Goal: Task Accomplishment & Management: Complete application form

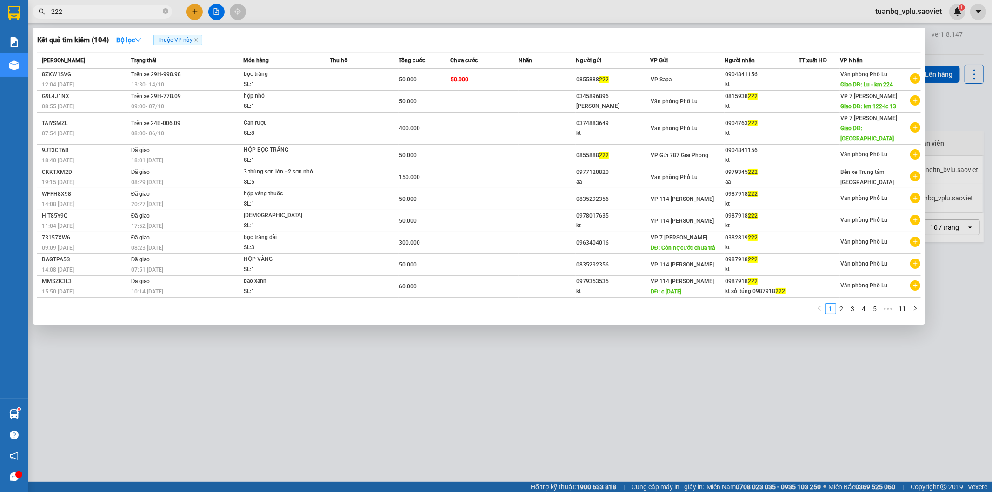
click at [69, 7] on input "222" at bounding box center [106, 12] width 110 height 10
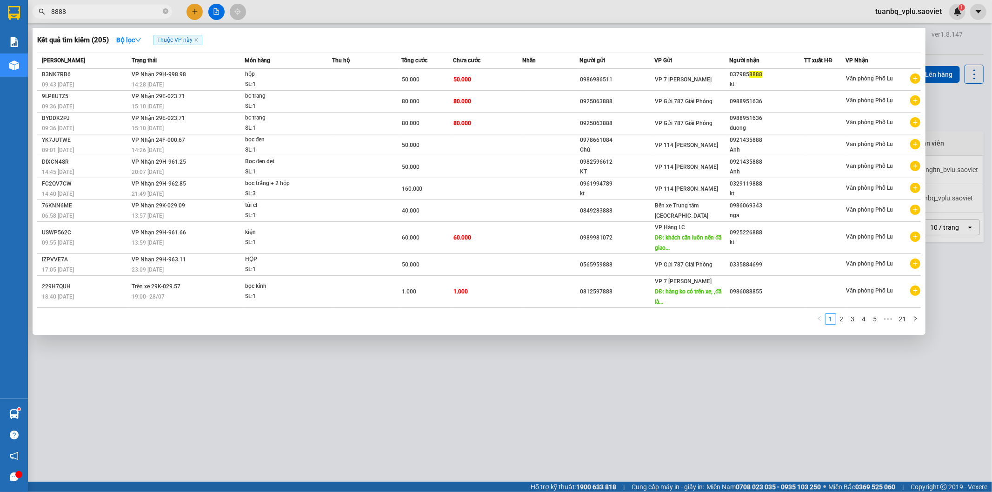
click at [120, 9] on input "8888" at bounding box center [106, 12] width 110 height 10
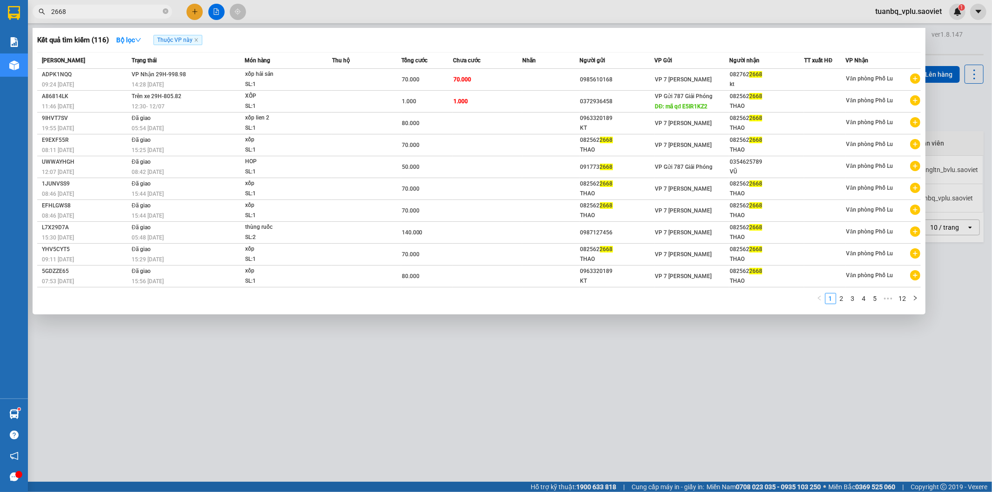
type input "2668"
click at [277, 373] on div at bounding box center [496, 246] width 992 height 492
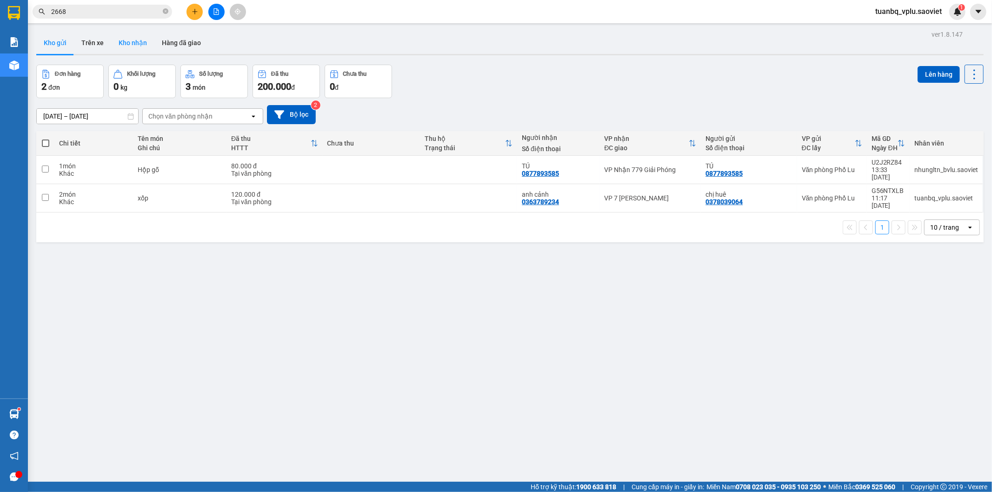
click at [134, 44] on button "Kho nhận" at bounding box center [132, 43] width 43 height 22
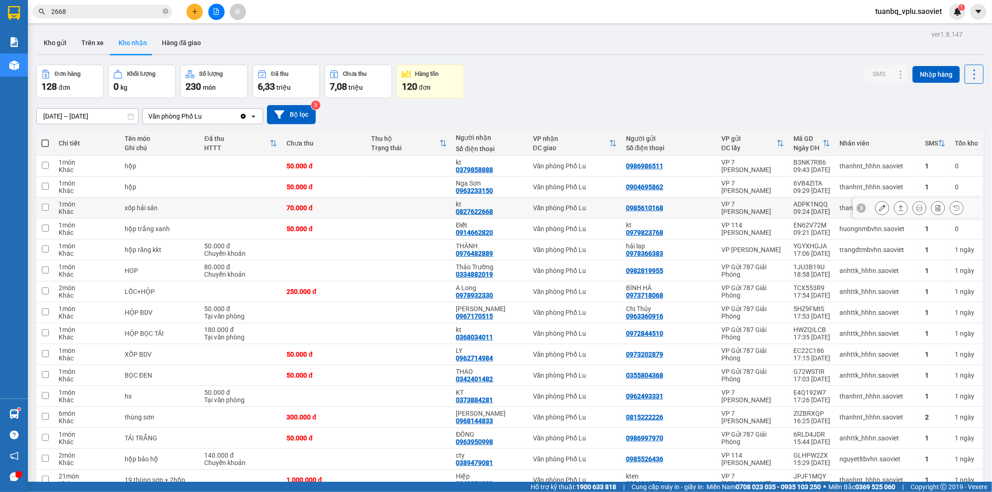
click at [876, 209] on button at bounding box center [882, 208] width 13 height 16
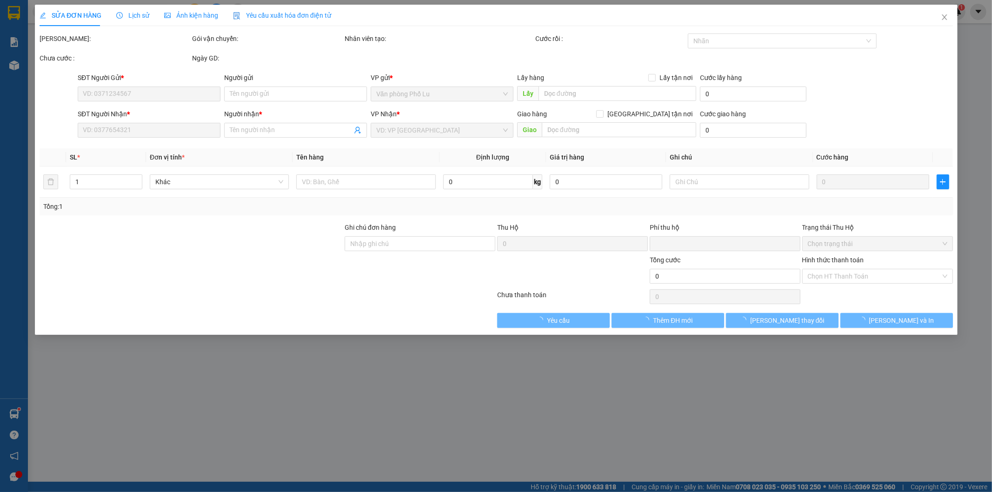
type input "0985610168"
type input "0827622668"
type input "kt"
type input "0"
type input "70.000"
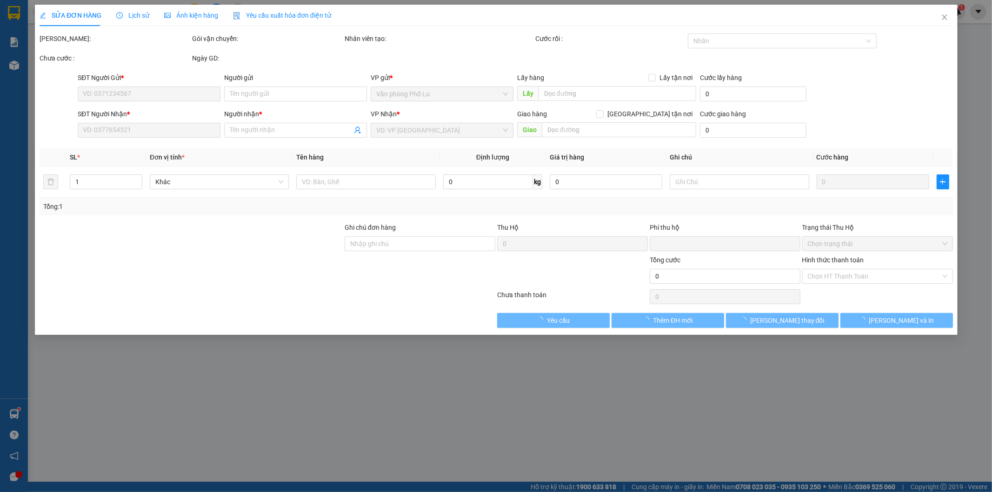
type input "70.000"
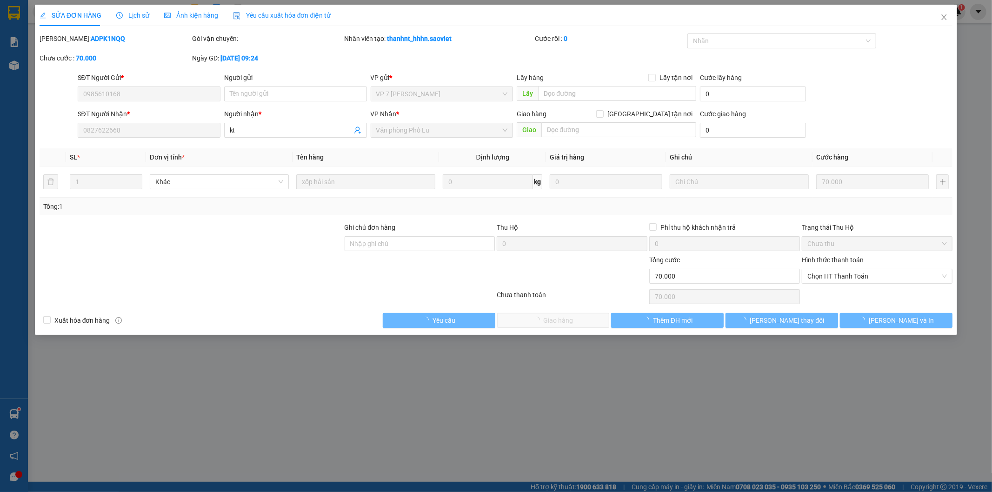
click at [144, 17] on span "Lịch sử" at bounding box center [132, 15] width 33 height 7
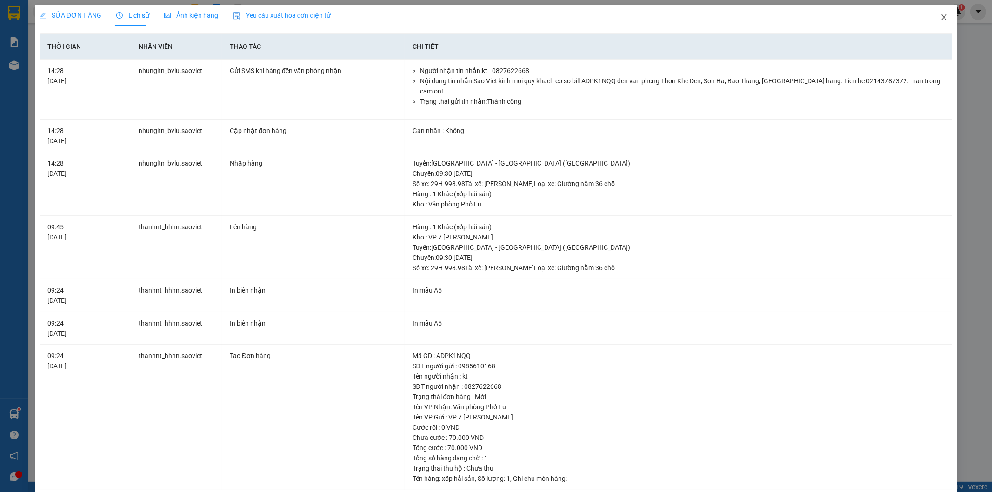
click at [941, 20] on icon "close" at bounding box center [944, 16] width 7 height 7
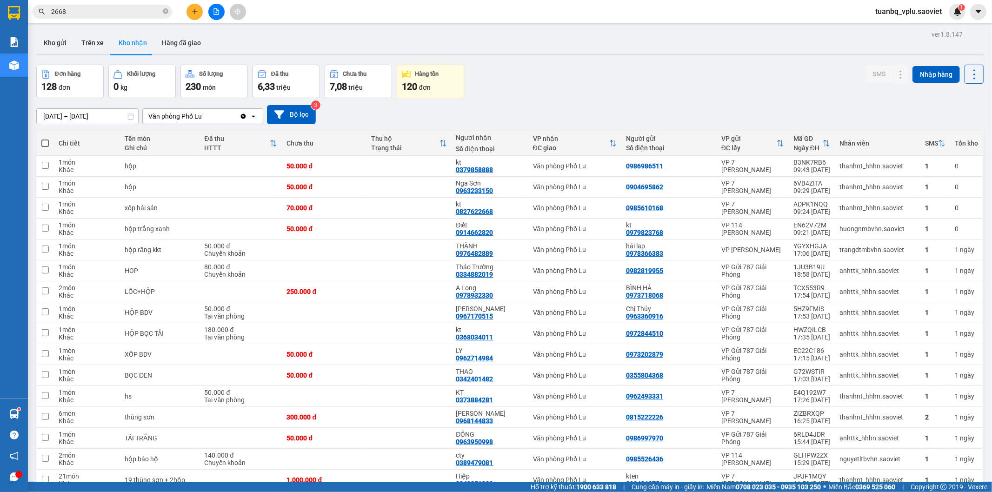
click at [185, 10] on div at bounding box center [216, 12] width 70 height 16
click at [188, 11] on button at bounding box center [195, 12] width 16 height 16
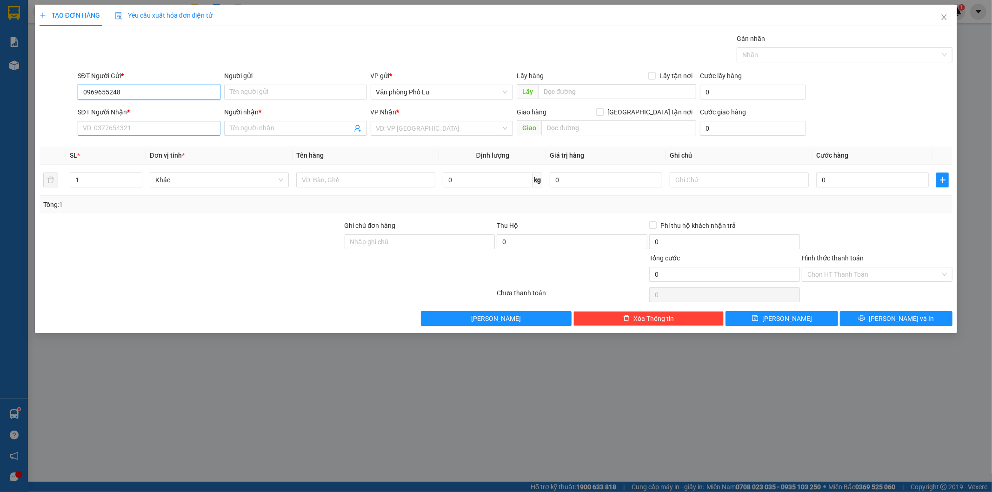
type input "0969655248"
click at [113, 125] on input "SĐT Người Nhận *" at bounding box center [149, 128] width 143 height 15
type input "0855888222"
click at [251, 94] on input "Người gửi" at bounding box center [295, 92] width 143 height 15
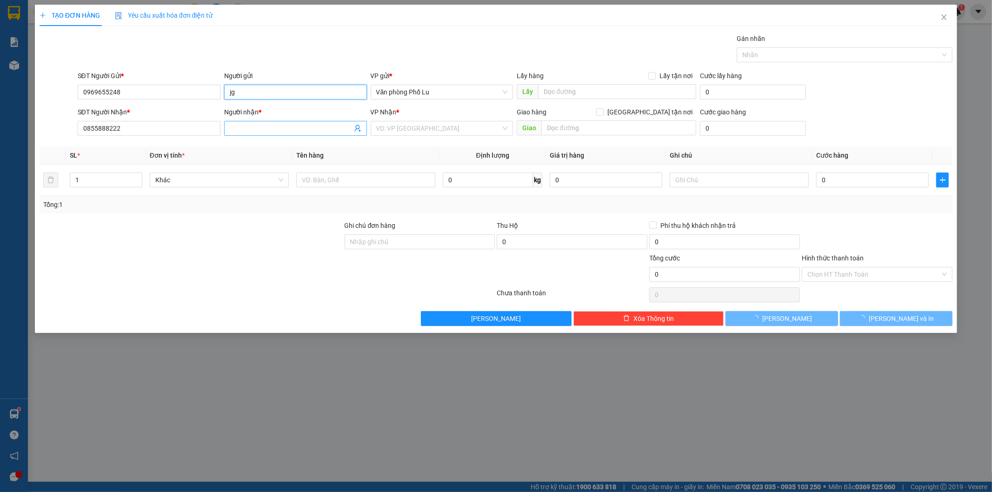
type input "jg"
click at [240, 123] on input "Người nhận *" at bounding box center [291, 128] width 122 height 10
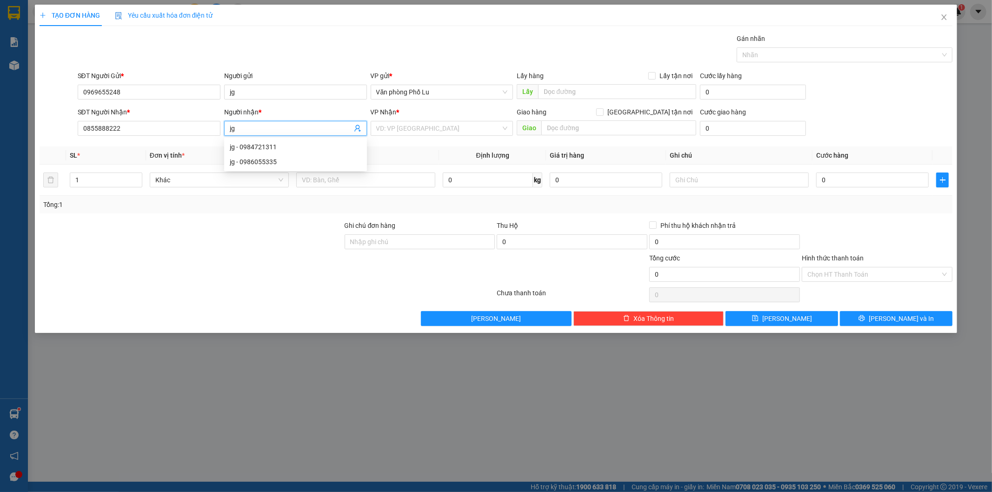
type input "jg"
click at [294, 28] on div "TẠO ĐƠN HÀNG Yêu cầu xuất hóa đơn điện tử Transit Pickup Surcharge Ids Transit …" at bounding box center [497, 165] width 914 height 321
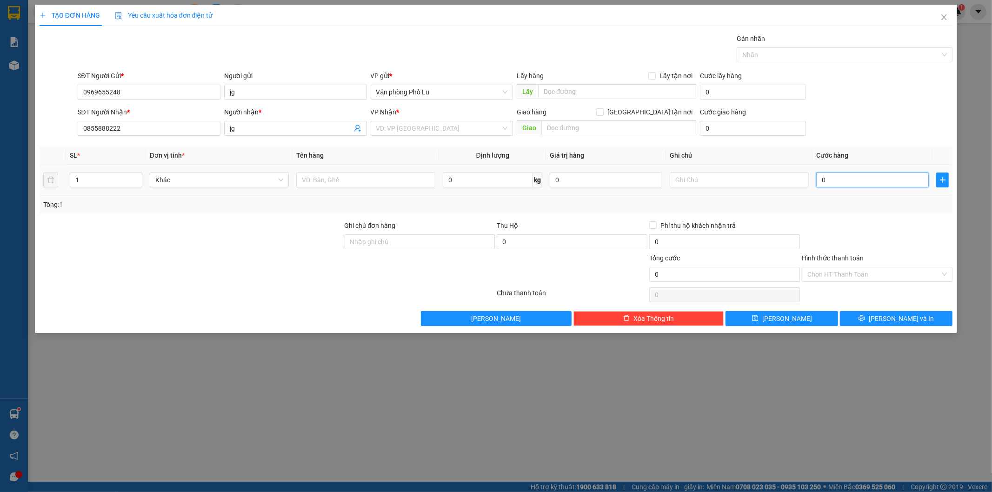
click at [844, 183] on input "0" at bounding box center [872, 180] width 113 height 15
paste input "5"
type input "50"
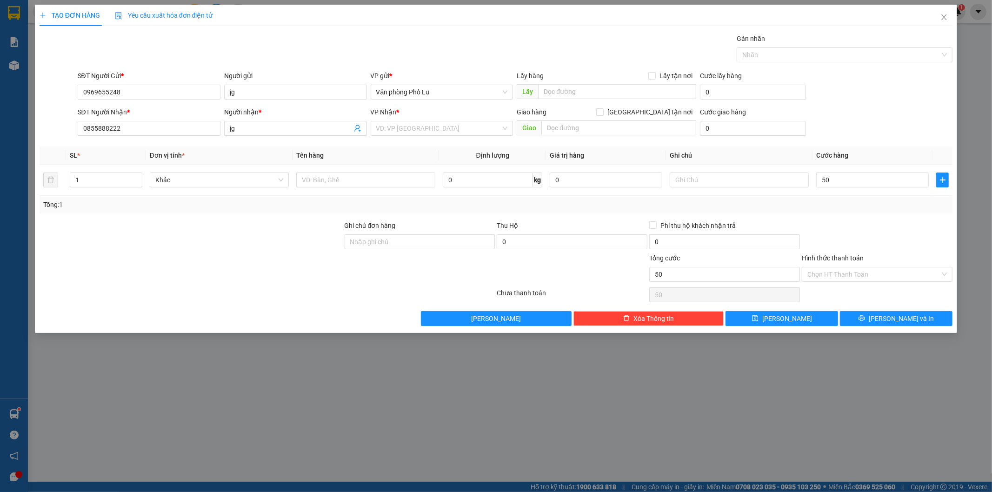
type input "50.000"
click at [842, 208] on div "Tổng: 1" at bounding box center [496, 205] width 906 height 10
click at [361, 181] on input "text" at bounding box center [365, 180] width 139 height 15
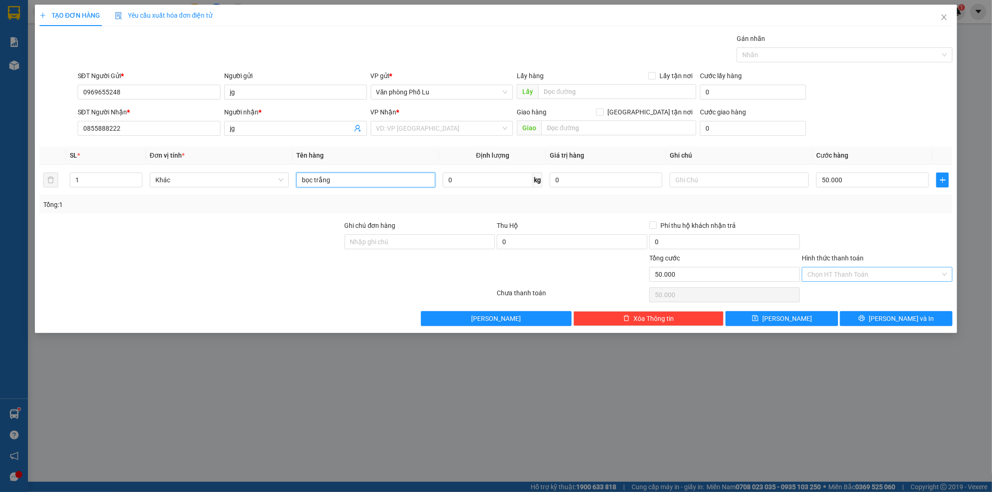
type input "bọc trắng"
click at [834, 271] on input "Hình thức thanh toán" at bounding box center [874, 274] width 133 height 14
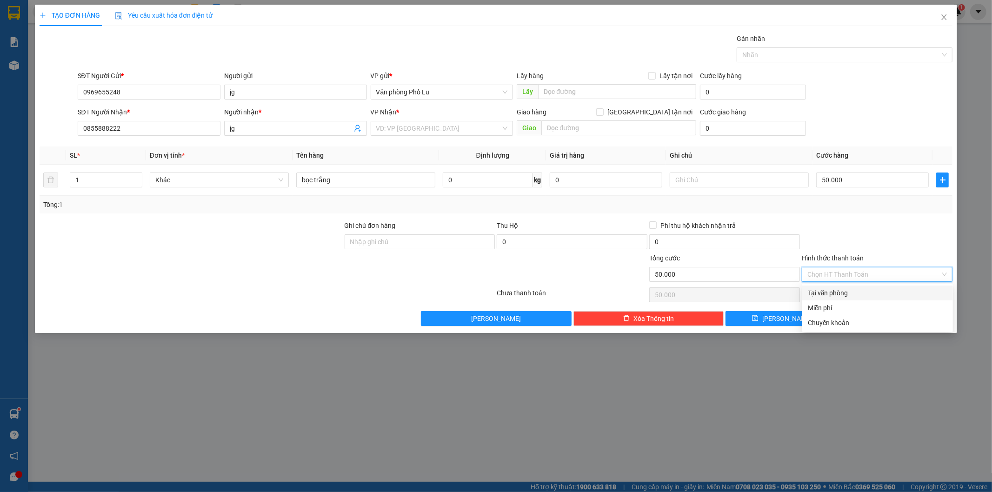
click at [833, 290] on div "Tại văn phòng" at bounding box center [878, 293] width 140 height 10
type input "0"
click at [442, 131] on input "search" at bounding box center [438, 128] width 125 height 14
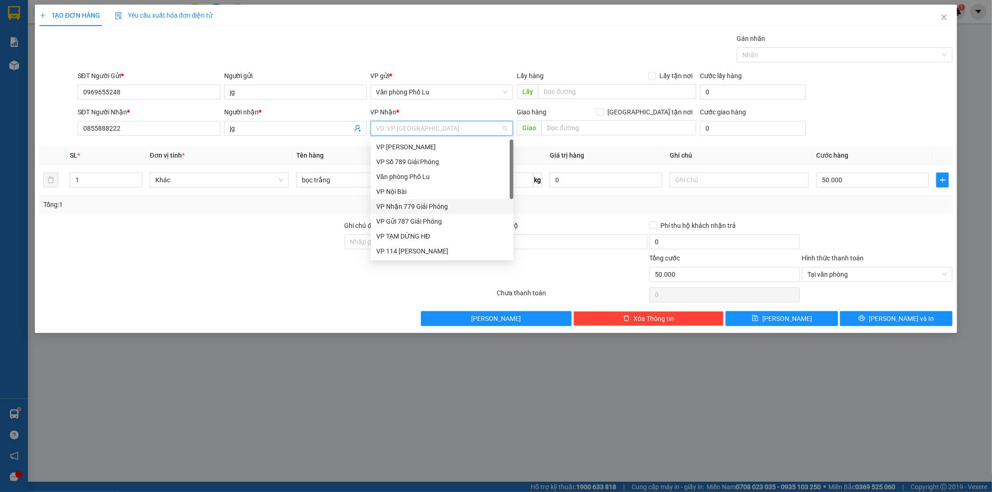
click at [434, 199] on div "VP Nhận 779 Giải Phóng" at bounding box center [442, 206] width 143 height 15
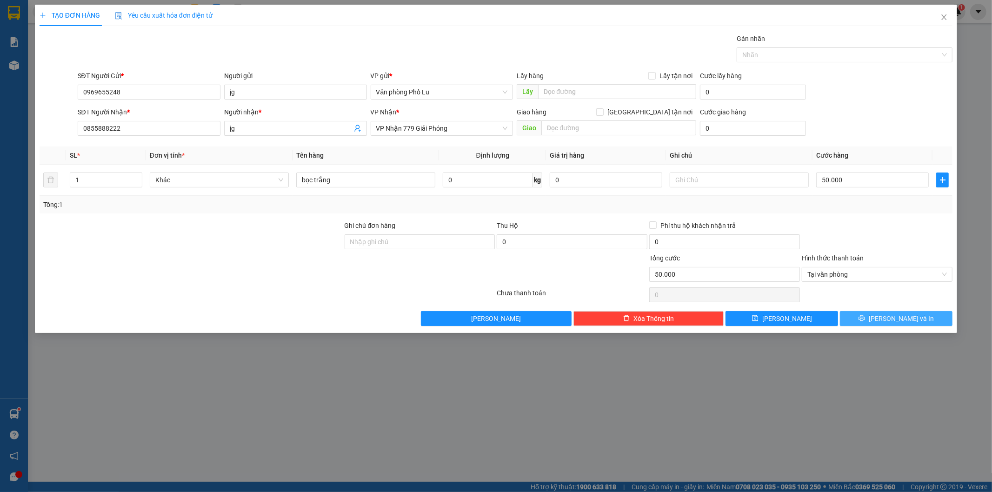
click at [905, 318] on span "[PERSON_NAME] và In" at bounding box center [901, 319] width 65 height 10
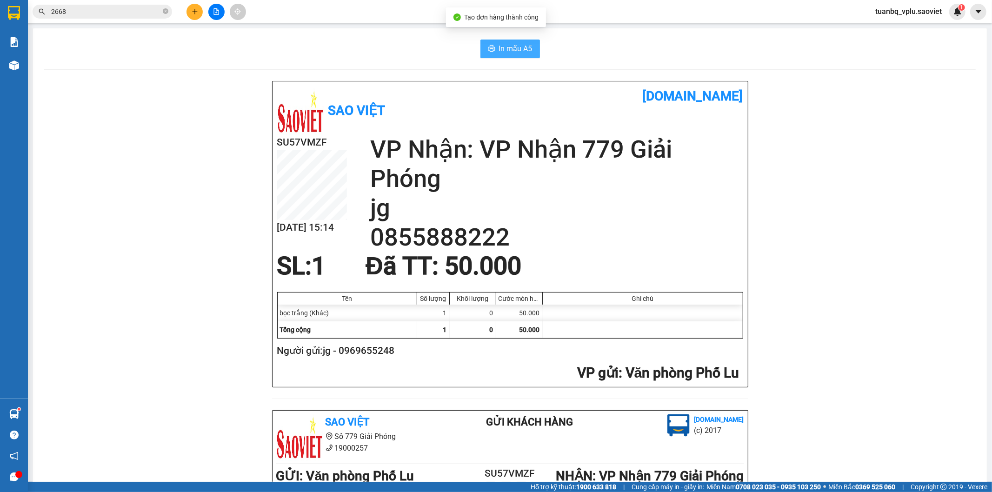
click at [509, 54] on span "In mẫu A5" at bounding box center [515, 49] width 33 height 12
click at [106, 14] on input "2668" at bounding box center [106, 12] width 110 height 10
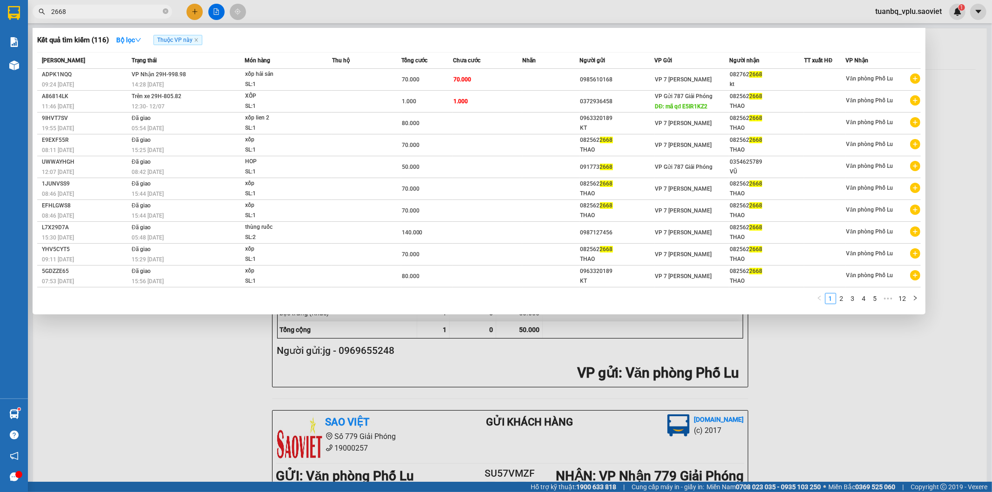
click at [106, 14] on input "2668" at bounding box center [106, 12] width 110 height 10
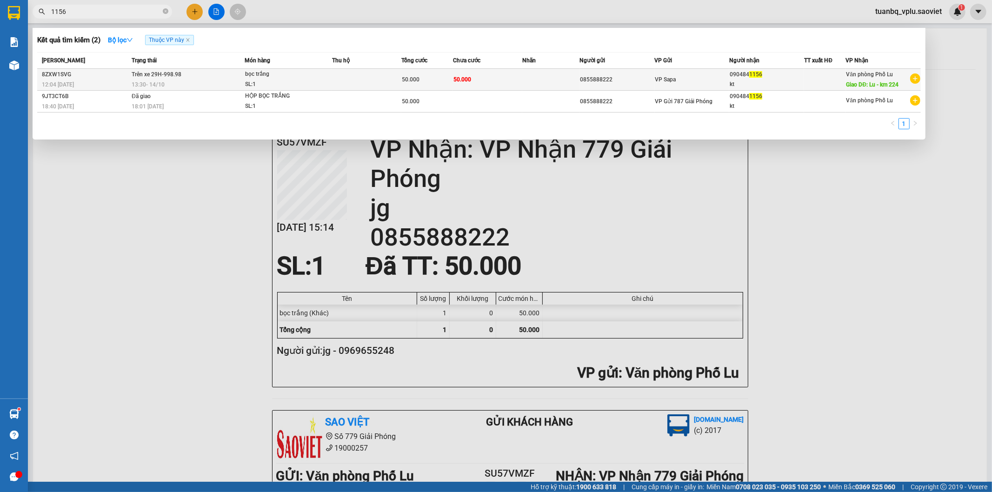
type input "1156"
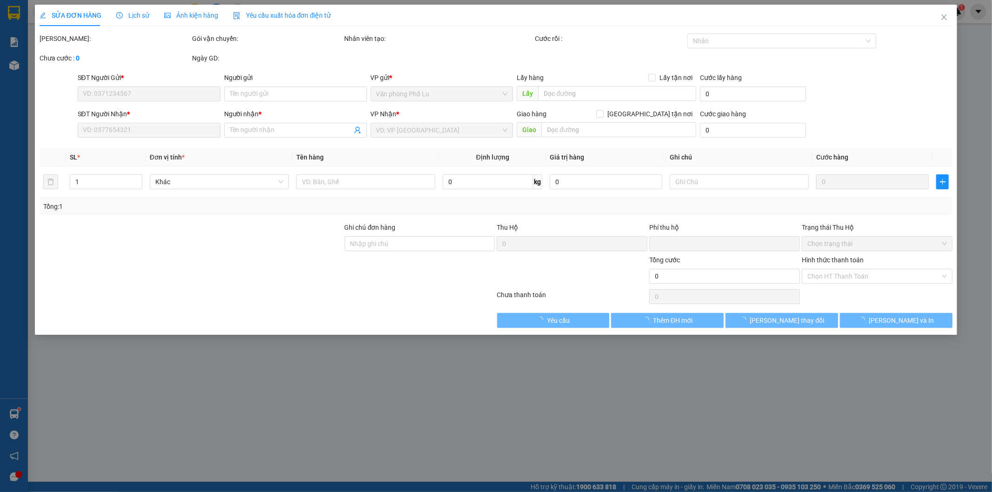
type input "0855888222"
type input "0904841156"
type input "kt"
type input "Lu - km 224"
type input "0"
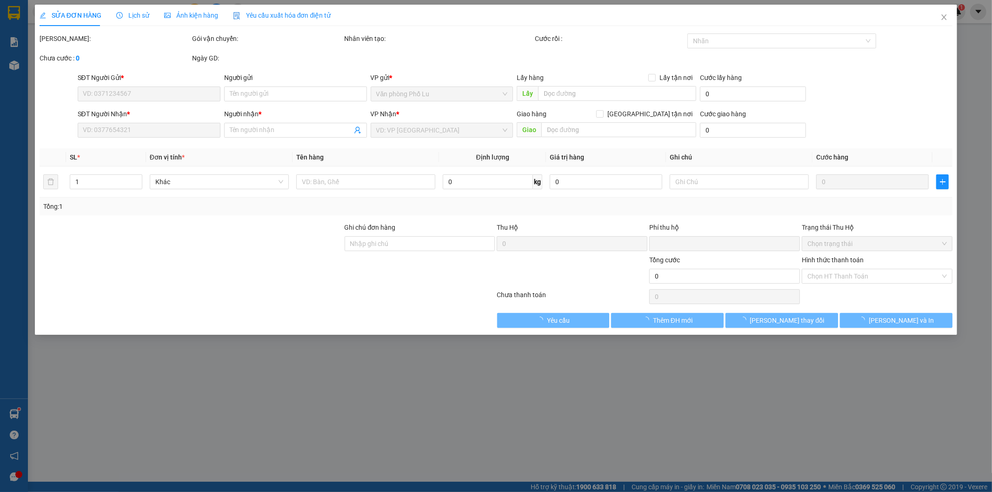
type input "50.000"
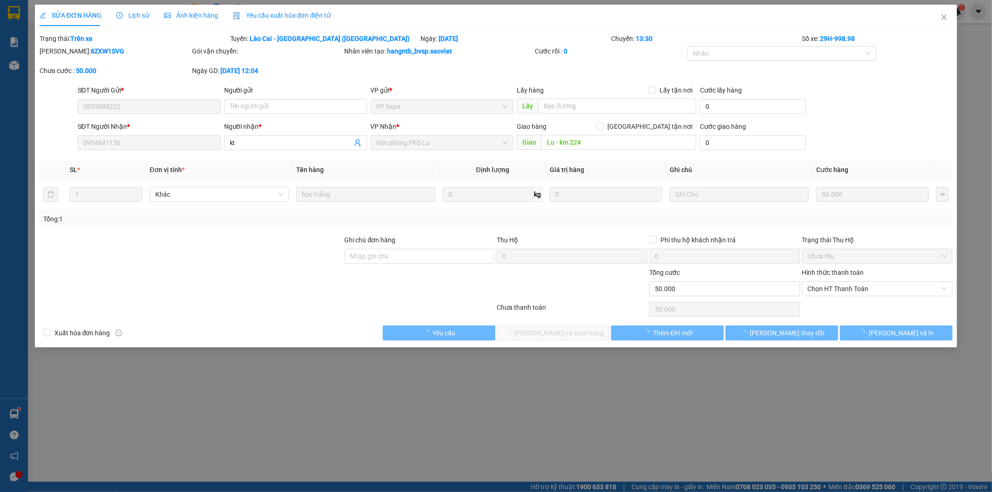
click at [834, 275] on label "Hình thức thanh toán" at bounding box center [833, 272] width 62 height 7
click at [834, 282] on input "Hình thức thanh toán" at bounding box center [874, 289] width 133 height 14
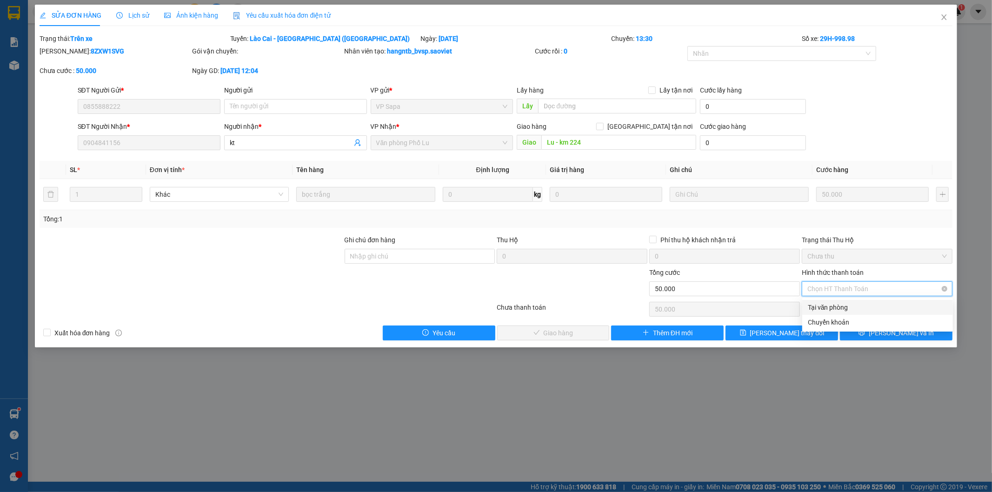
click at [831, 290] on span "Chọn HT Thanh Toán" at bounding box center [878, 289] width 140 height 14
click at [836, 305] on div "Tại văn phòng" at bounding box center [878, 307] width 140 height 10
type input "0"
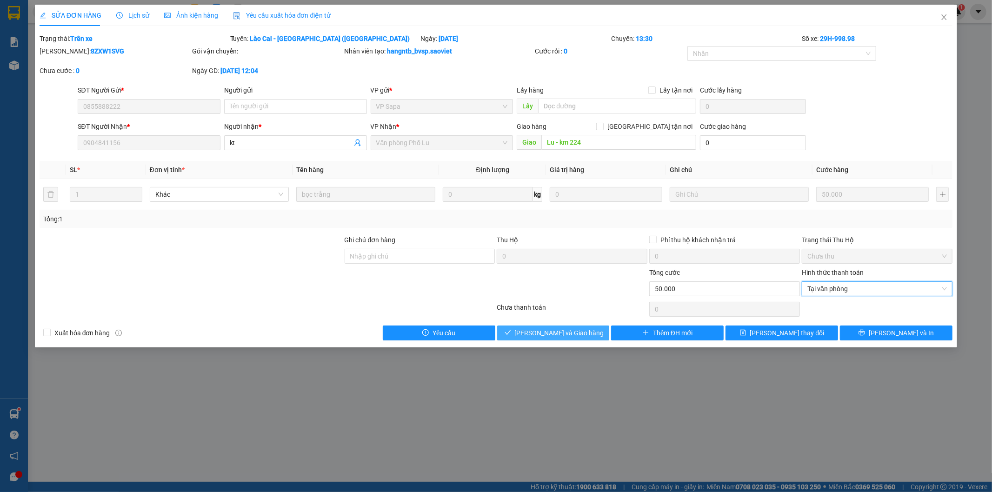
click at [570, 328] on span "[PERSON_NAME] và Giao hàng" at bounding box center [559, 333] width 89 height 10
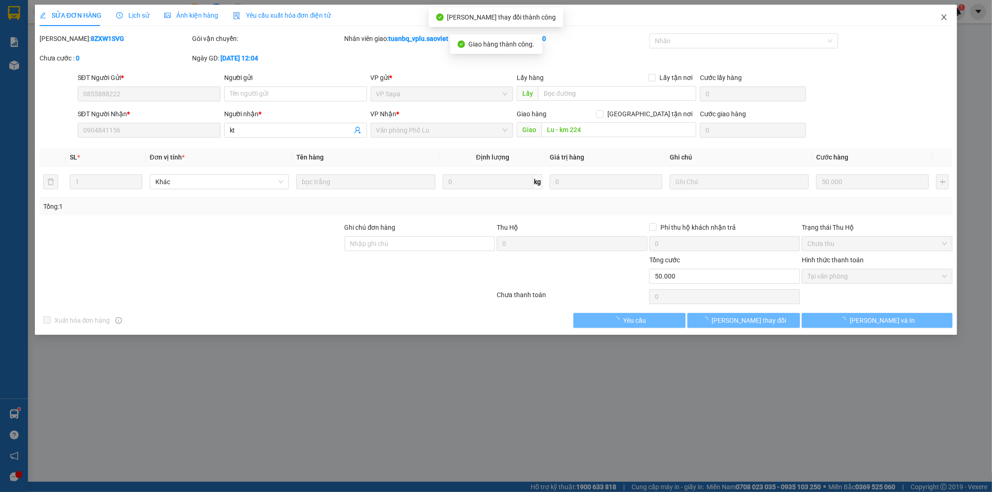
click at [942, 20] on icon "close" at bounding box center [944, 16] width 7 height 7
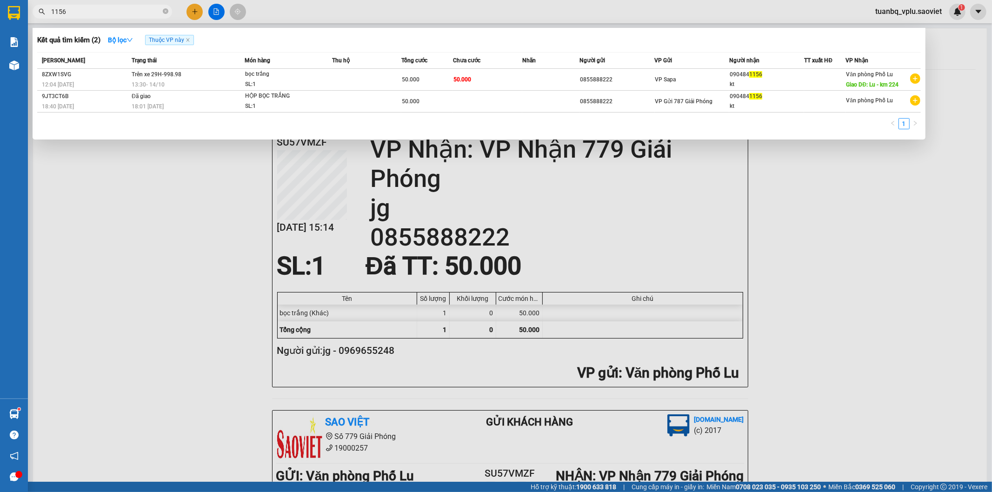
click at [105, 15] on input "1156" at bounding box center [106, 12] width 110 height 10
click at [519, 80] on td "50.000" at bounding box center [487, 80] width 69 height 22
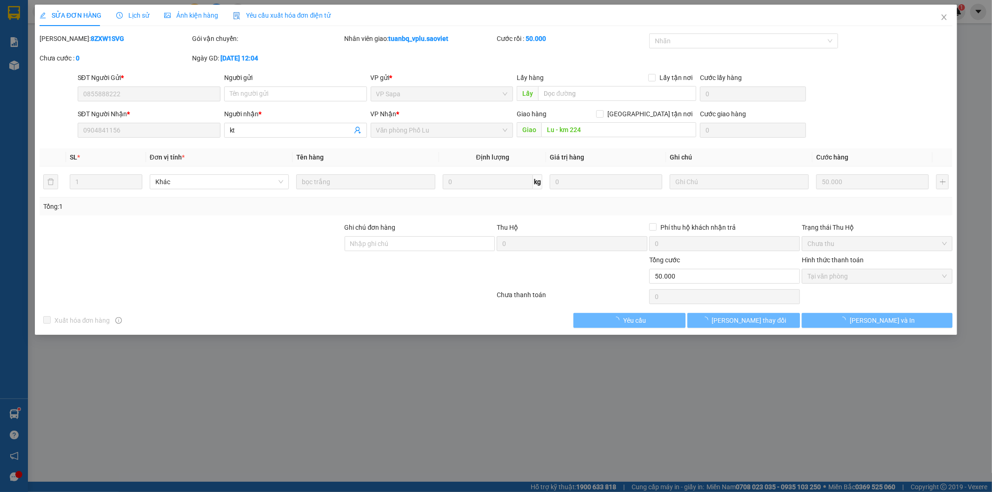
type input "0855888222"
type input "0904841156"
type input "kt"
type input "Lu - km 224"
type input "0"
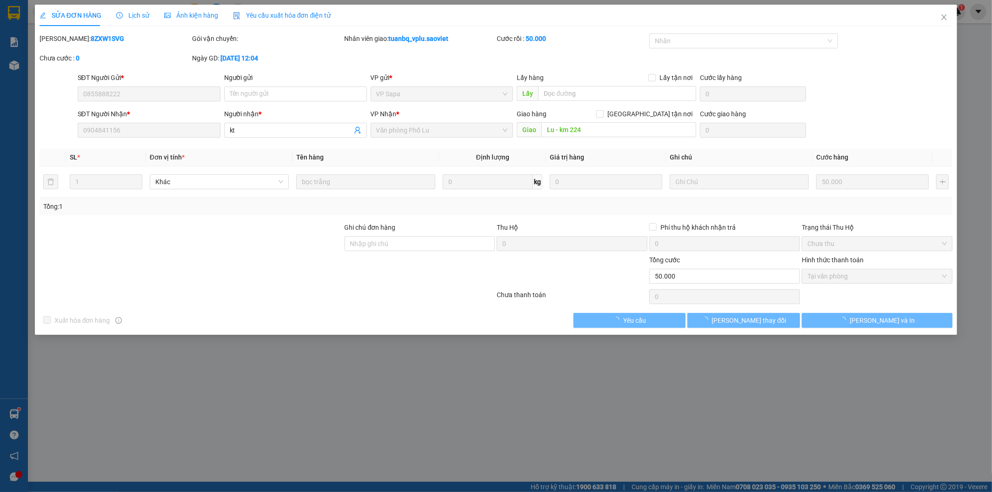
type input "50.000"
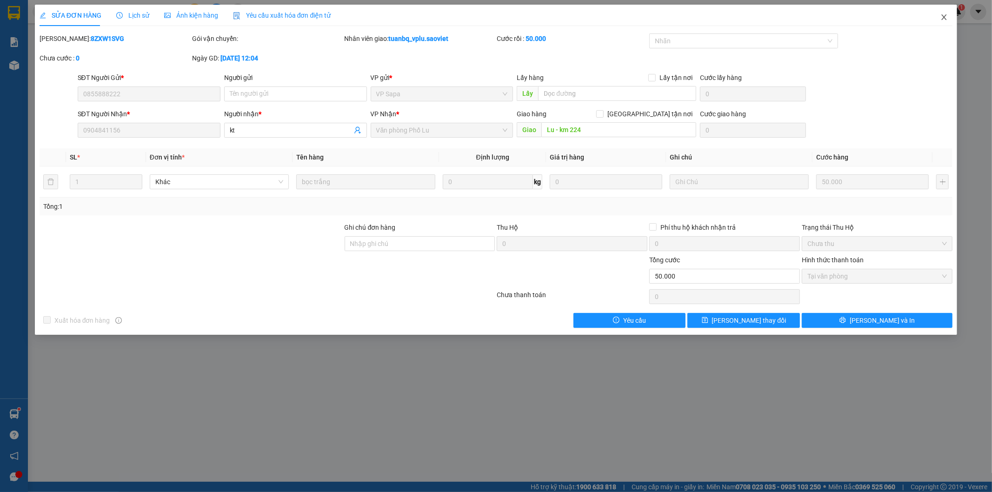
click at [945, 17] on icon "close" at bounding box center [944, 17] width 5 height 6
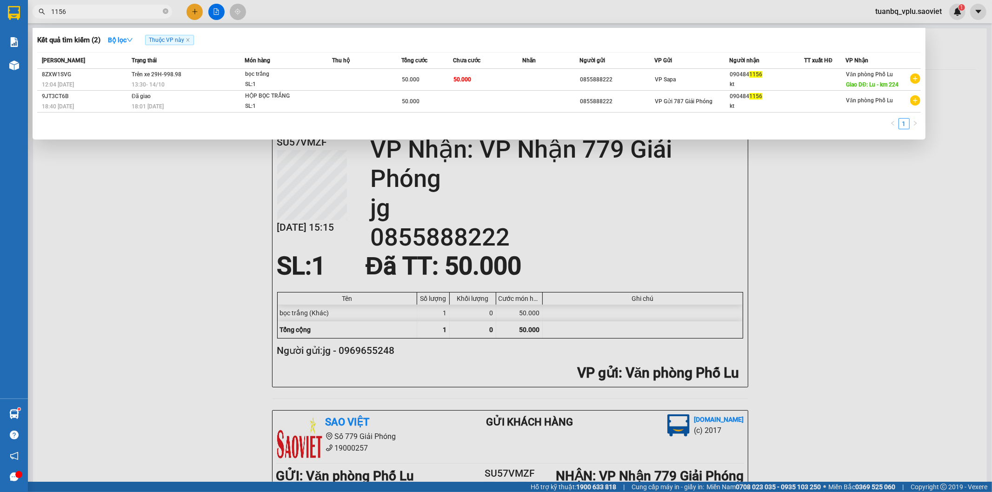
click at [118, 15] on input "1156" at bounding box center [106, 12] width 110 height 10
click at [120, 15] on input "1156" at bounding box center [106, 12] width 110 height 10
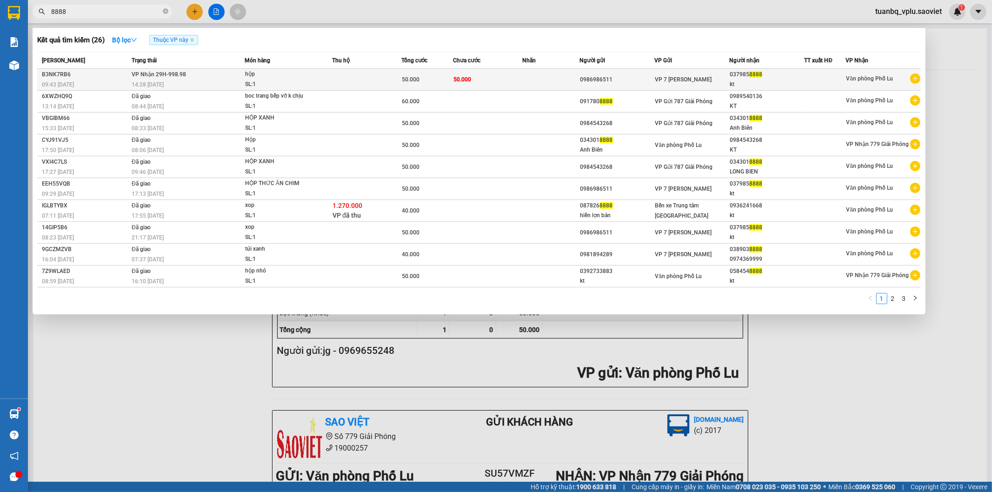
type input "8888"
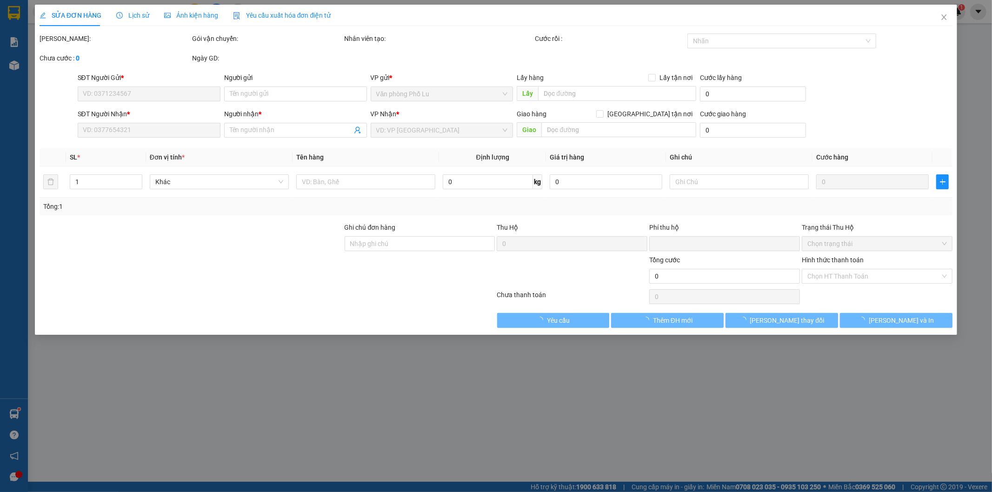
type input "0986986511"
type input "0379858888"
type input "kt"
type input "0"
type input "50.000"
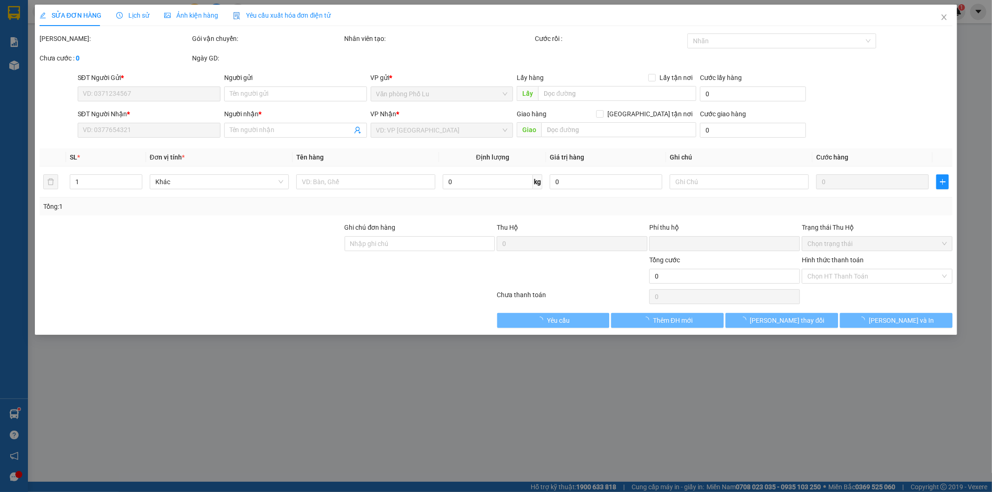
type input "50.000"
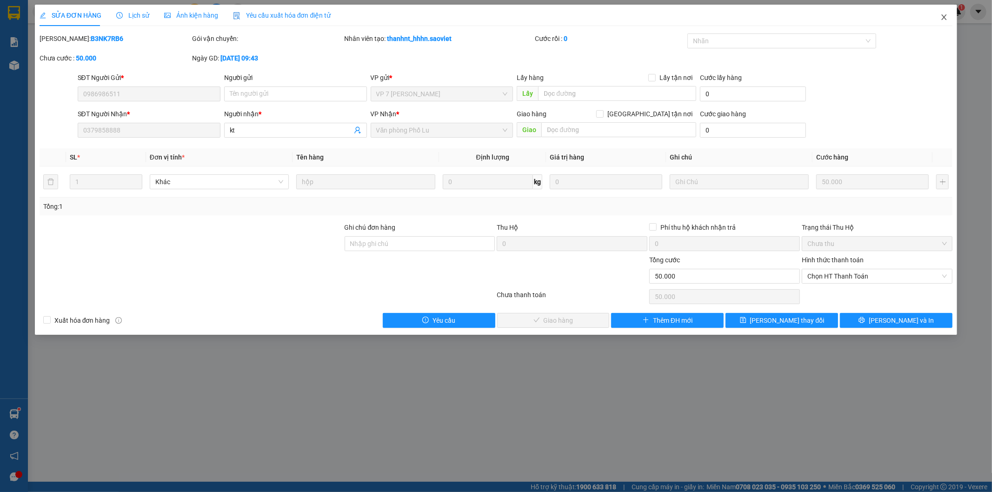
click at [943, 16] on icon "close" at bounding box center [944, 16] width 7 height 7
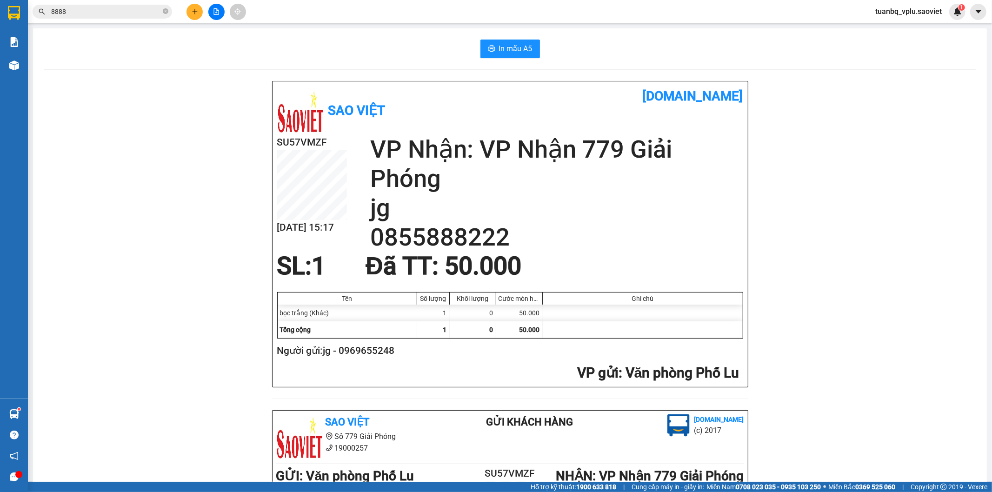
click at [92, 10] on input "8888" at bounding box center [106, 12] width 110 height 10
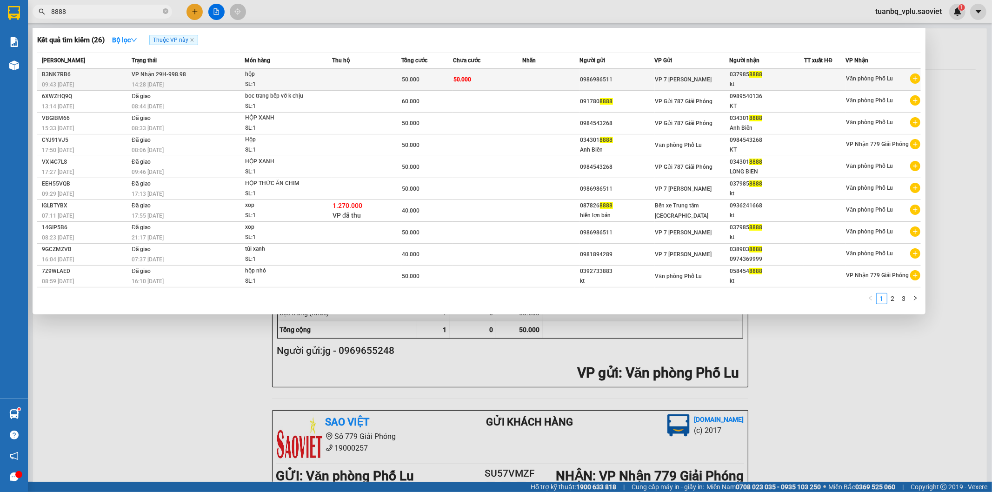
click at [215, 76] on td "VP Nhận 29H-998.98 14:28 - 15/10" at bounding box center [186, 80] width 115 height 22
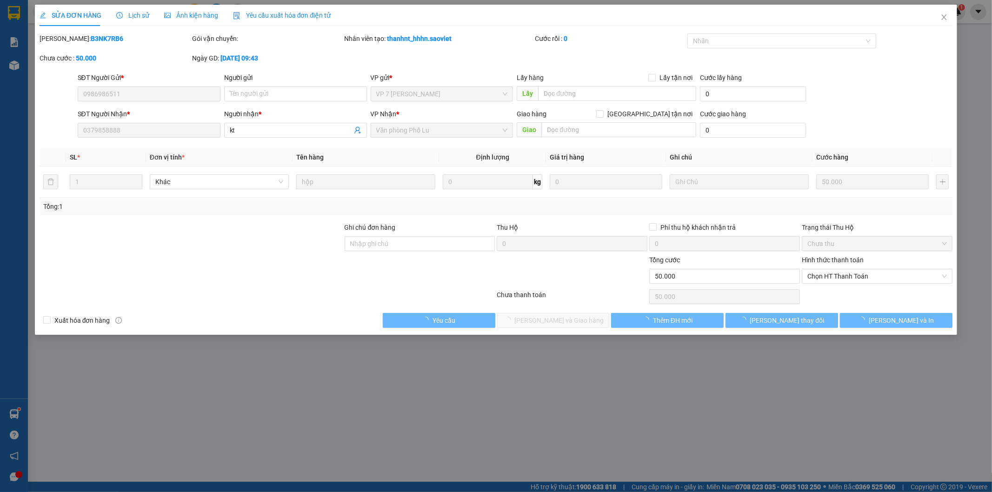
type input "0986986511"
type input "0379858888"
type input "kt"
type input "0"
type input "50.000"
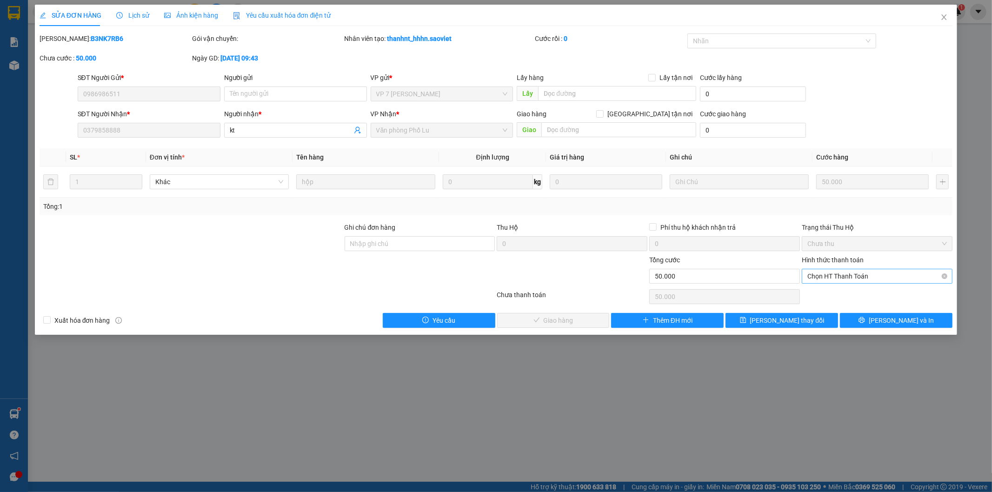
click at [840, 278] on span "Chọn HT Thanh Toán" at bounding box center [878, 276] width 140 height 14
click at [828, 290] on div "Tại văn phòng" at bounding box center [878, 295] width 140 height 10
type input "0"
click at [579, 322] on span "[PERSON_NAME] và Giao hàng" at bounding box center [559, 320] width 89 height 10
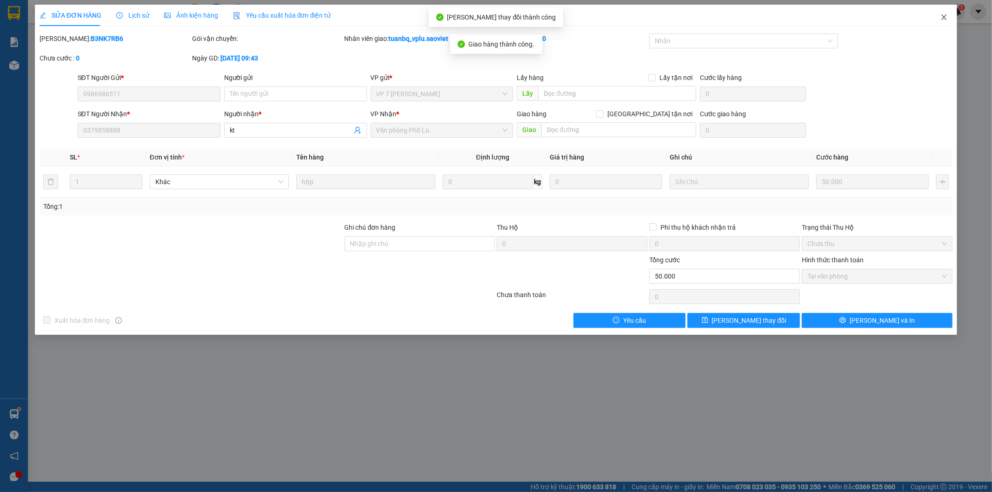
click at [948, 17] on icon "close" at bounding box center [944, 16] width 7 height 7
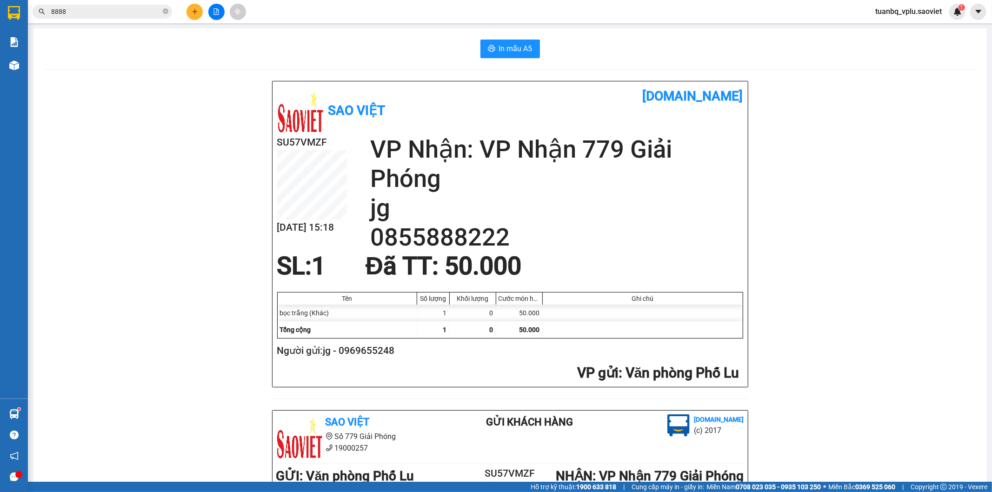
click at [95, 7] on input "8888" at bounding box center [106, 12] width 110 height 10
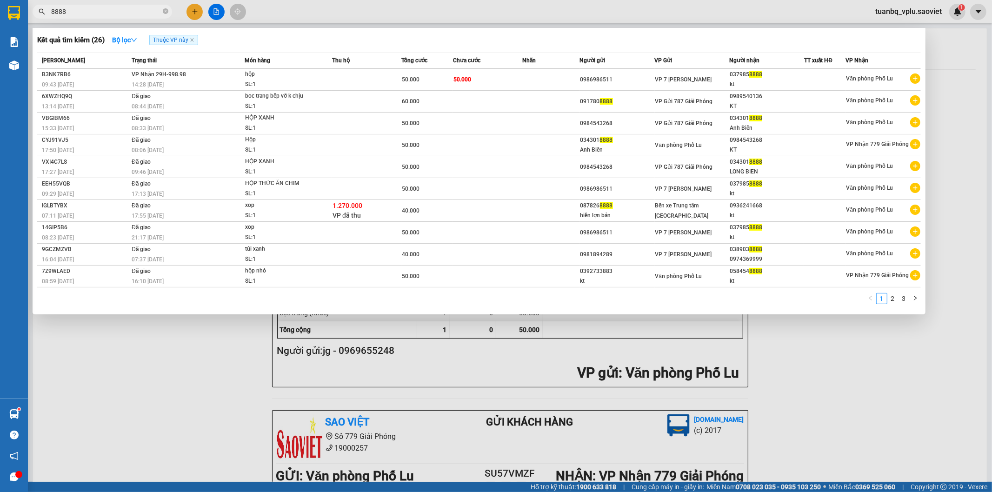
click at [95, 7] on input "8888" at bounding box center [106, 12] width 110 height 10
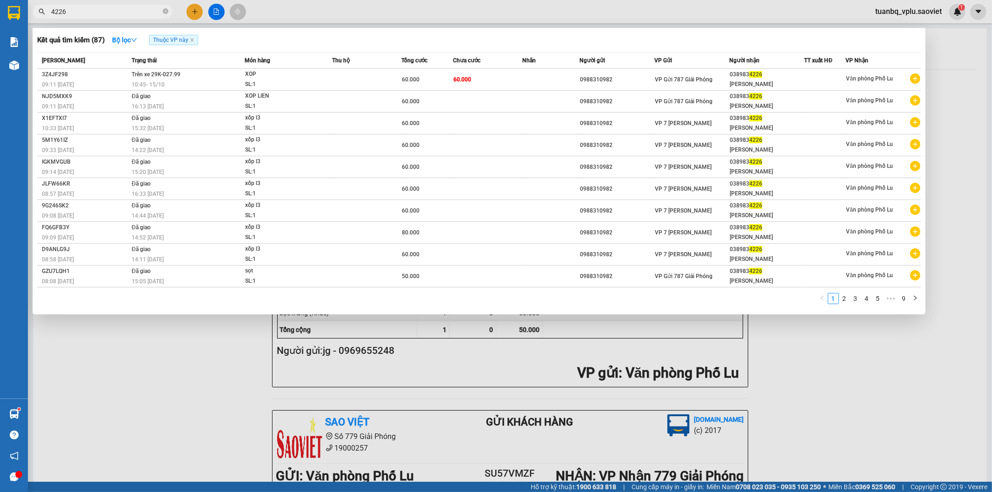
type input "4226"
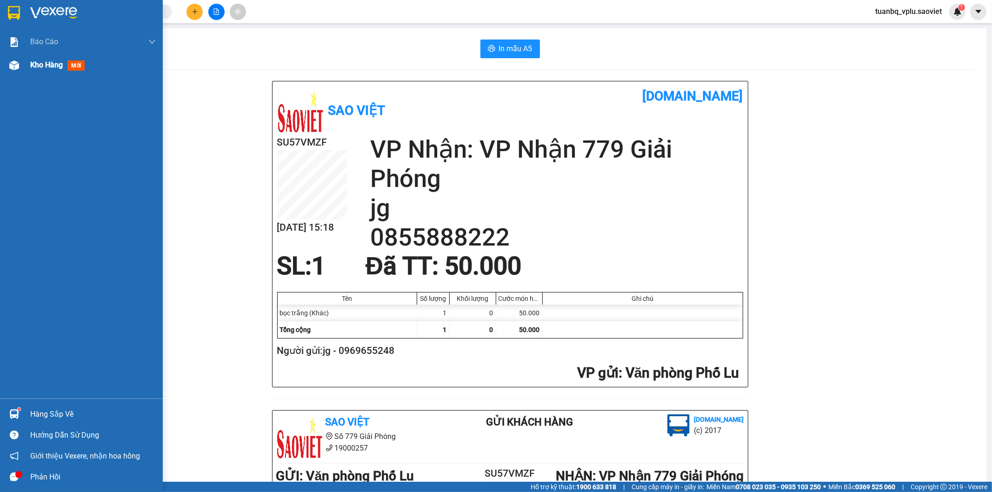
click at [42, 67] on span "Kho hàng" at bounding box center [46, 64] width 33 height 9
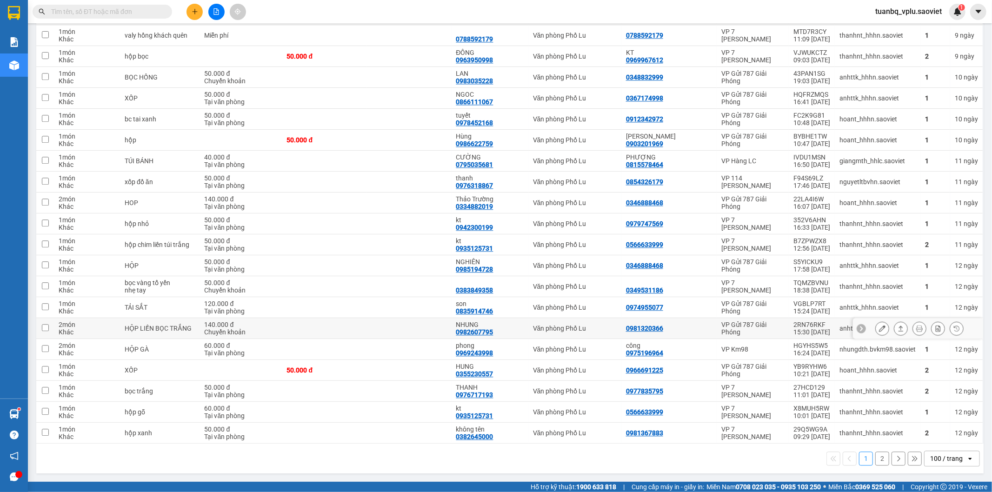
scroll to position [1952, 0]
click at [934, 457] on div "100 / trang" at bounding box center [946, 458] width 33 height 9
click at [937, 380] on span "10 / trang" at bounding box center [939, 384] width 30 height 9
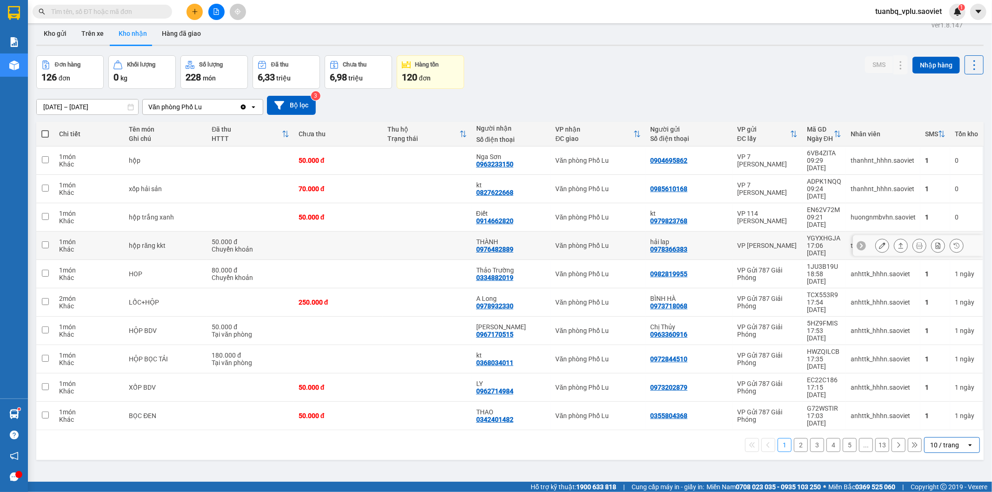
scroll to position [0, 0]
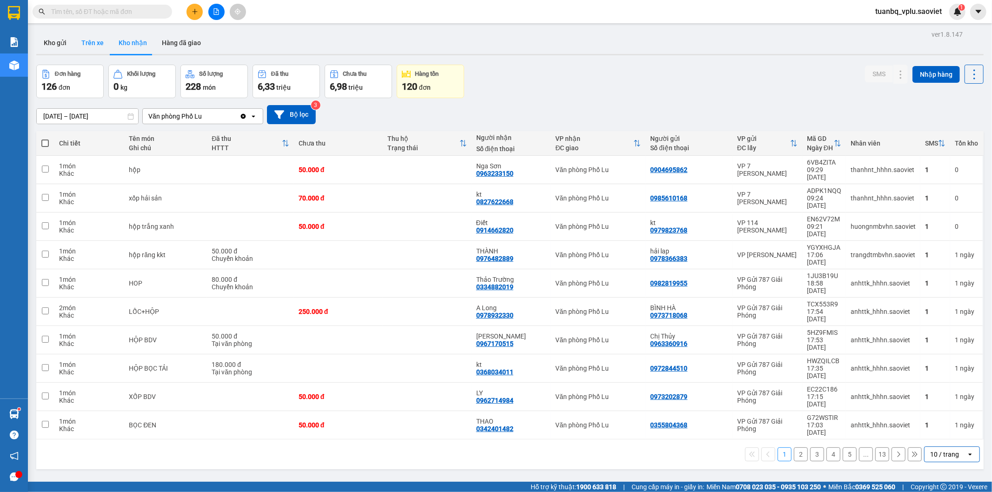
click at [83, 43] on button "Trên xe" at bounding box center [92, 43] width 37 height 22
type input "[DATE] – [DATE]"
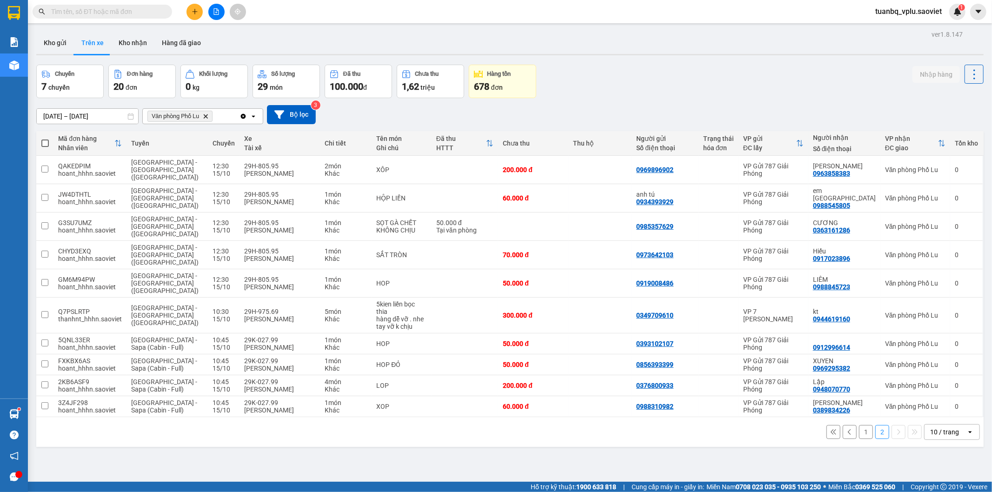
click at [859, 425] on button "1" at bounding box center [866, 432] width 14 height 14
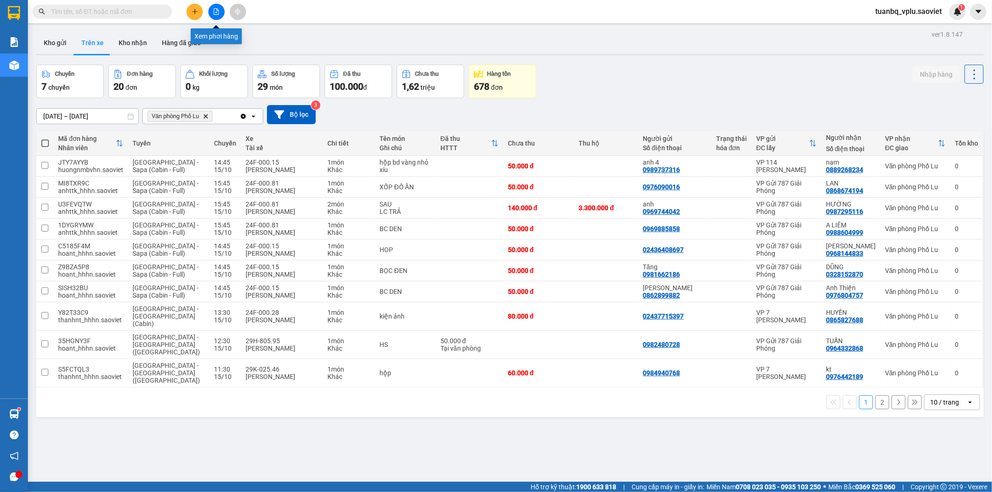
click at [216, 10] on icon "file-add" at bounding box center [216, 11] width 5 height 7
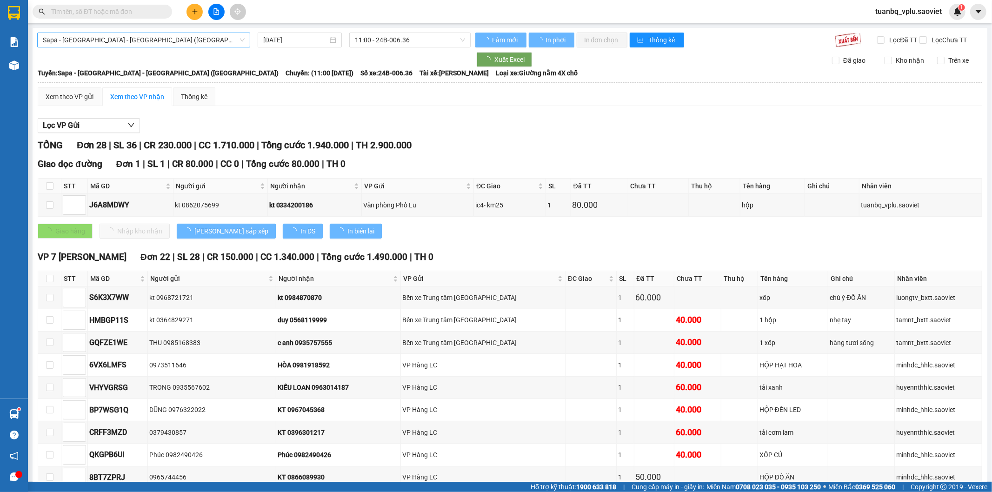
click at [206, 39] on span "Sapa - Lào Cai - Hà Nội (Giường)" at bounding box center [144, 40] width 202 height 14
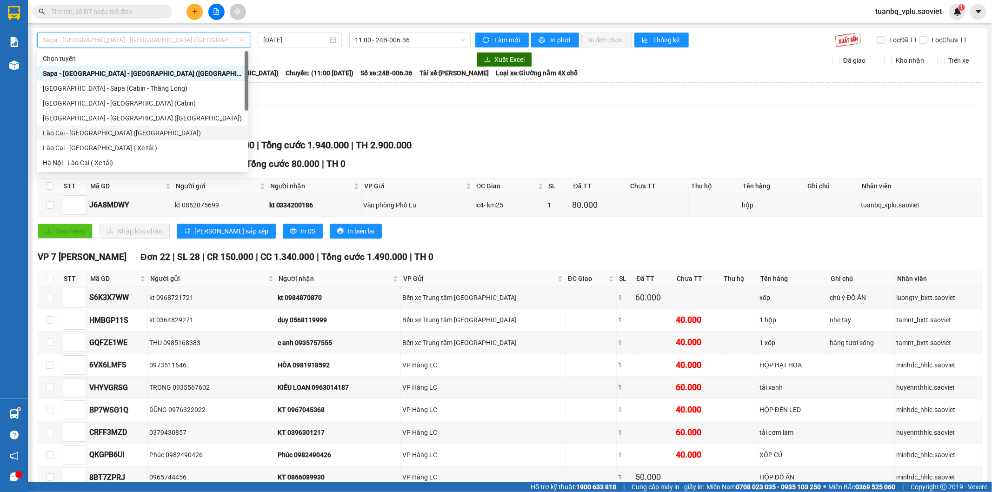
click at [117, 131] on div "Lào Cai - [GEOGRAPHIC_DATA] ([GEOGRAPHIC_DATA])" at bounding box center [143, 133] width 200 height 10
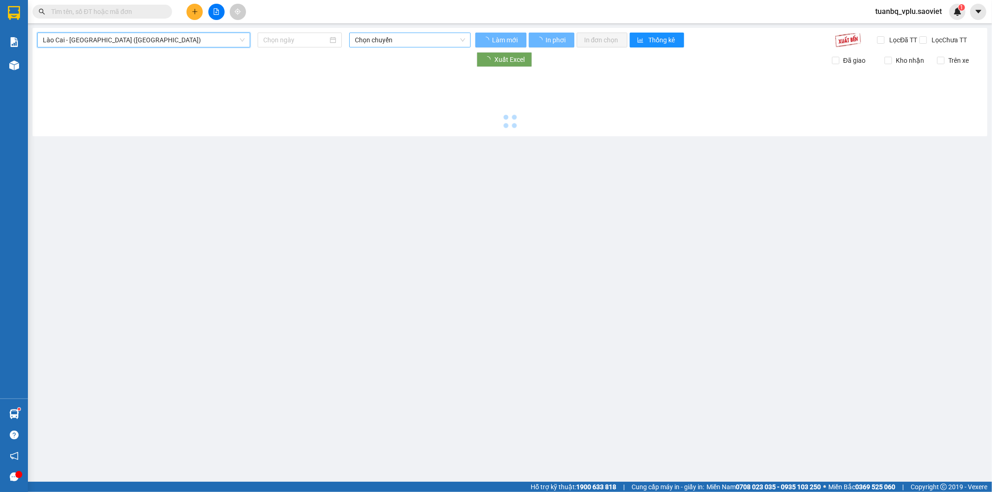
type input "[DATE]"
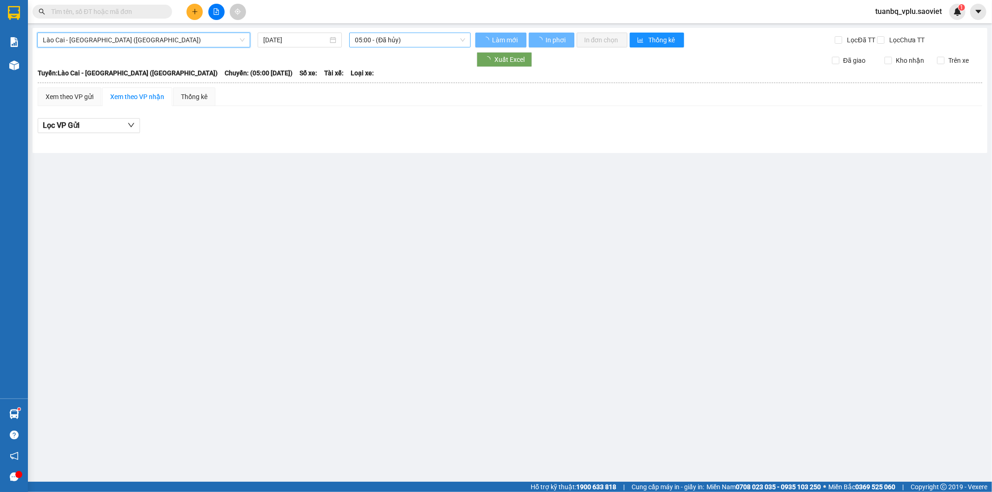
click at [409, 40] on span "05:00 - (Đã hủy)" at bounding box center [410, 40] width 110 height 14
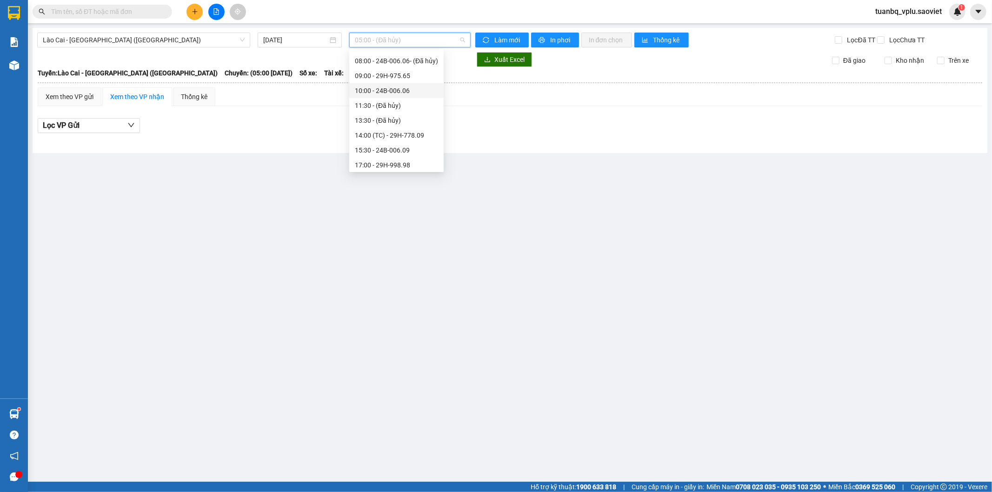
scroll to position [103, 0]
click at [413, 131] on div "15:30 - 24B-006.09" at bounding box center [396, 134] width 83 height 10
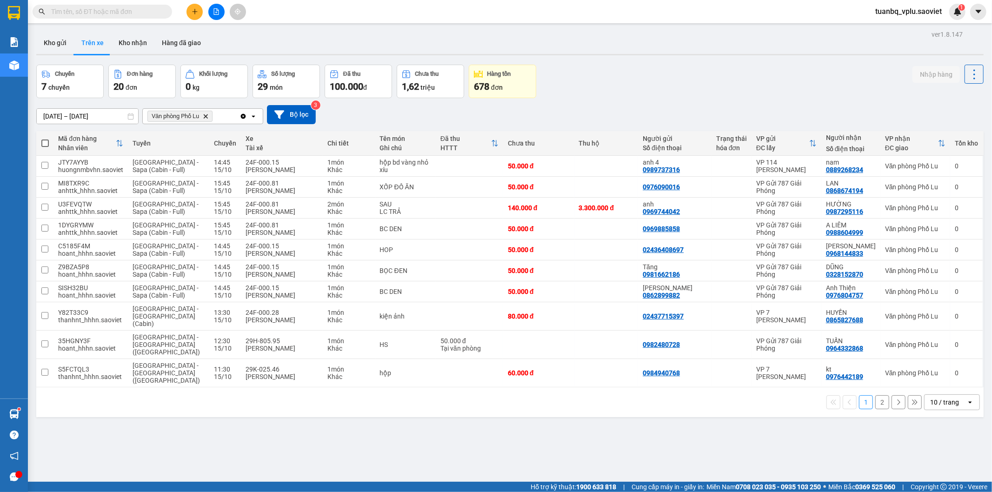
click at [140, 50] on button "Kho nhận" at bounding box center [132, 43] width 43 height 22
type input "25/09/2025 – 15/10/2025"
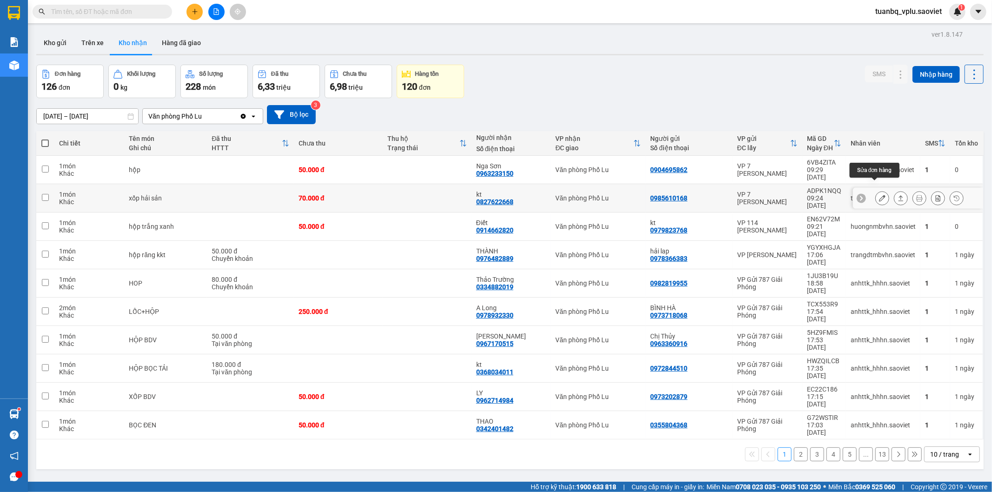
click at [879, 195] on icon at bounding box center [882, 198] width 7 height 7
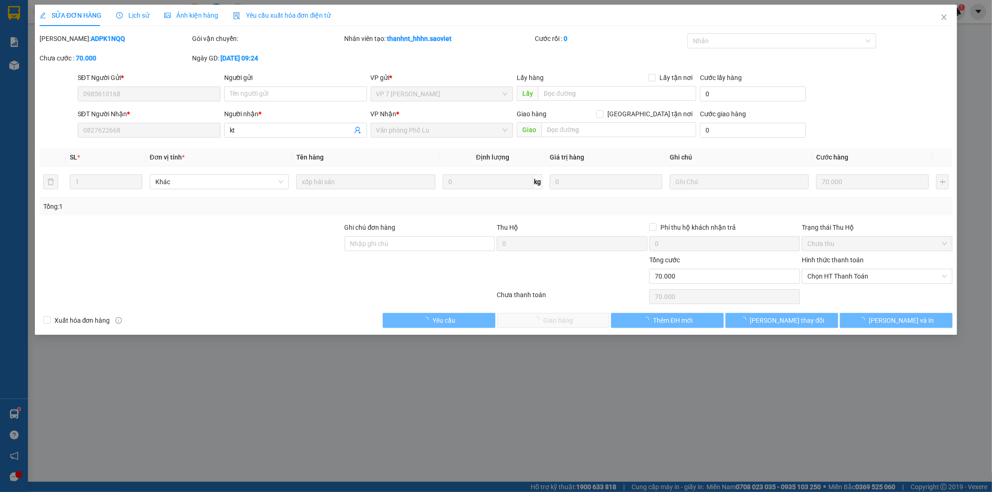
type input "0985610168"
type input "0827622668"
type input "kt"
type input "0"
type input "70.000"
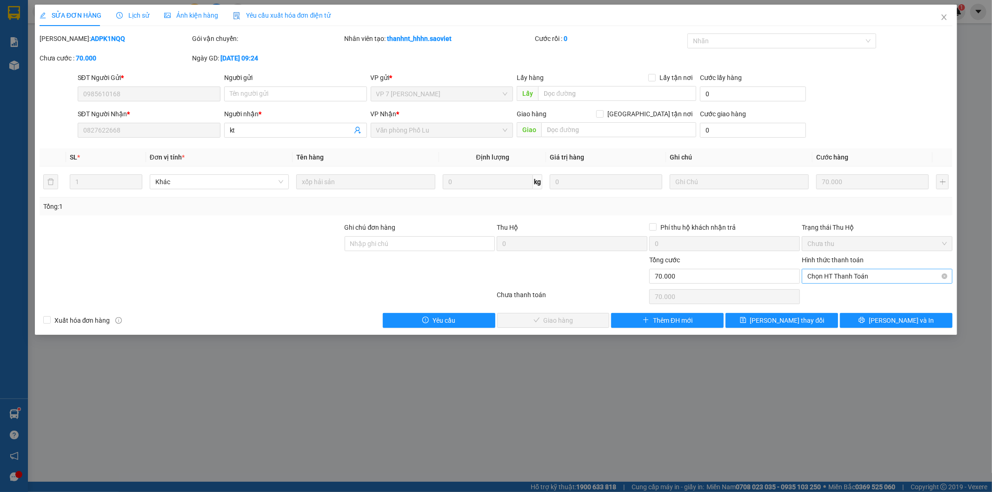
click at [842, 273] on span "Chọn HT Thanh Toán" at bounding box center [878, 276] width 140 height 14
click at [834, 290] on div "Tại văn phòng" at bounding box center [878, 295] width 140 height 10
type input "0"
click at [562, 318] on span "[PERSON_NAME] và Giao hàng" at bounding box center [559, 320] width 89 height 10
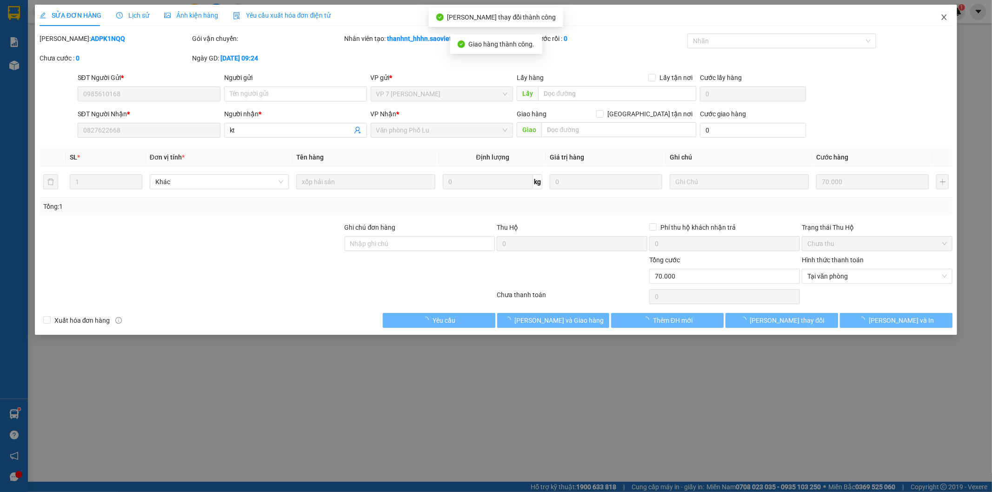
click at [944, 20] on icon "close" at bounding box center [944, 16] width 7 height 7
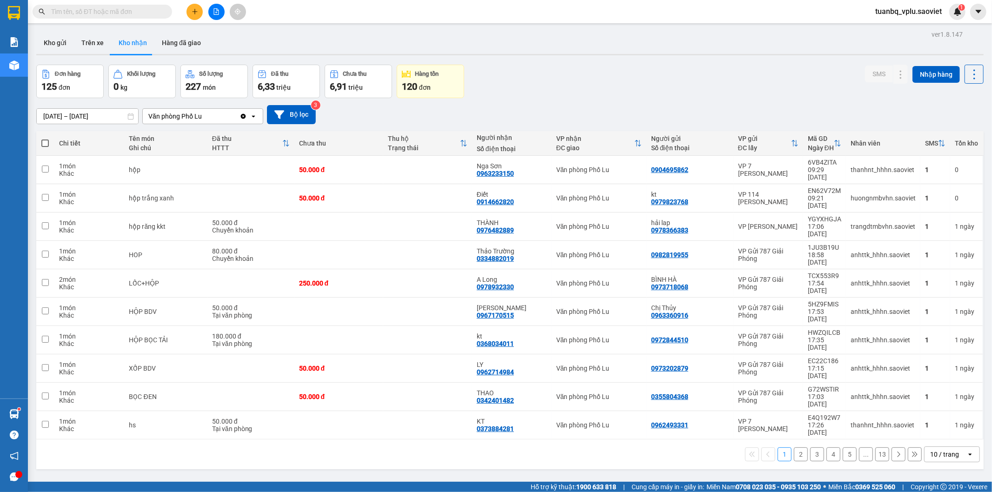
drag, startPoint x: 944, startPoint y: 20, endPoint x: 628, endPoint y: 93, distance: 324.8
click at [628, 93] on div "Đơn hàng 125 đơn Khối lượng 0 kg Số lượng 227 món Đã thu 6,33 triệu Chưa thu 6,…" at bounding box center [510, 81] width 948 height 33
click at [796, 448] on button "2" at bounding box center [801, 455] width 14 height 14
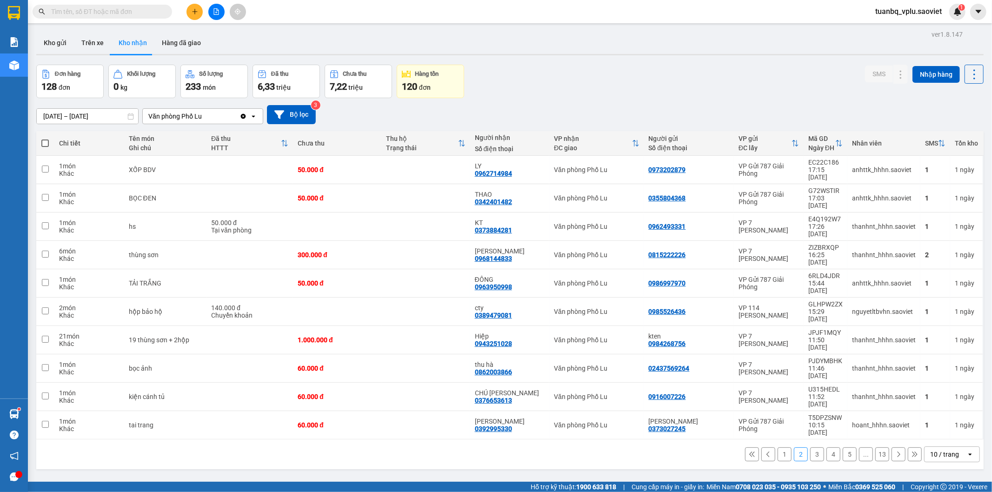
click at [811, 448] on button "3" at bounding box center [817, 455] width 14 height 14
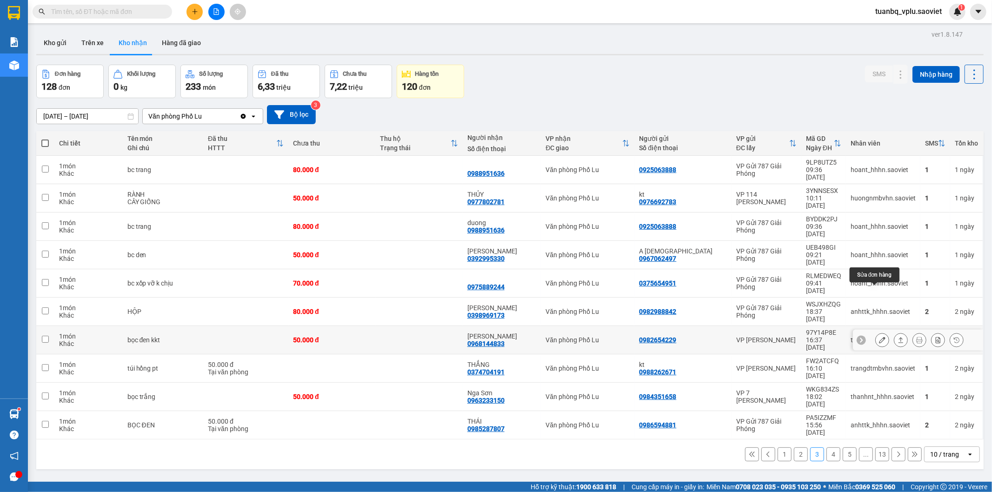
click at [879, 337] on icon at bounding box center [882, 340] width 7 height 7
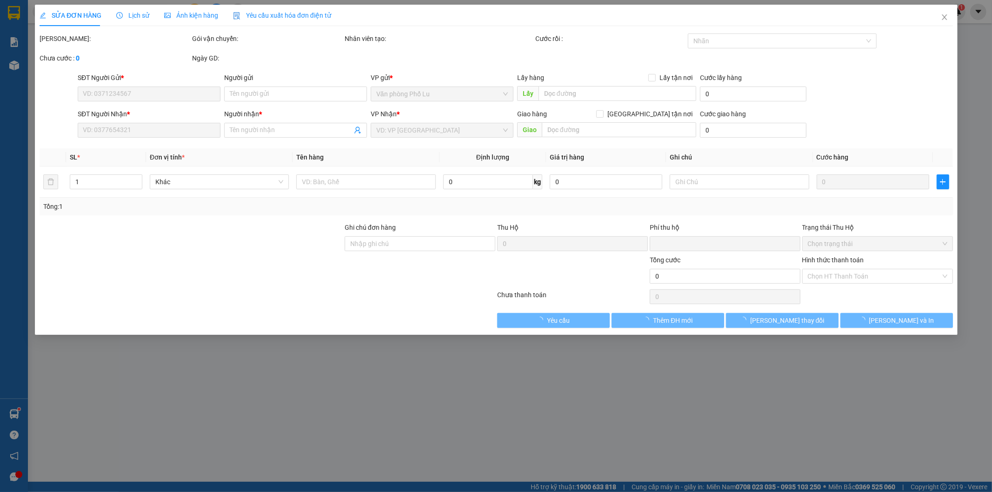
type input "0982654229"
type input "0968144833"
type input "[PERSON_NAME]"
type input "0"
type input "50.000"
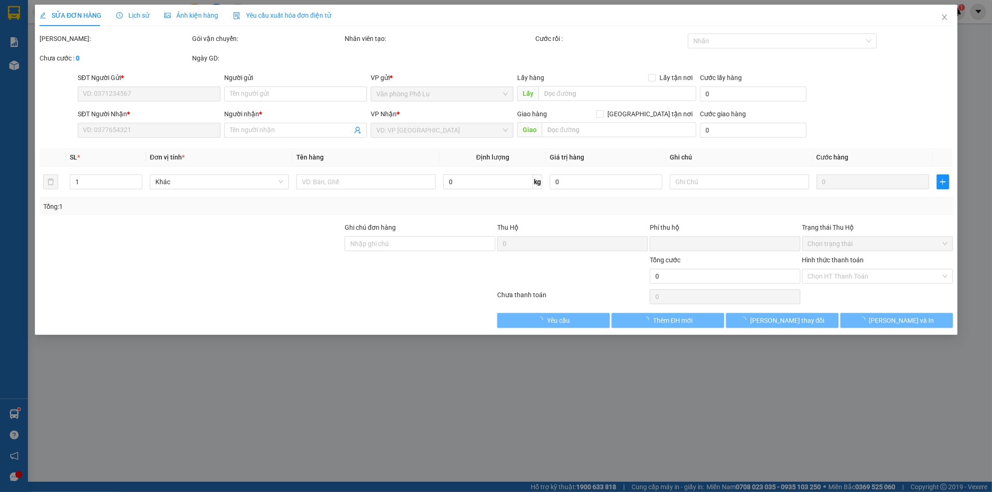
type input "50.000"
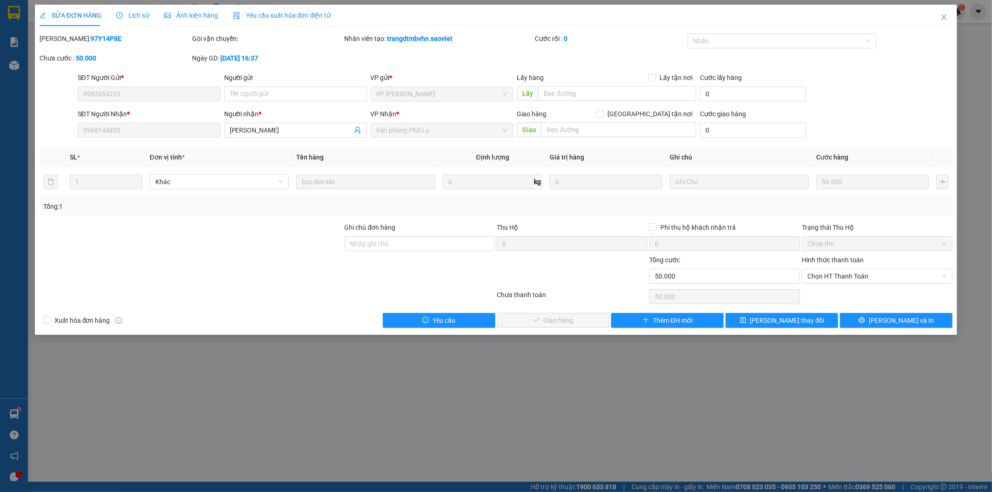
click at [138, 15] on span "Lịch sử" at bounding box center [132, 15] width 33 height 7
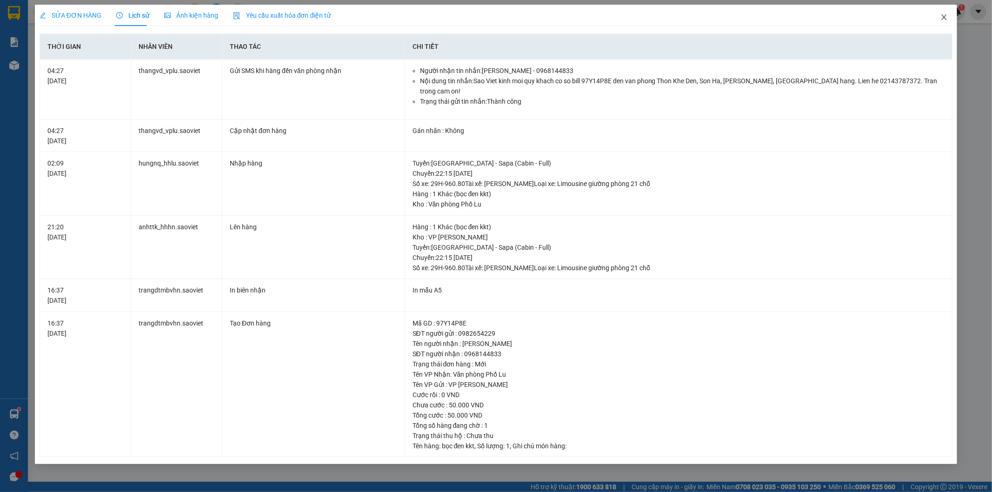
click at [943, 12] on span "Close" at bounding box center [944, 18] width 26 height 26
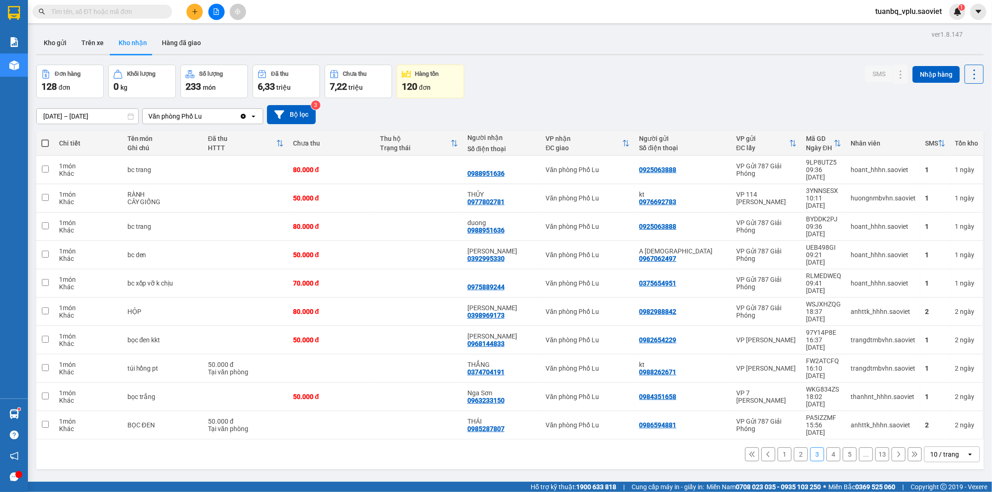
click at [778, 448] on button "1" at bounding box center [785, 455] width 14 height 14
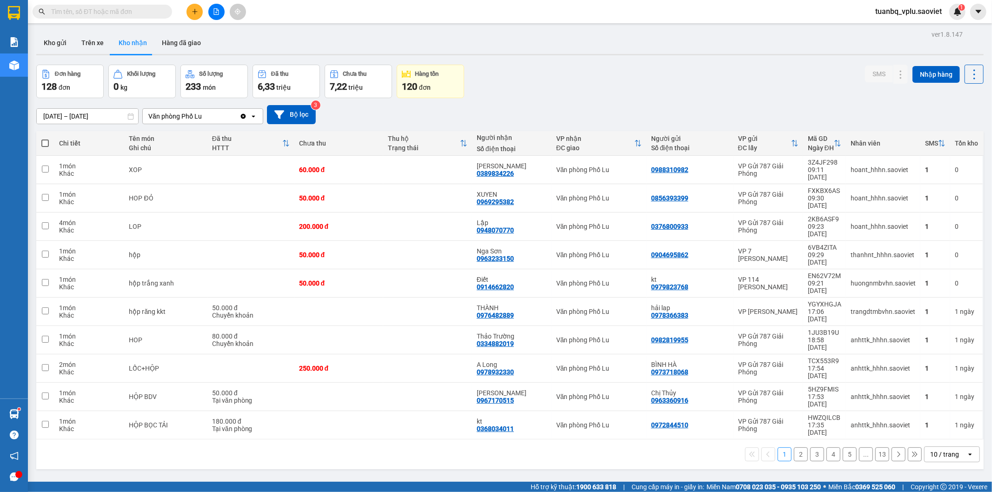
click at [124, 12] on input "text" at bounding box center [106, 12] width 110 height 10
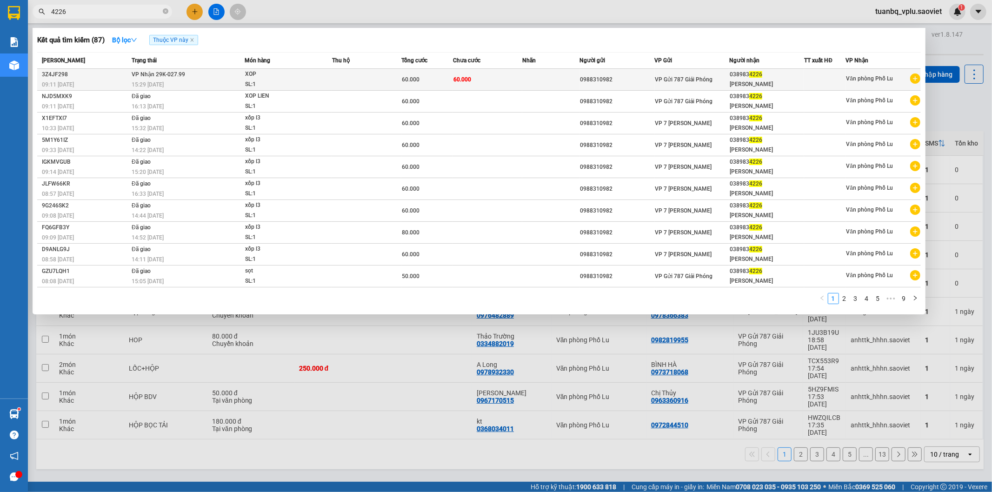
type input "4226"
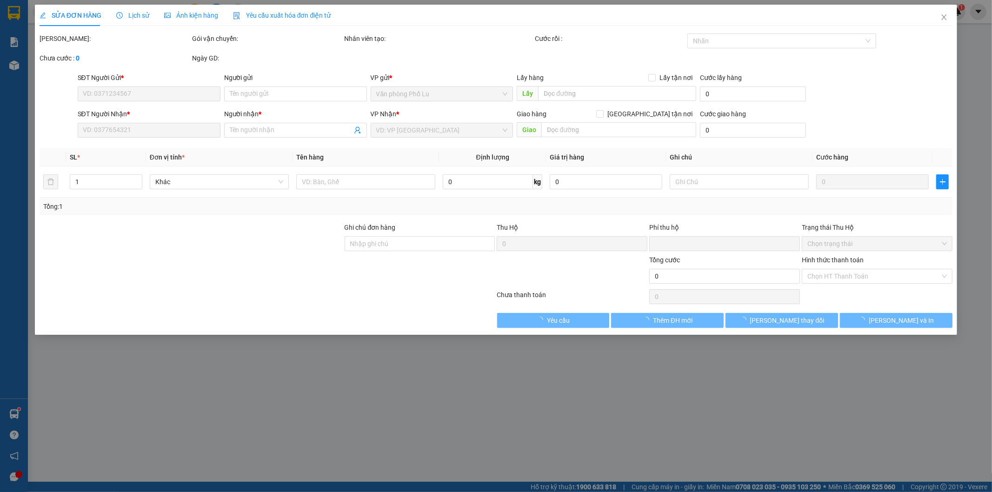
type input "0988310982"
type input "0389834226"
type input "Anh Điệp"
type input "0"
type input "60.000"
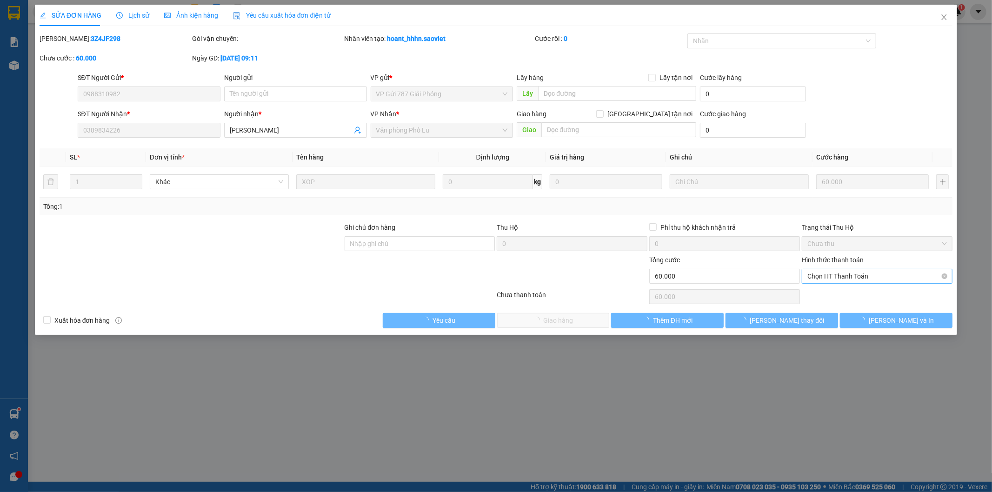
click at [872, 275] on span "Chọn HT Thanh Toán" at bounding box center [878, 276] width 140 height 14
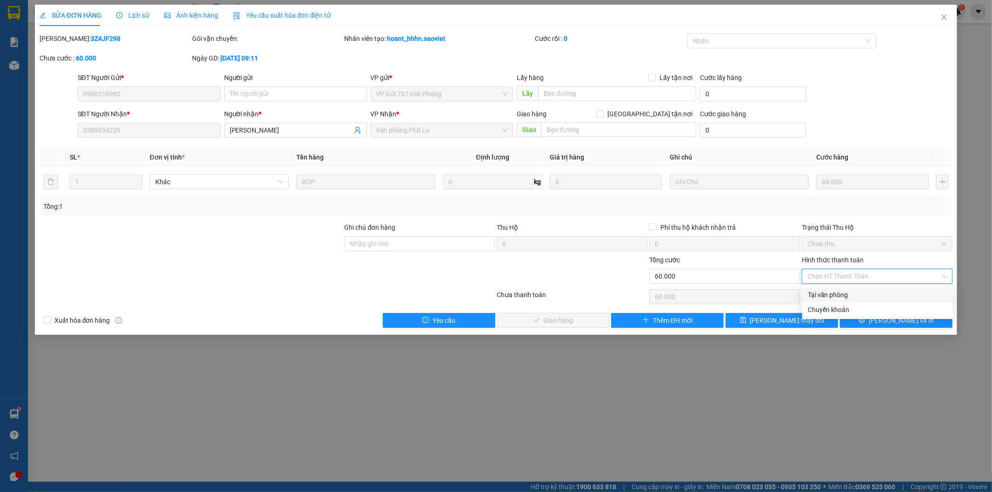
click at [858, 290] on div "Tại văn phòng" at bounding box center [878, 295] width 140 height 10
type input "0"
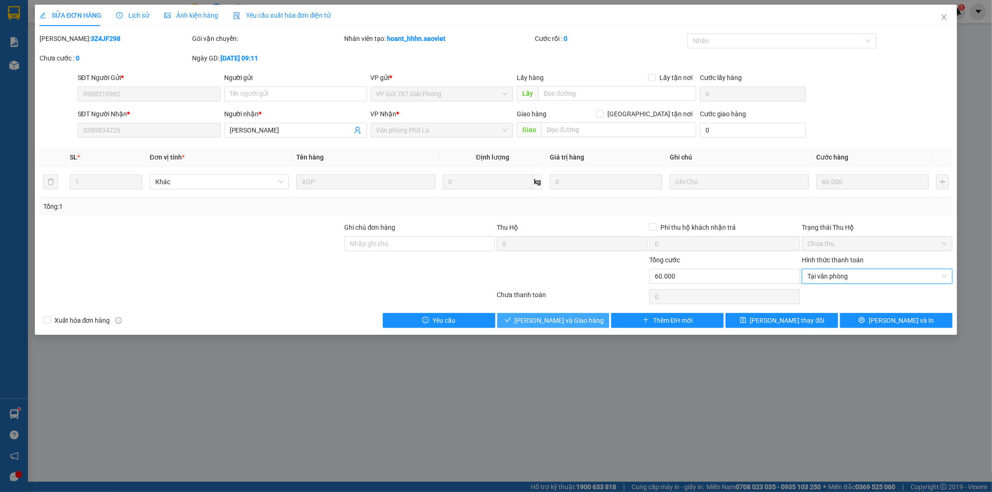
click at [582, 322] on span "[PERSON_NAME] và Giao hàng" at bounding box center [559, 320] width 89 height 10
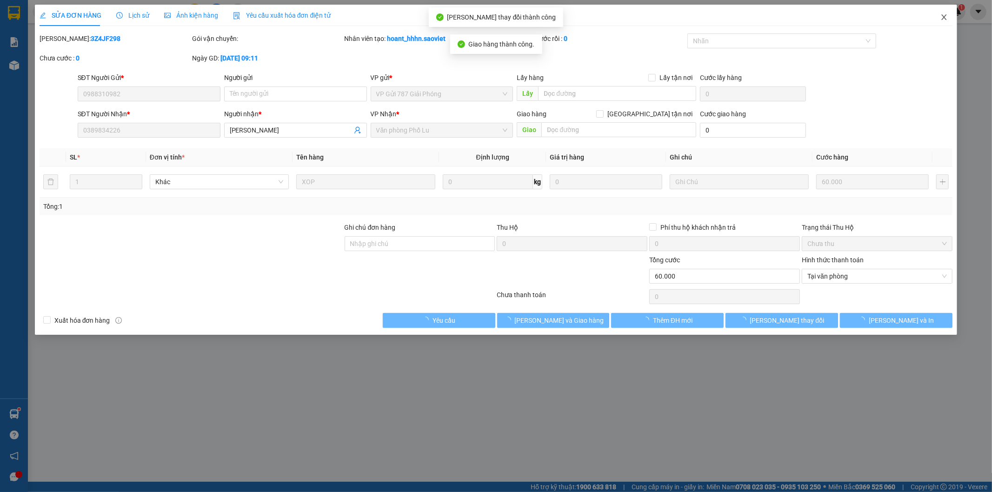
click at [944, 17] on icon "close" at bounding box center [944, 17] width 5 height 6
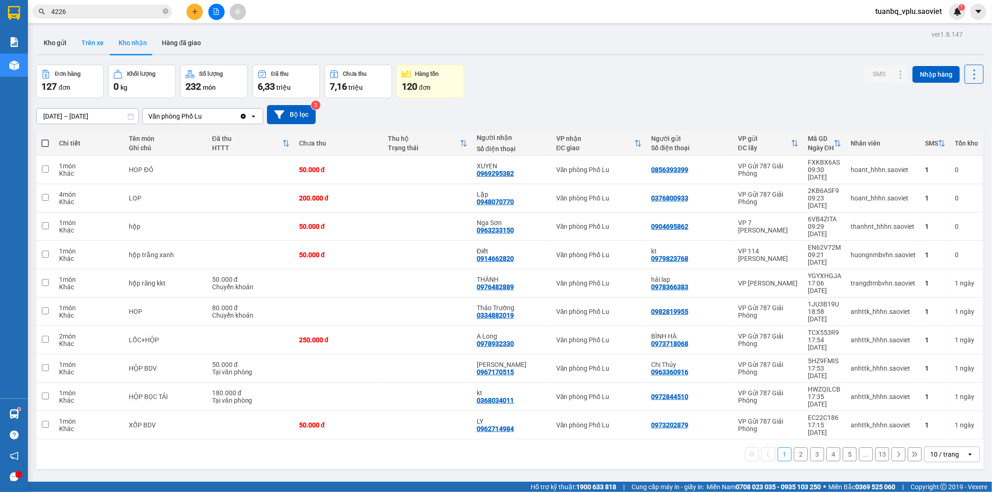
click at [78, 49] on button "Trên xe" at bounding box center [92, 43] width 37 height 22
type input "[DATE] – [DATE]"
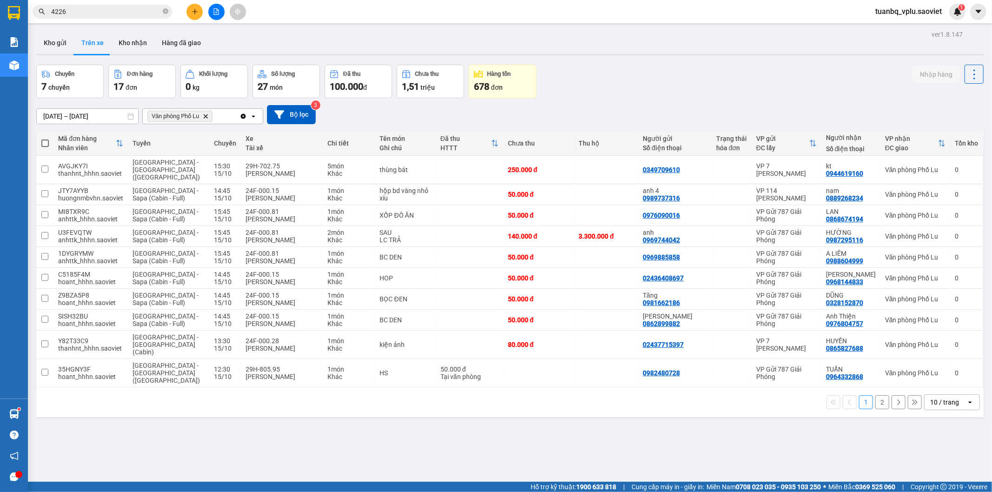
click at [878, 395] on button "2" at bounding box center [883, 402] width 14 height 14
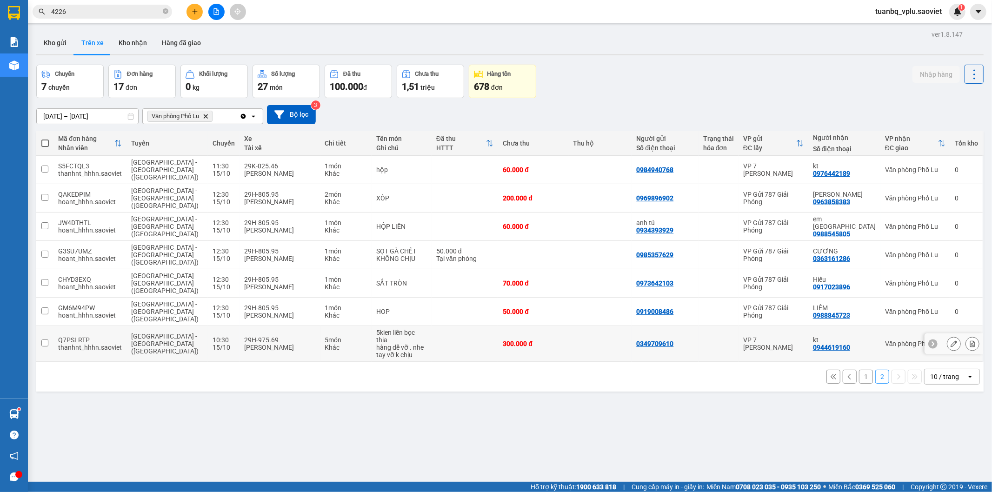
click at [270, 326] on td "29H-975.69 Phạm Anh Phúc" at bounding box center [280, 344] width 81 height 36
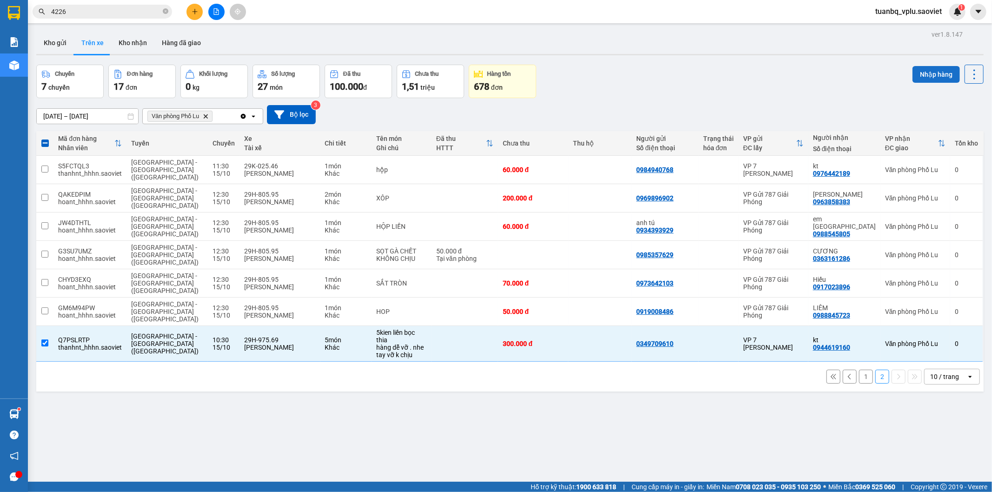
click at [929, 77] on button "Nhập hàng" at bounding box center [936, 74] width 47 height 17
checkbox input "false"
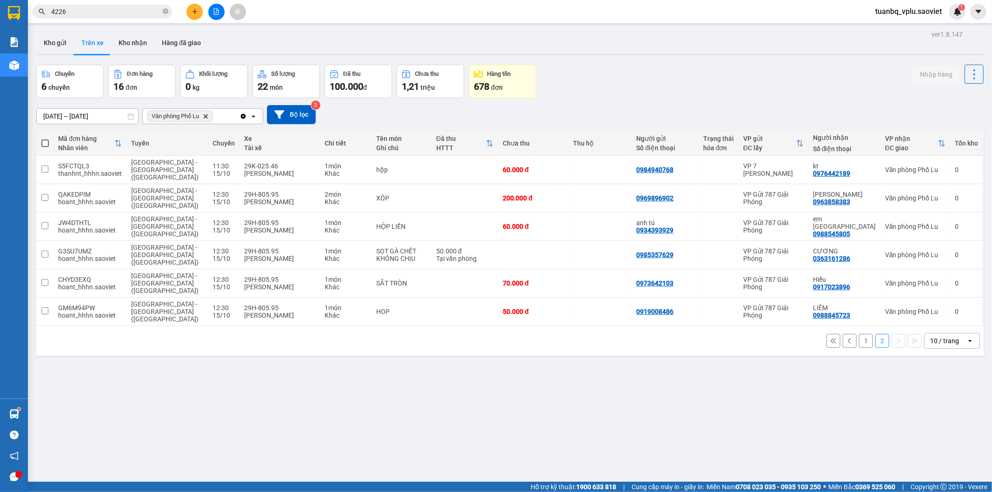
click at [104, 9] on input "4226" at bounding box center [106, 12] width 110 height 10
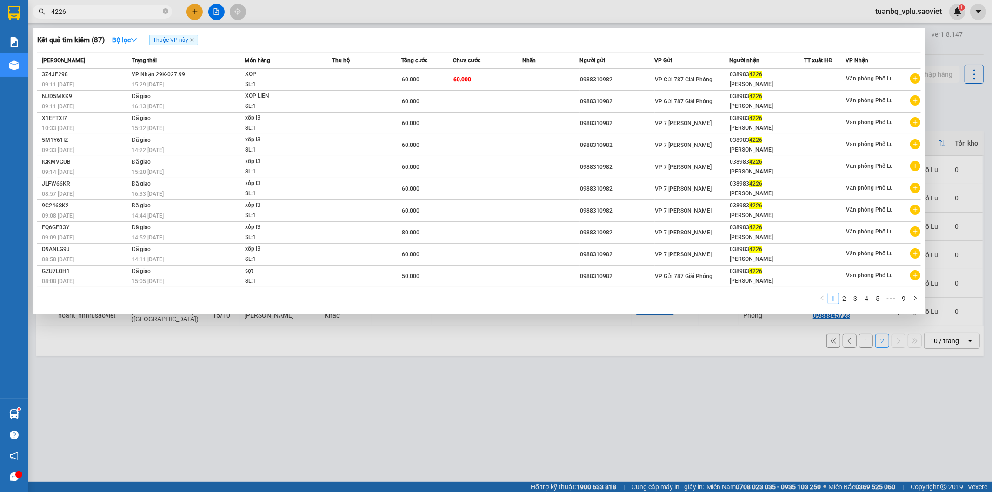
click at [104, 9] on input "4226" at bounding box center [106, 12] width 110 height 10
click at [482, 403] on div at bounding box center [496, 246] width 992 height 492
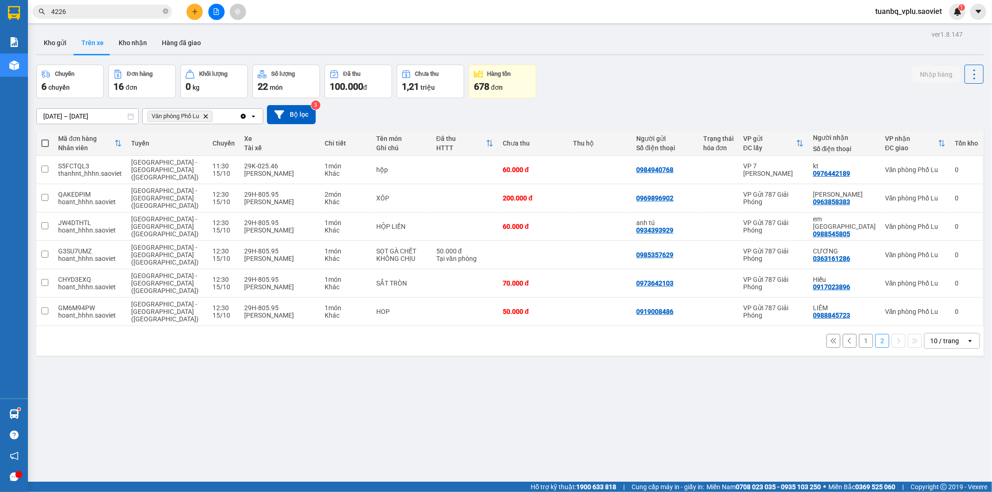
click at [92, 12] on input "4226" at bounding box center [106, 12] width 110 height 10
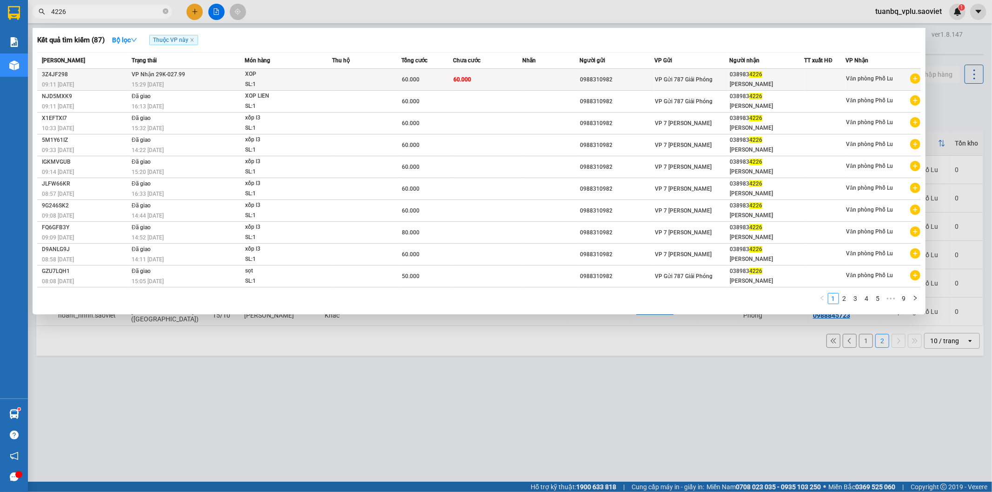
click at [351, 75] on td at bounding box center [366, 80] width 69 height 22
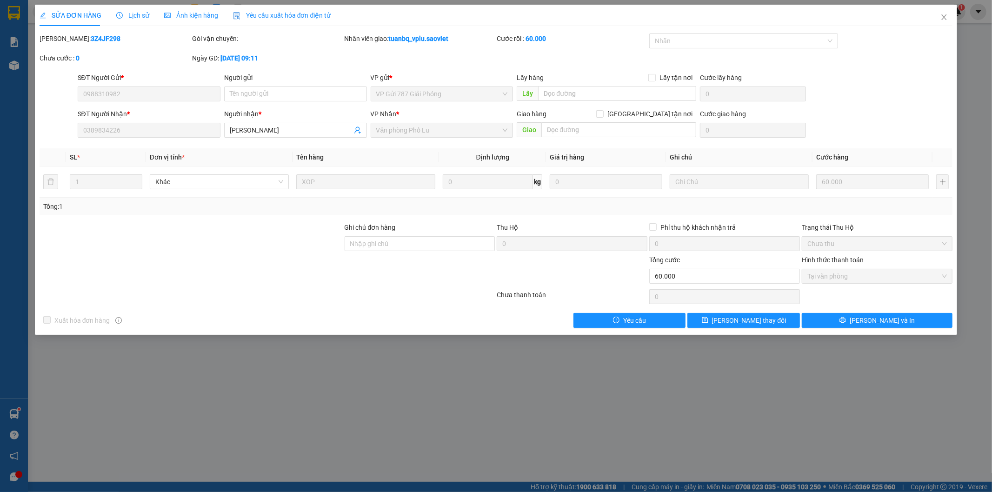
type input "0988310982"
type input "0389834226"
type input "Anh Điệp"
type input "0"
type input "60.000"
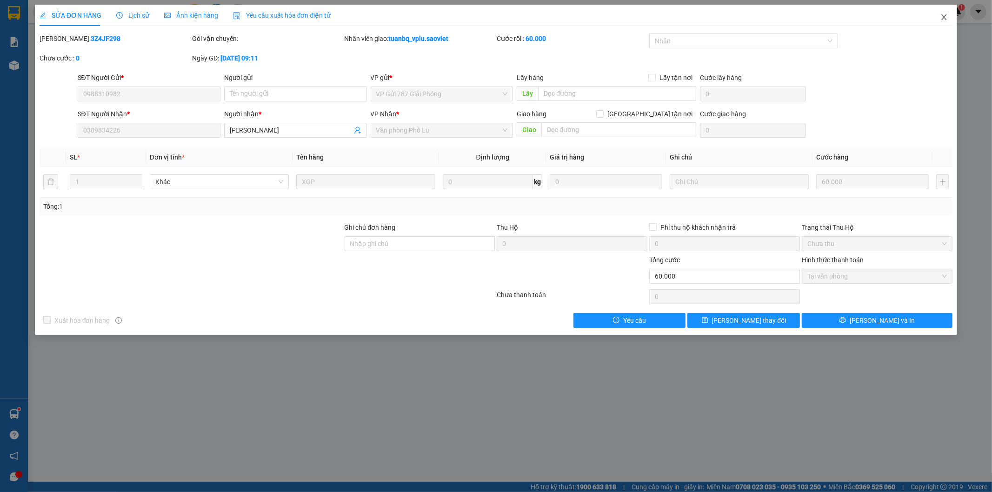
click at [943, 18] on icon "close" at bounding box center [944, 16] width 7 height 7
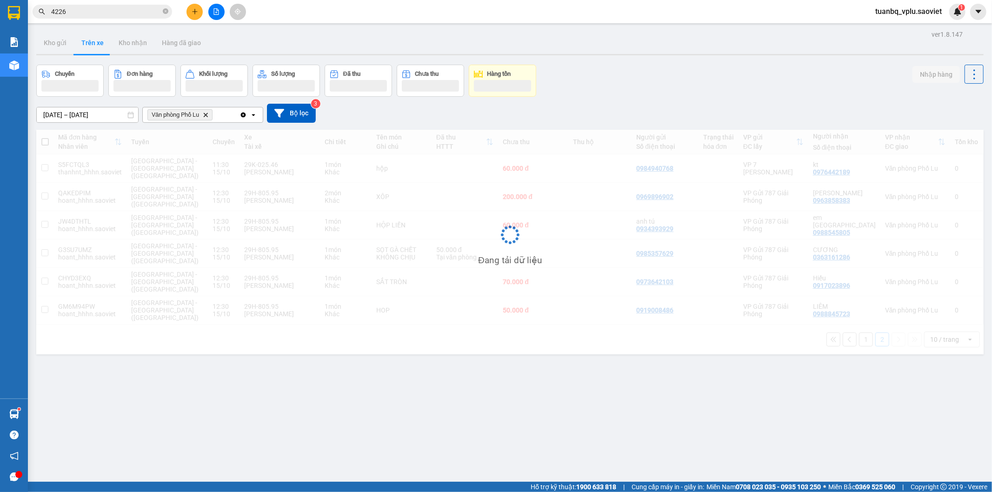
click at [83, 13] on input "4226" at bounding box center [106, 12] width 110 height 10
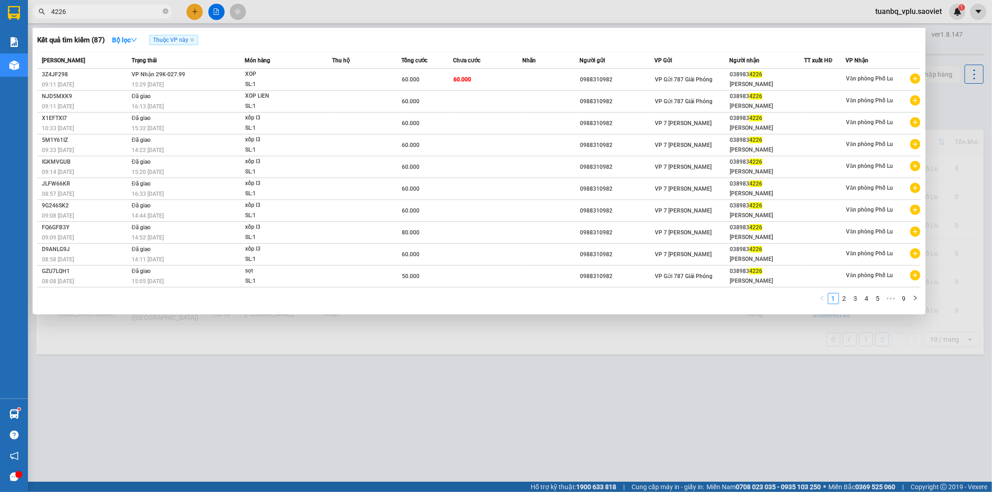
click at [83, 13] on input "4226" at bounding box center [106, 12] width 110 height 10
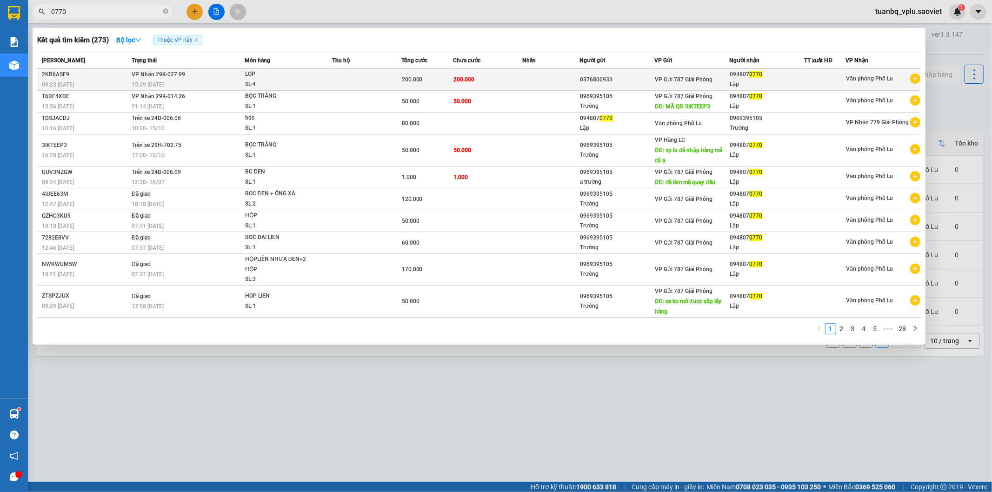
type input "0770"
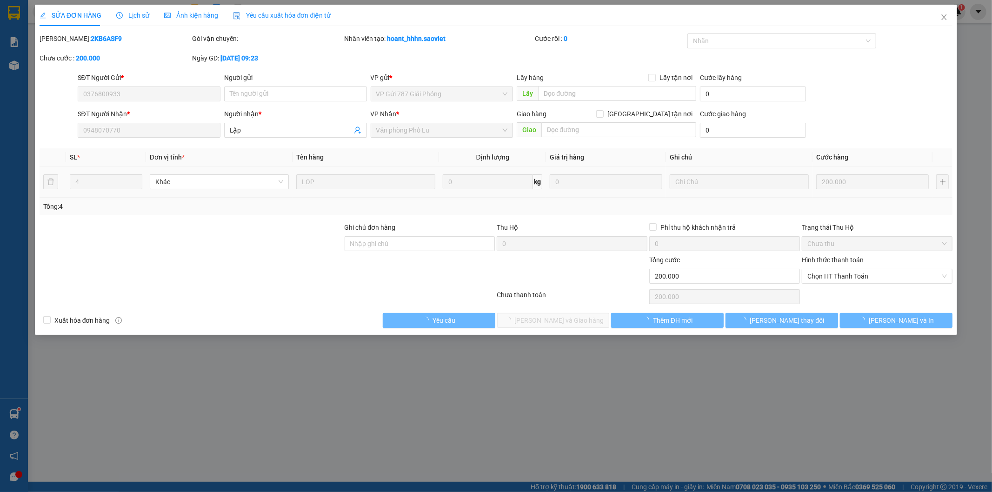
type input "0376800933"
type input "0948070770"
type input "Lập"
type input "0"
type input "200.000"
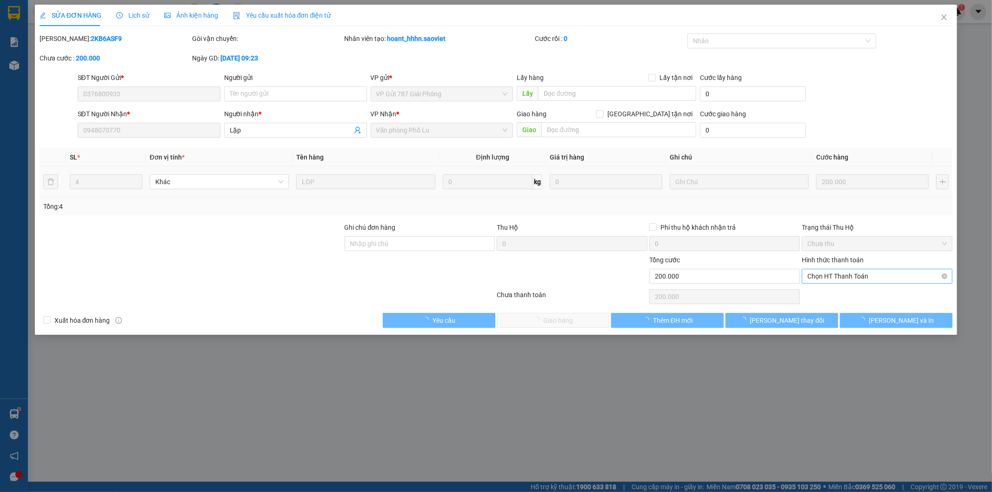
click at [833, 274] on span "Chọn HT Thanh Toán" at bounding box center [878, 276] width 140 height 14
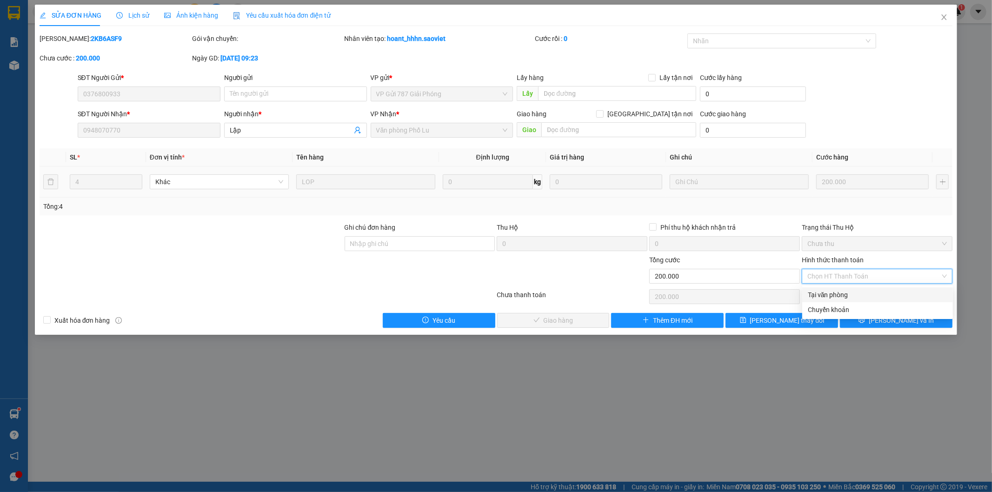
click at [828, 292] on div "Tại văn phòng" at bounding box center [878, 295] width 140 height 10
type input "0"
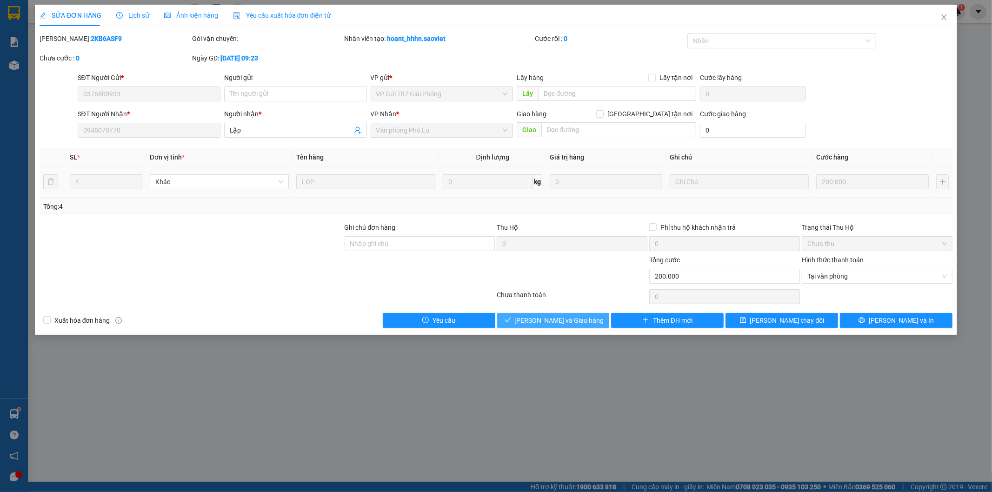
click at [569, 322] on span "[PERSON_NAME] và Giao hàng" at bounding box center [559, 320] width 89 height 10
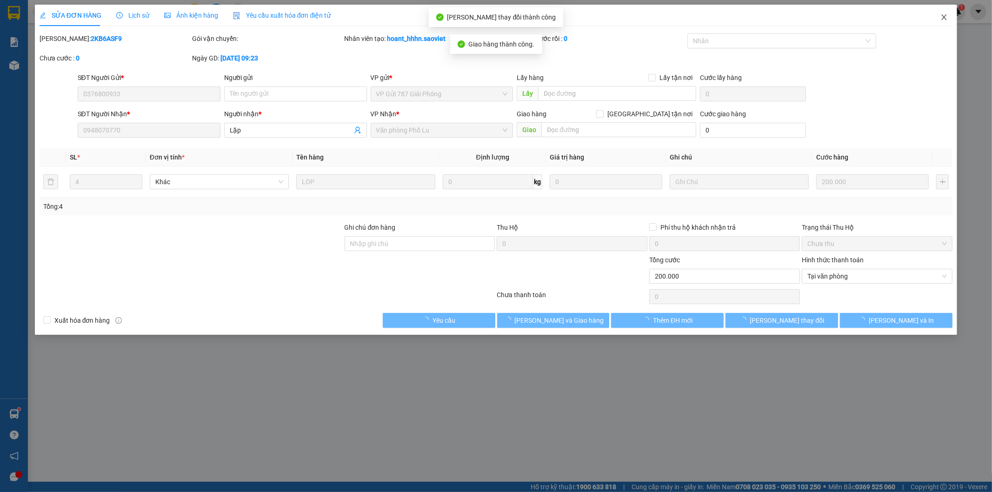
click at [948, 16] on icon "close" at bounding box center [944, 16] width 7 height 7
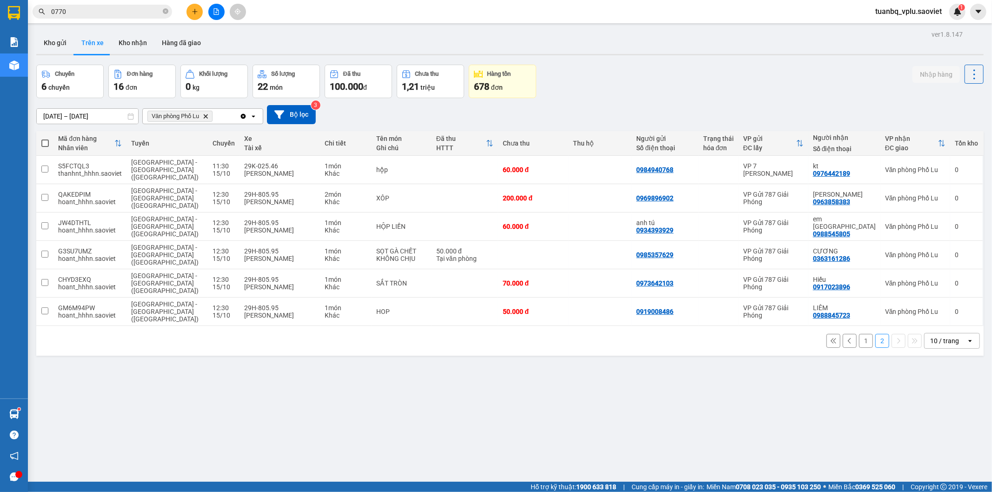
click at [947, 16] on span "tuanbq_vplu.saoviet" at bounding box center [908, 12] width 81 height 12
click at [78, 7] on input "0770" at bounding box center [106, 12] width 110 height 10
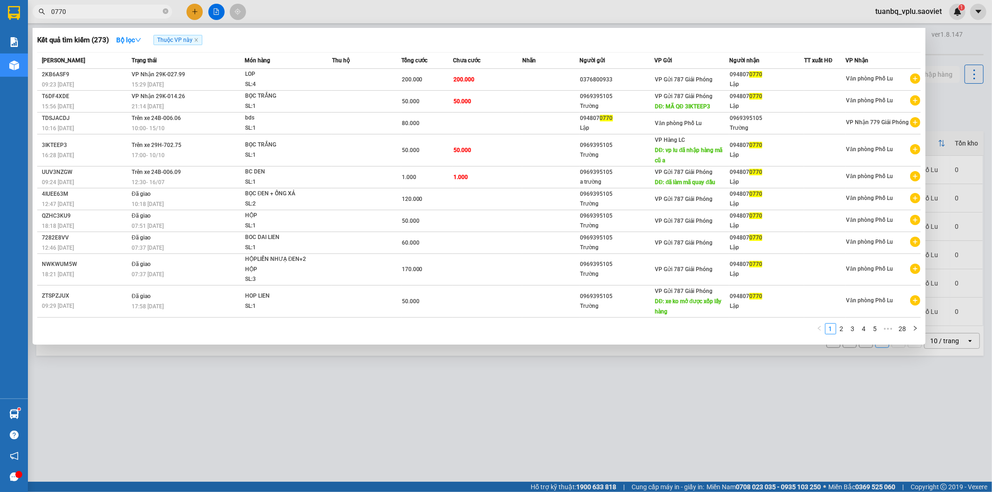
click at [78, 7] on input "0770" at bounding box center [106, 12] width 110 height 10
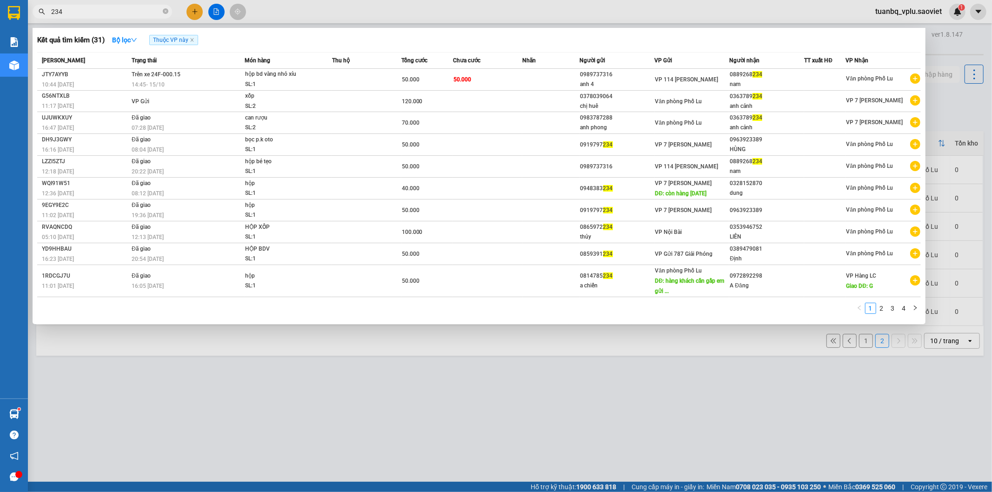
type input "234"
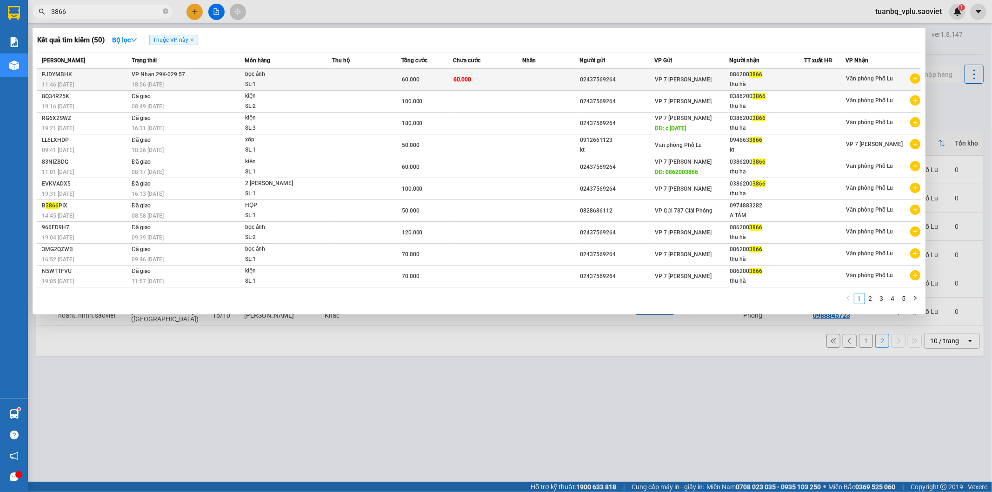
type input "3866"
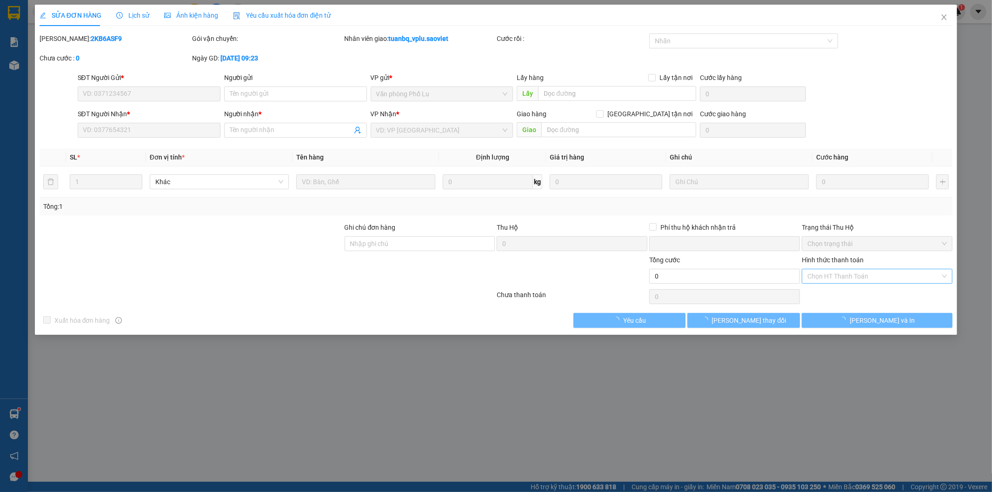
type input "02437569264"
type input "0862003866"
type input "thu hà"
type input "0"
type input "60.000"
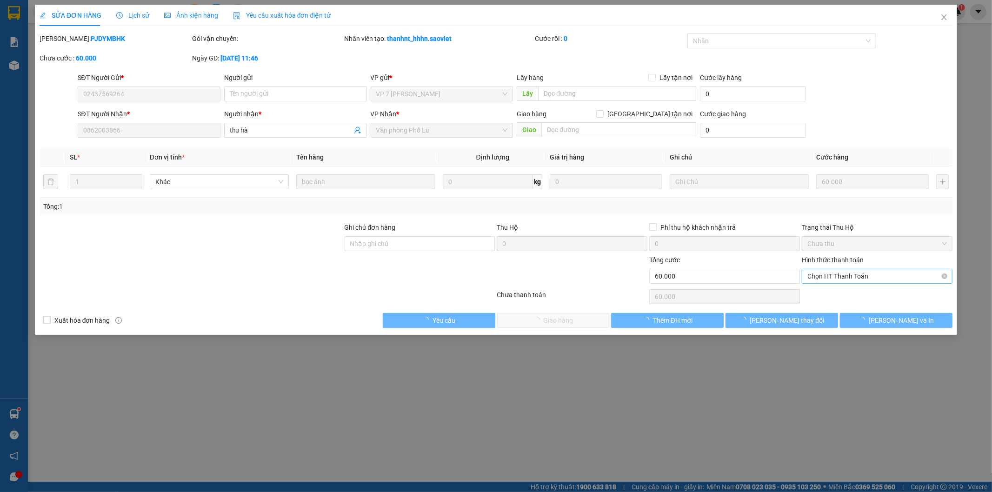
click at [834, 277] on span "Chọn HT Thanh Toán" at bounding box center [878, 276] width 140 height 14
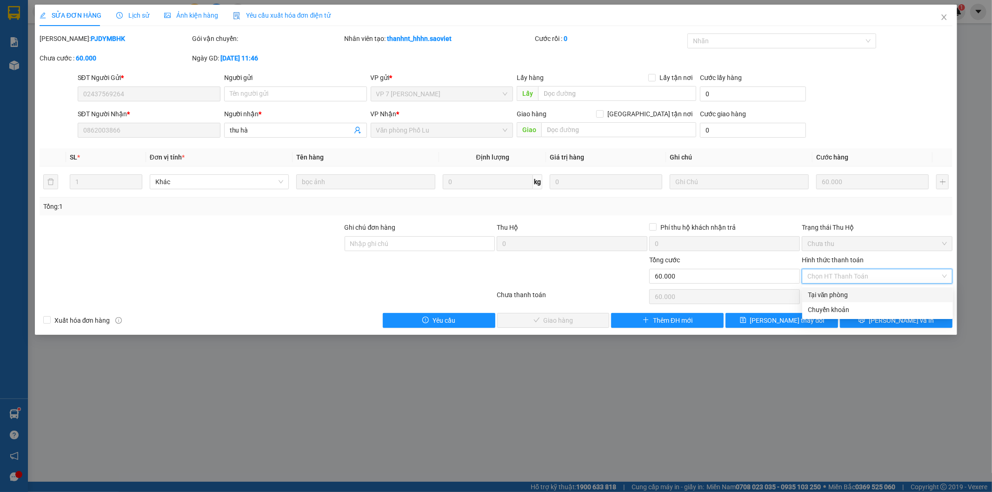
click at [830, 291] on div "Tại văn phòng" at bounding box center [878, 295] width 140 height 10
type input "0"
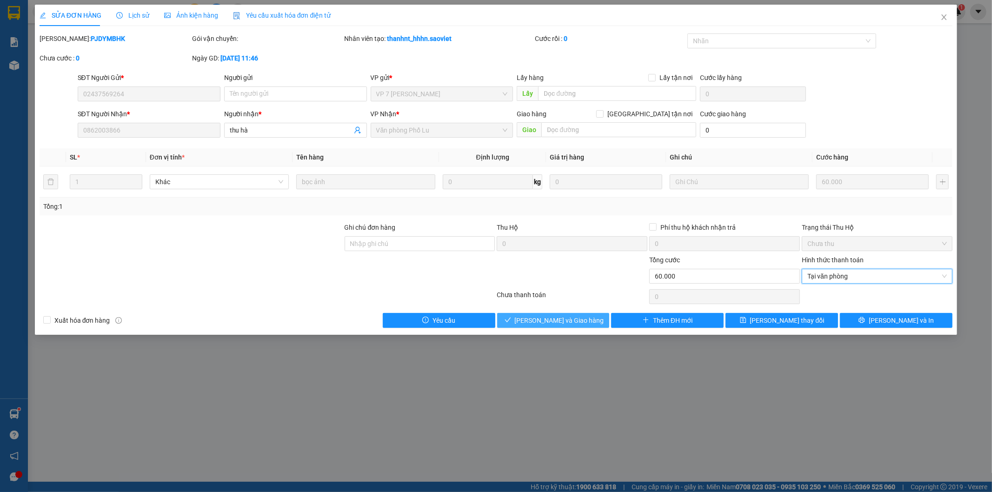
click at [552, 323] on span "[PERSON_NAME] và Giao hàng" at bounding box center [559, 320] width 89 height 10
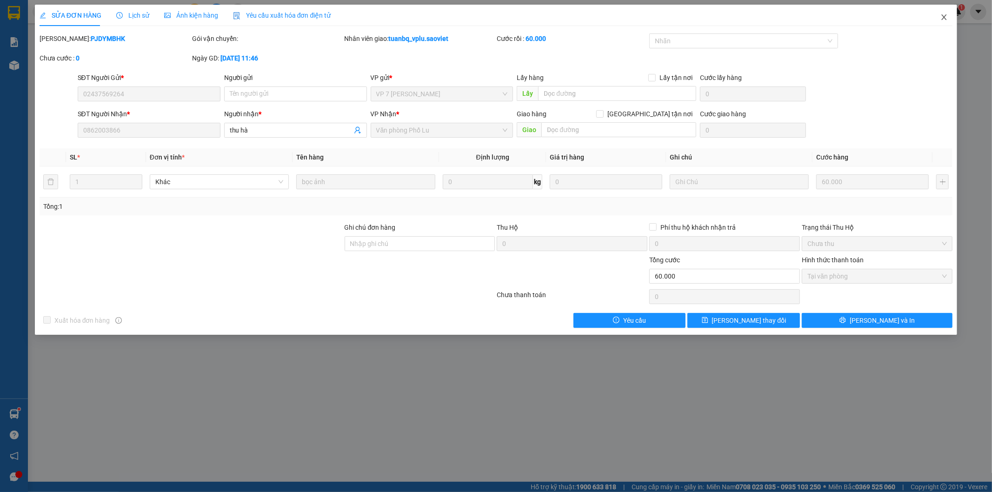
click at [945, 13] on span "Close" at bounding box center [944, 18] width 26 height 26
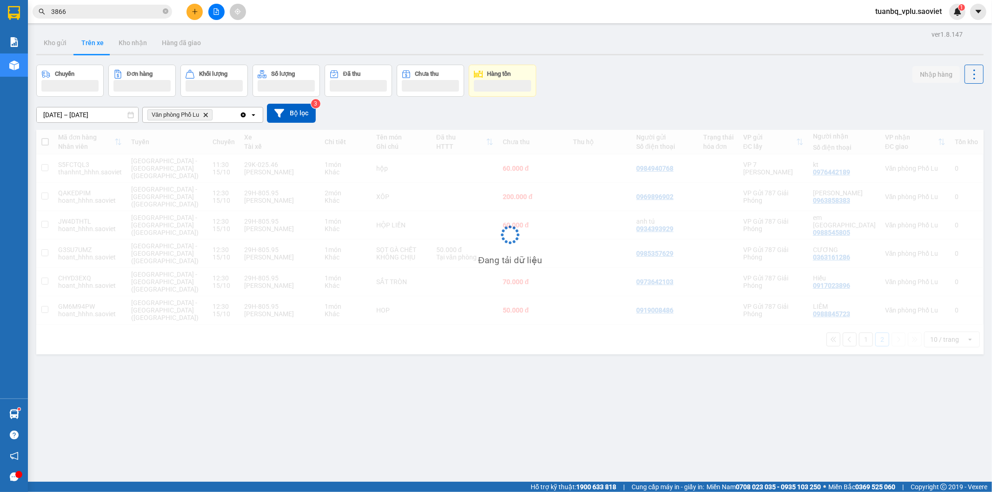
click at [192, 14] on icon "plus" at bounding box center [195, 11] width 7 height 7
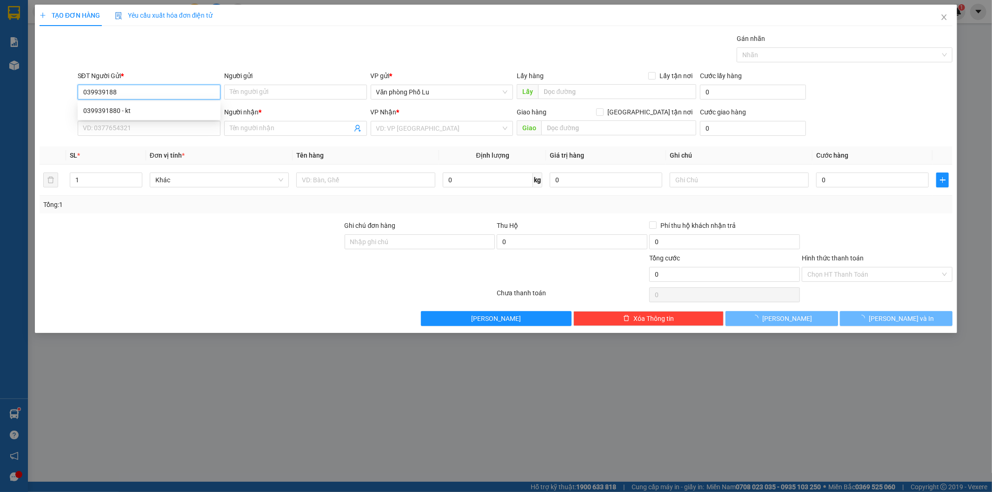
type input "0399391880"
click at [141, 113] on div "0399391880 - kt" at bounding box center [149, 111] width 132 height 10
type input "kt"
type input "0583734554"
type input "anh thắng"
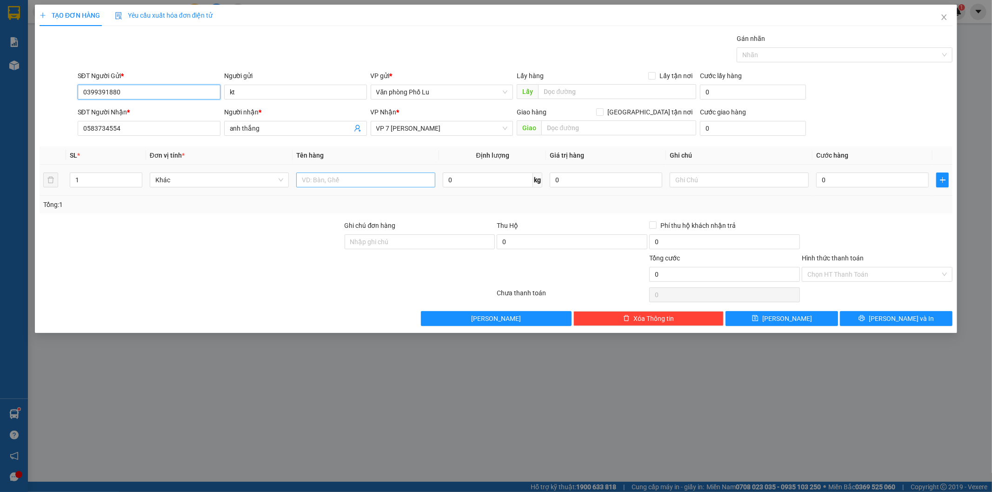
type input "0399391880"
click at [366, 180] on input "text" at bounding box center [365, 180] width 139 height 15
type input "hồ"
paste input "4"
type input "40"
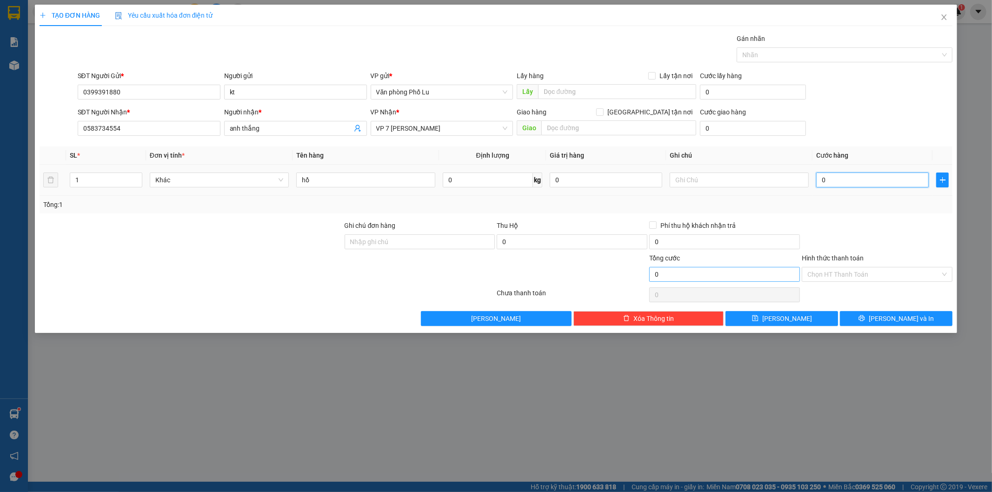
type input "40"
type input "40.000"
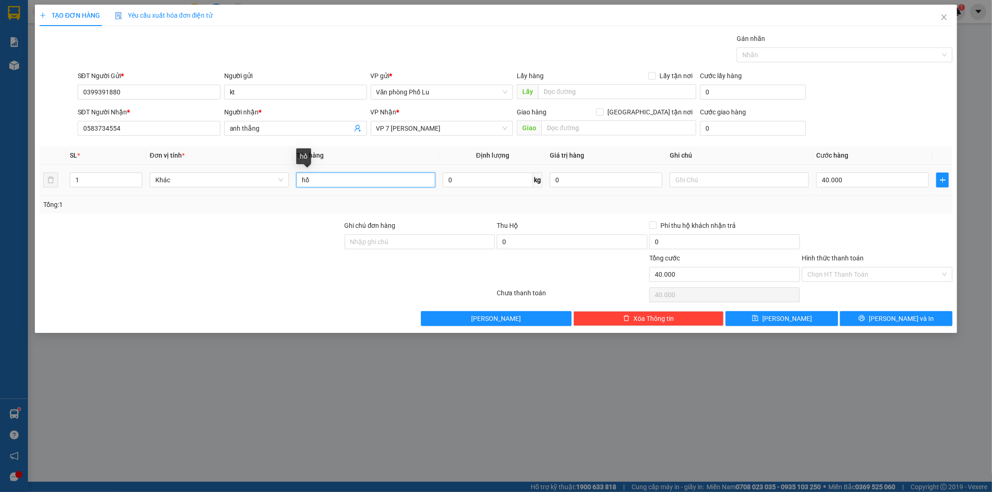
click at [333, 182] on input "hồ" at bounding box center [365, 180] width 139 height 15
type input "hồ sơ"
click at [888, 269] on input "Hình thức thanh toán" at bounding box center [874, 274] width 133 height 14
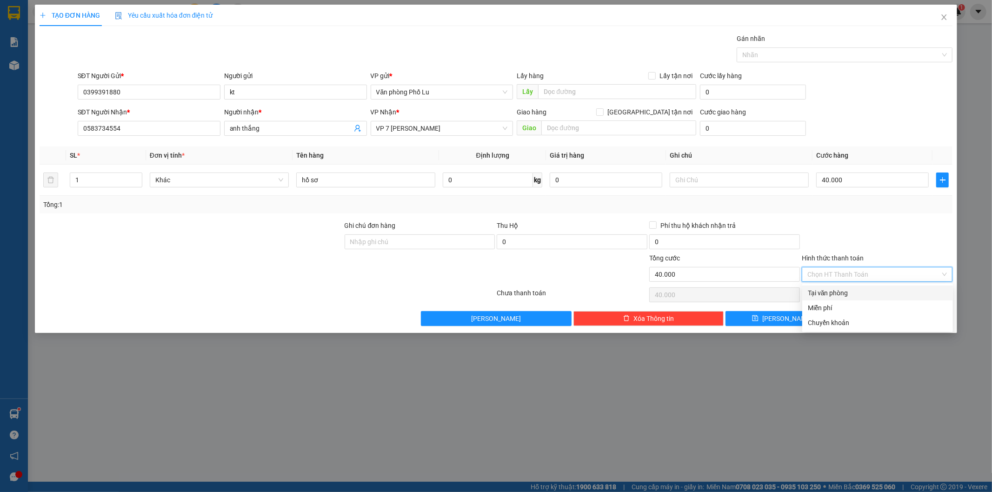
click at [872, 232] on div at bounding box center [877, 237] width 153 height 33
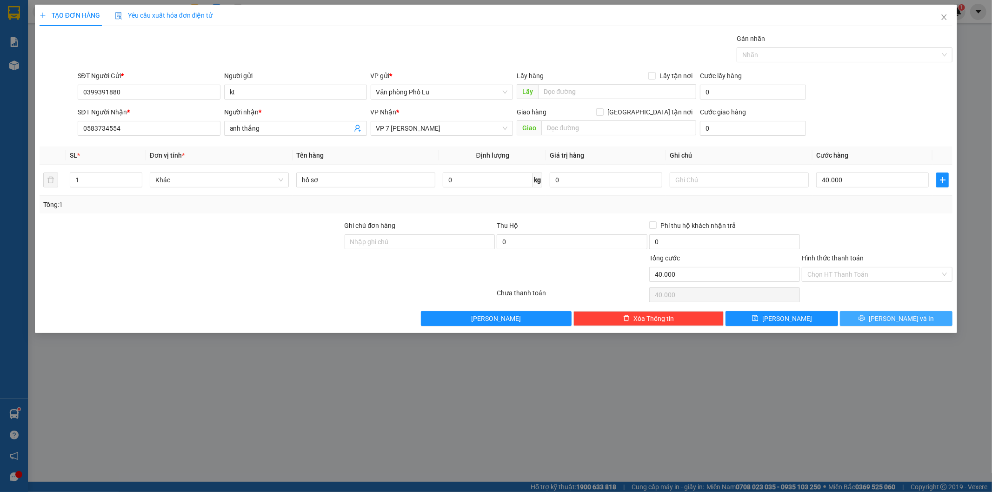
click at [900, 319] on span "[PERSON_NAME] và In" at bounding box center [901, 319] width 65 height 10
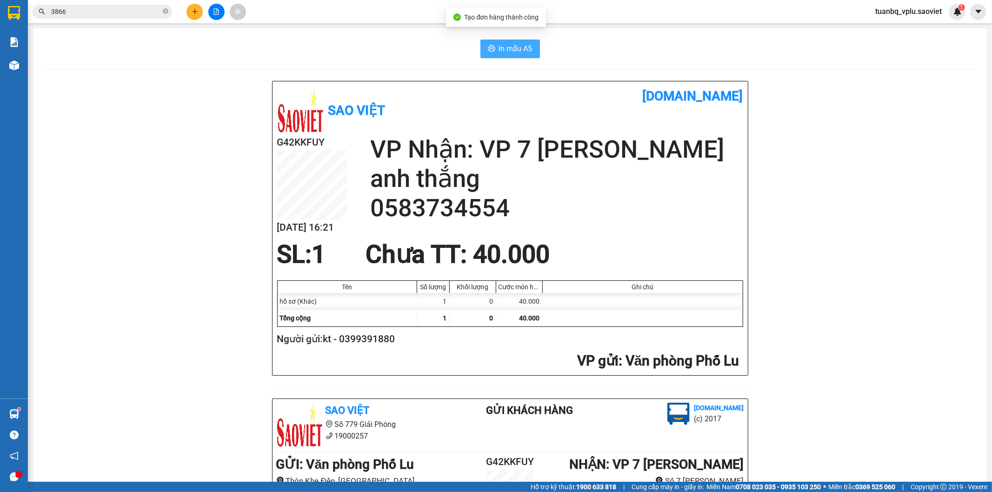
click at [515, 47] on span "In mẫu A5" at bounding box center [515, 49] width 33 height 12
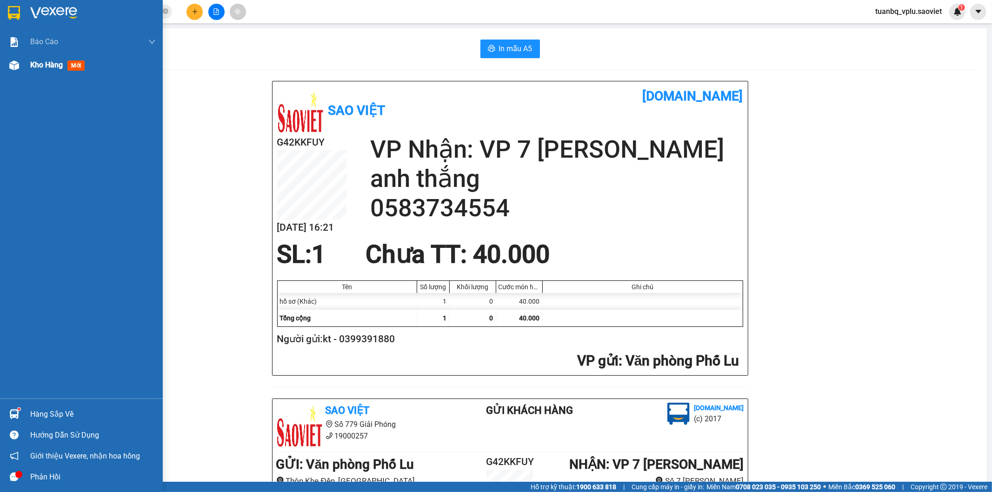
click at [32, 64] on span "Kho hàng" at bounding box center [46, 64] width 33 height 9
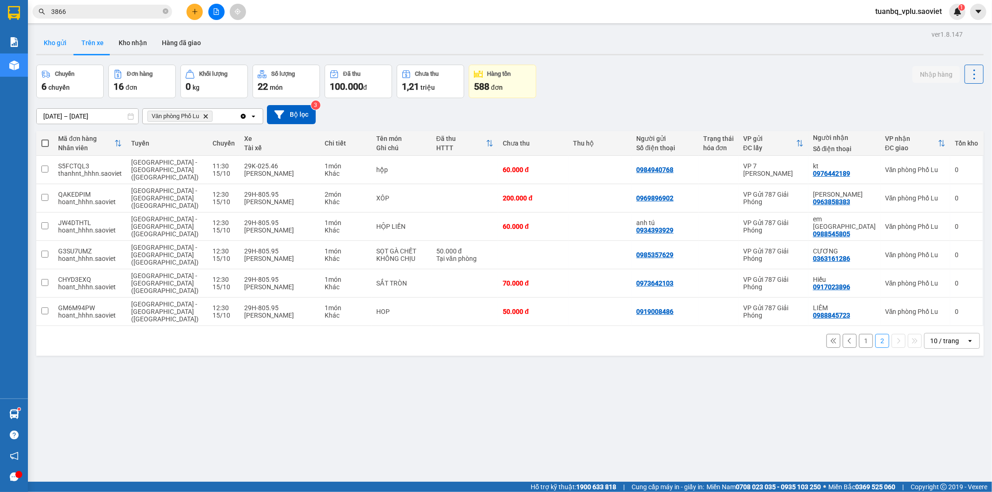
click at [55, 36] on button "Kho gửi" at bounding box center [55, 43] width 38 height 22
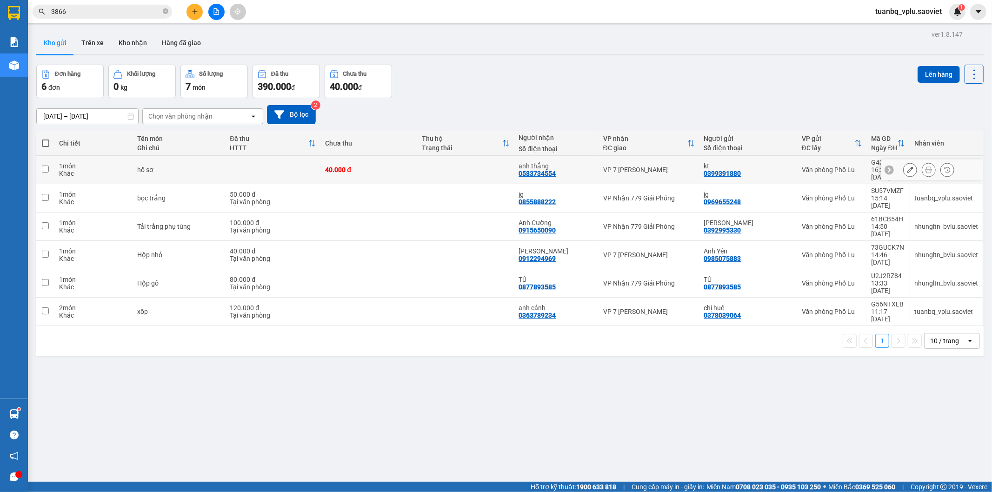
click at [396, 169] on div "40.000 đ" at bounding box center [368, 169] width 87 height 7
checkbox input "true"
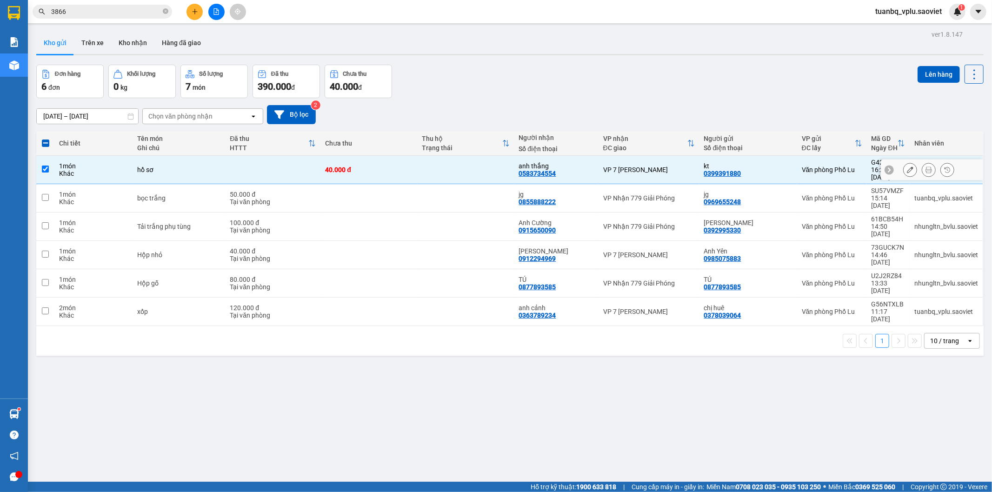
click at [308, 191] on div "50.000 đ" at bounding box center [273, 194] width 86 height 7
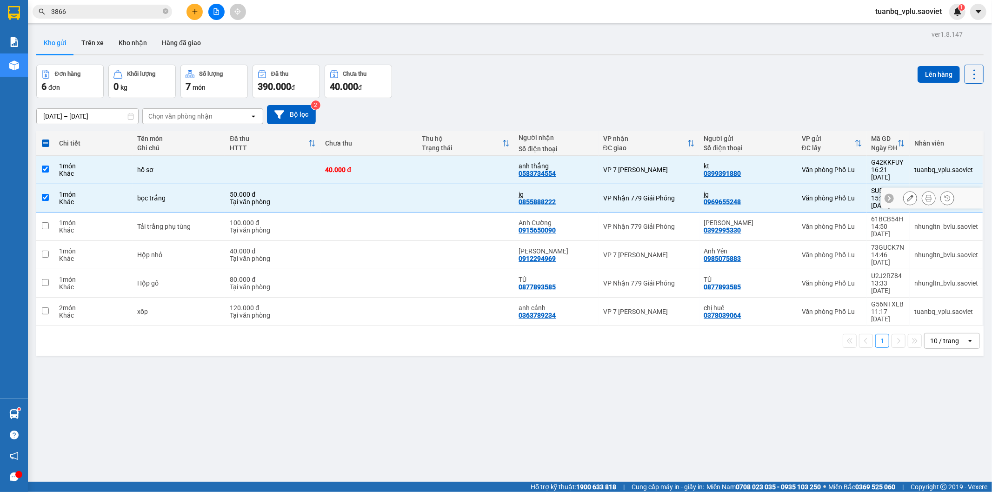
checkbox input "true"
click at [268, 247] on div "40.000 đ" at bounding box center [273, 250] width 86 height 7
checkbox input "true"
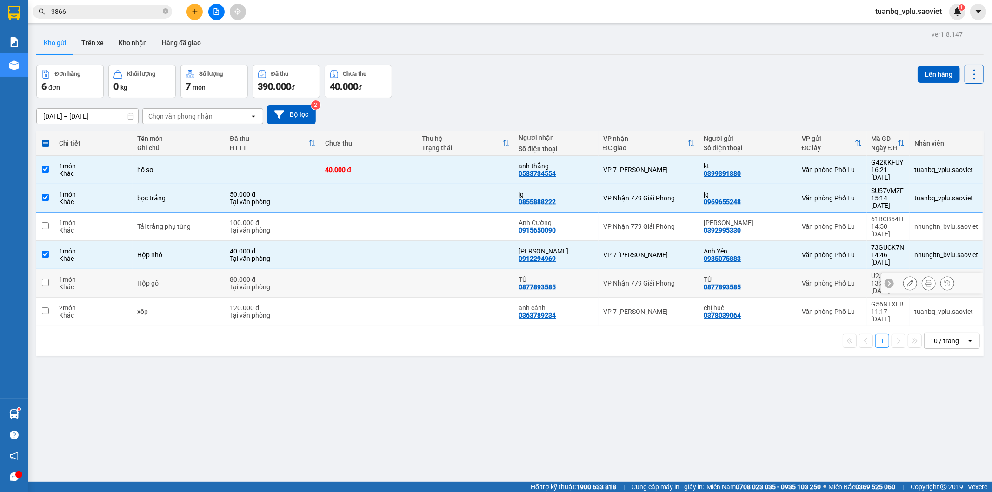
click at [258, 276] on div "80.000 đ" at bounding box center [273, 279] width 86 height 7
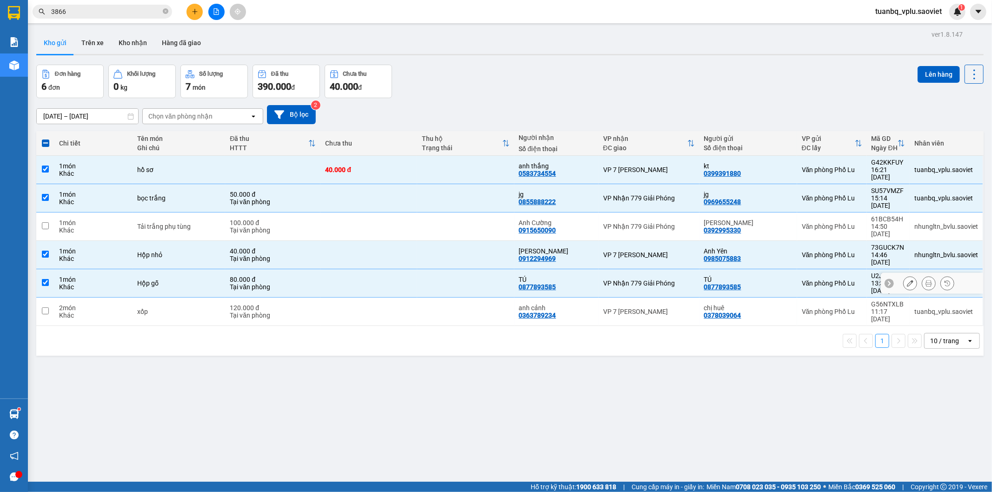
click at [259, 276] on div "80.000 đ" at bounding box center [273, 279] width 86 height 7
checkbox input "false"
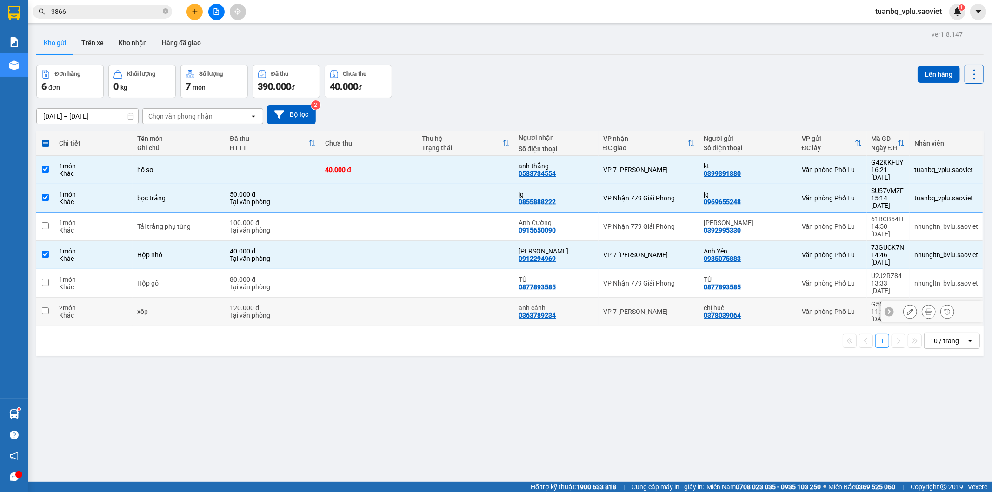
click at [266, 304] on div "120.000 đ" at bounding box center [273, 307] width 86 height 7
checkbox input "true"
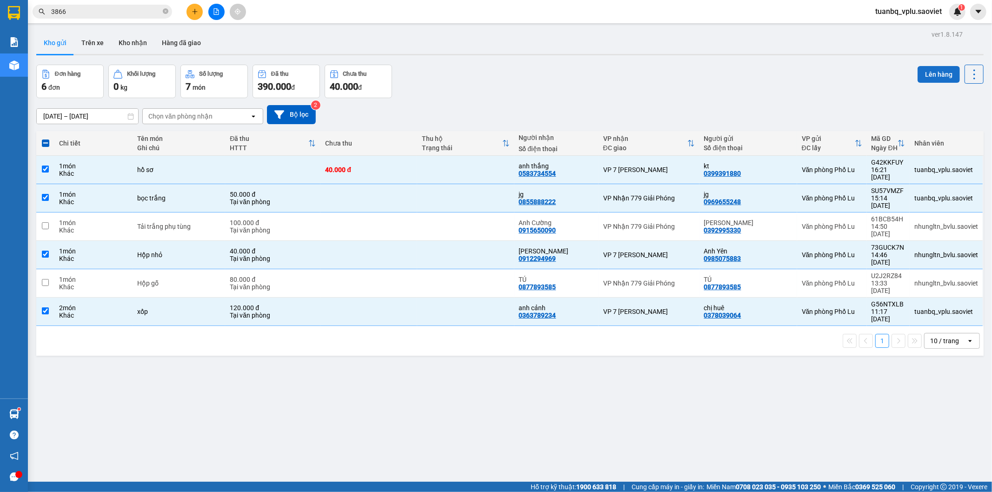
click at [922, 71] on button "Lên hàng" at bounding box center [939, 74] width 42 height 17
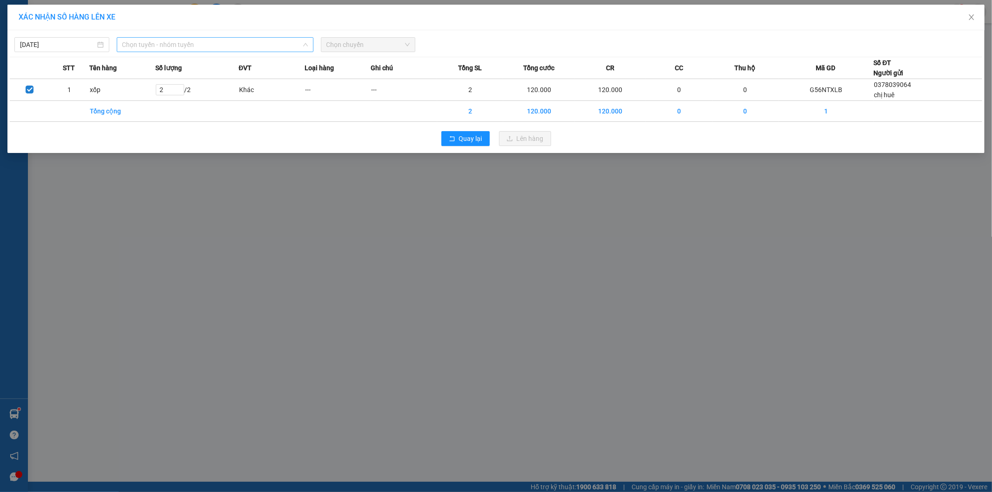
click at [184, 42] on span "Chọn tuyến - nhóm tuyến" at bounding box center [215, 45] width 186 height 14
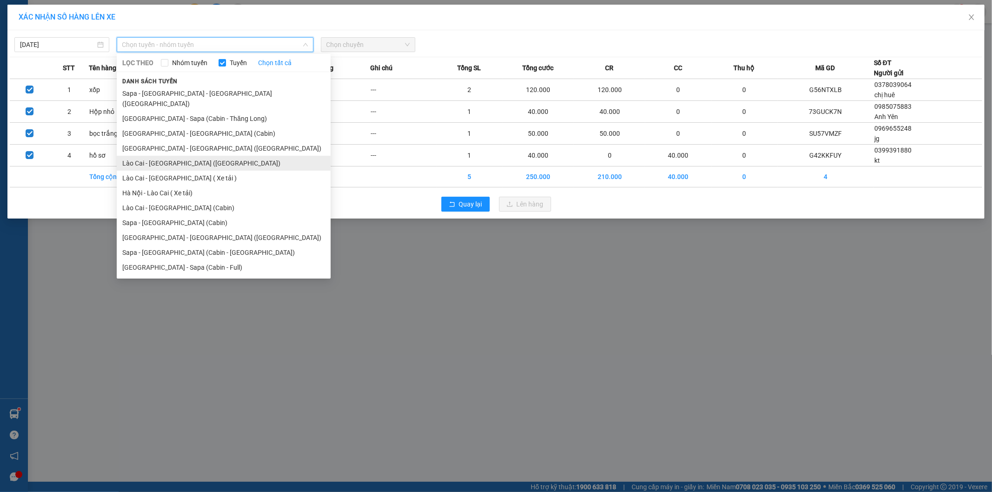
click at [192, 156] on li "Lào Cai - [GEOGRAPHIC_DATA] ([GEOGRAPHIC_DATA])" at bounding box center [224, 163] width 214 height 15
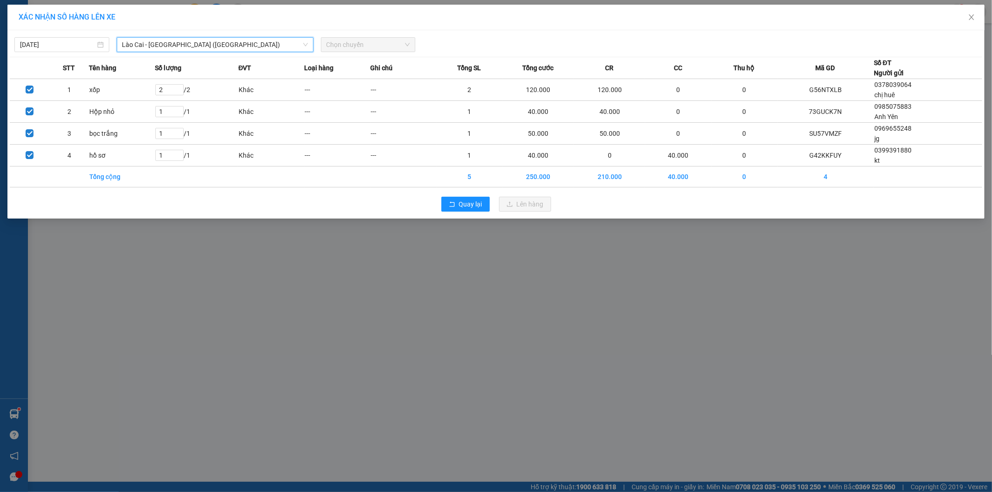
click at [376, 47] on span "Chọn chuyến" at bounding box center [369, 45] width 84 height 14
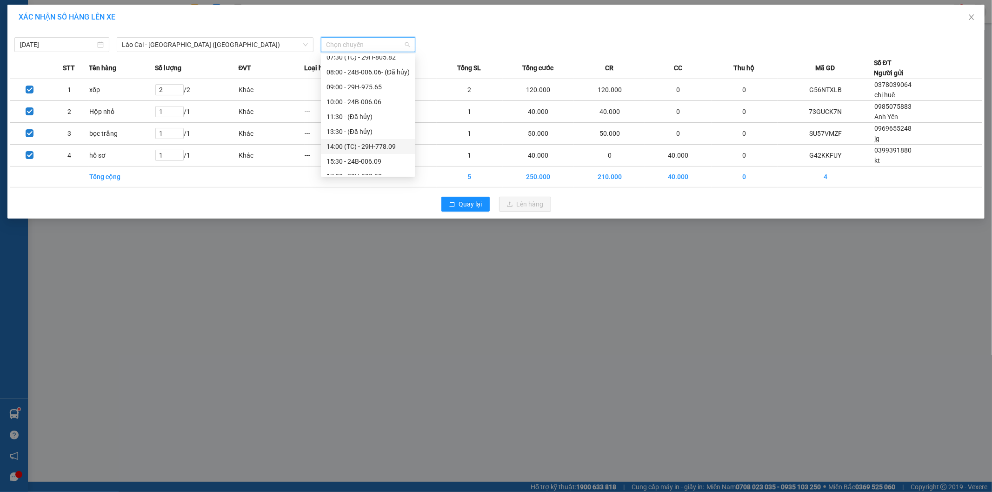
scroll to position [103, 0]
click at [377, 140] on div "15:30 - 24B-006.09" at bounding box center [368, 139] width 83 height 10
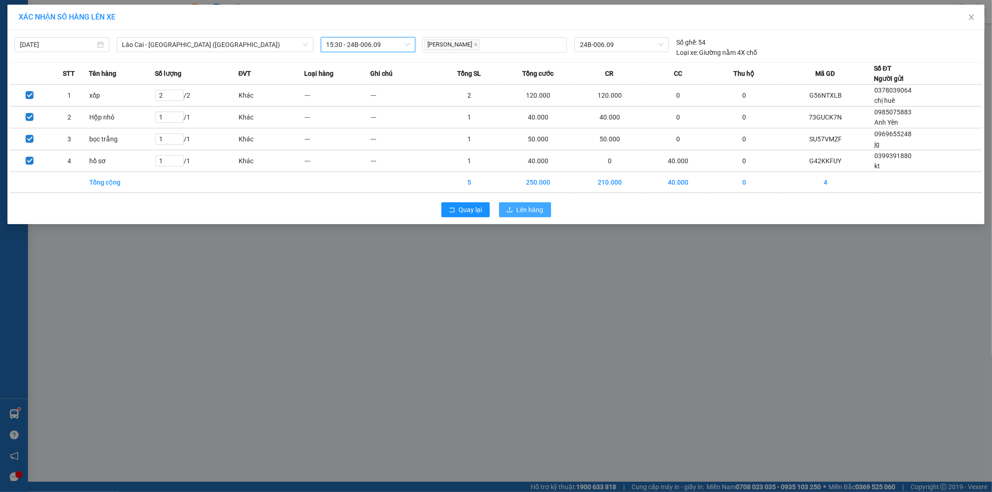
click at [526, 216] on button "Lên hàng" at bounding box center [525, 209] width 52 height 15
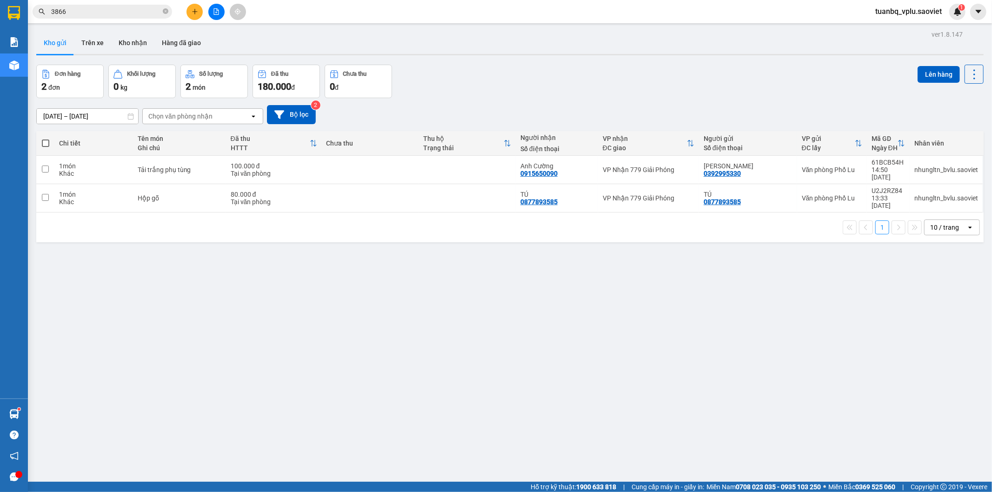
click at [87, 16] on input "3866" at bounding box center [106, 12] width 110 height 10
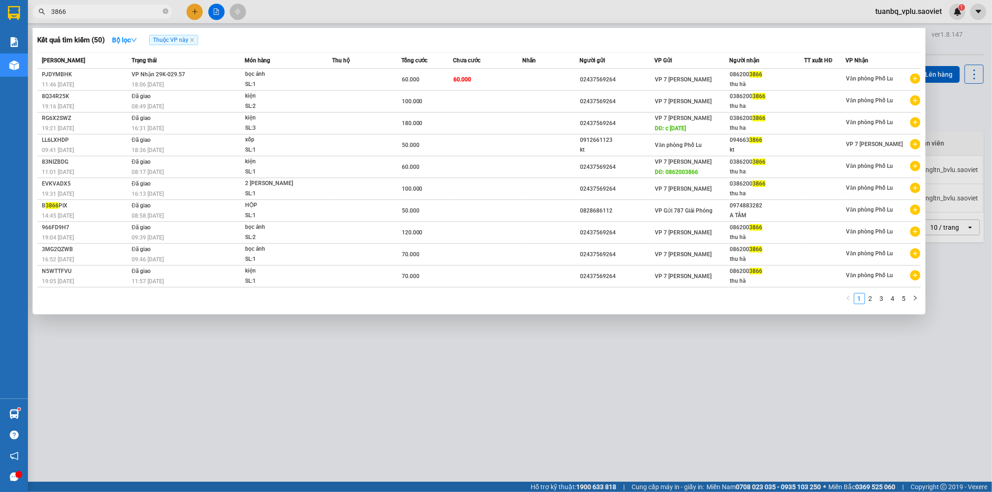
click at [87, 16] on input "3866" at bounding box center [106, 12] width 110 height 10
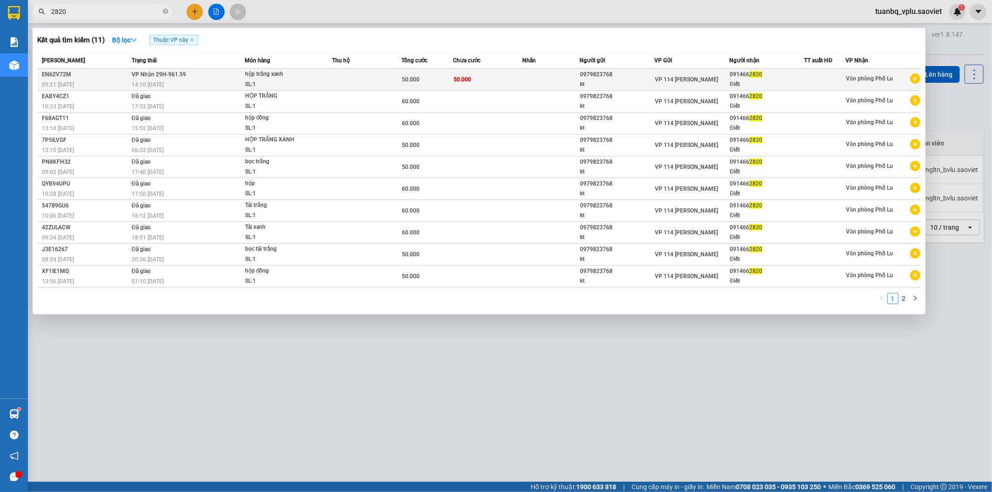
type input "2820"
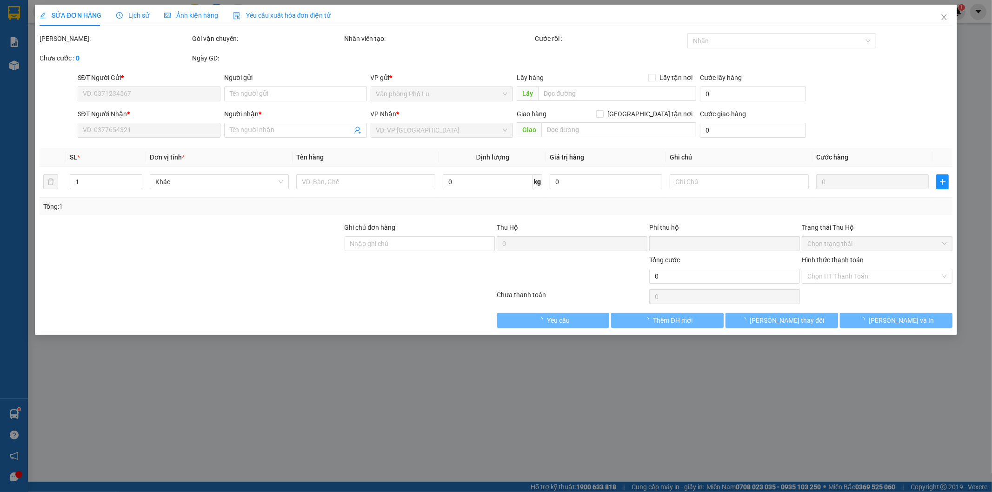
type input "0979823768"
type input "kt"
type input "0914662820"
type input "Điết"
type input "0"
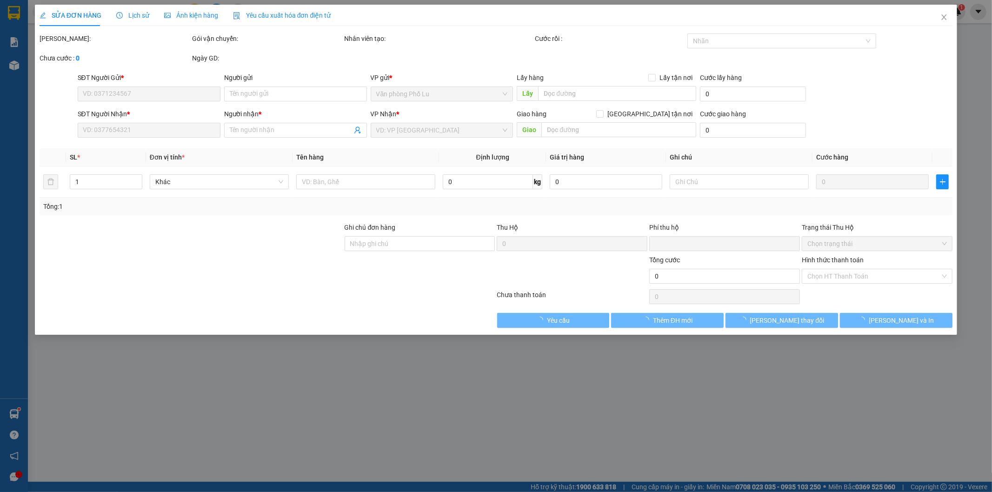
type input "50.000"
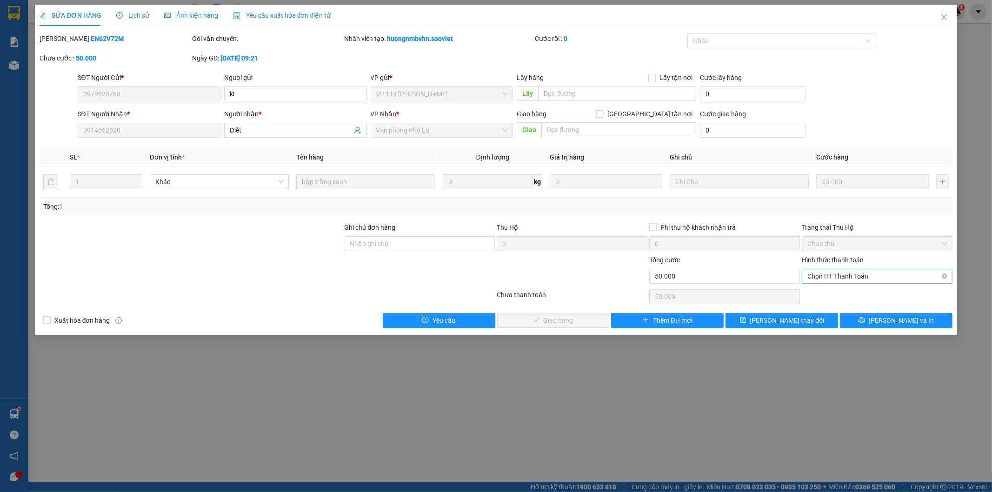
click at [831, 272] on span "Chọn HT Thanh Toán" at bounding box center [878, 276] width 140 height 14
click at [826, 293] on div "Tại văn phòng" at bounding box center [878, 295] width 140 height 10
type input "0"
click at [555, 327] on button "[PERSON_NAME] và Giao hàng" at bounding box center [553, 320] width 113 height 15
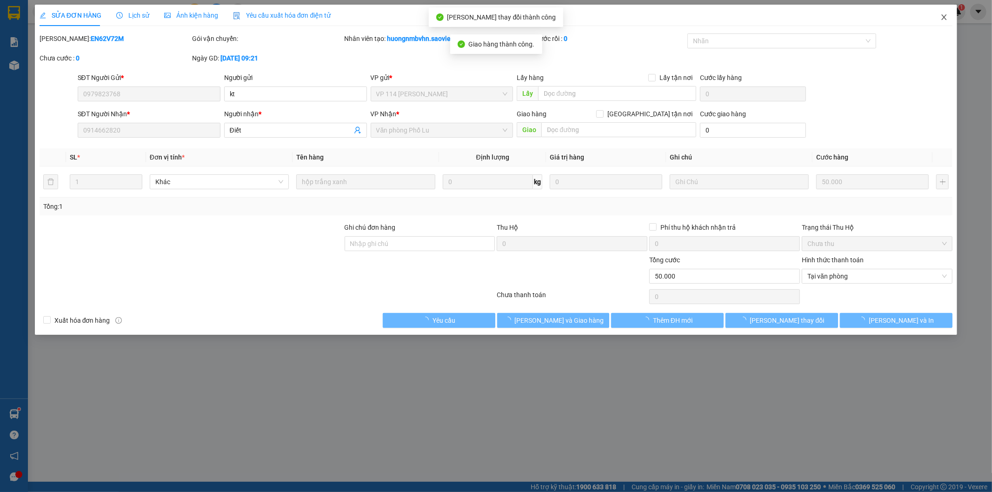
click at [947, 18] on icon "close" at bounding box center [944, 16] width 7 height 7
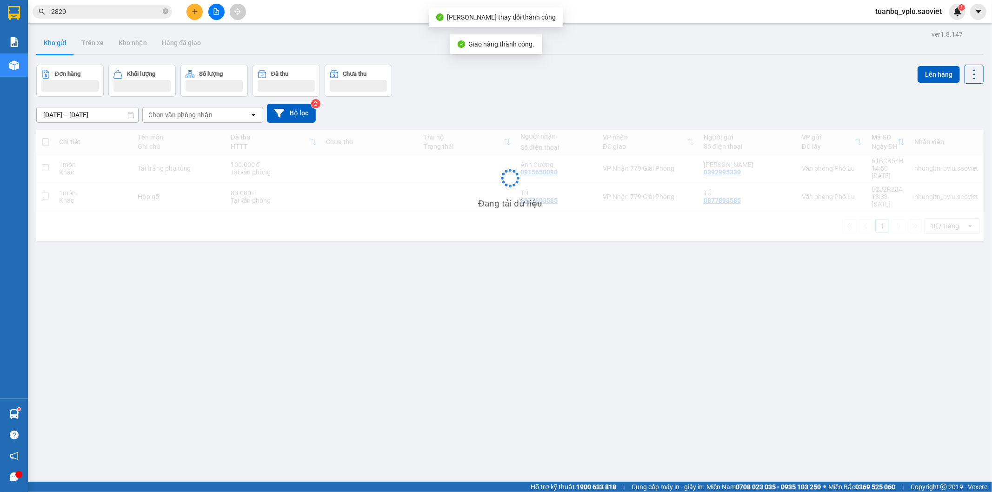
click at [89, 10] on input "2820" at bounding box center [106, 12] width 110 height 10
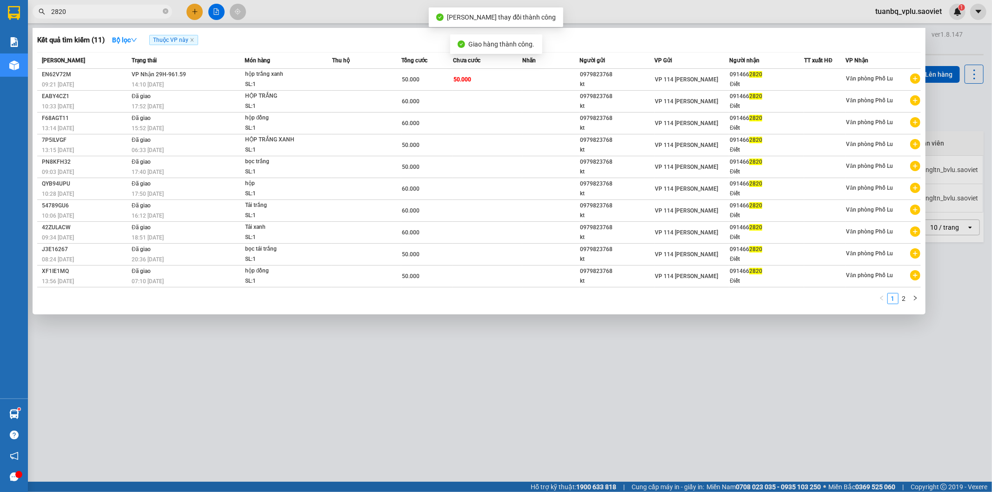
click at [89, 10] on input "2820" at bounding box center [106, 12] width 110 height 10
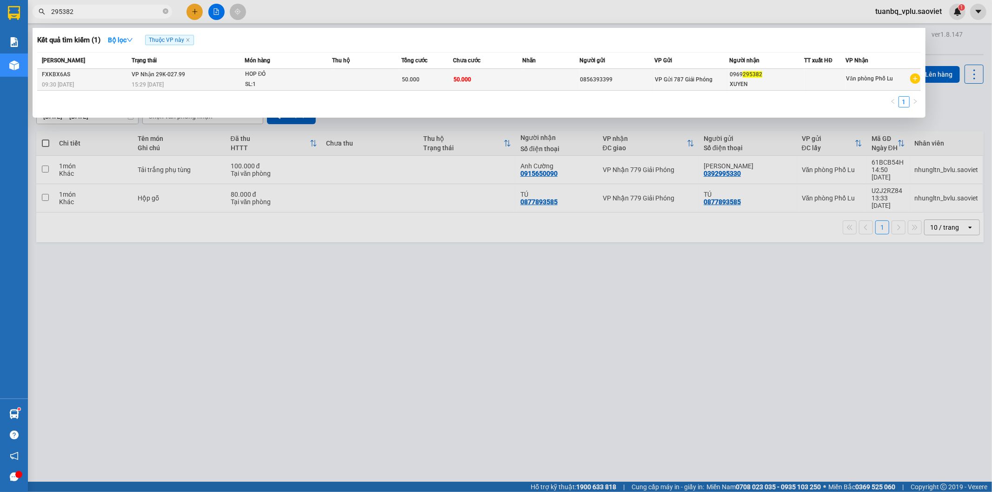
type input "295382"
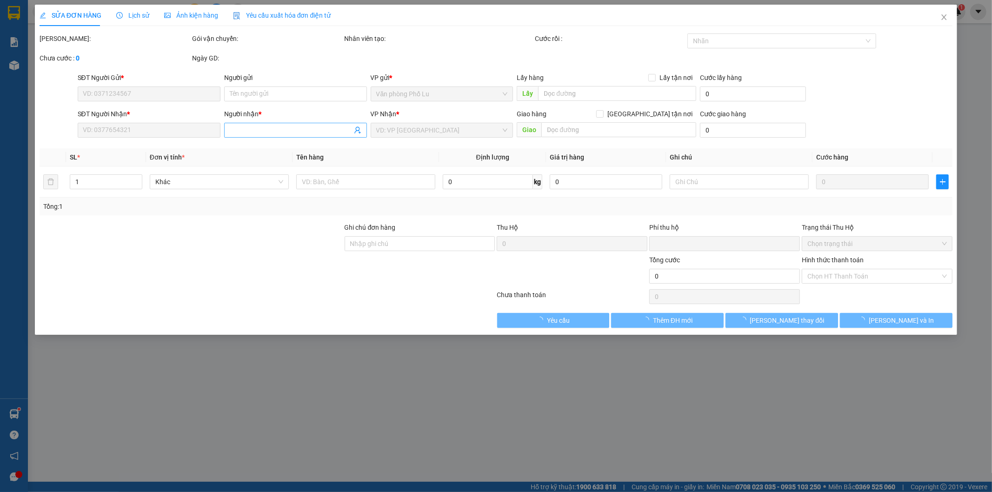
type input "0856393399"
type input "0969295382"
type input "XUYEN"
type input "0"
type input "50.000"
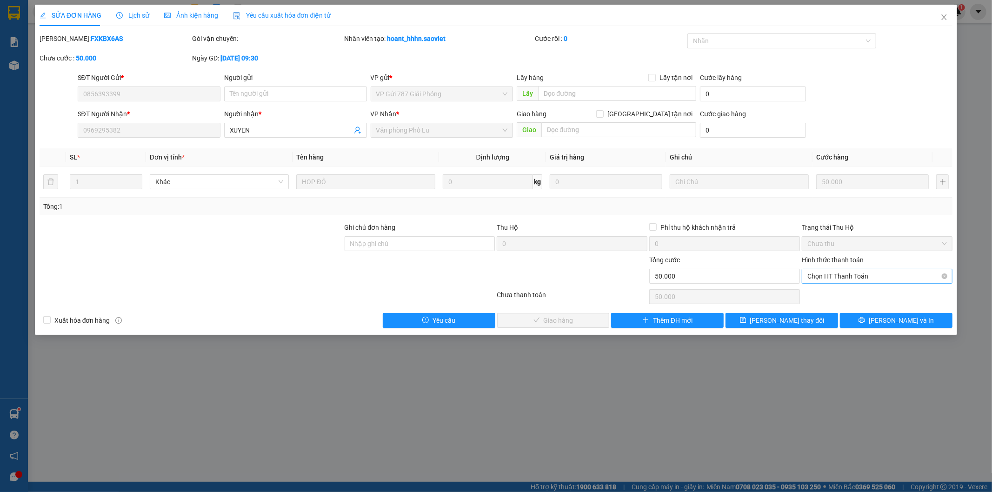
click at [829, 276] on span "Chọn HT Thanh Toán" at bounding box center [878, 276] width 140 height 14
click at [824, 293] on div "Tại văn phòng" at bounding box center [878, 295] width 140 height 10
type input "0"
click at [566, 324] on span "[PERSON_NAME] và Giao hàng" at bounding box center [559, 320] width 89 height 10
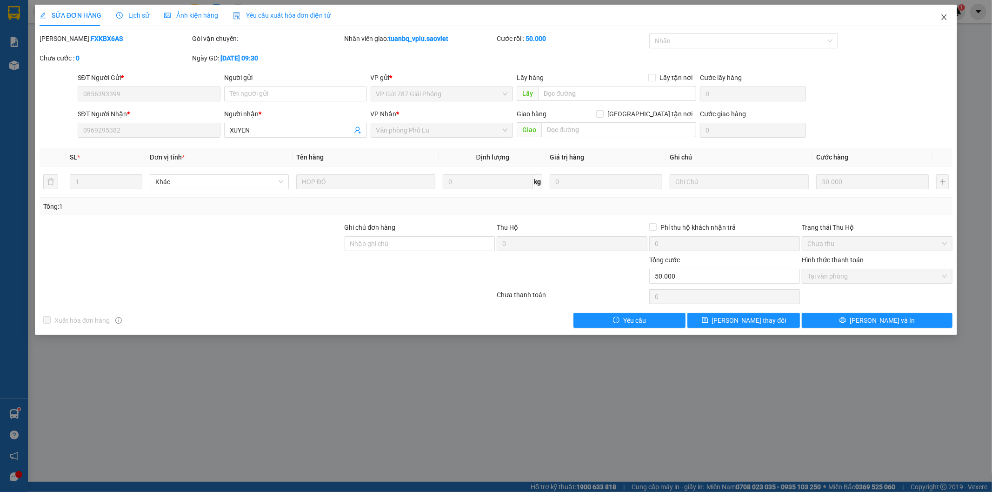
click at [945, 20] on icon "close" at bounding box center [944, 16] width 7 height 7
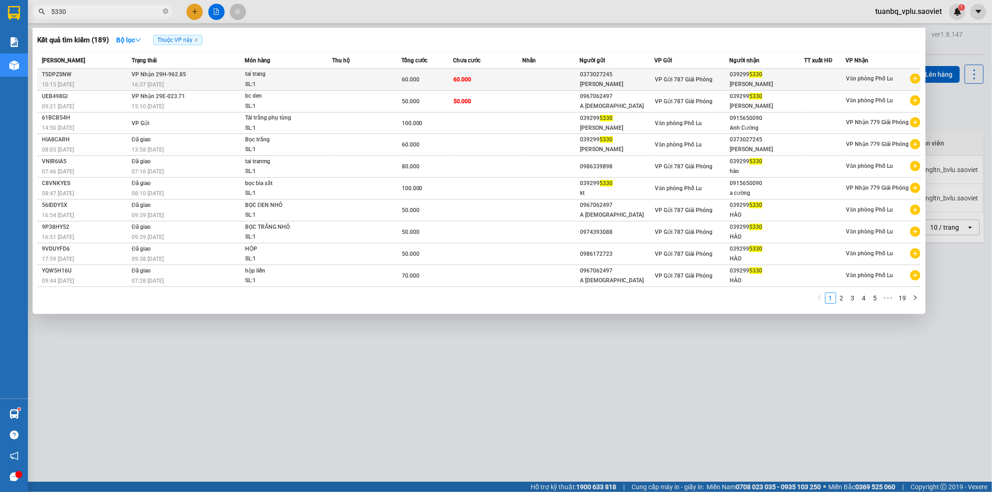
type input "5330"
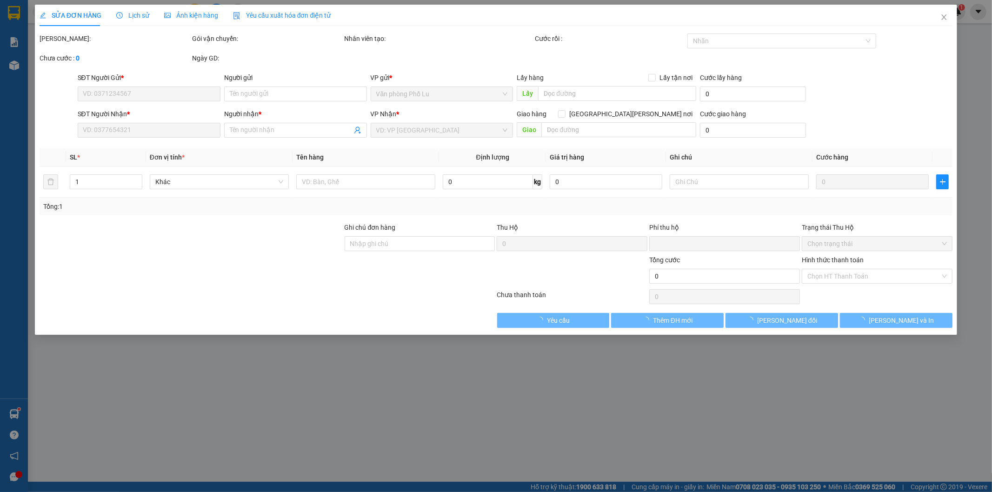
type input "0373027245"
type input "Anh Thế"
type input "0392995330"
type input "Anh Hào"
type input "0"
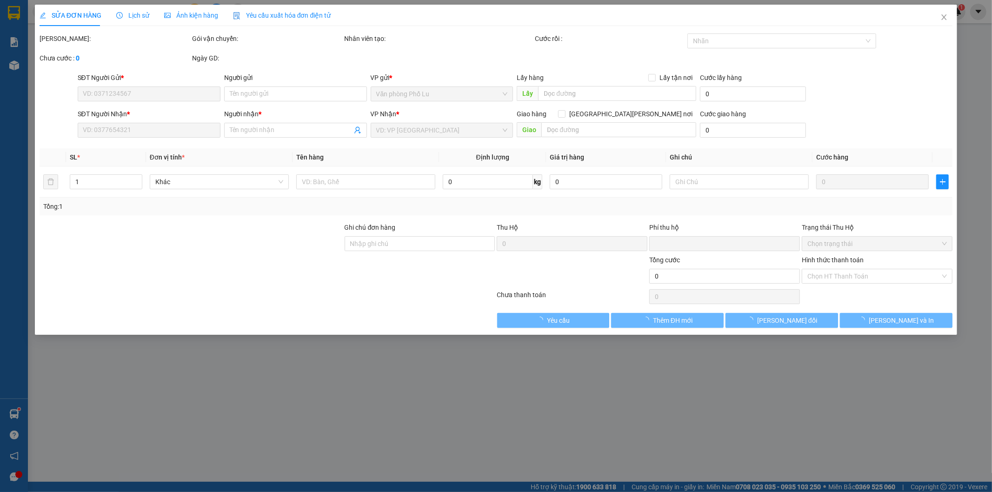
type input "60.000"
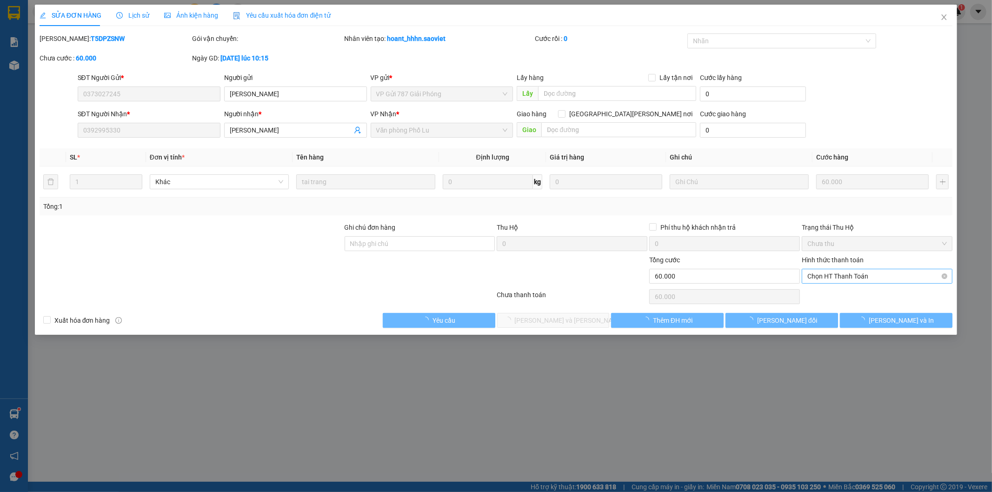
click at [842, 275] on span "Chọn HT Thanh Toán" at bounding box center [878, 276] width 140 height 14
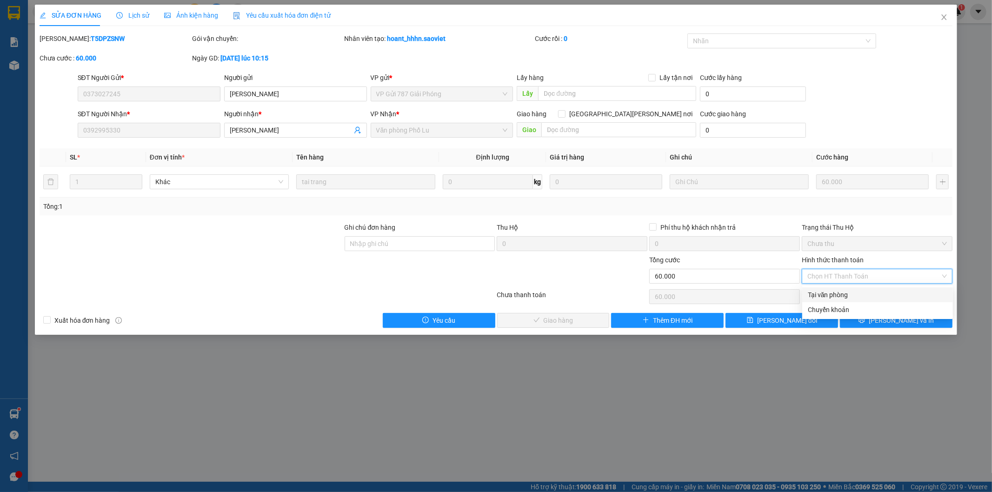
click at [831, 289] on div "Tại văn phòng" at bounding box center [877, 294] width 151 height 15
type input "0"
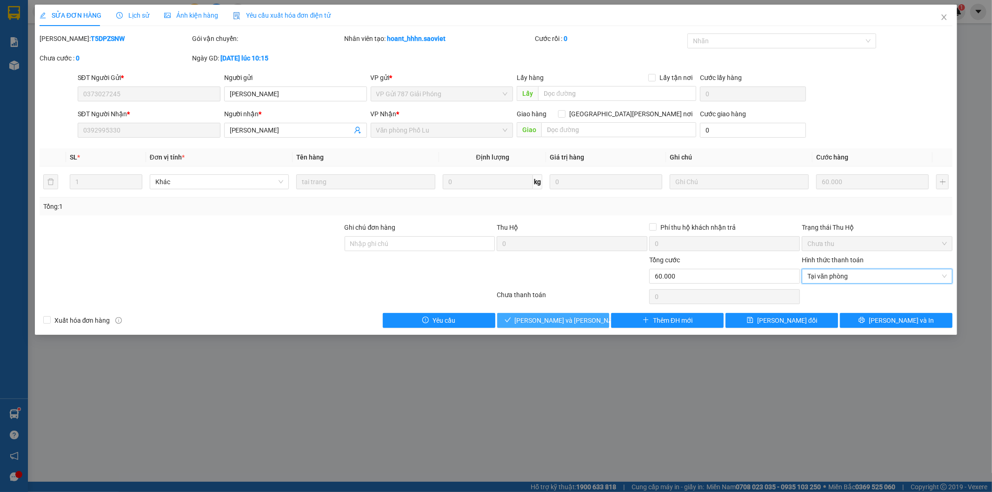
click at [586, 321] on button "[PERSON_NAME] và Giao hàng" at bounding box center [553, 320] width 113 height 15
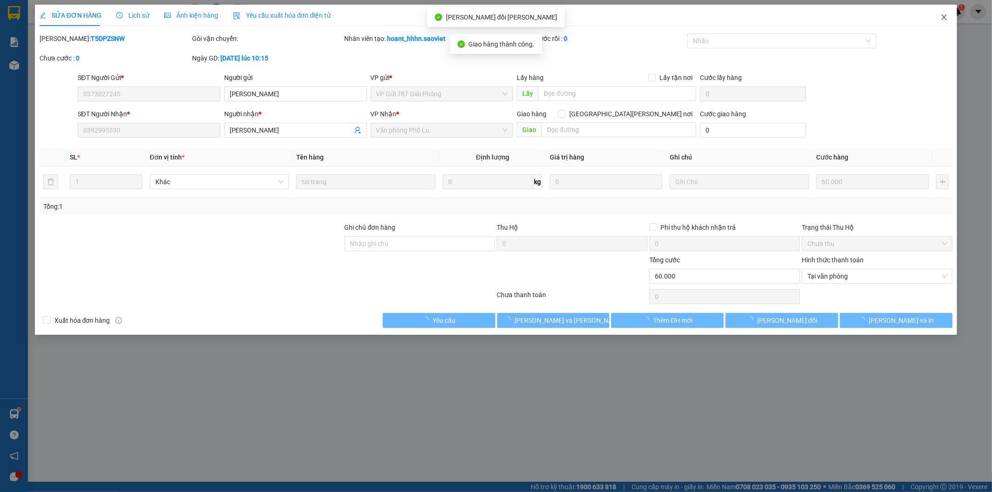
click at [943, 17] on icon "close" at bounding box center [944, 16] width 7 height 7
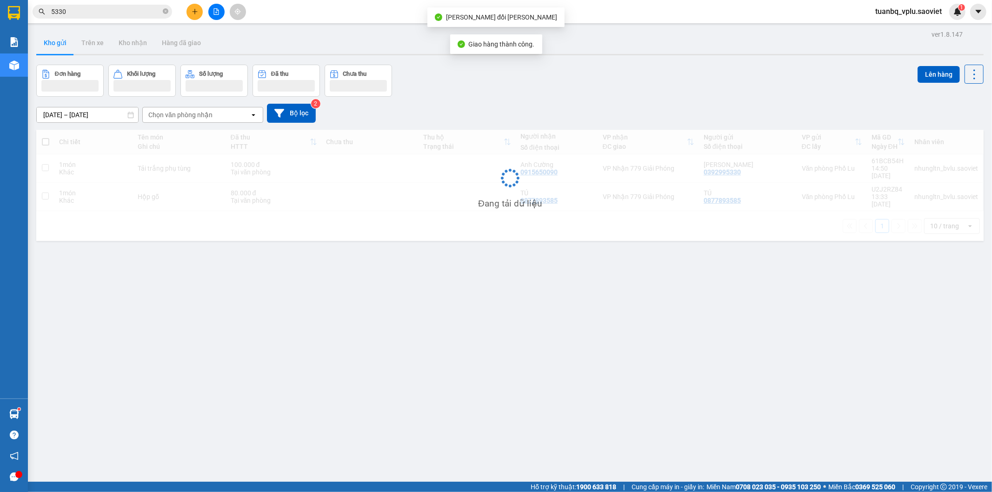
click at [77, 12] on input "5330" at bounding box center [106, 12] width 110 height 10
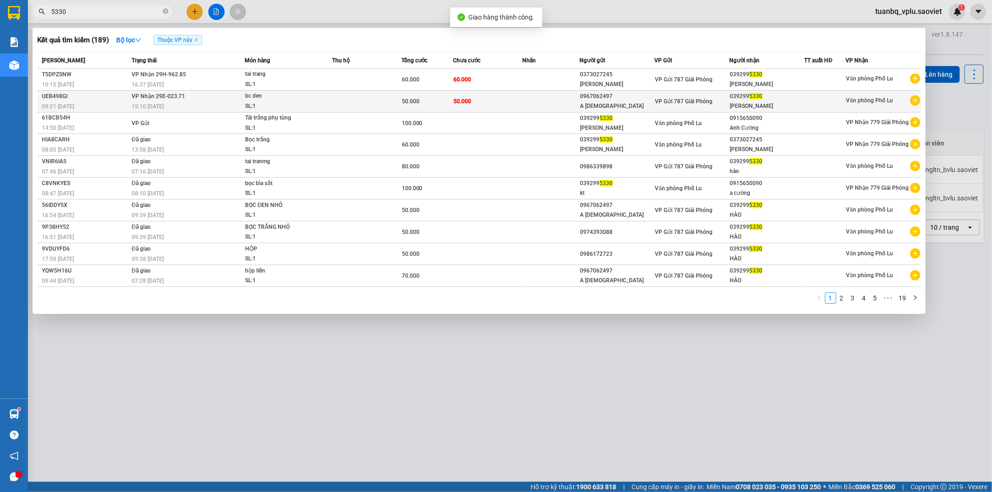
click at [393, 104] on td at bounding box center [366, 102] width 69 height 22
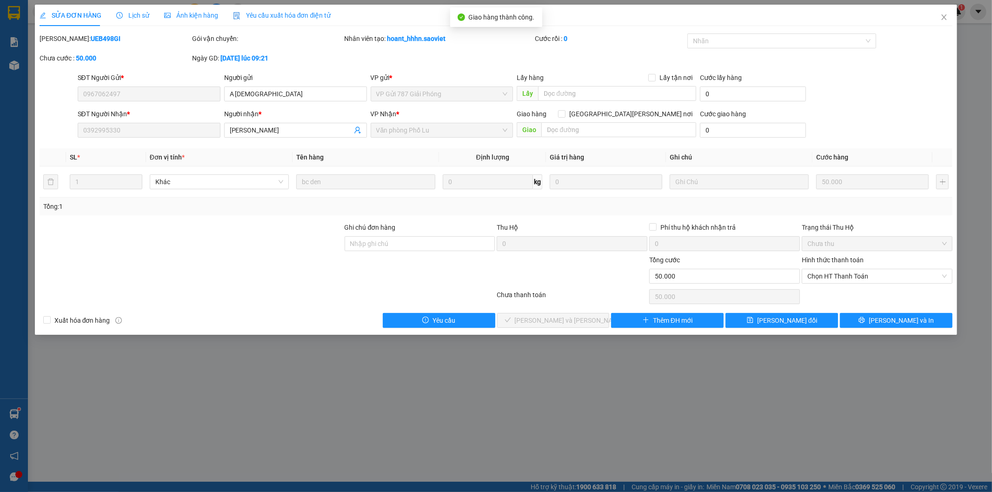
type input "0967062497"
type input "A ĐẠO"
type input "0392995330"
type input "Anh Hào"
type input "0"
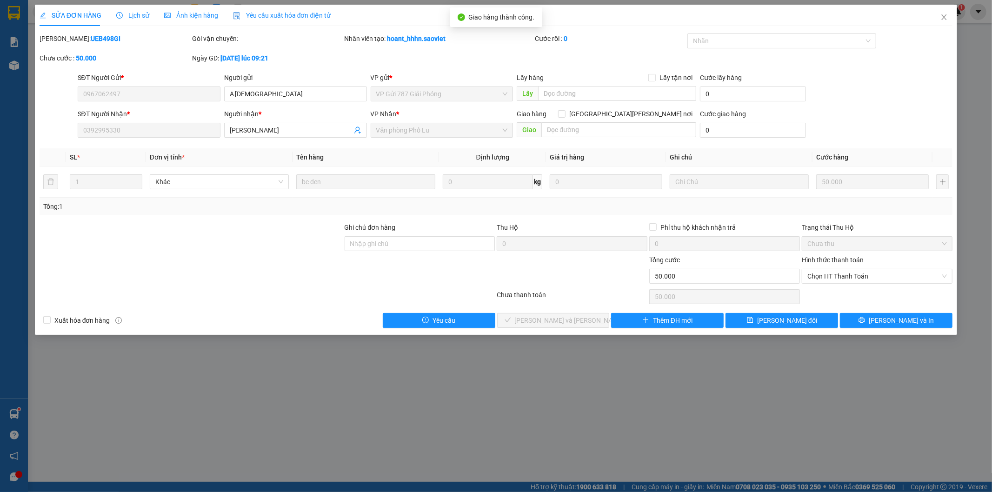
type input "50.000"
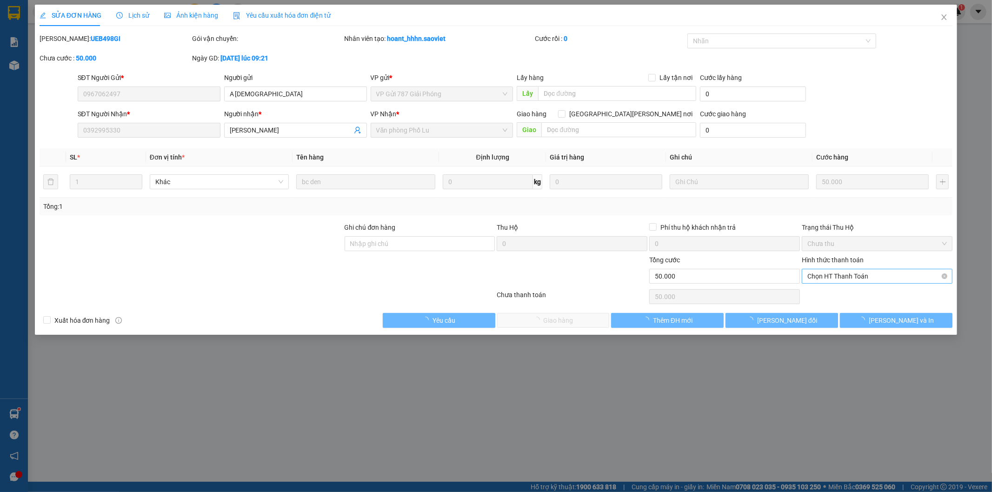
click at [847, 277] on span "Chọn HT Thanh Toán" at bounding box center [878, 276] width 140 height 14
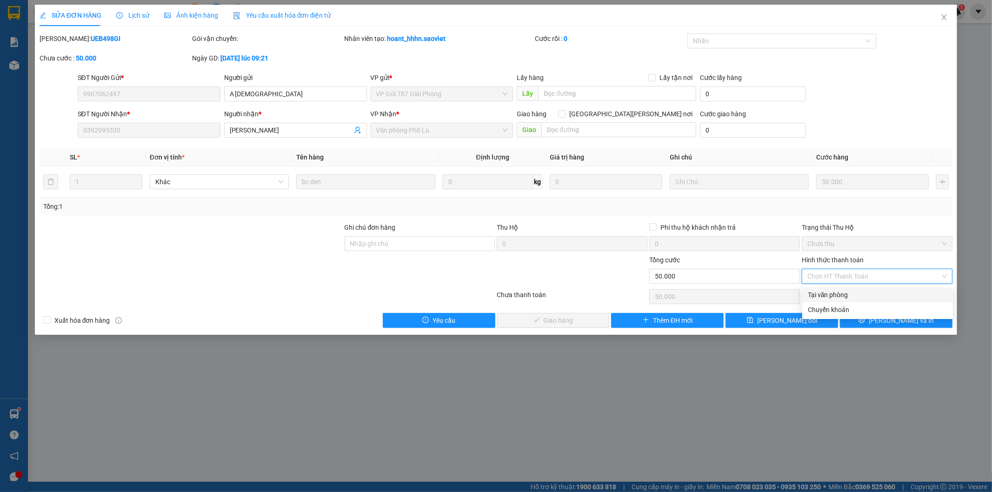
click at [842, 290] on div "Tại văn phòng" at bounding box center [878, 295] width 140 height 10
type input "0"
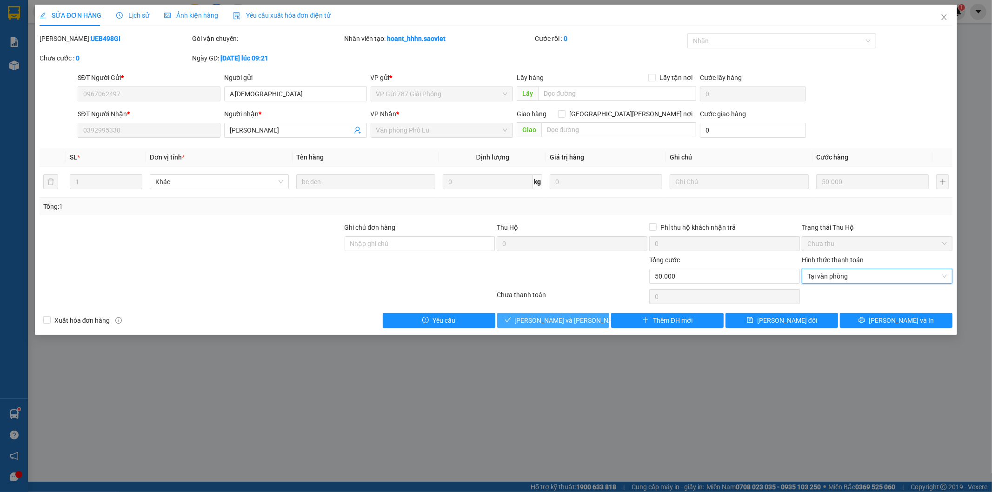
click at [580, 316] on span "[PERSON_NAME] và Giao hàng" at bounding box center [578, 320] width 126 height 10
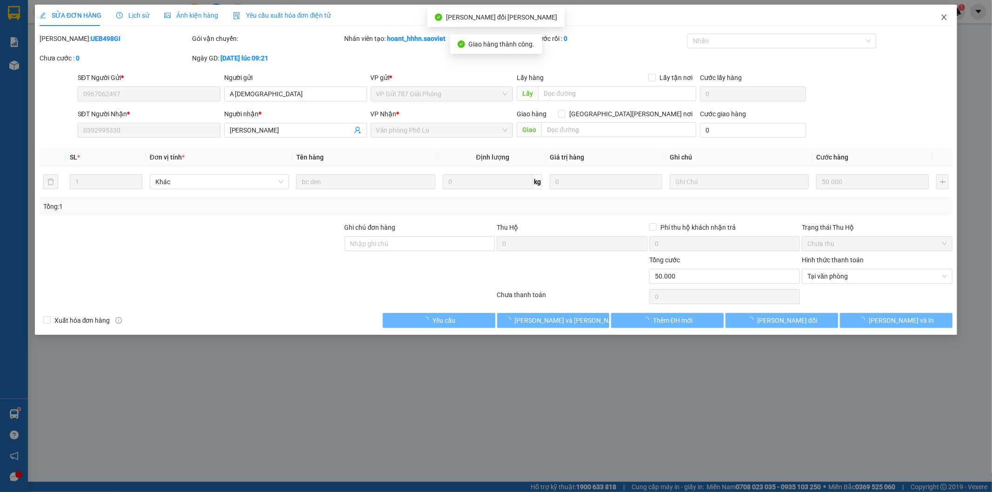
click at [948, 19] on icon "close" at bounding box center [944, 16] width 7 height 7
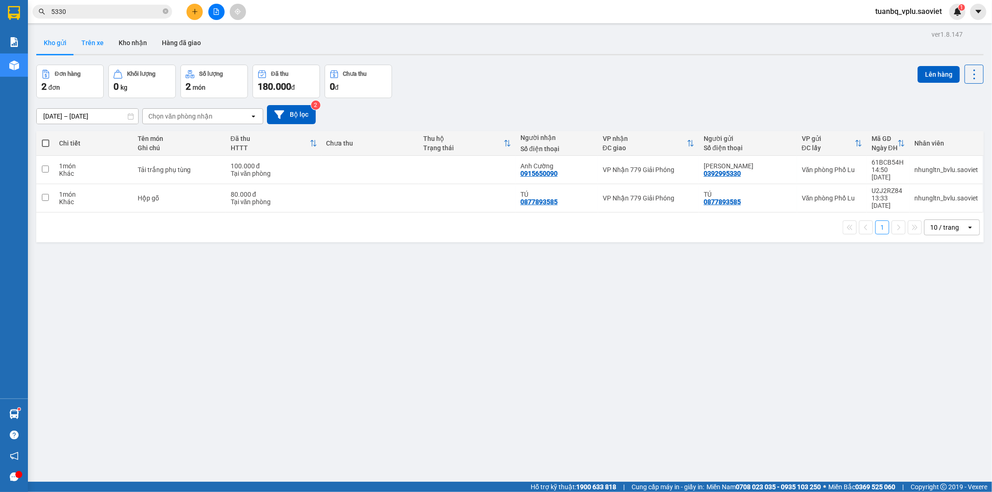
click at [86, 48] on button "Trên xe" at bounding box center [92, 43] width 37 height 22
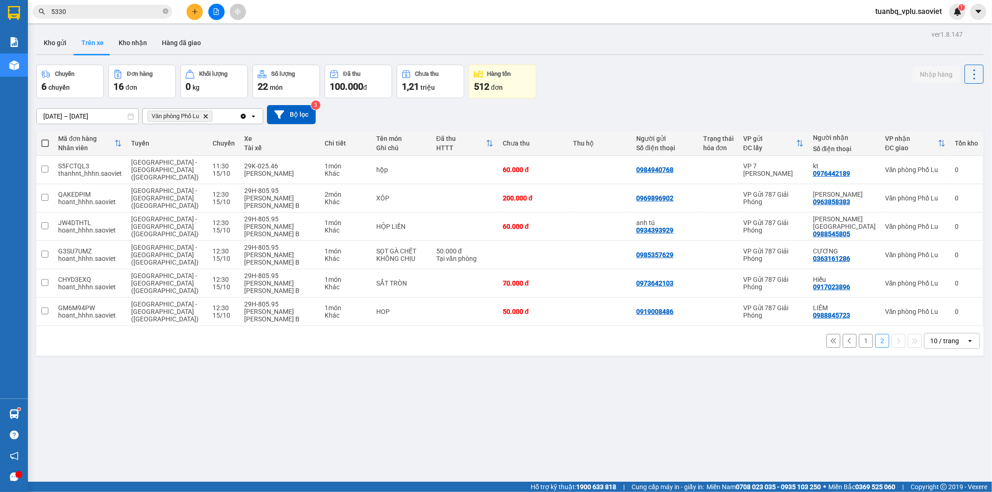
click at [87, 13] on input "5330" at bounding box center [106, 12] width 110 height 10
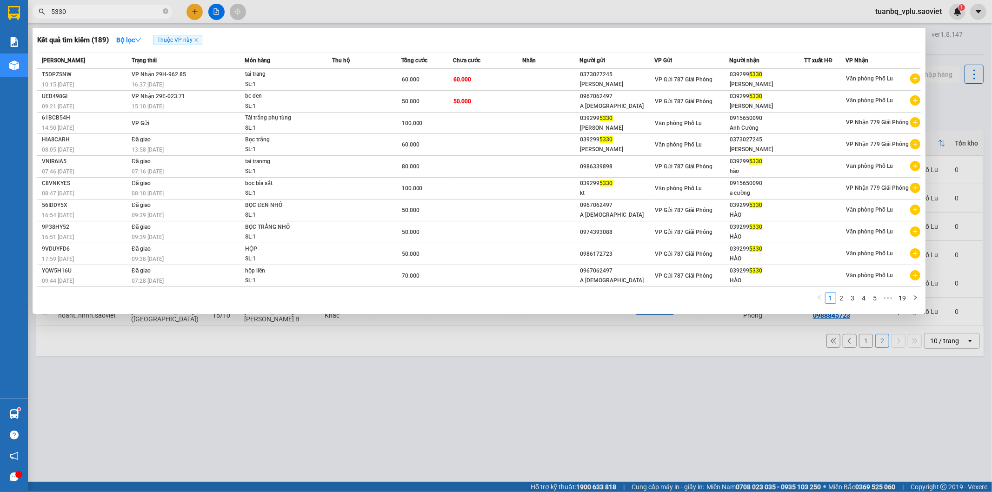
click at [87, 13] on input "5330" at bounding box center [106, 12] width 110 height 10
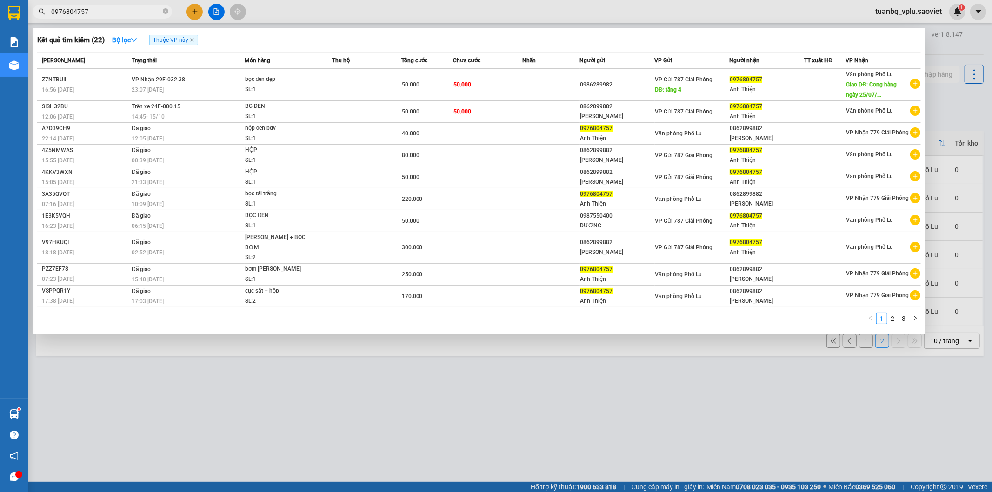
type input "0976804757"
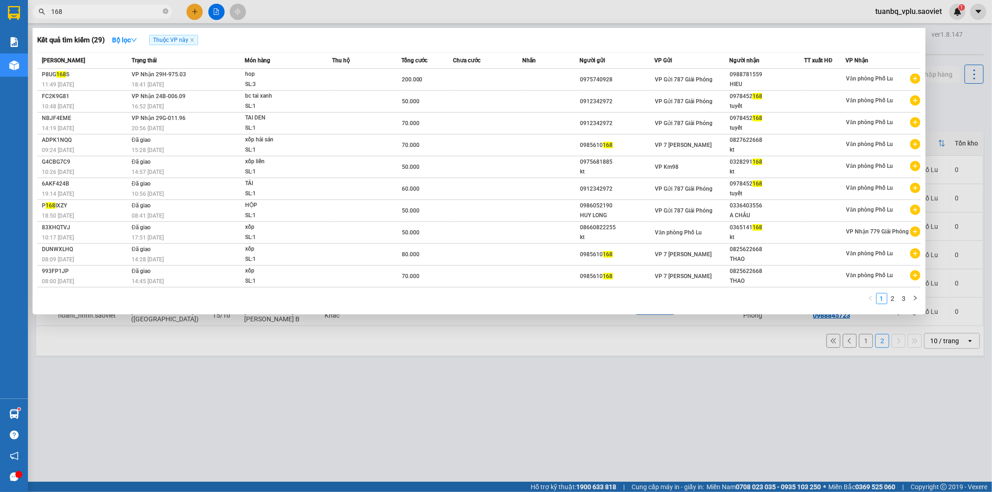
type input "168"
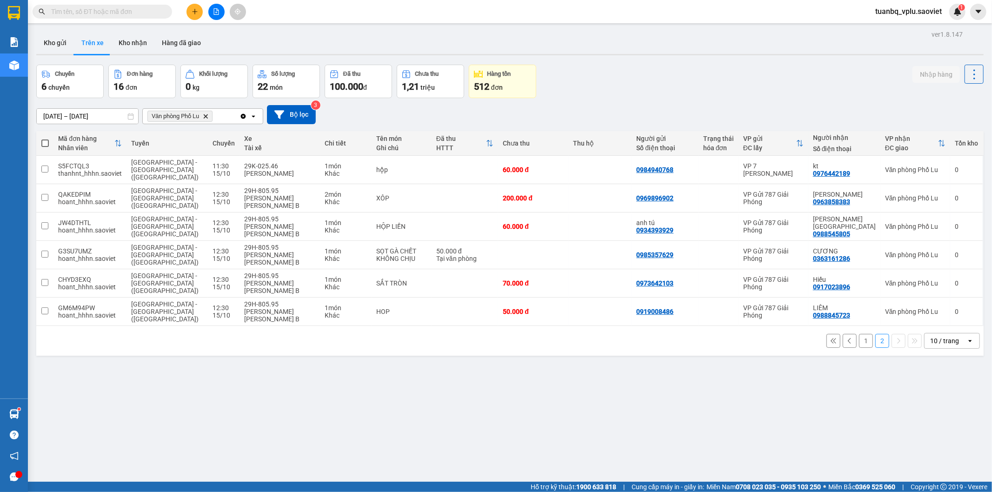
click at [862, 334] on button "1" at bounding box center [866, 341] width 14 height 14
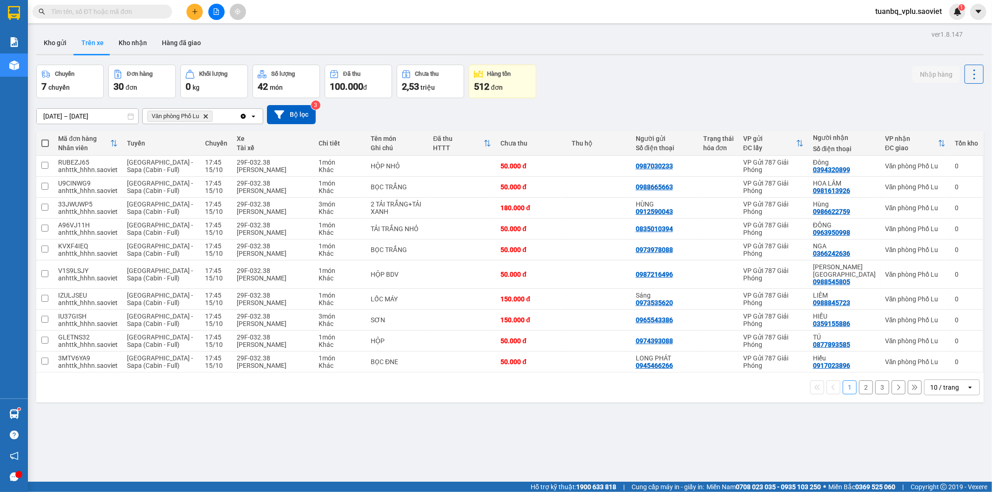
click at [859, 381] on button "2" at bounding box center [866, 388] width 14 height 14
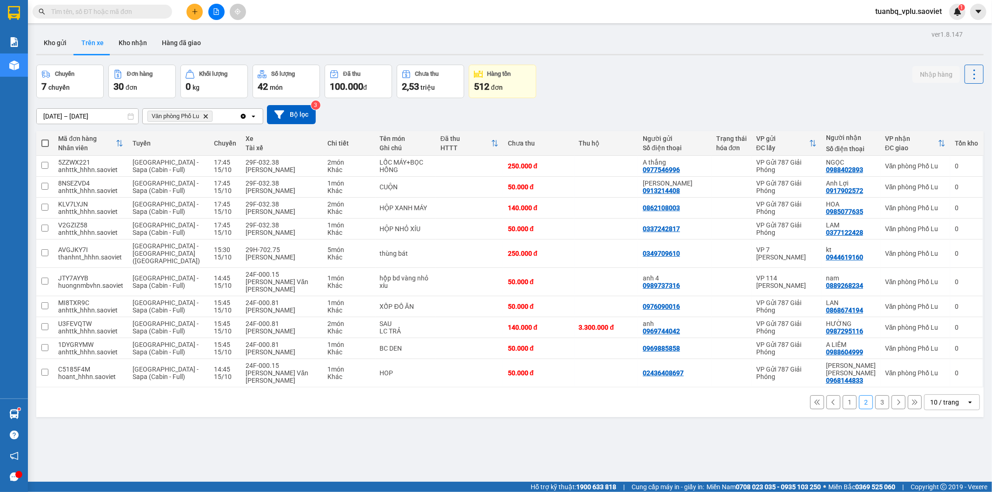
click at [876, 395] on button "3" at bounding box center [883, 402] width 14 height 14
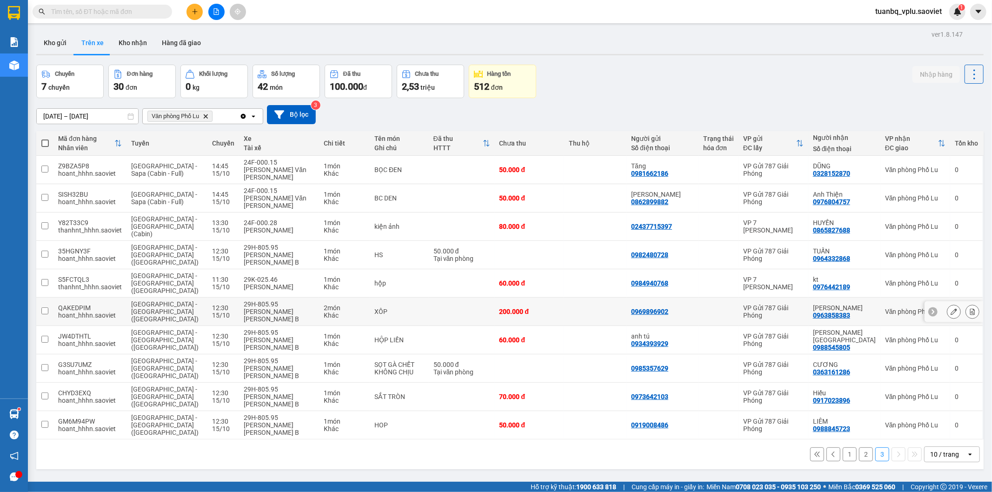
click at [284, 308] on div "Hoàng Anh Tuấn B" at bounding box center [279, 315] width 71 height 15
checkbox input "true"
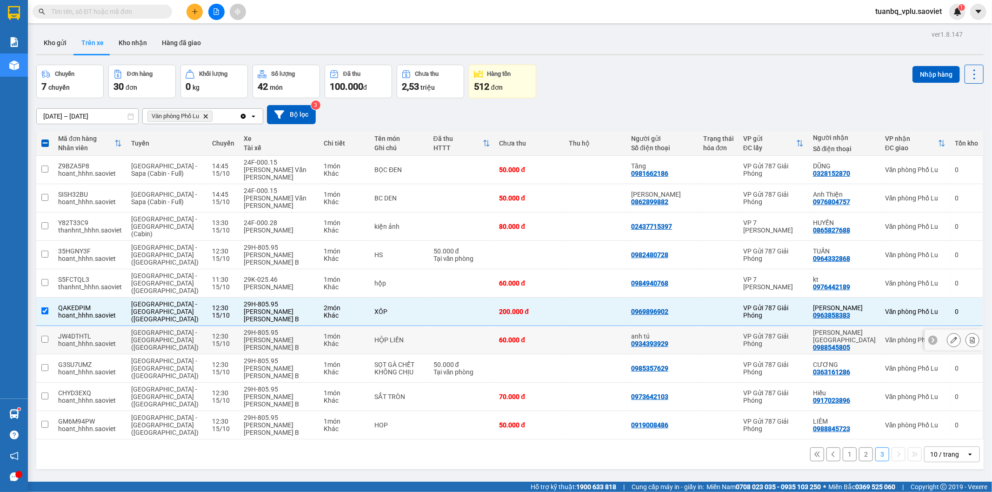
click at [273, 329] on div "29H-805.95" at bounding box center [279, 332] width 71 height 7
checkbox input "true"
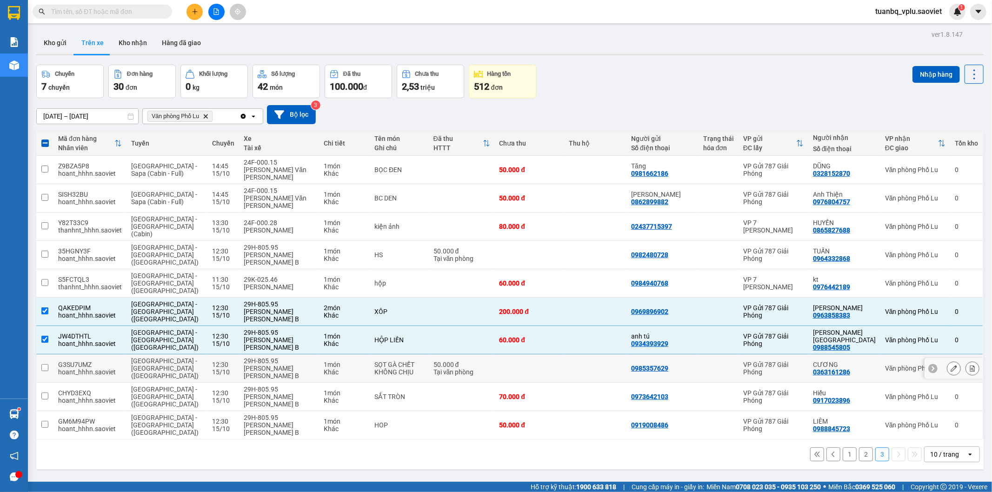
click at [275, 357] on div "29H-805.95" at bounding box center [279, 360] width 71 height 7
checkbox input "true"
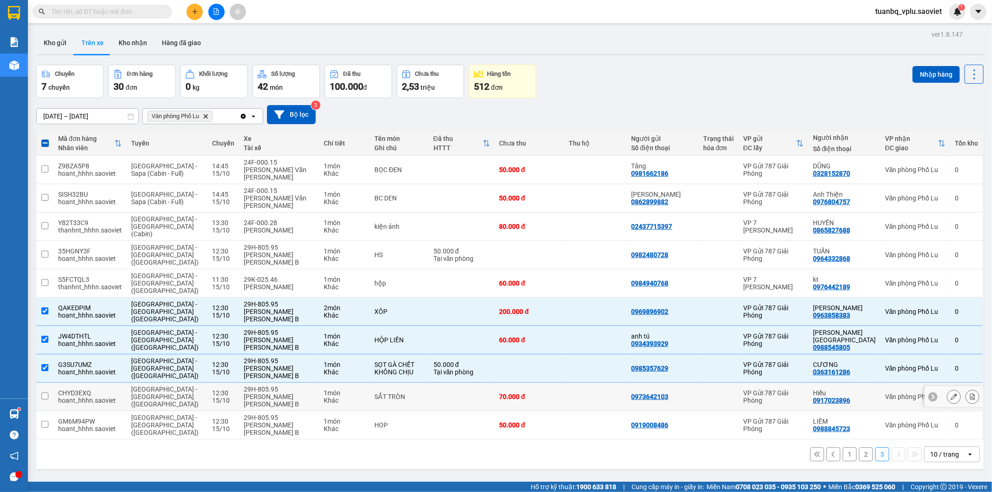
click at [270, 386] on div "29H-805.95" at bounding box center [279, 389] width 71 height 7
checkbox input "true"
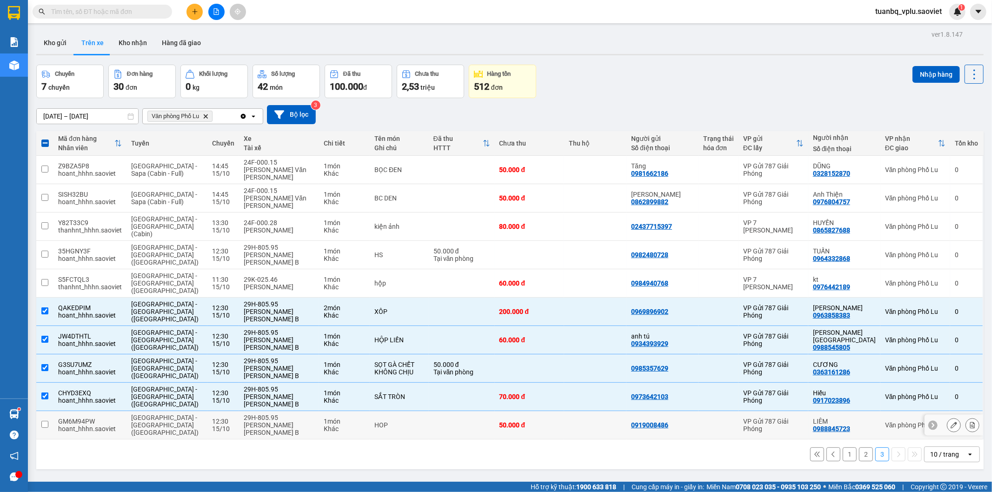
click at [266, 414] on div "29H-805.95" at bounding box center [279, 417] width 71 height 7
checkbox input "true"
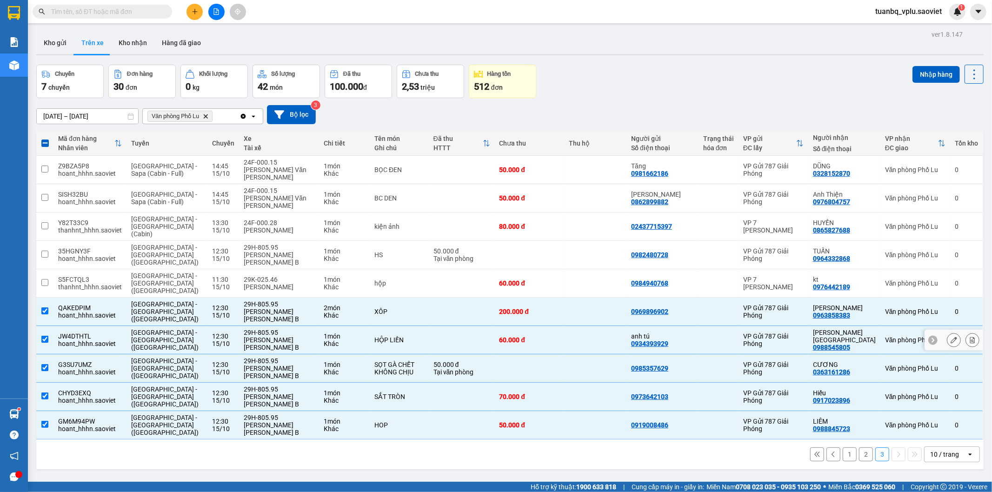
click at [288, 336] on div "Hoàng Anh Tuấn B" at bounding box center [279, 343] width 71 height 15
checkbox input "false"
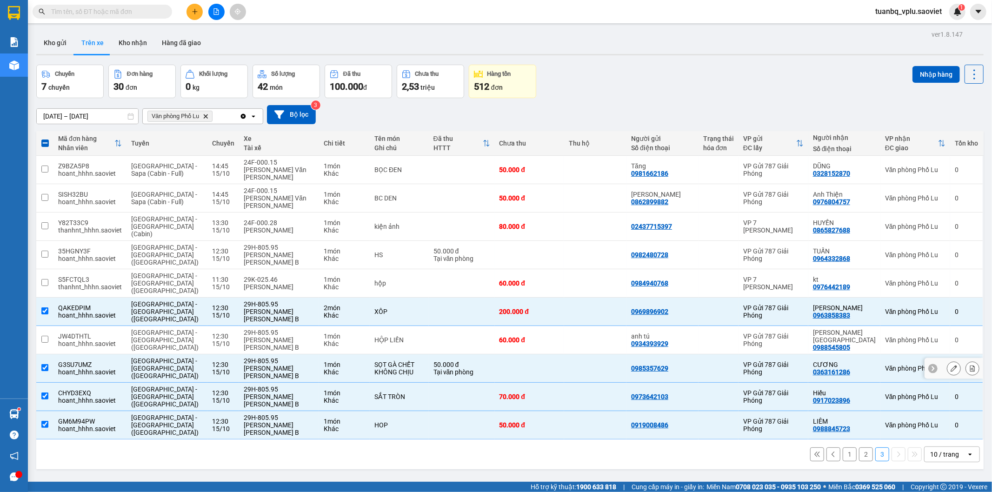
click at [288, 357] on div "29H-805.95" at bounding box center [279, 360] width 71 height 7
checkbox input "false"
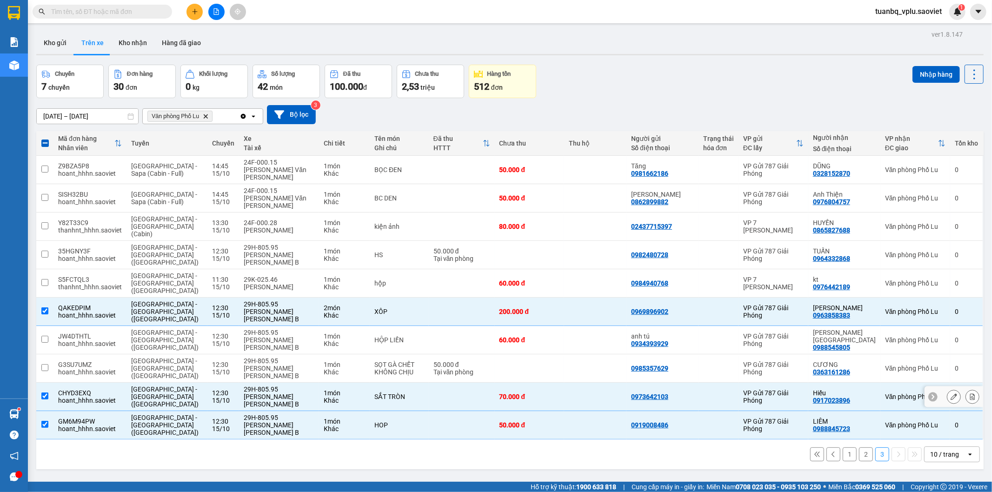
click at [281, 386] on div "29H-805.95" at bounding box center [279, 389] width 71 height 7
checkbox input "false"
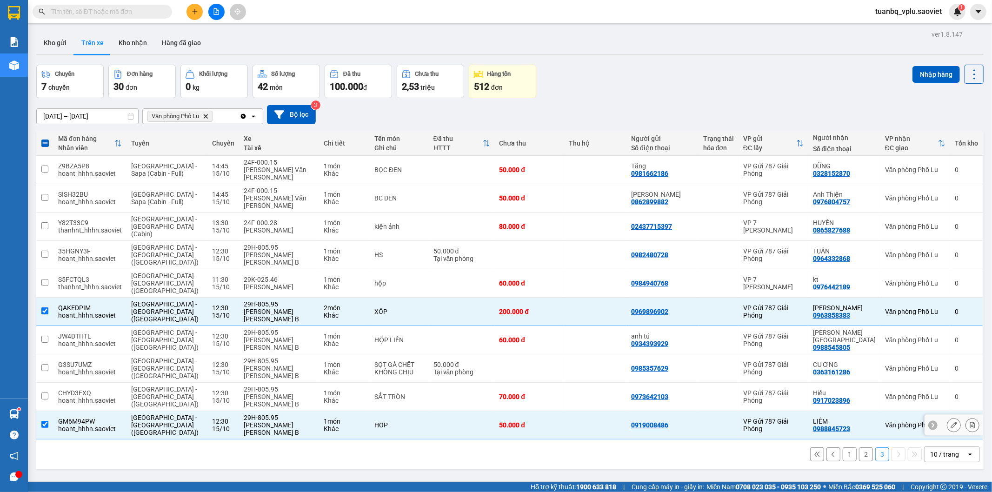
click at [273, 414] on div "29H-805.95" at bounding box center [279, 417] width 71 height 7
checkbox input "false"
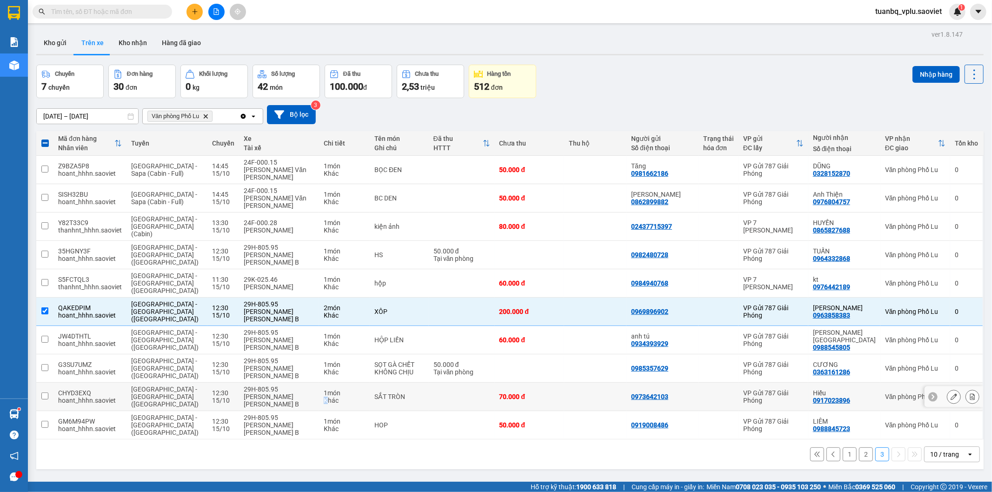
click at [324, 397] on div "Khác" at bounding box center [344, 400] width 41 height 7
checkbox input "true"
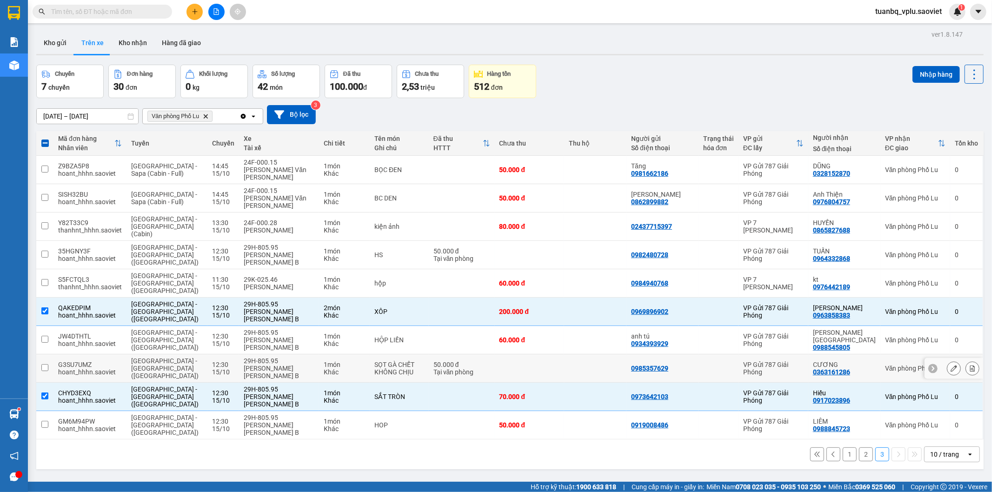
click at [410, 361] on div "SỌT GÀ CHẾT KHÔNG CHỊU" at bounding box center [399, 368] width 50 height 15
checkbox input "true"
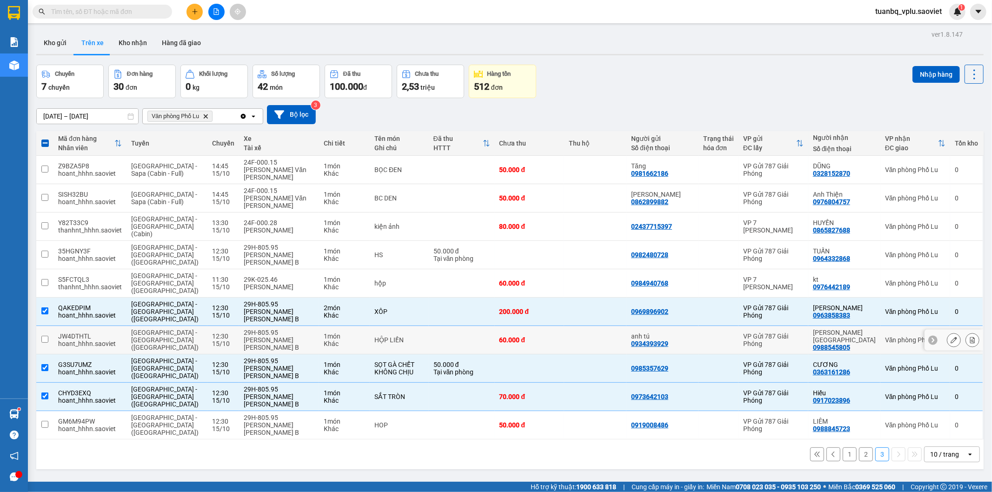
click at [435, 326] on td at bounding box center [462, 340] width 66 height 28
checkbox input "true"
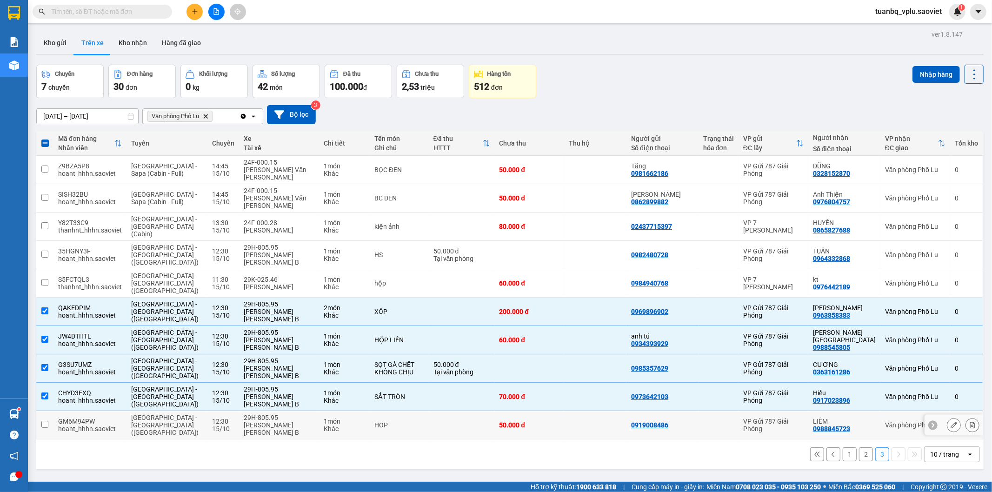
click at [421, 411] on td "HOP" at bounding box center [399, 425] width 59 height 28
checkbox input "true"
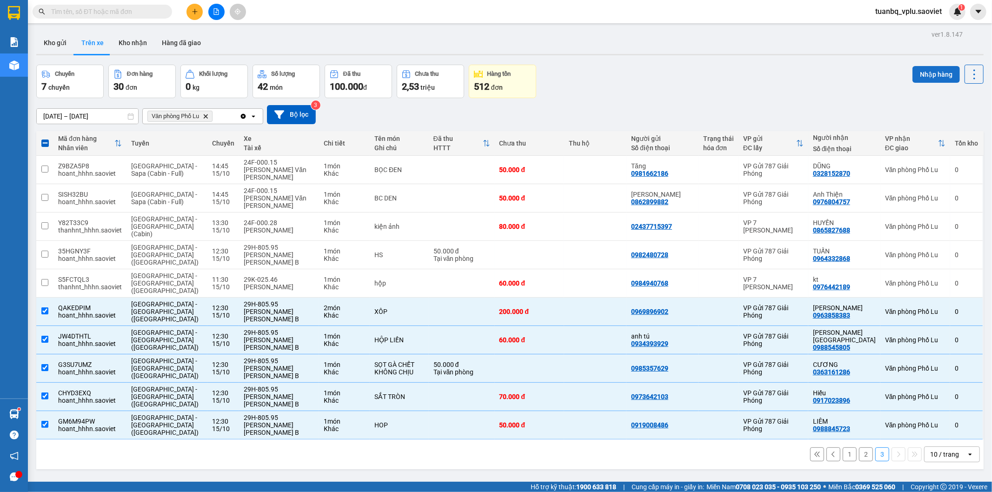
click at [915, 72] on button "Nhập hàng" at bounding box center [936, 74] width 47 height 17
checkbox input "false"
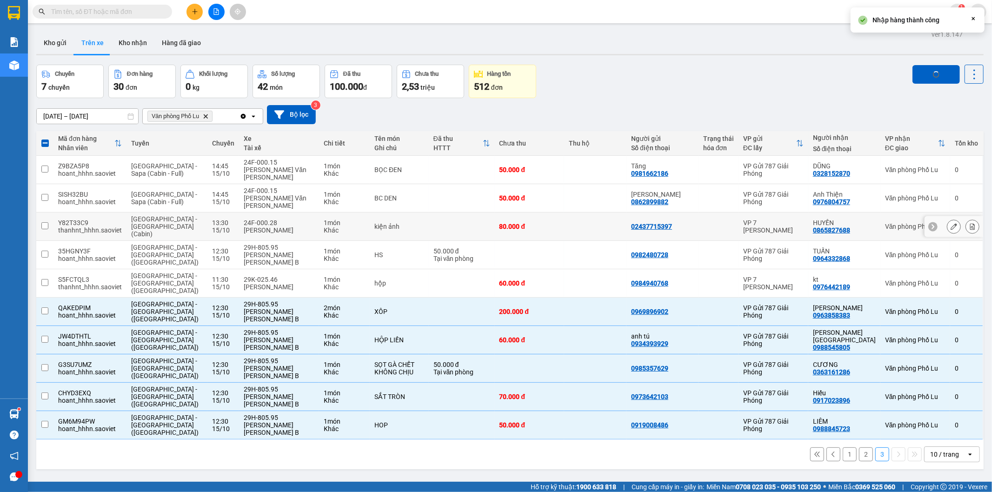
checkbox input "false"
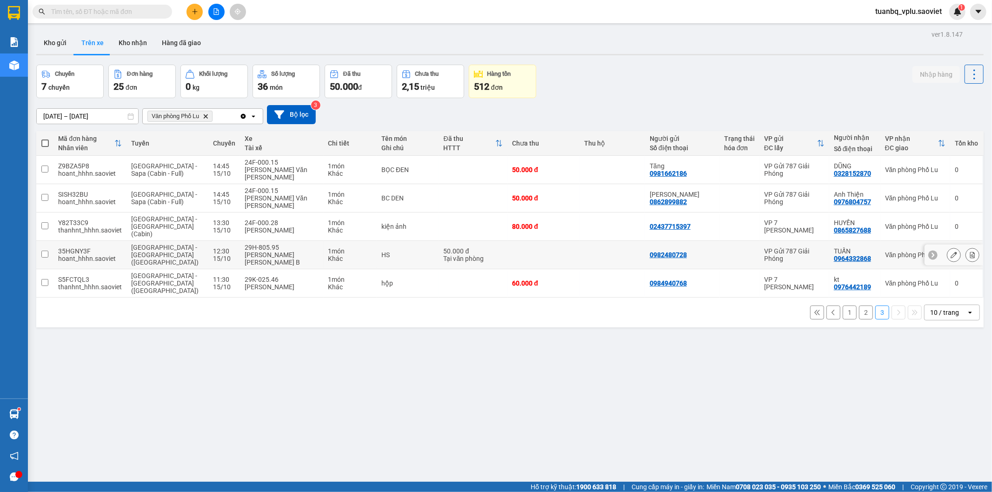
click at [384, 251] on div "HS" at bounding box center [407, 254] width 53 height 7
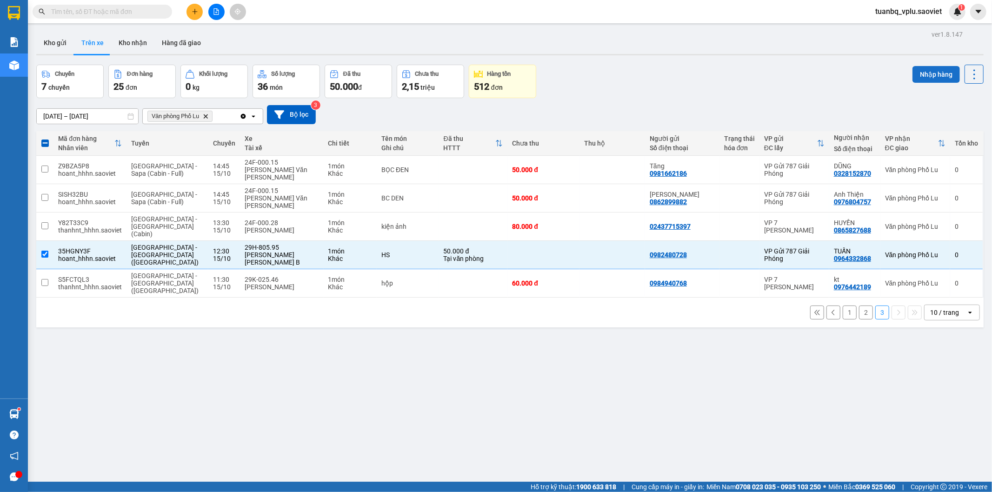
click at [935, 73] on button "Nhập hàng" at bounding box center [936, 74] width 47 height 17
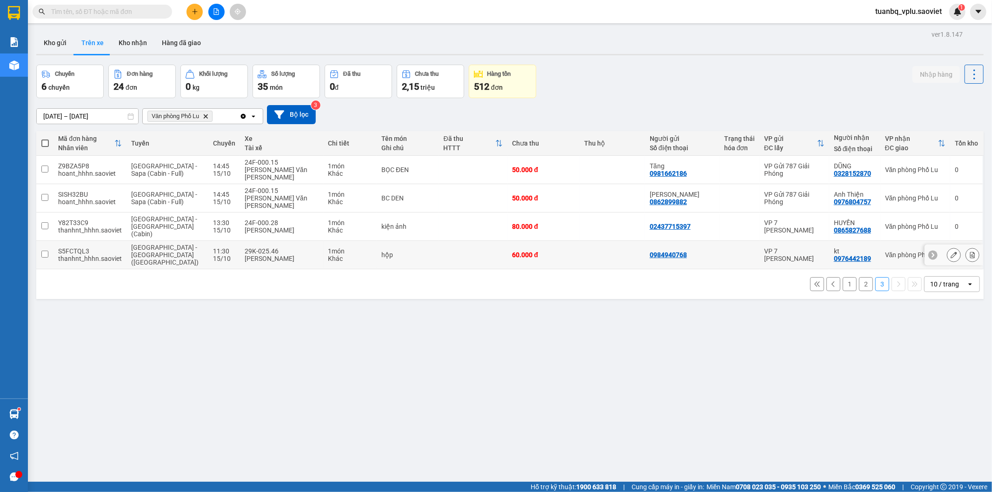
click at [297, 255] on div "Nguyễn Thế Hà" at bounding box center [282, 258] width 74 height 7
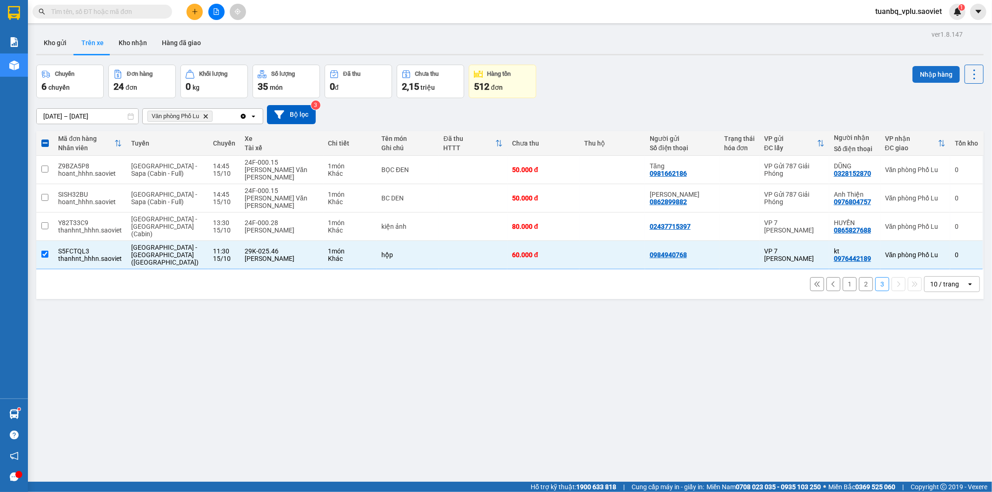
click at [918, 73] on button "Nhập hàng" at bounding box center [936, 74] width 47 height 17
checkbox input "false"
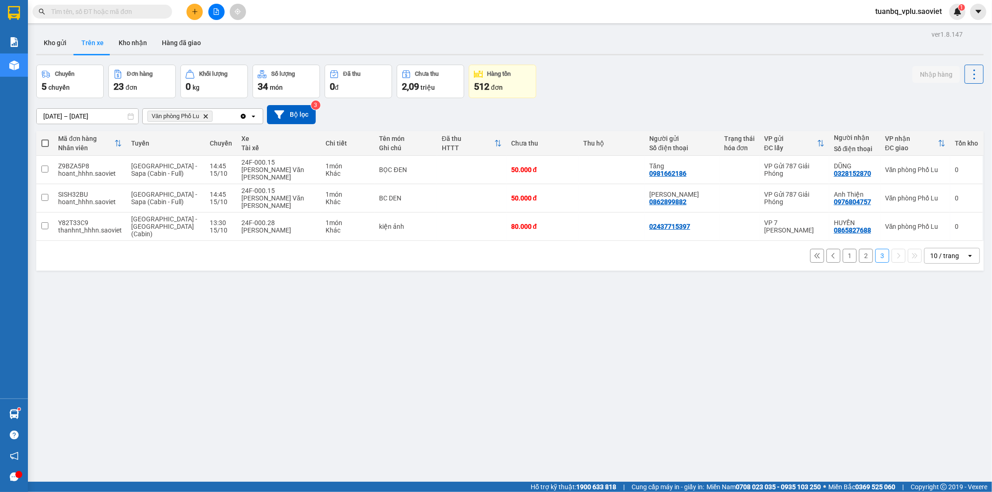
click at [149, 12] on input "text" at bounding box center [106, 12] width 110 height 10
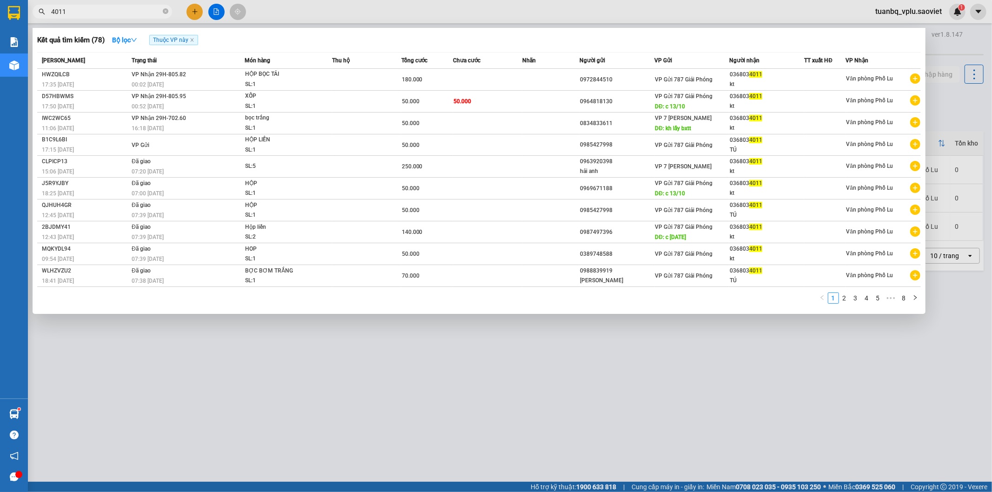
type input "4011"
click at [826, 380] on div at bounding box center [496, 246] width 992 height 492
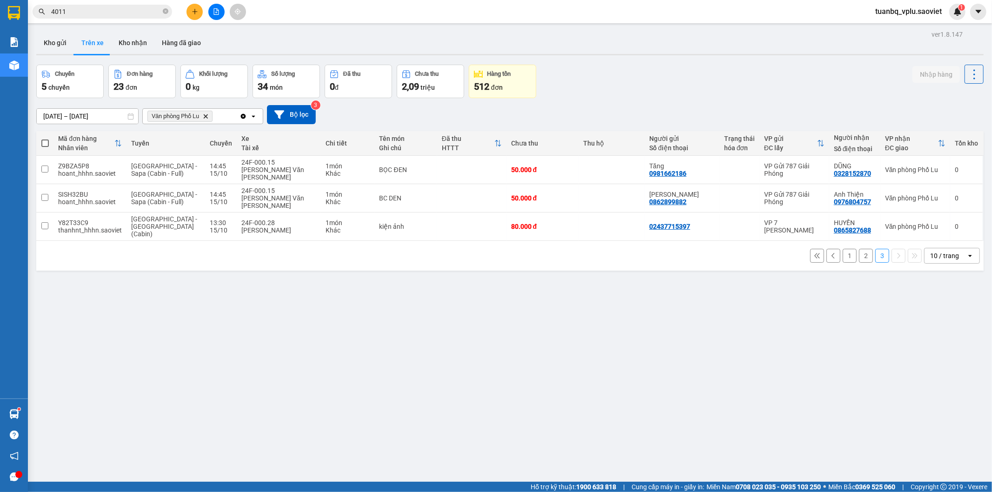
click at [105, 10] on input "4011" at bounding box center [106, 12] width 110 height 10
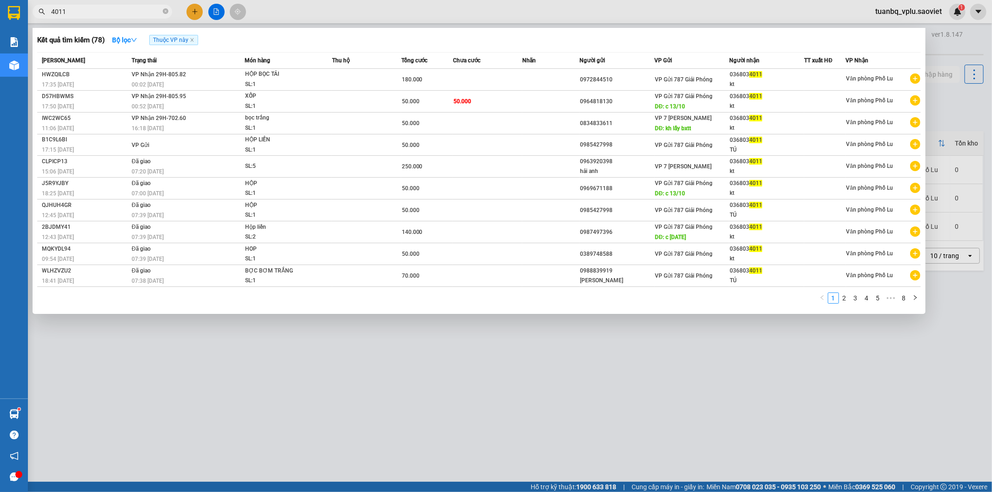
click at [643, 354] on div at bounding box center [496, 246] width 992 height 492
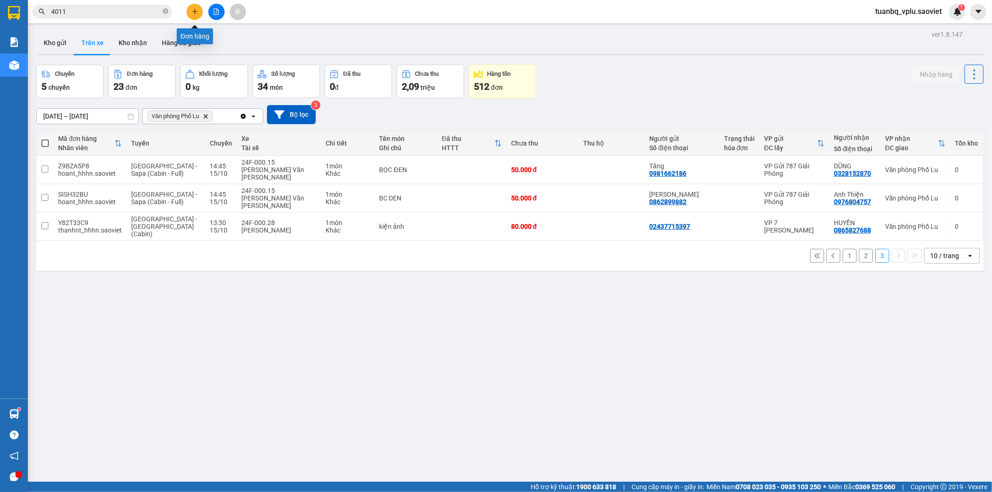
click at [194, 13] on icon "plus" at bounding box center [194, 11] width 0 height 5
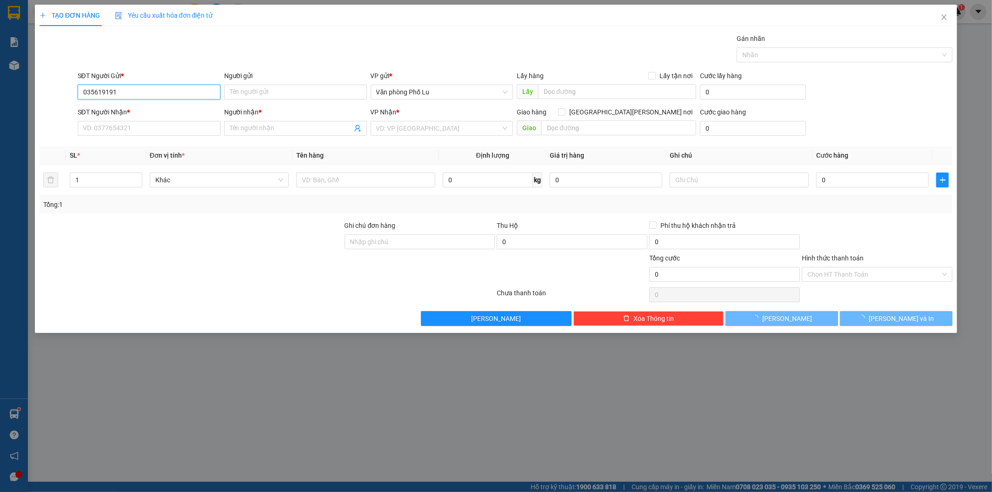
type input "0356191912"
click at [141, 109] on div "0356191912 - VIET" at bounding box center [149, 111] width 132 height 10
type input "VIET"
type input "0947076276"
type input "anh thực"
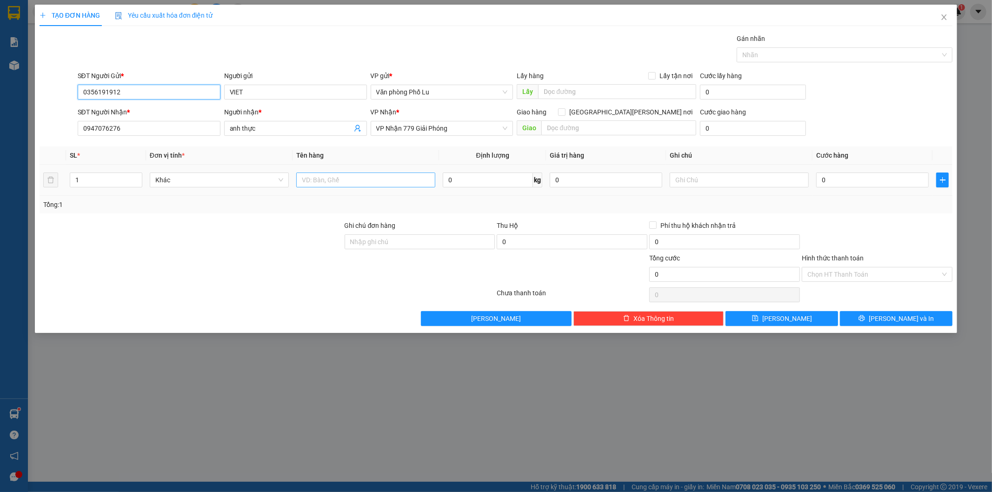
type input "0356191912"
click at [366, 182] on input "text" at bounding box center [365, 180] width 139 height 15
type input "hộp bd"
click at [842, 182] on input "0" at bounding box center [872, 180] width 113 height 15
paste input "5"
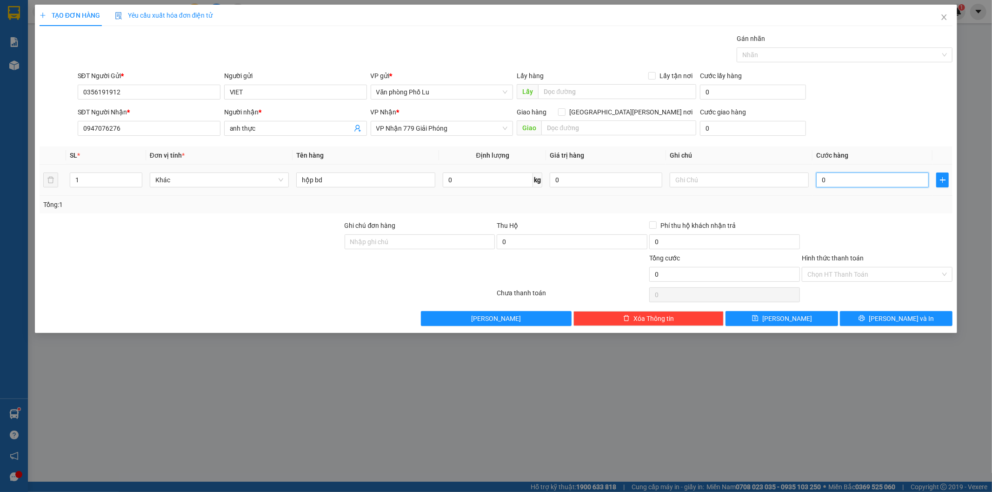
type input "50"
type input "50.000"
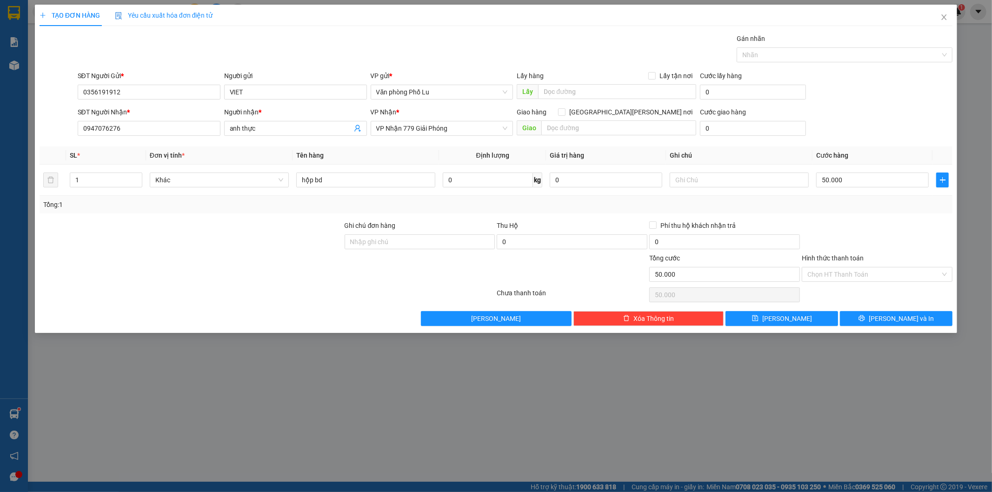
click at [878, 219] on div "Transit Pickup Surcharge Ids Transit Deliver Surcharge Ids Transit Deliver Surc…" at bounding box center [497, 179] width 914 height 293
click at [878, 270] on input "Hình thức thanh toán" at bounding box center [874, 274] width 133 height 14
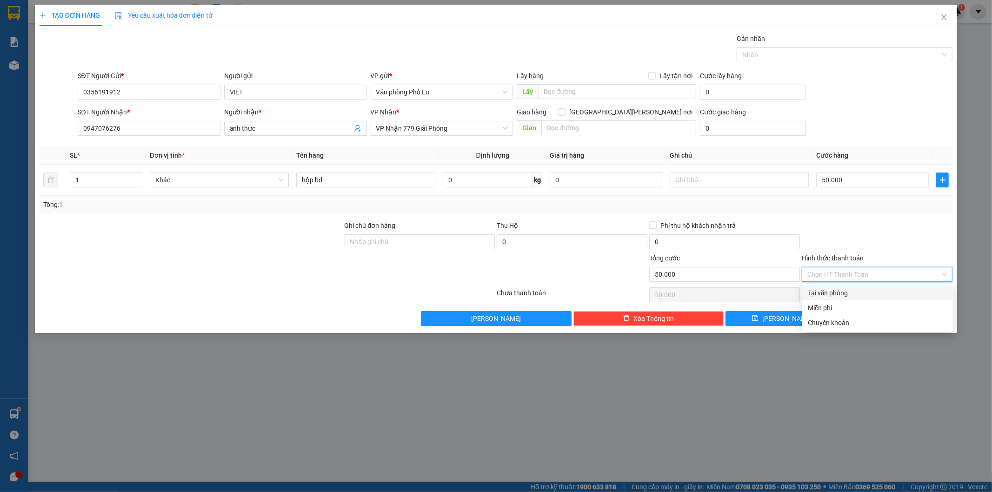
click at [849, 291] on div "Tại văn phòng" at bounding box center [878, 293] width 140 height 10
type input "0"
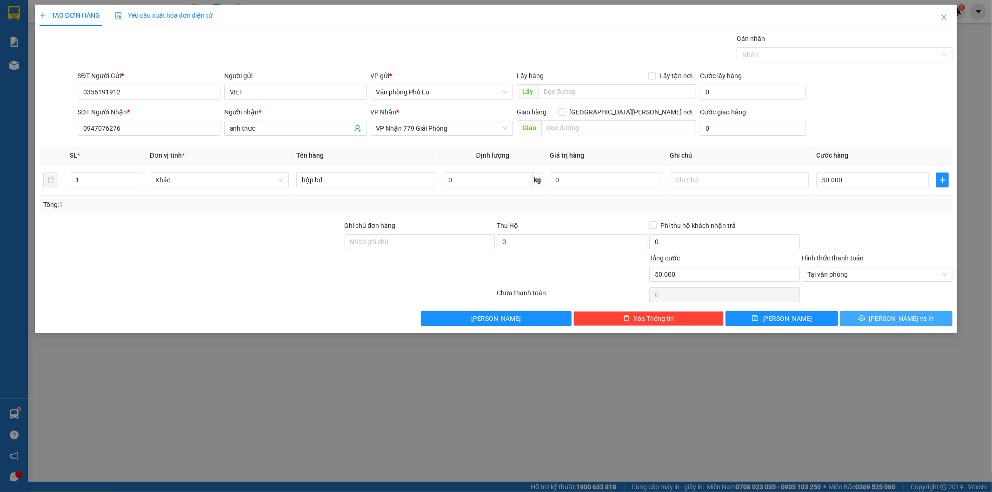
click at [904, 315] on span "[PERSON_NAME] và In" at bounding box center [901, 319] width 65 height 10
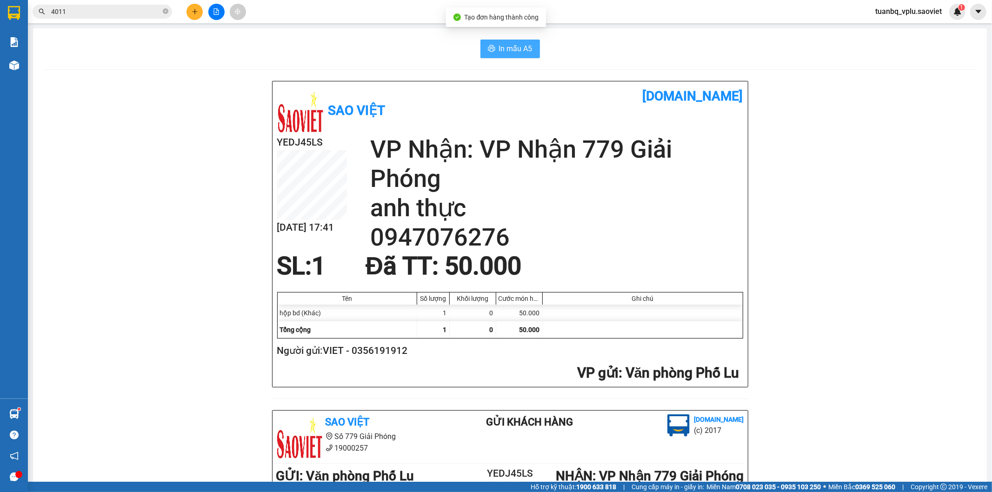
click at [501, 56] on button "In mẫu A5" at bounding box center [511, 49] width 60 height 19
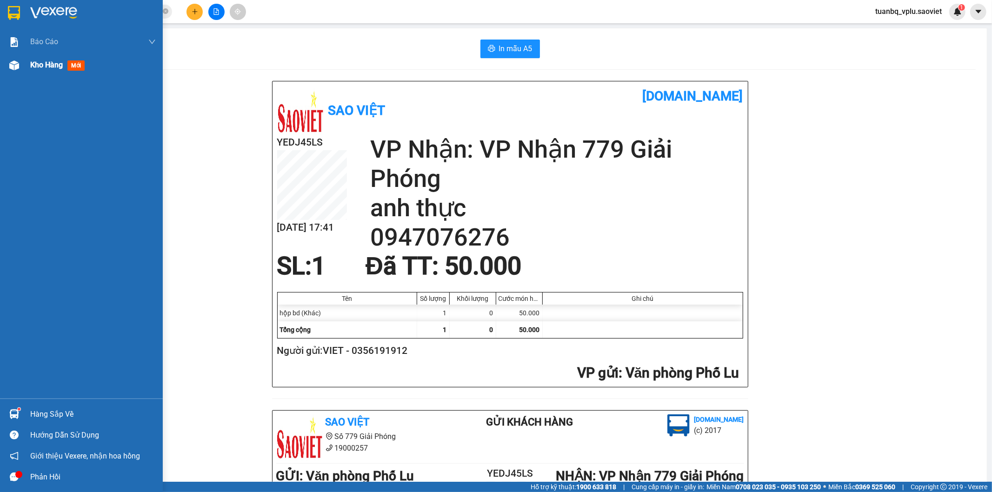
click at [42, 69] on span "Kho hàng" at bounding box center [46, 64] width 33 height 9
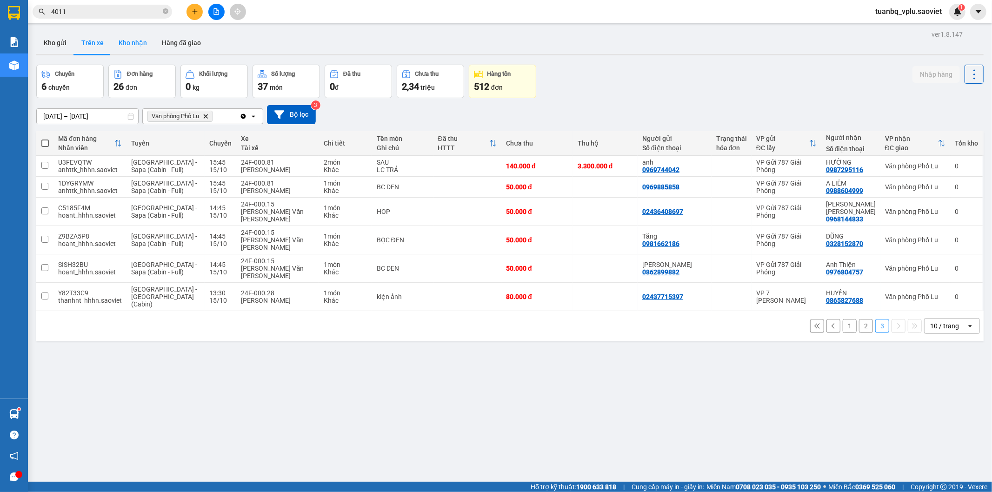
click at [128, 48] on button "Kho nhận" at bounding box center [132, 43] width 43 height 22
type input "25/09/2025 – 15/10/2025"
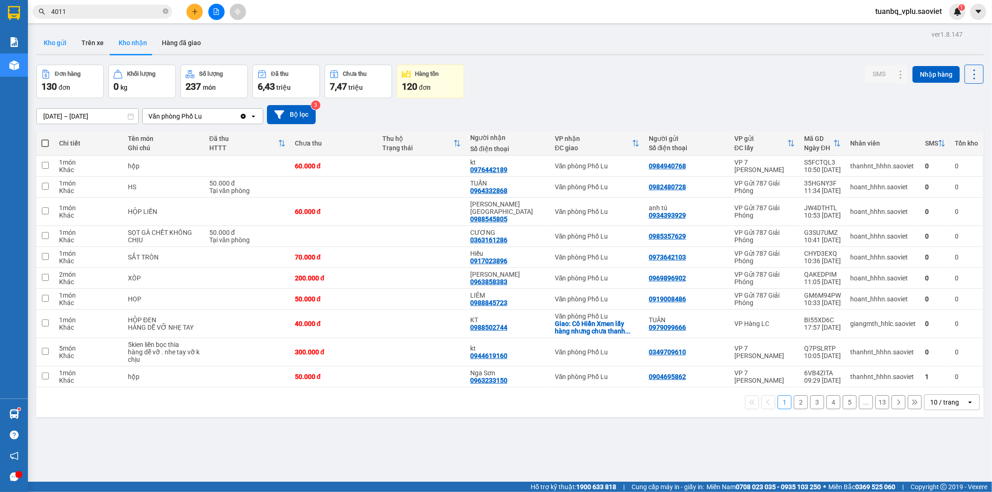
click at [66, 43] on button "Kho gửi" at bounding box center [55, 43] width 38 height 22
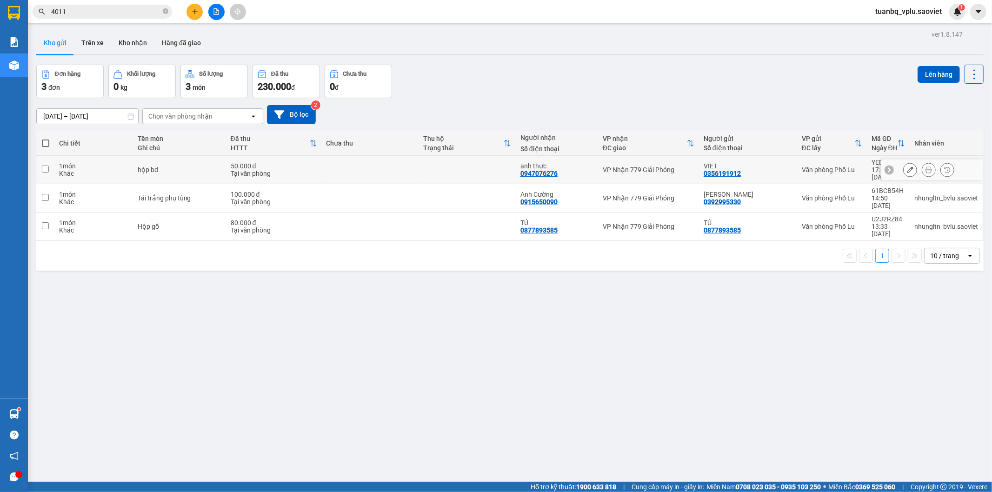
click at [294, 162] on div "50.000 đ" at bounding box center [274, 165] width 87 height 7
checkbox input "true"
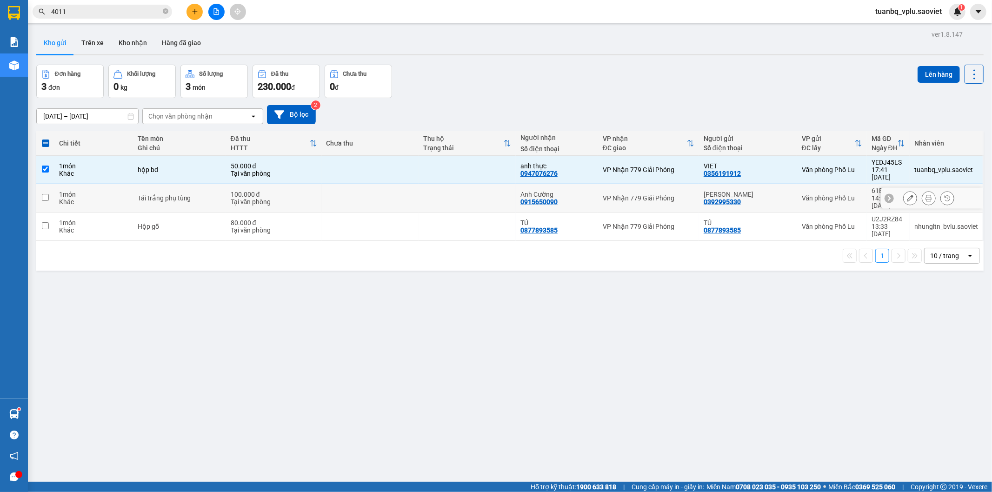
click at [306, 198] on div "Tại văn phòng" at bounding box center [274, 201] width 87 height 7
checkbox input "true"
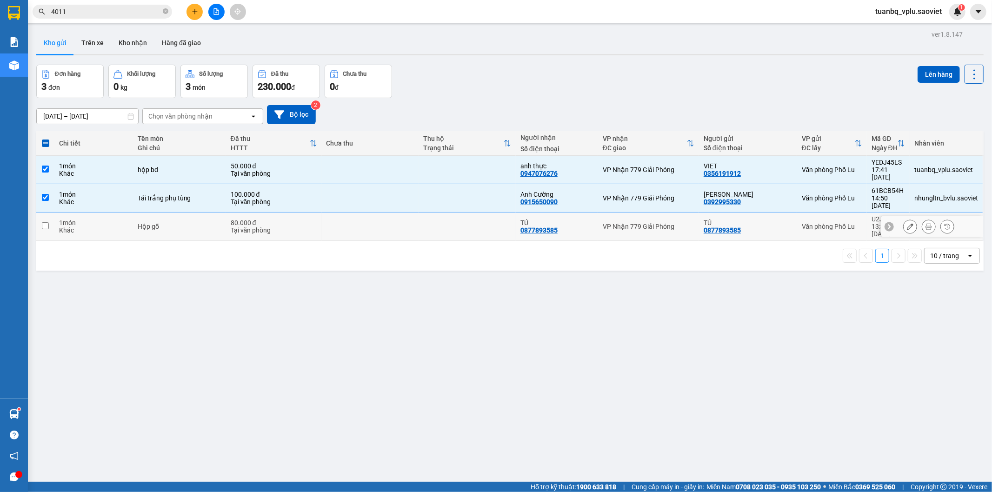
click at [318, 218] on td "80.000 đ Tại văn phòng" at bounding box center [274, 227] width 96 height 28
checkbox input "true"
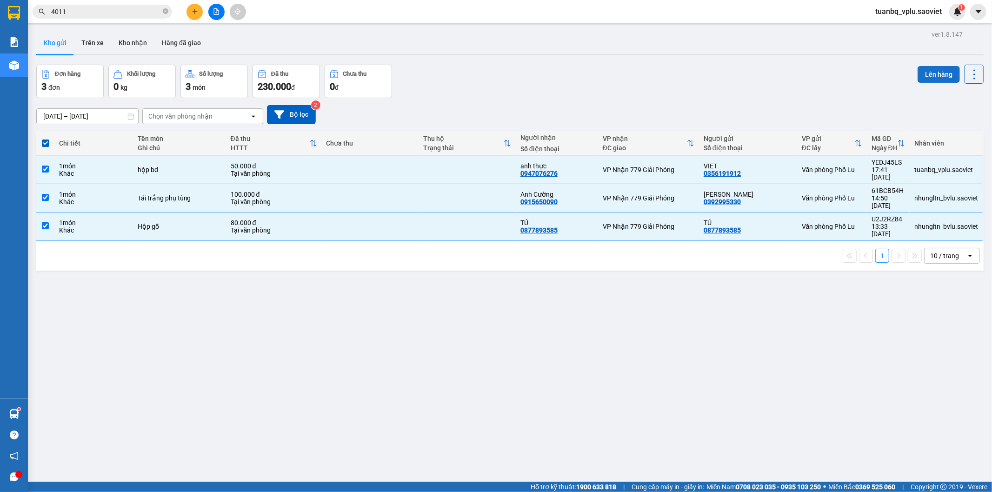
click at [919, 68] on button "Lên hàng" at bounding box center [939, 74] width 42 height 17
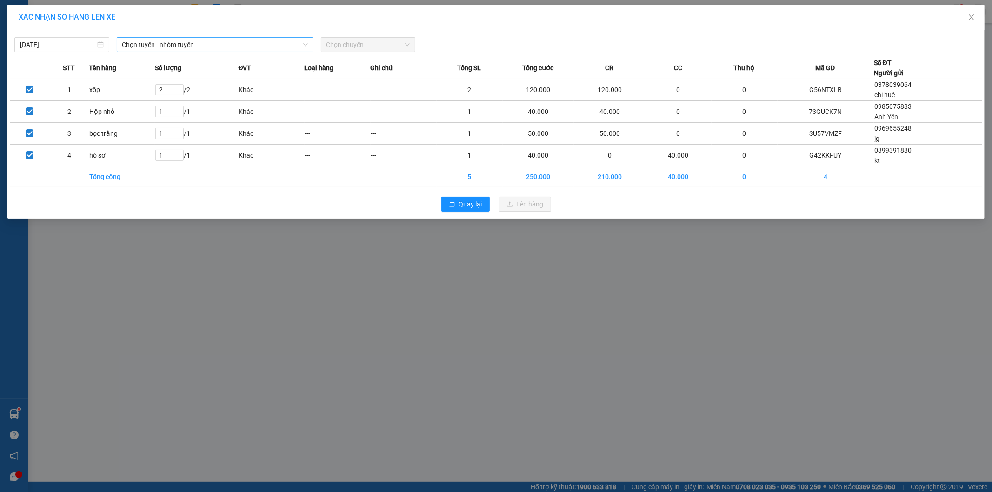
click at [243, 46] on span "Chọn tuyến - nhóm tuyến" at bounding box center [215, 45] width 186 height 14
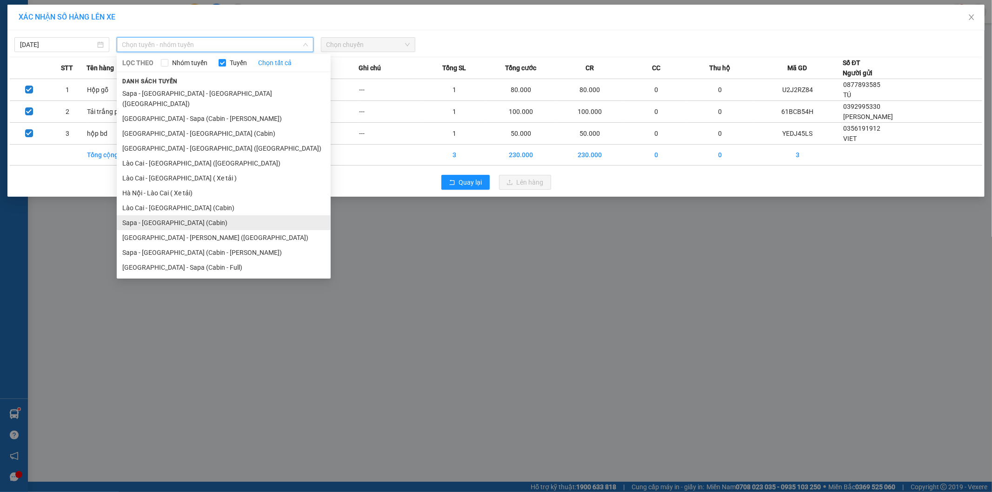
click at [181, 215] on li "Sapa - [GEOGRAPHIC_DATA] (Cabin)" at bounding box center [224, 222] width 214 height 15
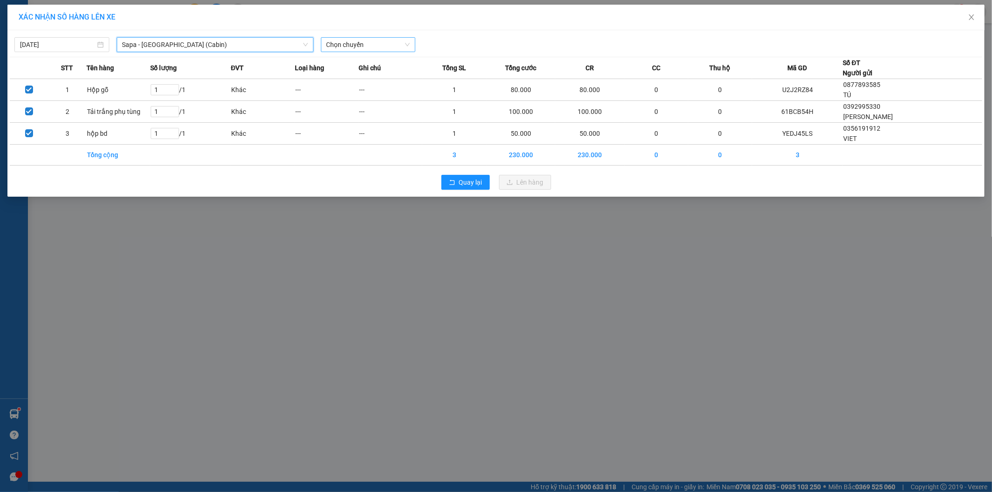
click at [355, 49] on span "Chọn chuyến" at bounding box center [369, 45] width 84 height 14
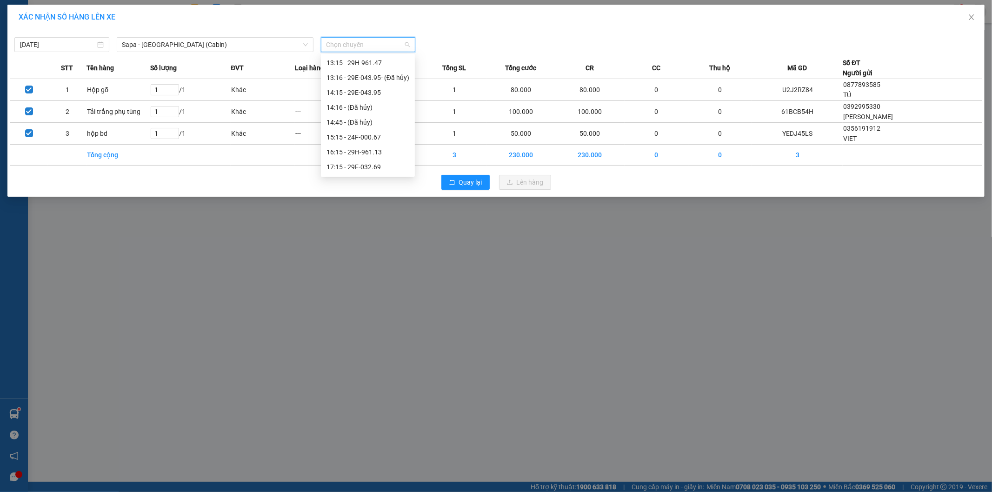
scroll to position [207, 0]
click at [366, 107] on div "17:15 - 29F-032.69" at bounding box center [368, 110] width 83 height 10
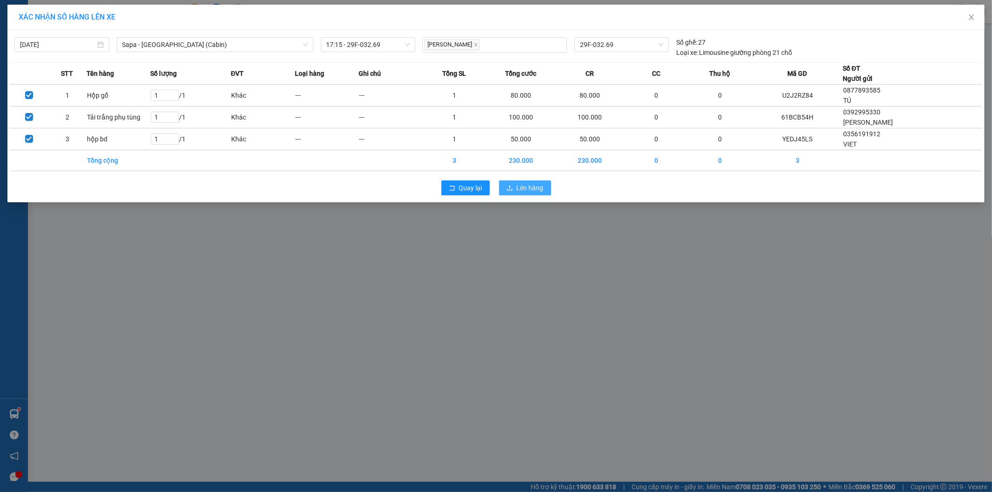
click at [534, 187] on span "Lên hàng" at bounding box center [530, 188] width 27 height 10
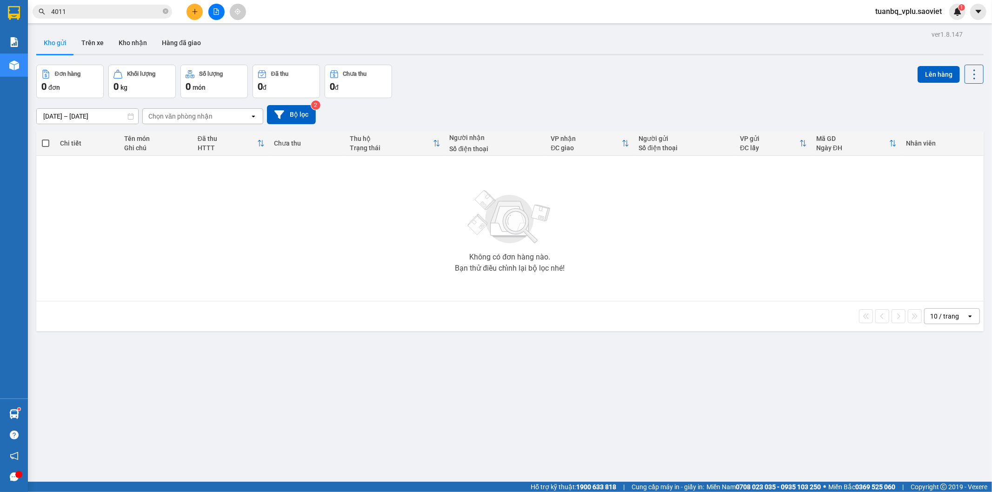
click at [135, 10] on input "4011" at bounding box center [106, 12] width 110 height 10
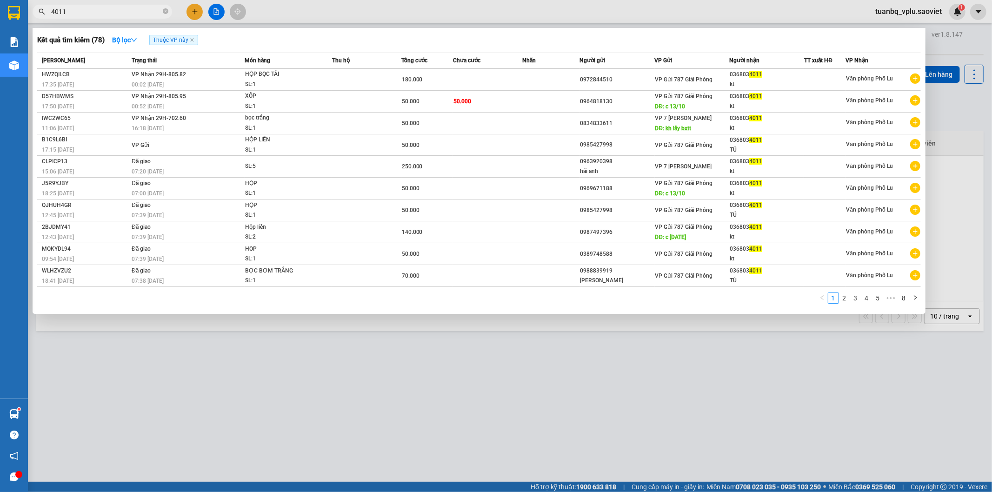
click at [134, 10] on input "4011" at bounding box center [106, 12] width 110 height 10
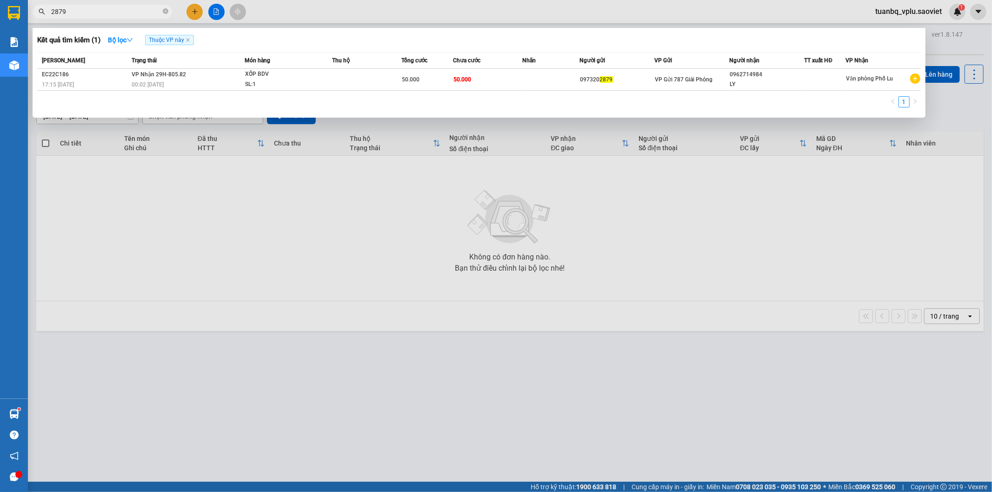
type input "2879"
click at [212, 213] on div at bounding box center [496, 246] width 992 height 492
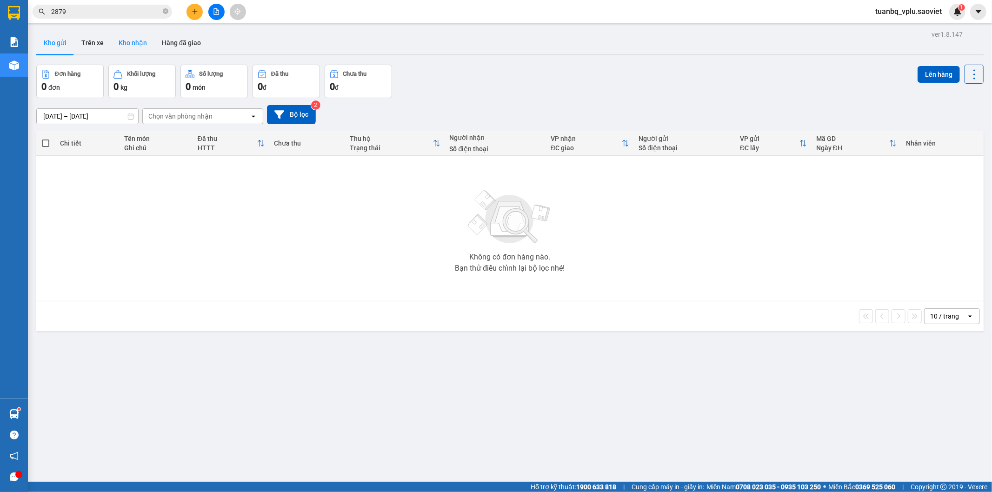
click at [132, 43] on button "Kho nhận" at bounding box center [132, 43] width 43 height 22
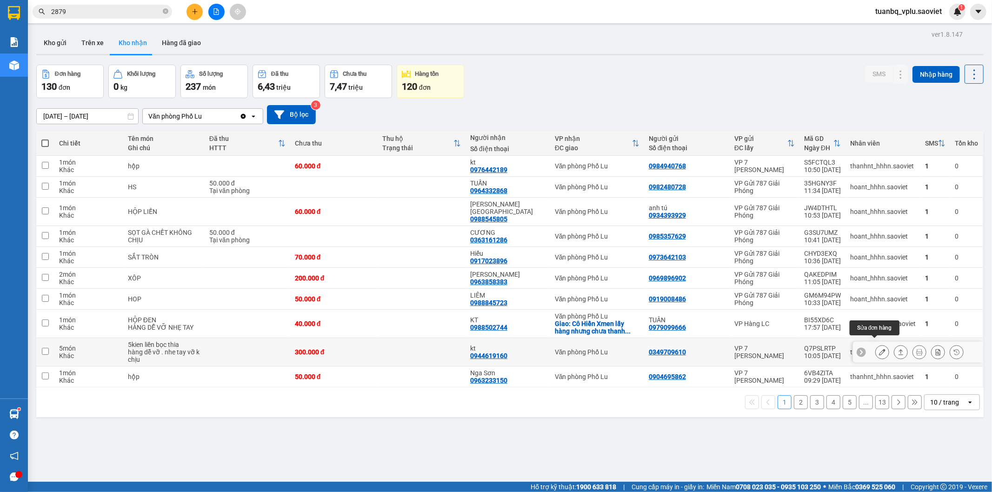
click at [879, 349] on icon at bounding box center [882, 352] width 7 height 7
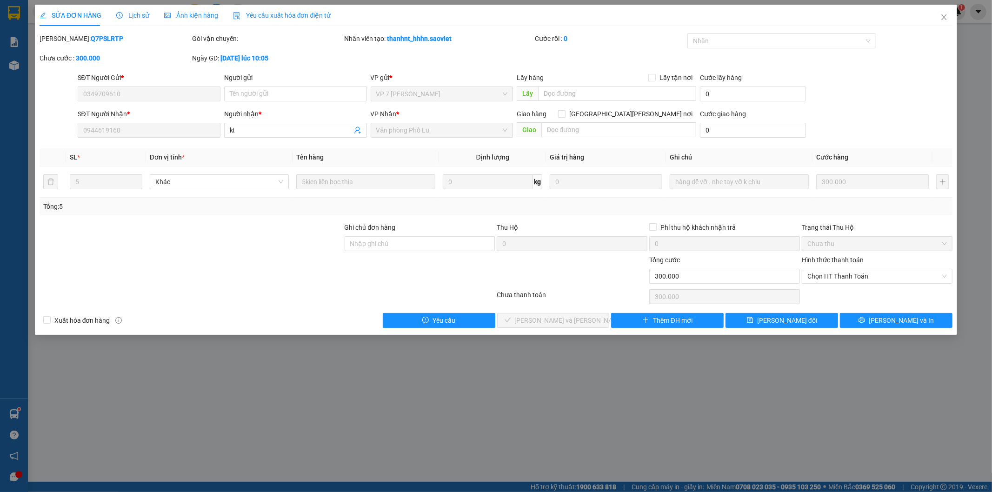
type input "0349709610"
type input "0944619160"
type input "kt"
type input "0"
type input "300.000"
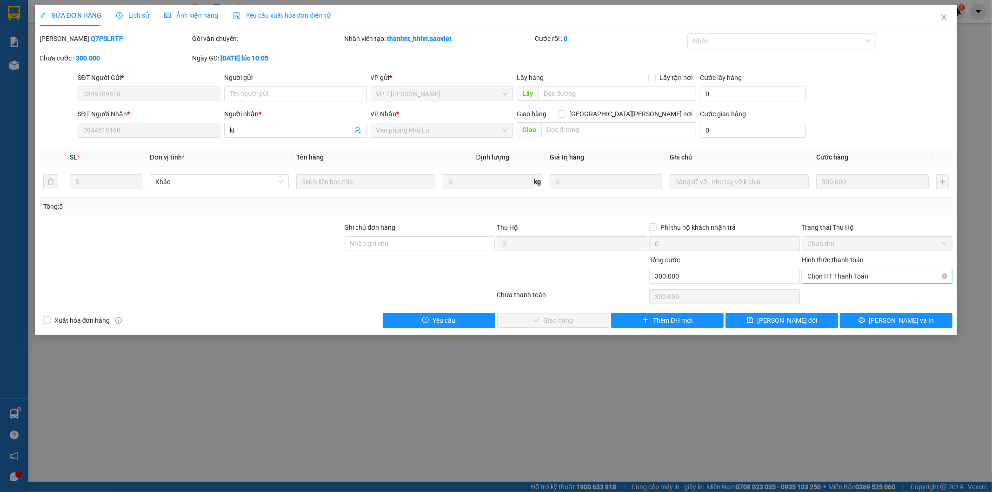
click at [848, 277] on span "Chọn HT Thanh Toán" at bounding box center [878, 276] width 140 height 14
click at [848, 294] on div "Tại văn phòng" at bounding box center [878, 295] width 140 height 10
type input "0"
click at [566, 319] on span "[PERSON_NAME] và Giao hàng" at bounding box center [578, 320] width 126 height 10
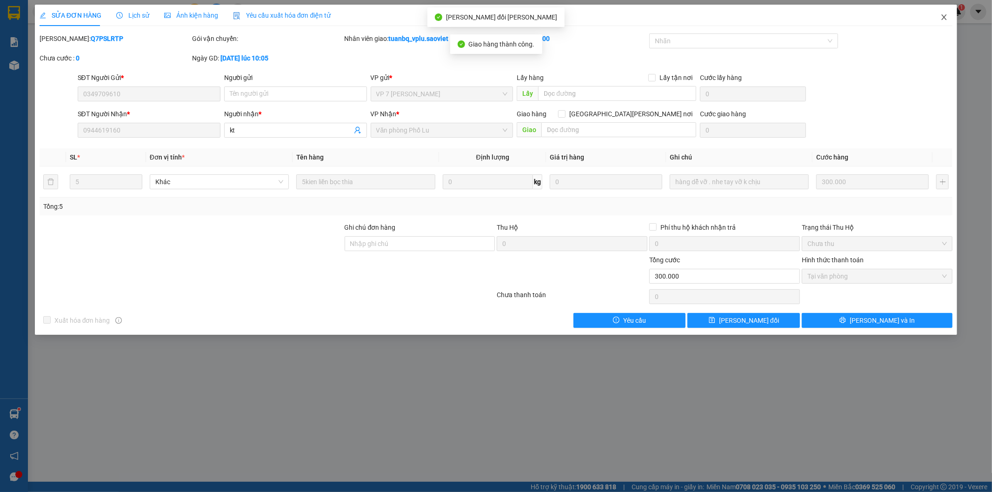
click at [939, 17] on span "Close" at bounding box center [944, 18] width 26 height 26
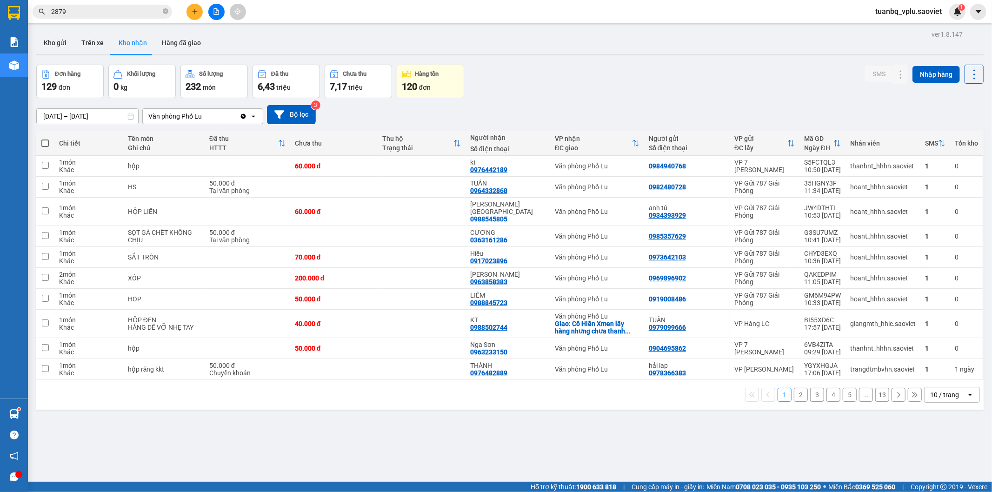
click at [90, 14] on input "2879" at bounding box center [106, 12] width 110 height 10
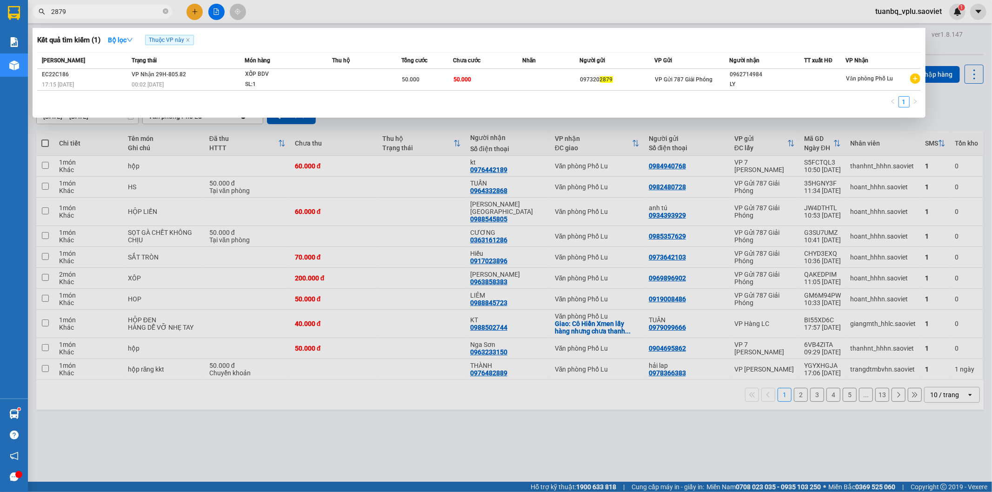
click at [90, 14] on input "2879" at bounding box center [106, 12] width 110 height 10
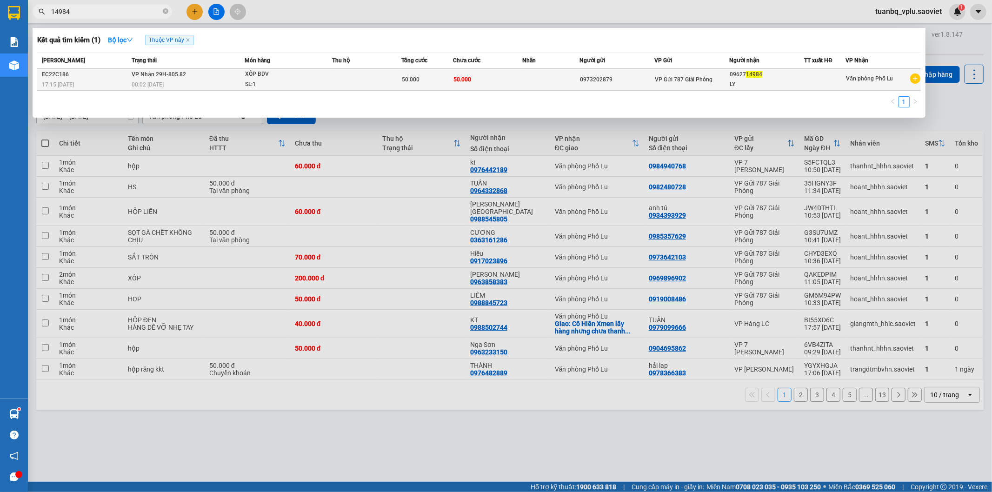
type input "14984"
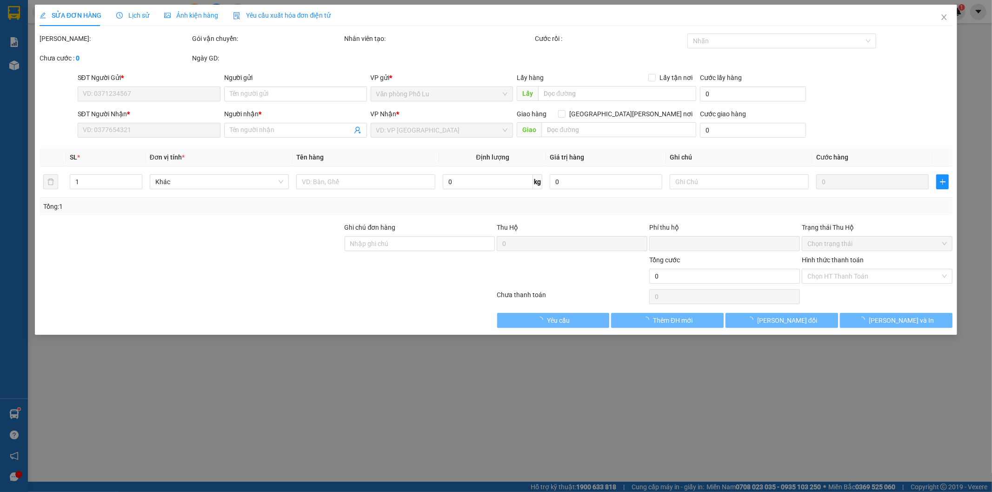
click at [127, 13] on span "Lịch sử" at bounding box center [132, 15] width 33 height 7
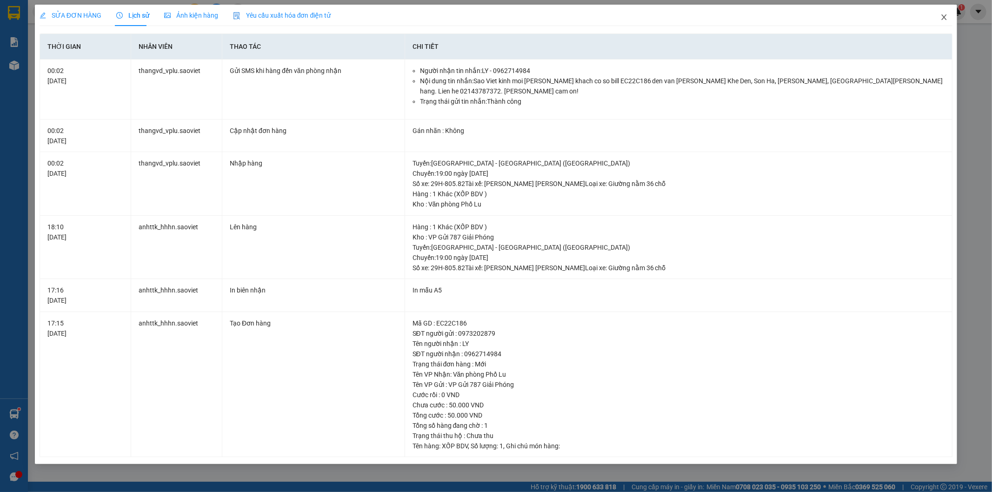
click at [946, 19] on icon "close" at bounding box center [944, 17] width 5 height 6
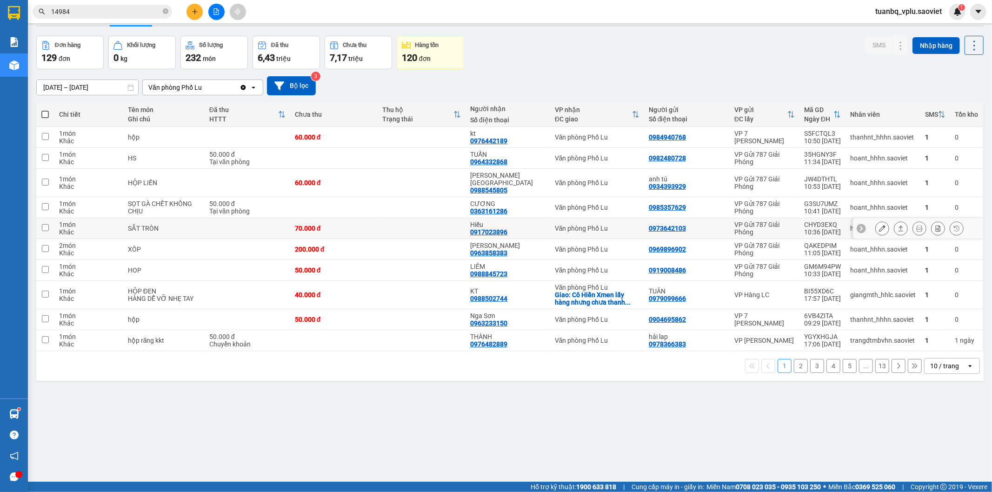
scroll to position [43, 0]
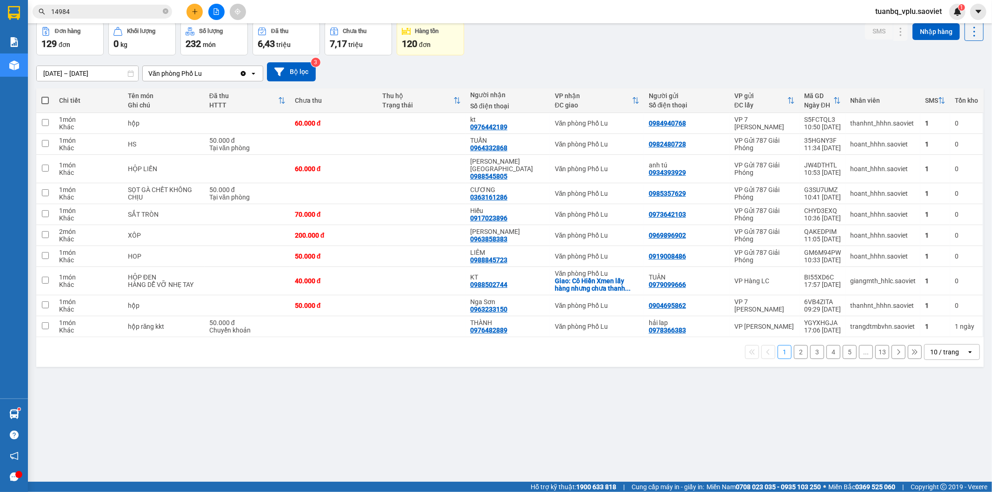
click at [797, 349] on button "2" at bounding box center [801, 352] width 14 height 14
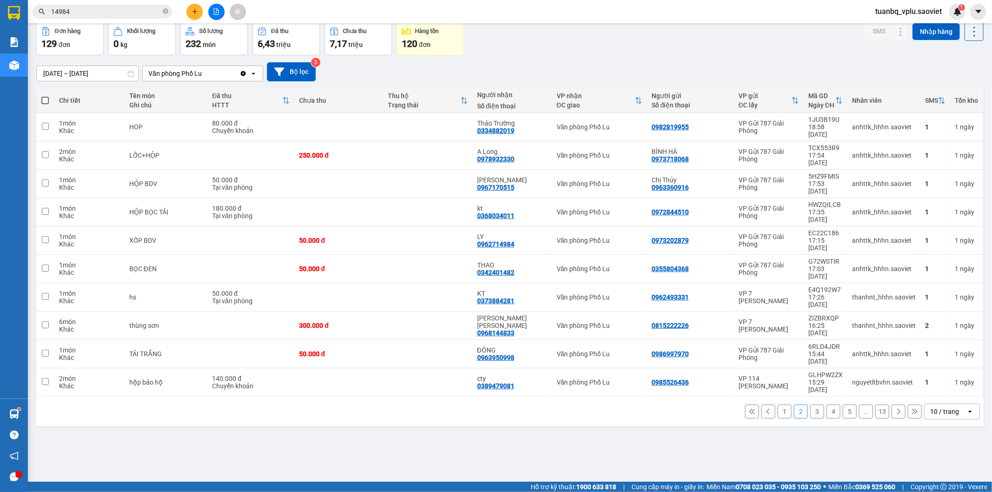
click at [812, 405] on button "3" at bounding box center [817, 412] width 14 height 14
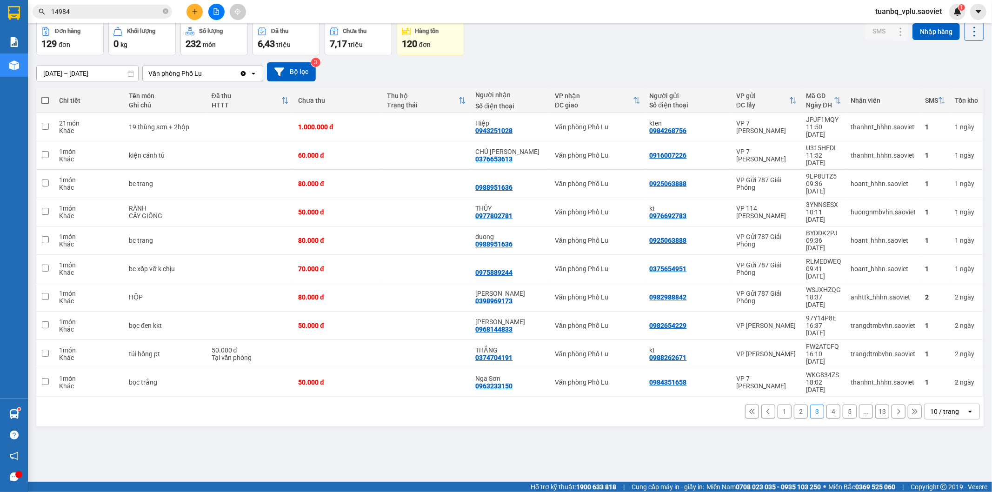
drag, startPoint x: 52, startPoint y: 71, endPoint x: 628, endPoint y: 205, distance: 591.3
click at [53, 71] on input "25/09/2025 – 15/10/2025" at bounding box center [87, 73] width 101 height 15
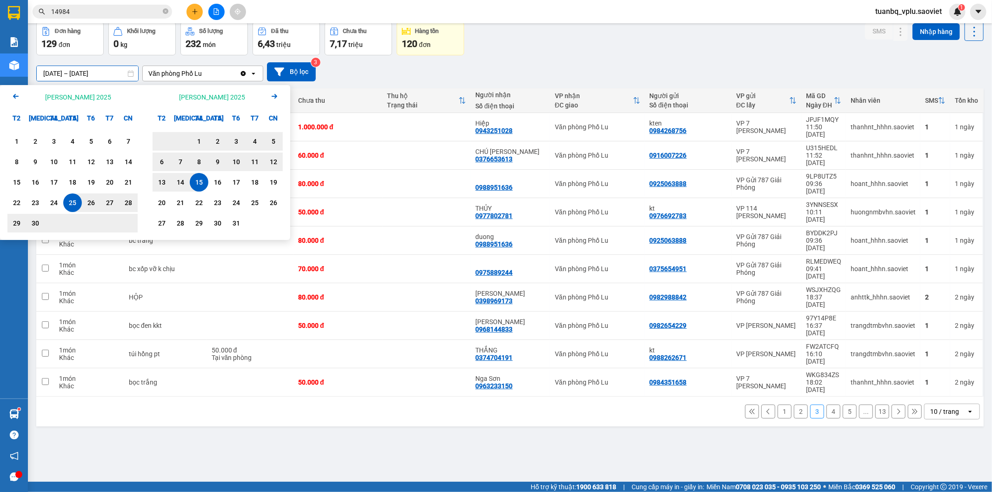
click at [173, 353] on div "ver 1.8.147 Kho gửi Trên xe Kho nhận Hàng đã giao Đơn hàng 129 đơn Khối lượng 0…" at bounding box center [510, 231] width 955 height 492
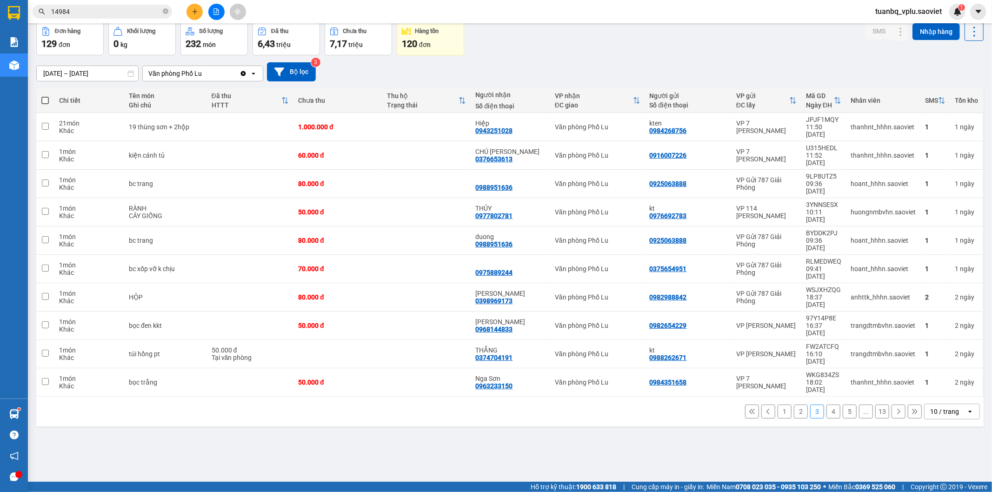
click at [82, 74] on input "25/09/2025 – 15/10/2025" at bounding box center [87, 73] width 101 height 15
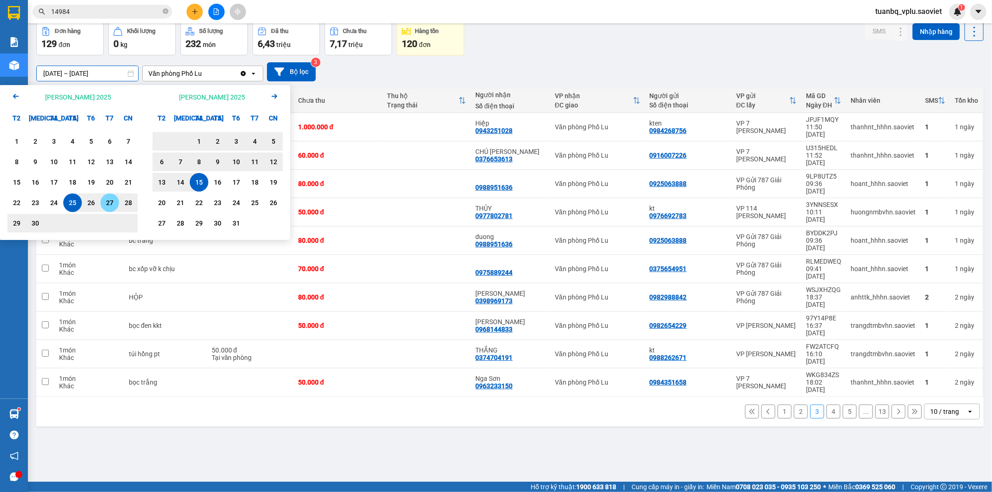
click at [109, 203] on div "27" at bounding box center [109, 202] width 13 height 11
click at [205, 177] on div "15" at bounding box center [199, 182] width 13 height 11
type input "27/09/2025 – 15/10/2025"
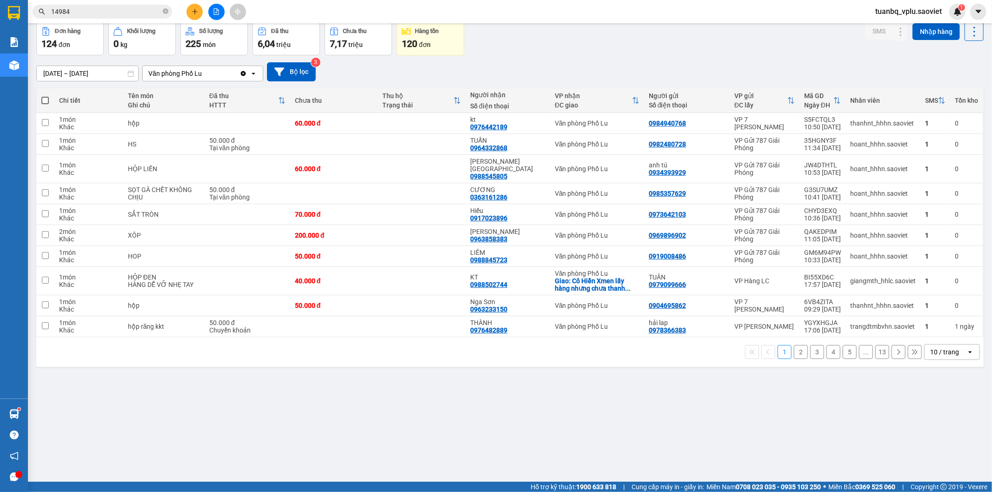
click at [909, 349] on button at bounding box center [915, 352] width 14 height 14
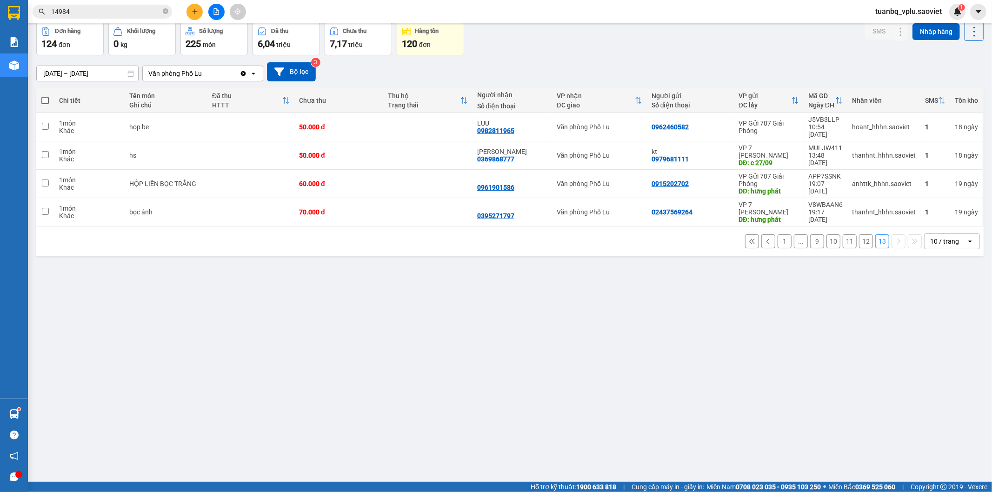
click at [859, 236] on button "12" at bounding box center [866, 241] width 14 height 14
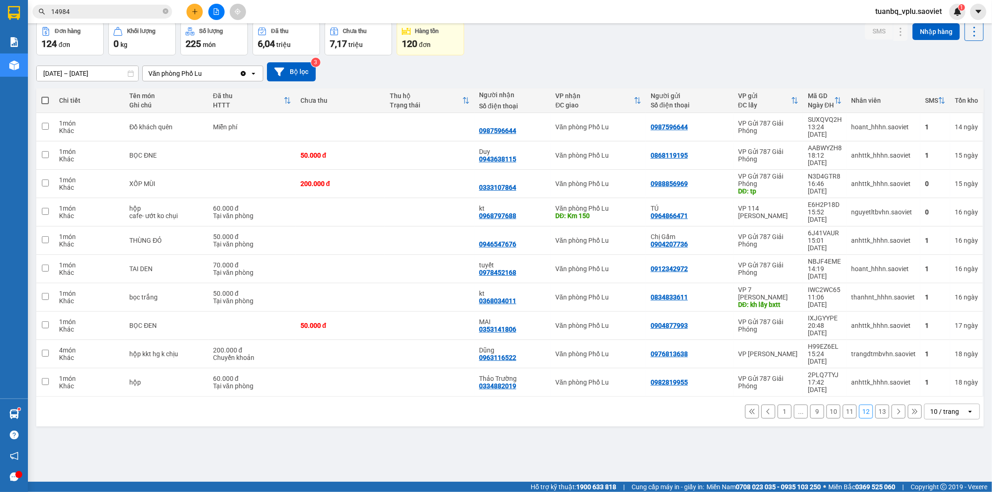
click at [843, 405] on button "11" at bounding box center [850, 412] width 14 height 14
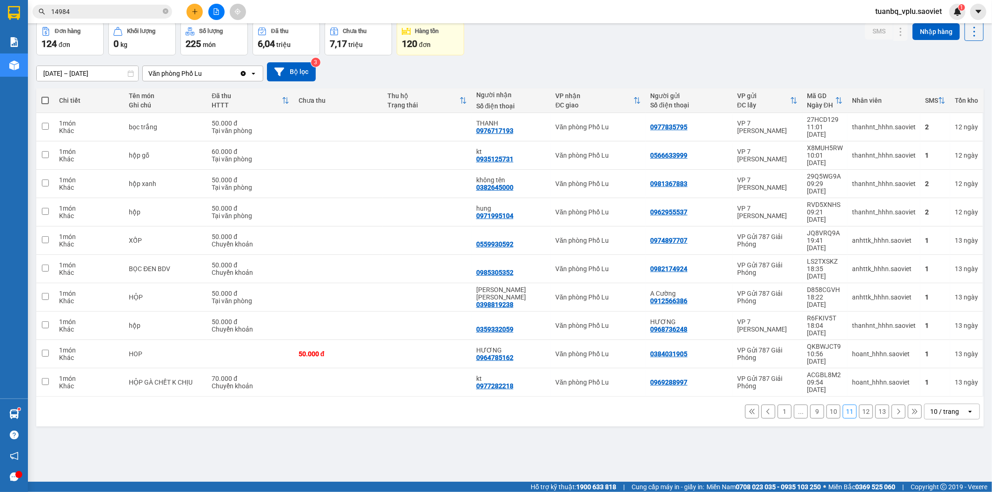
click at [827, 405] on button "10" at bounding box center [834, 412] width 14 height 14
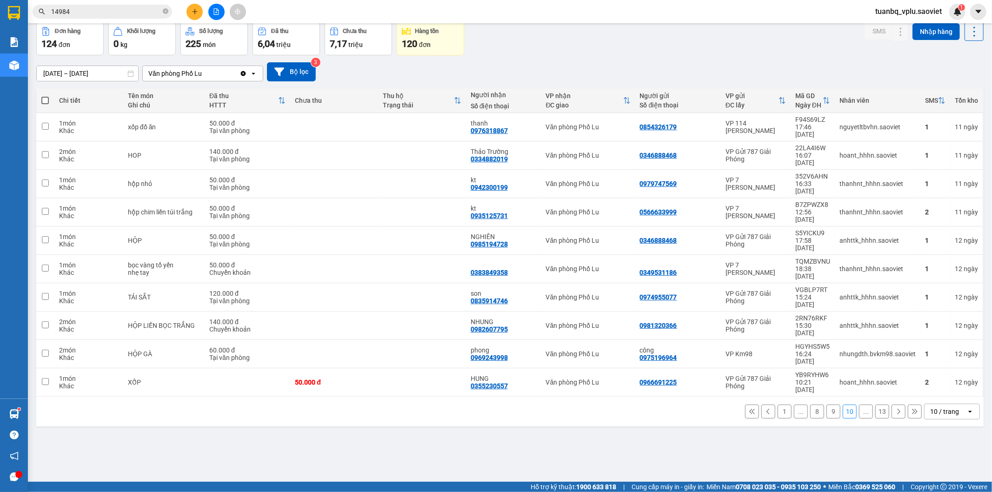
click at [827, 405] on button "9" at bounding box center [834, 412] width 14 height 14
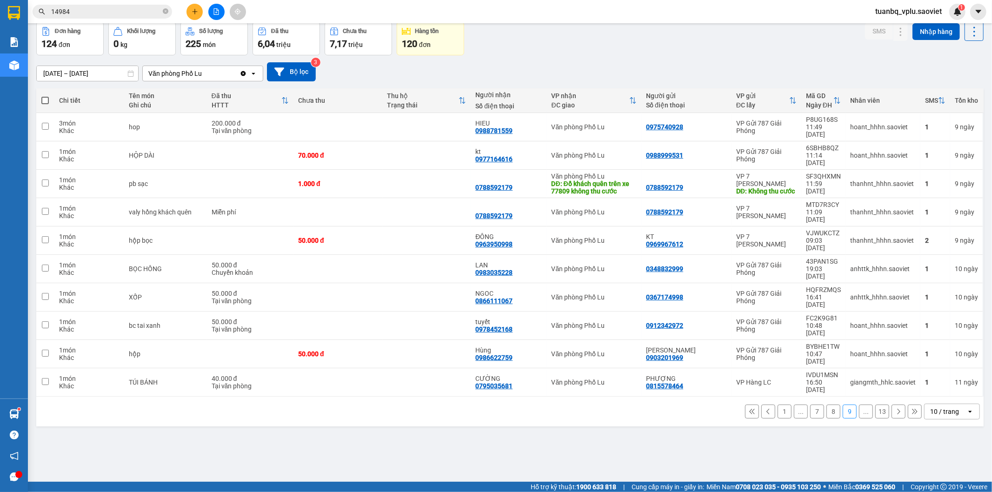
click at [827, 405] on button "8" at bounding box center [834, 412] width 14 height 14
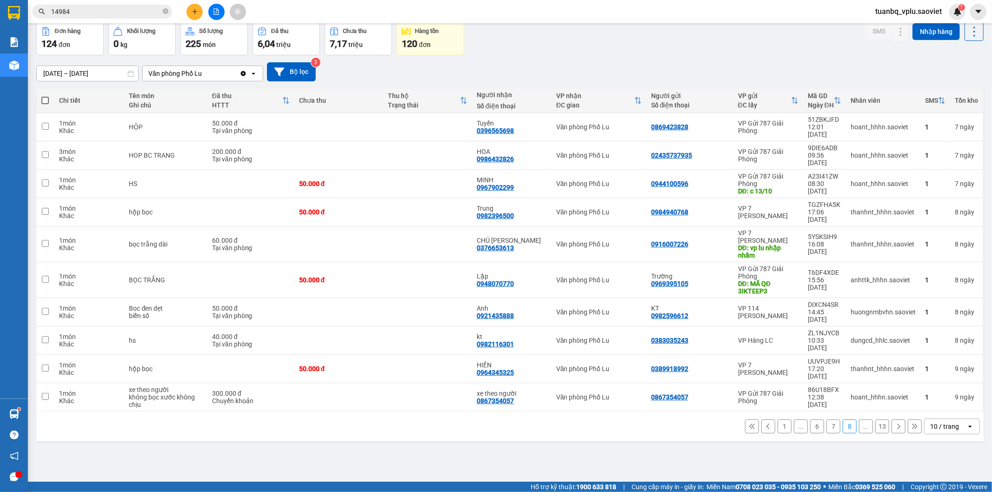
click at [827, 420] on button "7" at bounding box center [834, 427] width 14 height 14
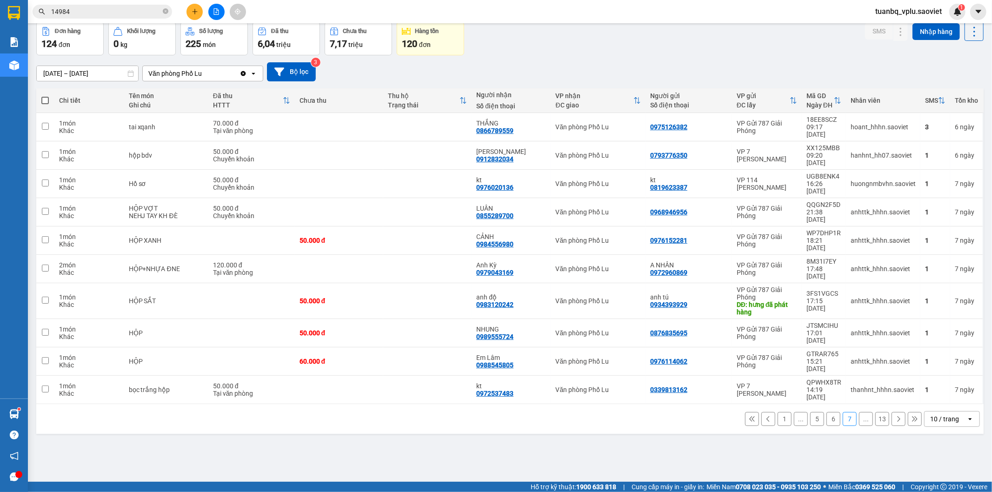
click at [827, 412] on button "6" at bounding box center [834, 419] width 14 height 14
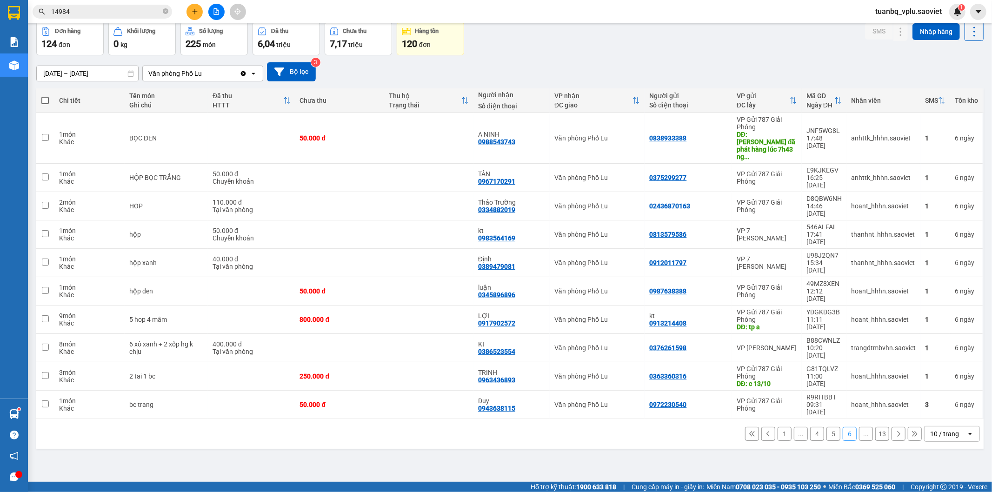
click at [827, 427] on button "5" at bounding box center [834, 434] width 14 height 14
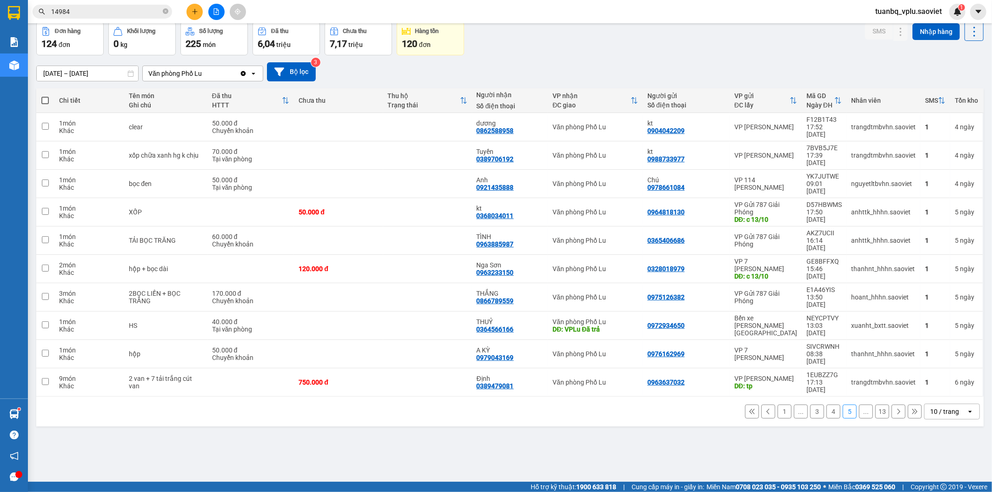
click at [827, 405] on button "4" at bounding box center [834, 412] width 14 height 14
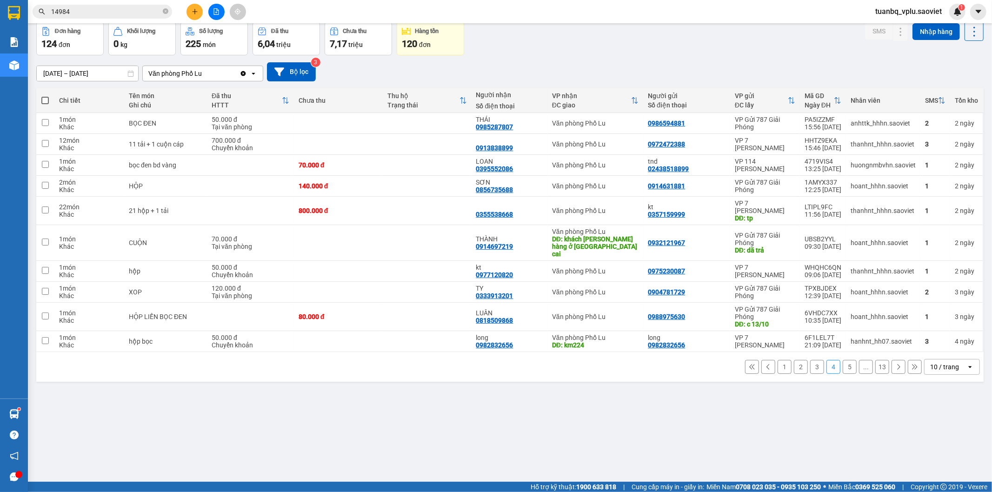
click at [810, 362] on button "3" at bounding box center [817, 367] width 14 height 14
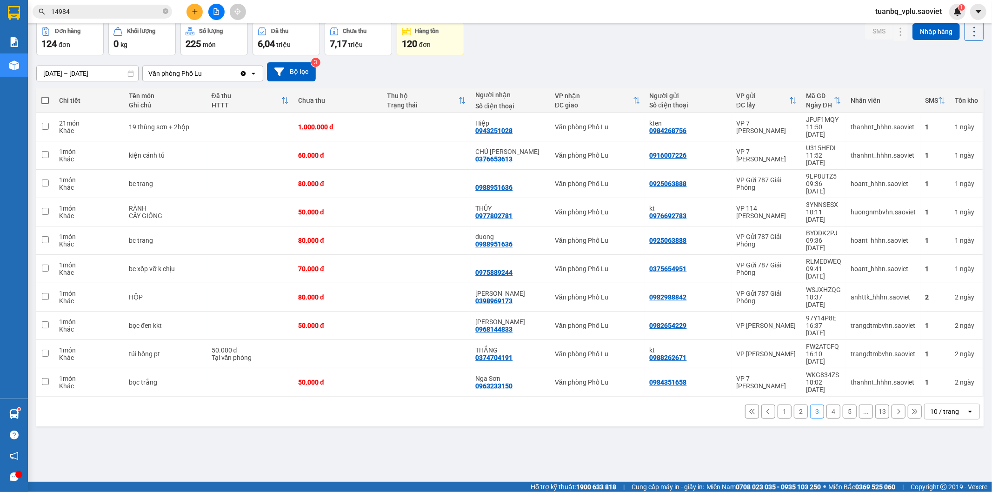
click at [794, 405] on button "2" at bounding box center [801, 412] width 14 height 14
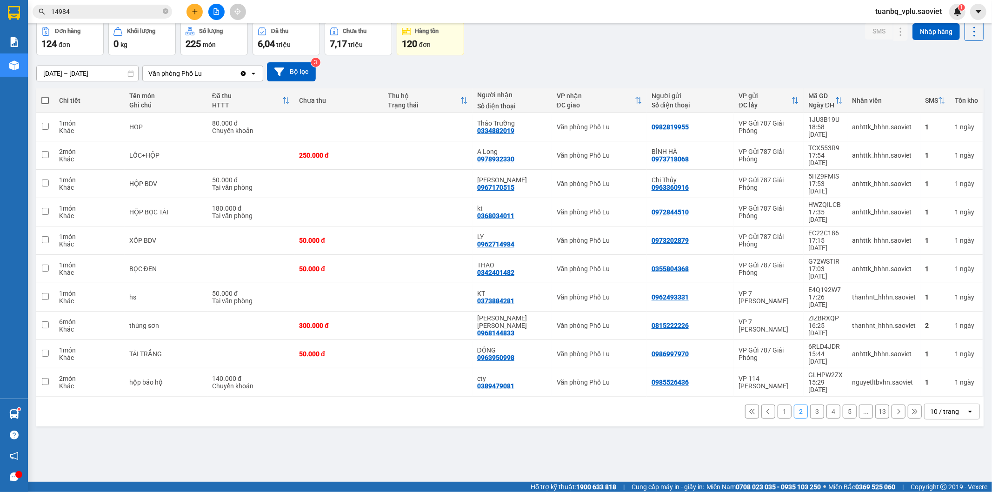
click at [778, 405] on button "1" at bounding box center [785, 412] width 14 height 14
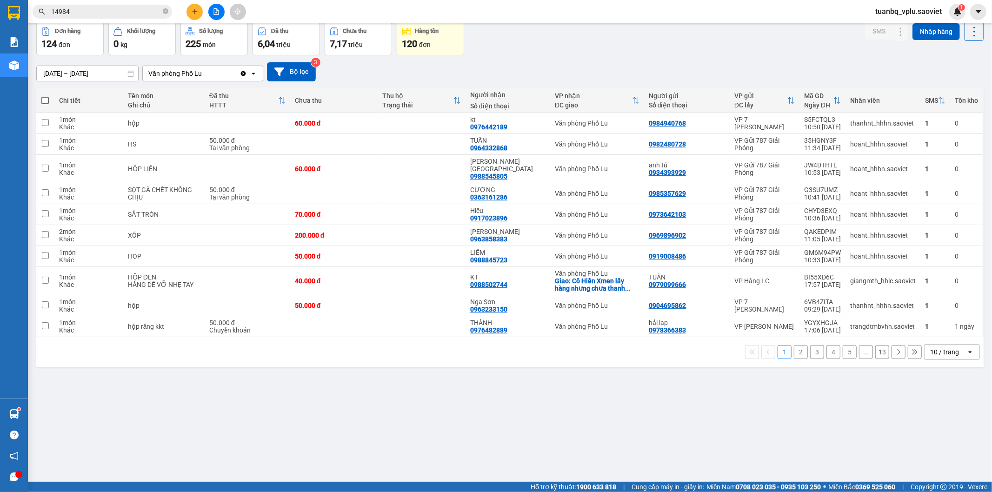
click at [794, 349] on button "2" at bounding box center [801, 352] width 14 height 14
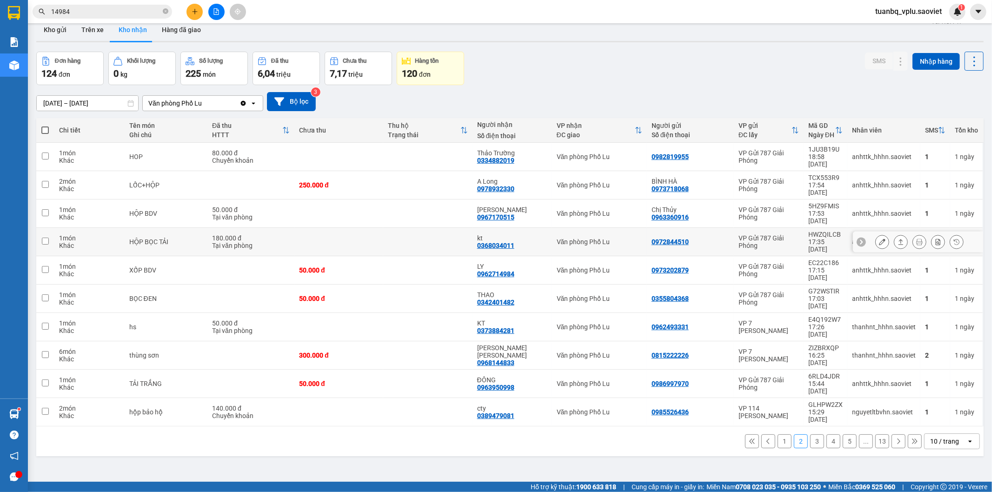
scroll to position [0, 0]
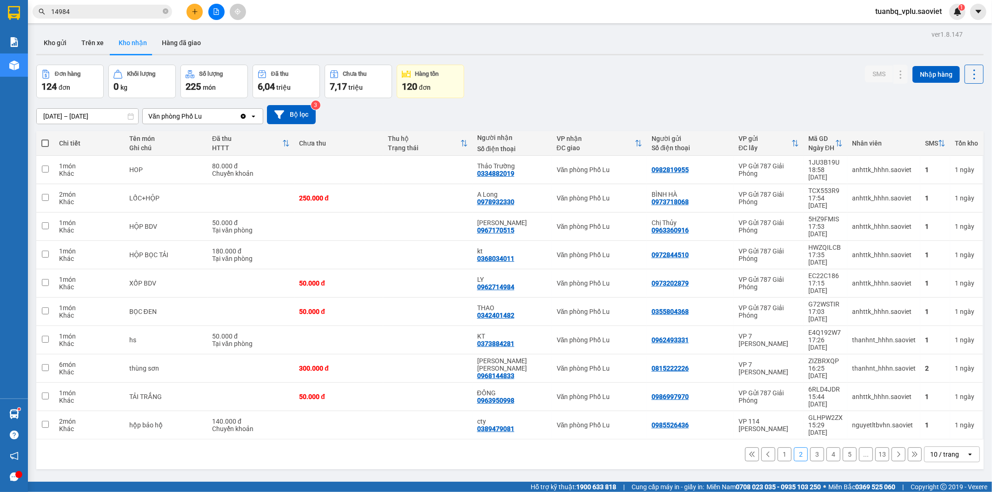
click at [810, 448] on button "3" at bounding box center [817, 455] width 14 height 14
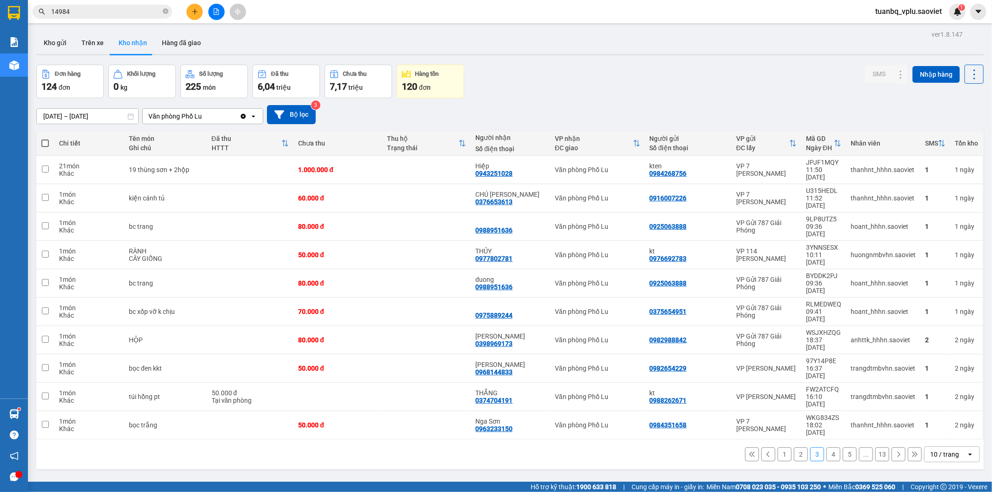
drag, startPoint x: 85, startPoint y: 12, endPoint x: 0, endPoint y: 8, distance: 84.7
click at [14, 8] on section "Kết quả tìm kiếm ( 1 ) Bộ lọc Thuộc VP này Mã ĐH Trạng thái Món hàng Thu hộ Tổn…" at bounding box center [496, 246] width 992 height 492
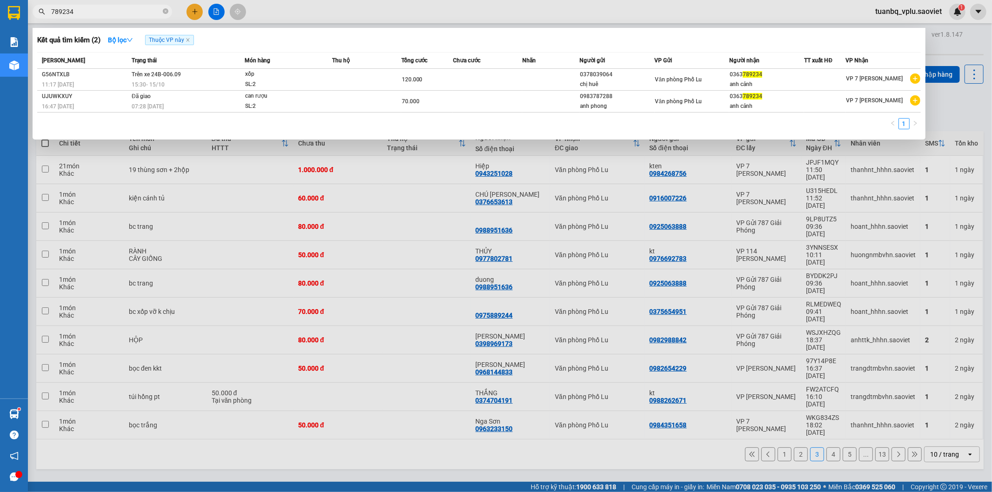
click at [236, 456] on div at bounding box center [496, 246] width 992 height 492
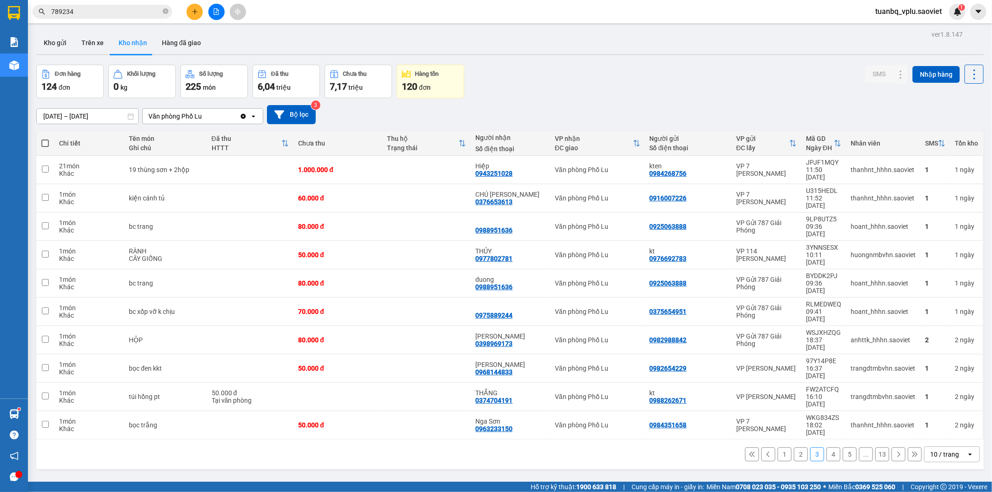
drag, startPoint x: 94, startPoint y: 15, endPoint x: 0, endPoint y: 2, distance: 94.9
click at [0, 2] on section "Kết quả tìm kiếm ( 2 ) Bộ lọc Thuộc VP này Mã ĐH Trạng thái Món hàng Thu hộ Tổn…" at bounding box center [496, 246] width 992 height 492
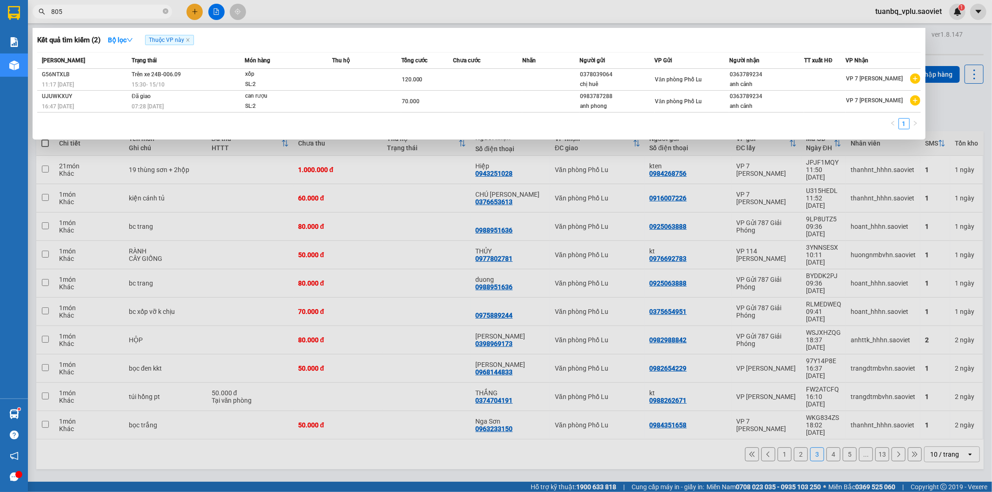
type input "805"
click at [926, 14] on div at bounding box center [496, 246] width 992 height 492
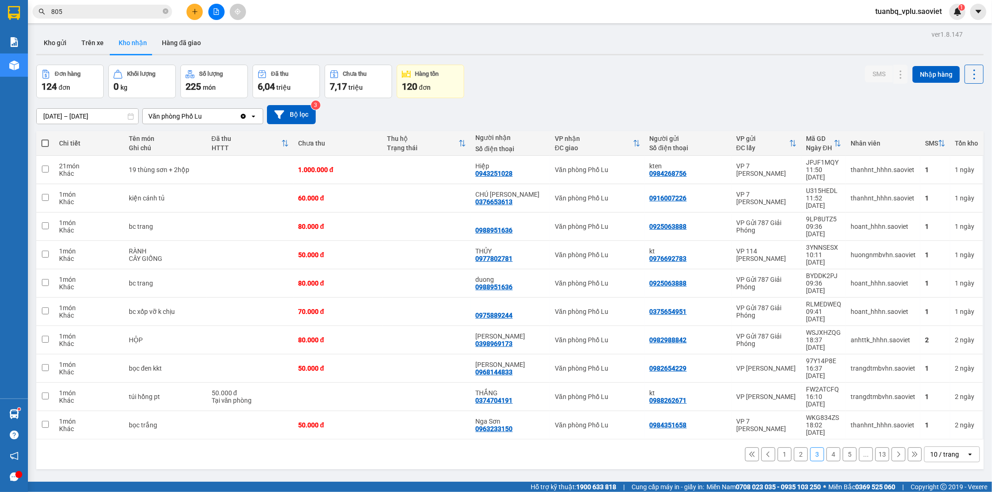
click at [929, 15] on span "tuanbq_vplu.saoviet" at bounding box center [908, 12] width 81 height 12
click at [885, 31] on span "Đăng xuất" at bounding box center [913, 29] width 62 height 10
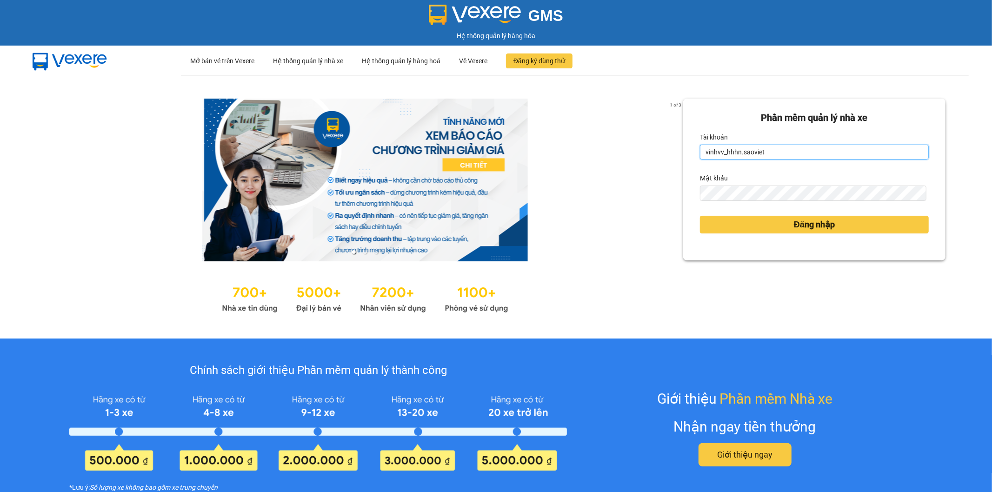
drag, startPoint x: 787, startPoint y: 151, endPoint x: 586, endPoint y: 137, distance: 201.0
click at [593, 138] on div "1 of 3 Phần mềm quản lý nhà xe Tài khoản vinhvv_hhhn.saoviet Mật khẩu Đăng nhập" at bounding box center [496, 206] width 992 height 263
drag, startPoint x: 722, startPoint y: 153, endPoint x: 470, endPoint y: 159, distance: 251.8
click at [489, 157] on div "1 of 3 Phần mềm quản lý nhà xe Tài khoản vinhvv_hhhn.saoviet Mật khẩu Đăng nhập" at bounding box center [496, 206] width 992 height 263
type input "v"
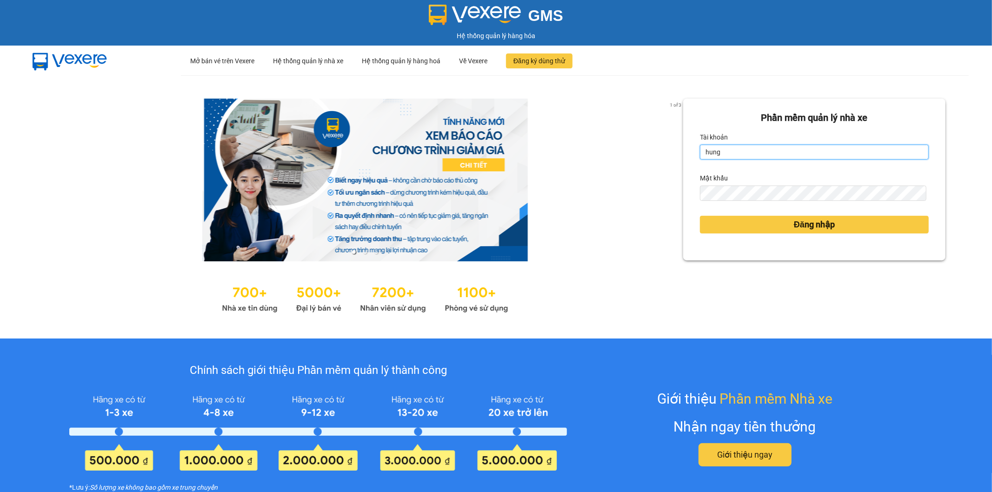
type input "hungnq_hhlu.saoviet"
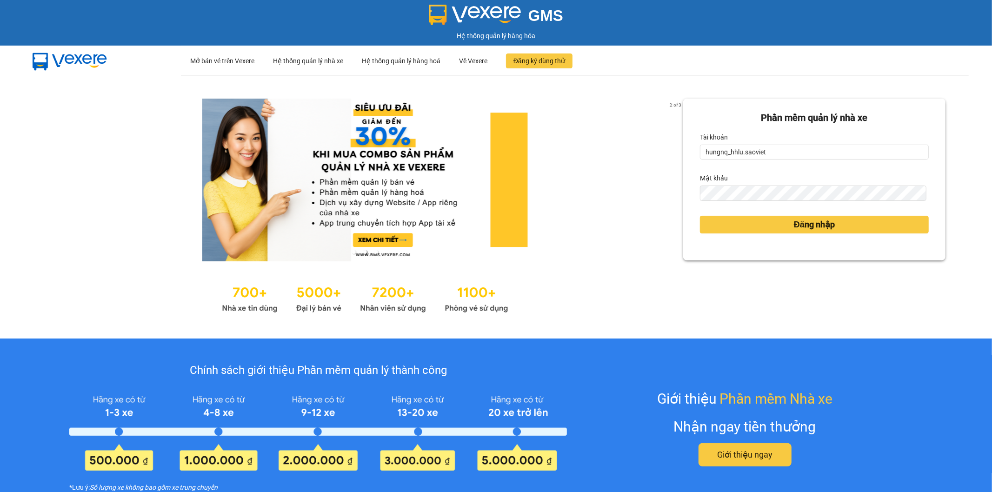
click at [629, 190] on div "2 of 3 Phần mềm quản lý nhà xe Tài khoản hungnq_hhlu.saoviet Mật khẩu Đăng nhập" at bounding box center [496, 206] width 992 height 263
click at [644, 192] on div "2 of 3 Phần mềm quản lý nhà xe Tài khoản hungnq_hhlu.saoviet Mật khẩu Đăng nhập" at bounding box center [496, 206] width 992 height 263
drag, startPoint x: 686, startPoint y: 225, endPoint x: 693, endPoint y: 225, distance: 7.5
click at [686, 225] on div "Phần mềm quản lý nhà xe Tài khoản hungnq_hhlu.saoviet Mật khẩu Đăng nhập" at bounding box center [814, 180] width 262 height 162
click at [700, 223] on button "Đăng nhập" at bounding box center [814, 225] width 229 height 18
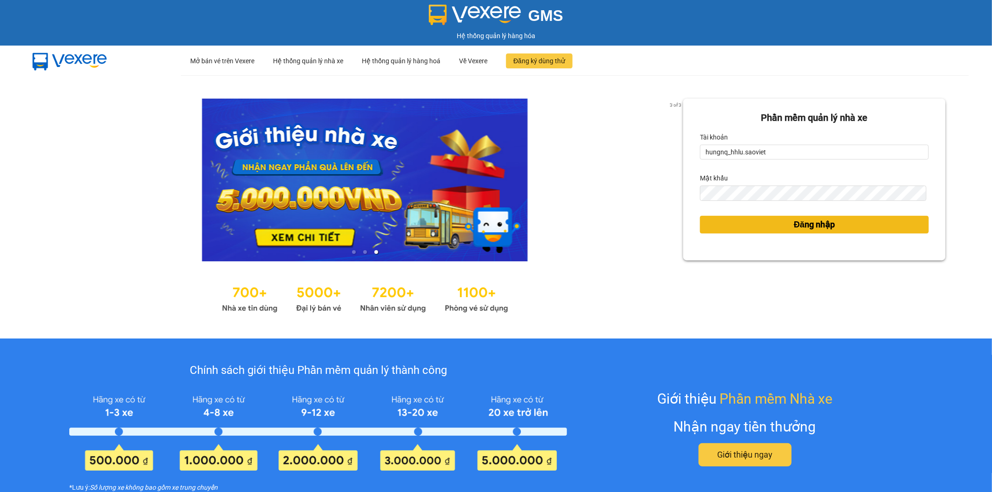
click at [716, 224] on button "Đăng nhập" at bounding box center [814, 225] width 229 height 18
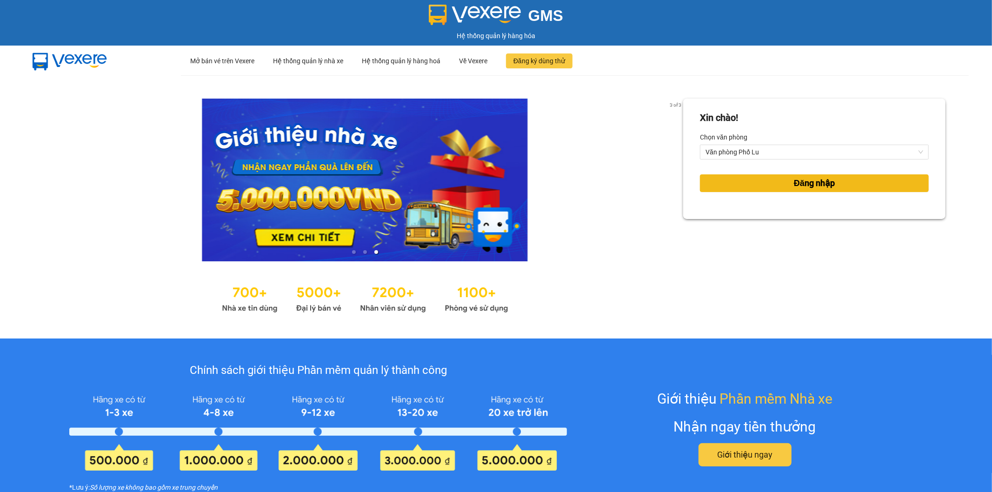
click at [713, 177] on button "Đăng nhập" at bounding box center [814, 183] width 229 height 18
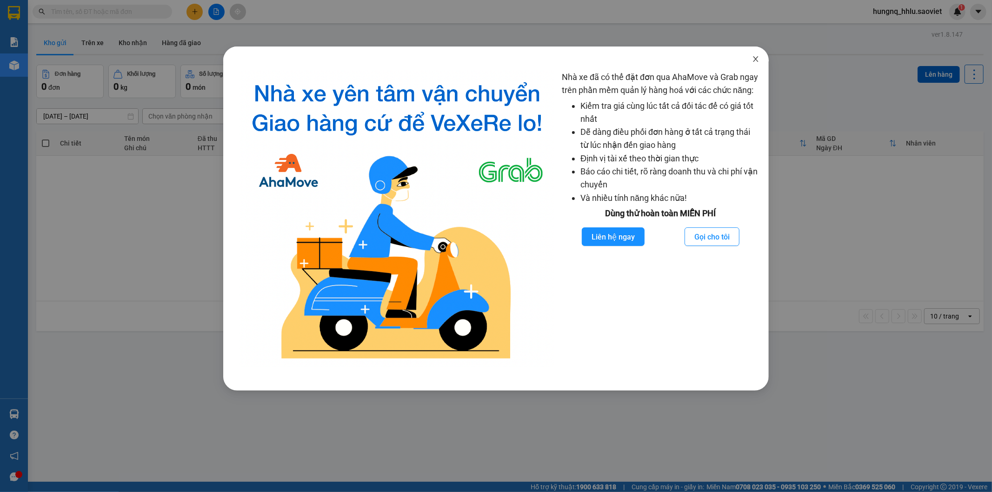
click at [761, 63] on span "Close" at bounding box center [756, 60] width 26 height 26
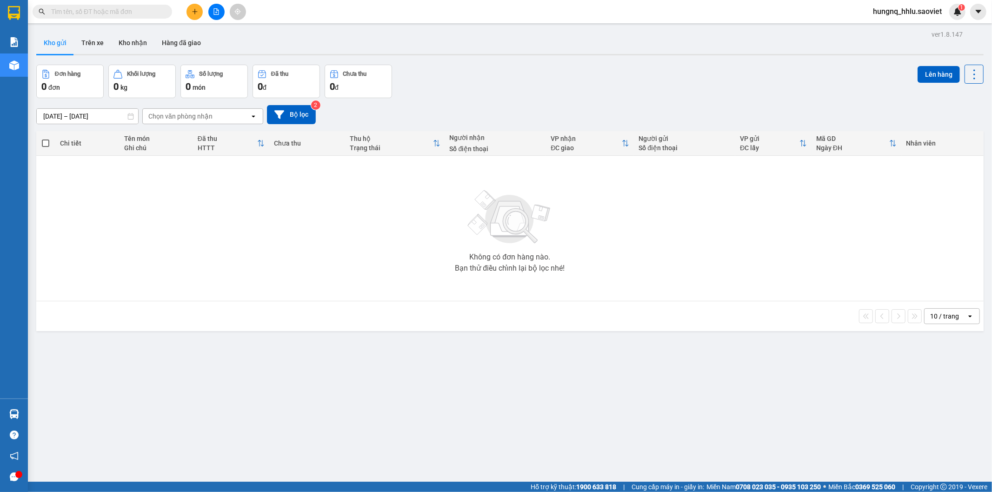
click at [75, 13] on input "text" at bounding box center [106, 12] width 110 height 10
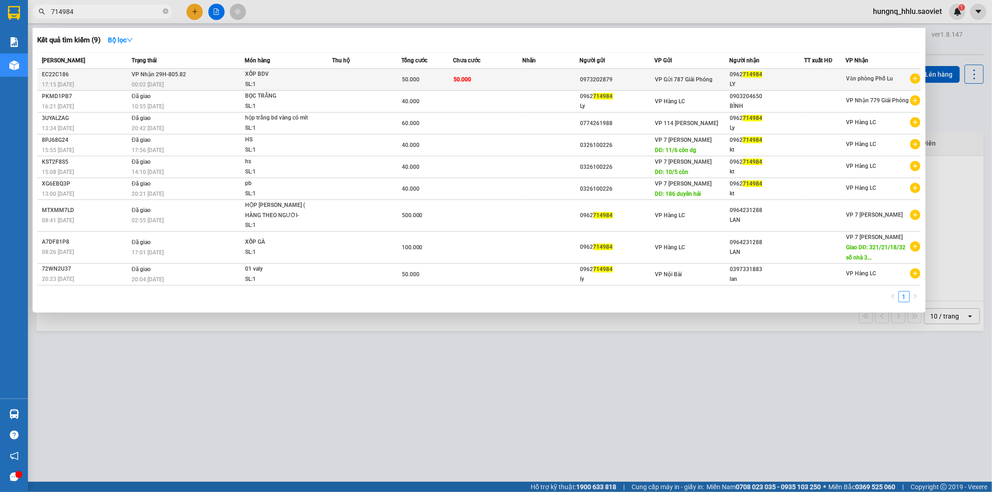
type input "714984"
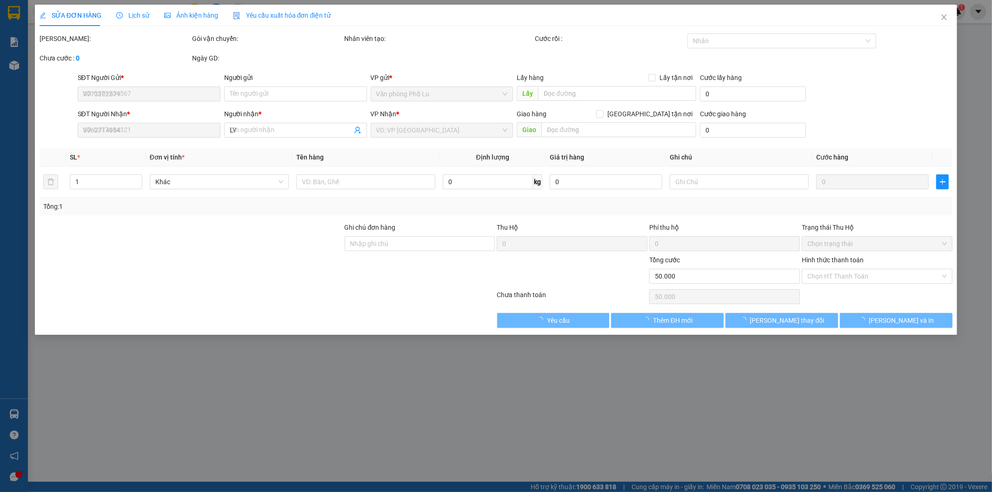
click at [131, 17] on span "Lịch sử" at bounding box center [132, 15] width 33 height 7
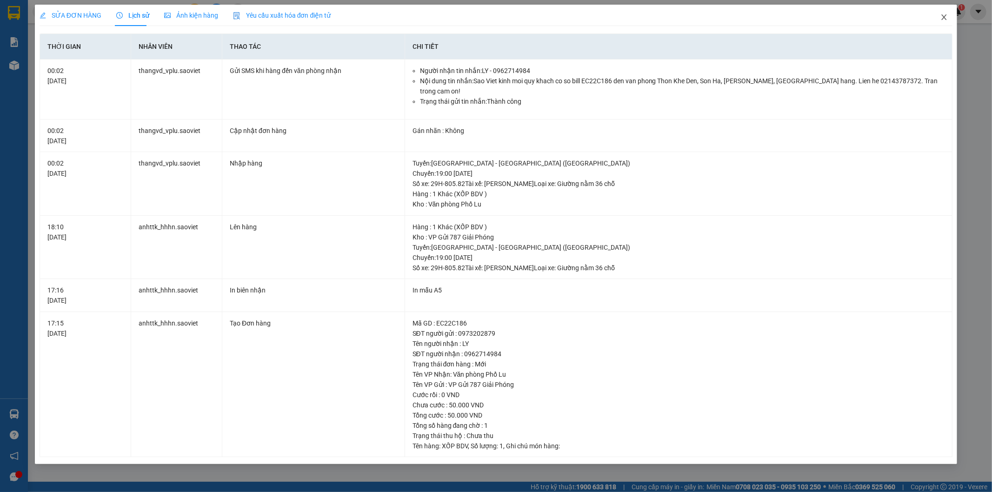
click at [947, 20] on icon "close" at bounding box center [944, 16] width 7 height 7
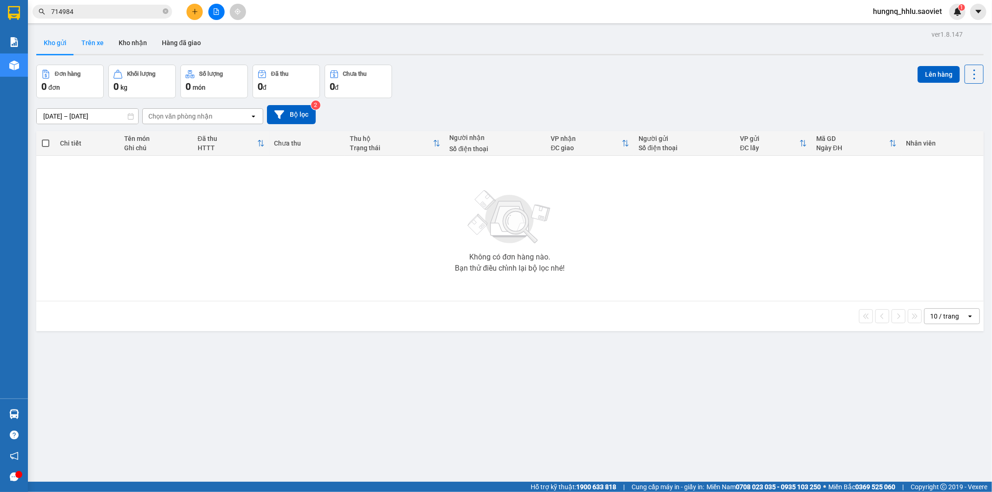
click at [96, 44] on button "Trên xe" at bounding box center [92, 43] width 37 height 22
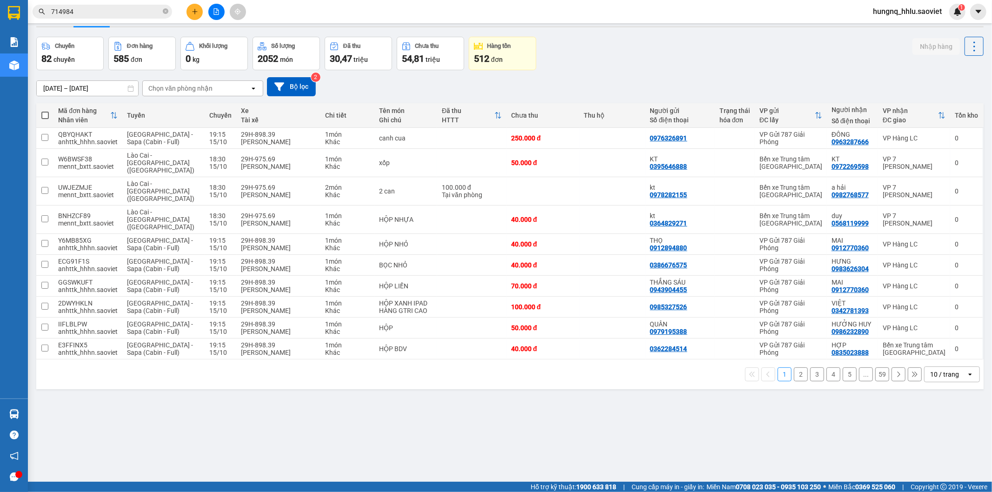
scroll to position [43, 0]
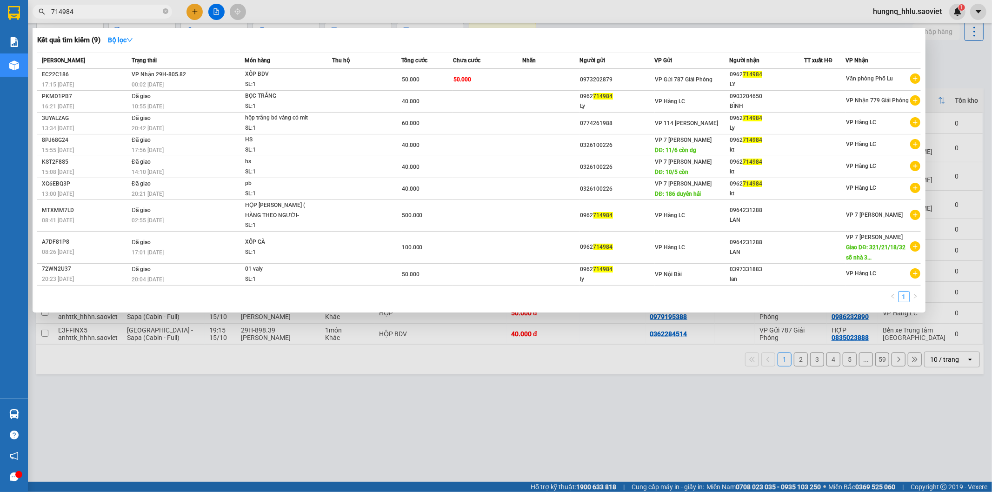
drag, startPoint x: 127, startPoint y: 14, endPoint x: 0, endPoint y: 29, distance: 127.4
click at [16, 21] on section "Kết quả tìm kiếm ( 9 ) Bộ lọc Mã ĐH Trạng thái Món hàng Thu hộ Tổng cước Chưa c…" at bounding box center [496, 246] width 992 height 492
type input "619160"
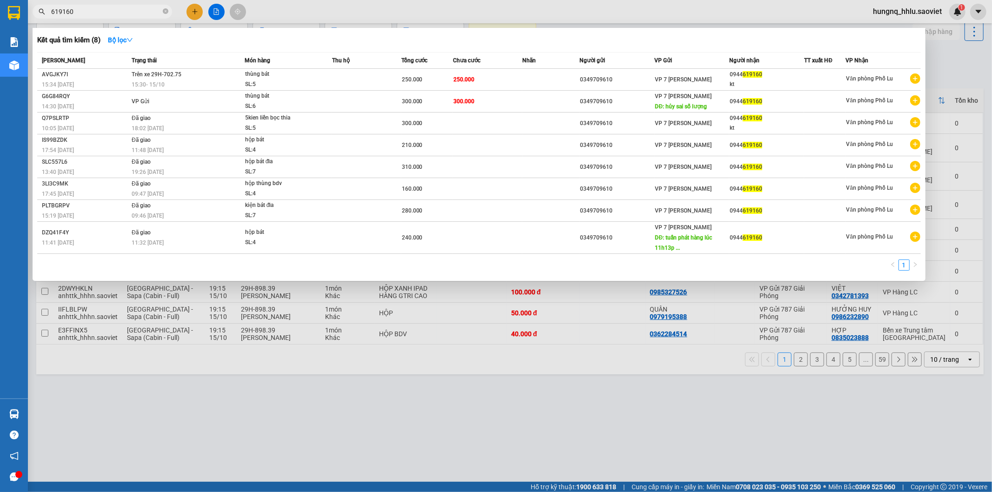
drag, startPoint x: 99, startPoint y: 12, endPoint x: 0, endPoint y: 12, distance: 98.6
click at [0, 12] on section "Kết quả tìm kiếm ( 8 ) Bộ lọc Mã ĐH Trạng thái Món hàng Thu hộ Tổng cước Chưa c…" at bounding box center [496, 246] width 992 height 492
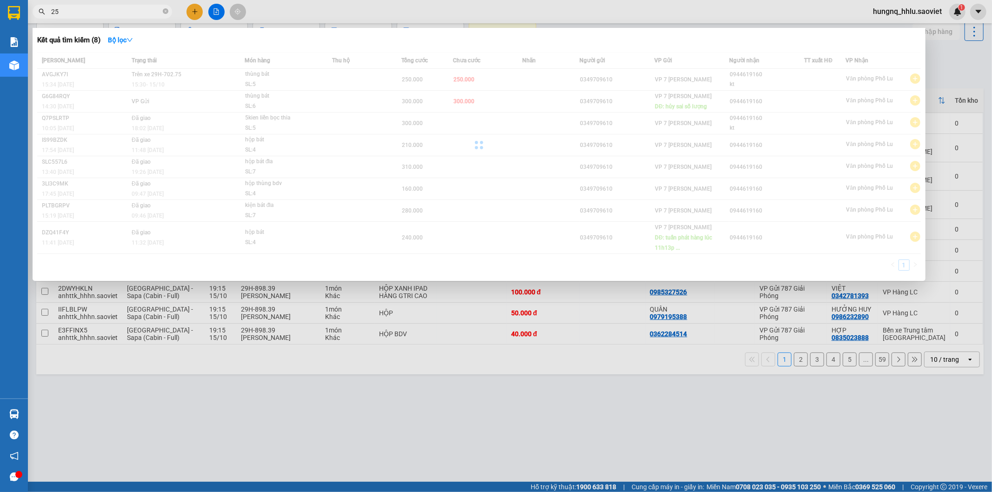
type input "2"
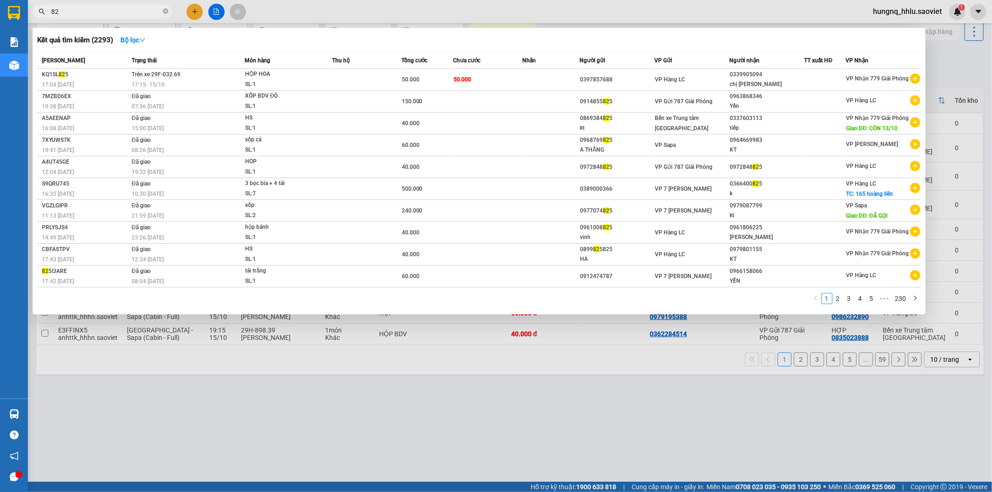
type input "8"
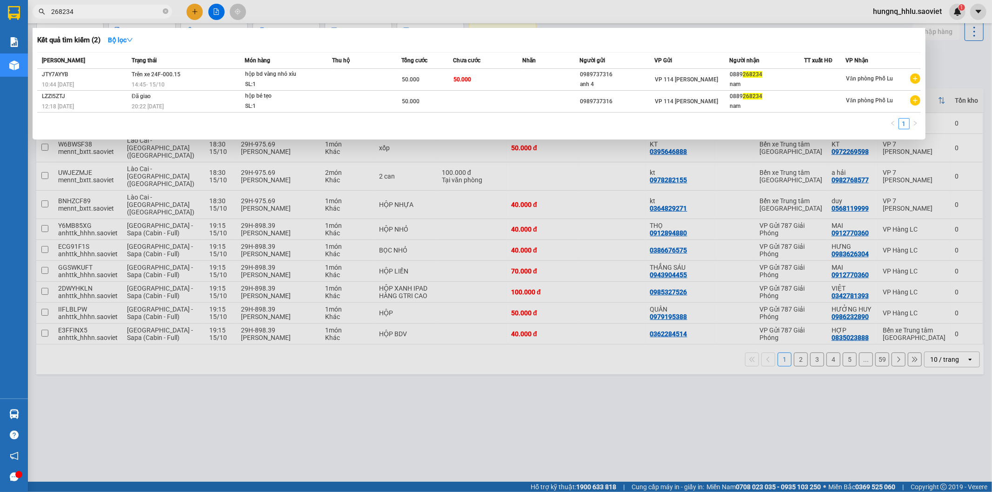
type input "268234"
click at [310, 363] on div at bounding box center [496, 246] width 992 height 492
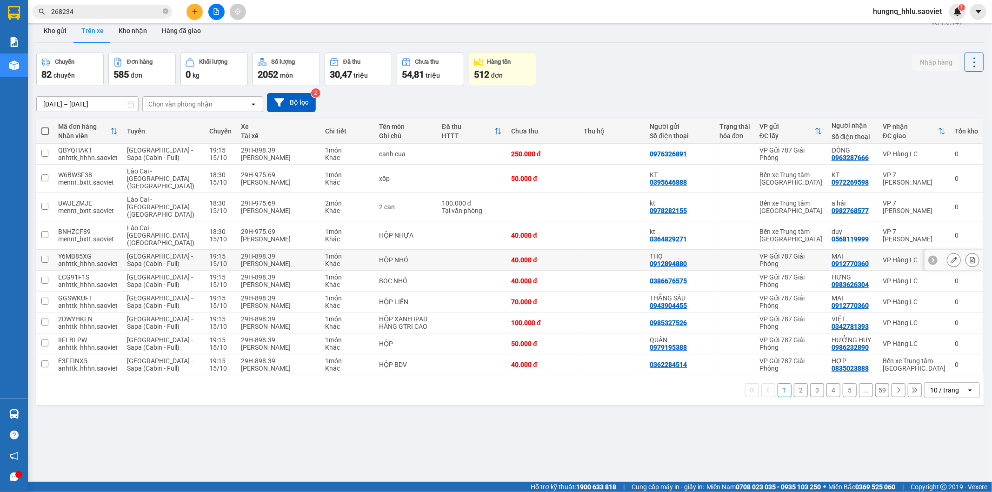
scroll to position [0, 0]
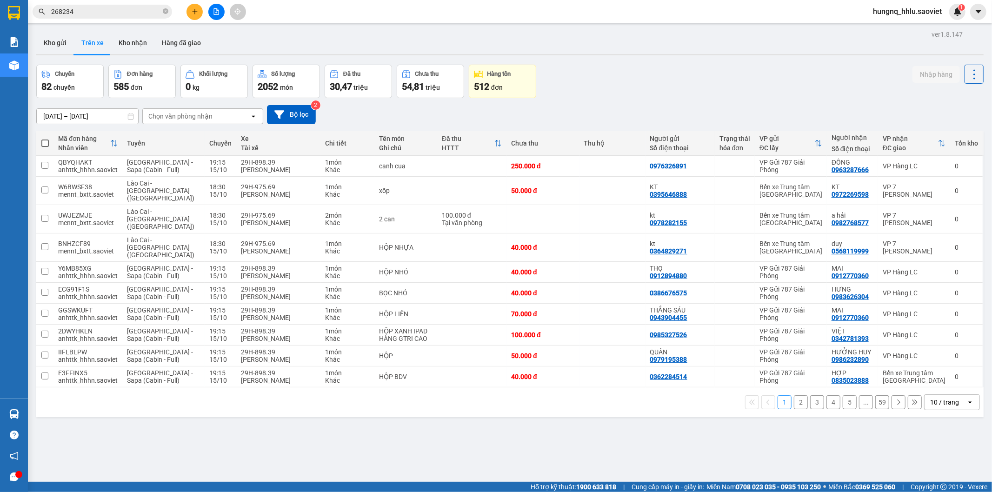
click at [147, 436] on div "ver 1.8.147 Kho gửi Trên xe Kho nhận Hàng đã giao Chuyến 82 chuyến Đơn hàng 585…" at bounding box center [510, 274] width 955 height 492
click at [154, 116] on div "Chọn văn phòng nhận" at bounding box center [180, 116] width 64 height 9
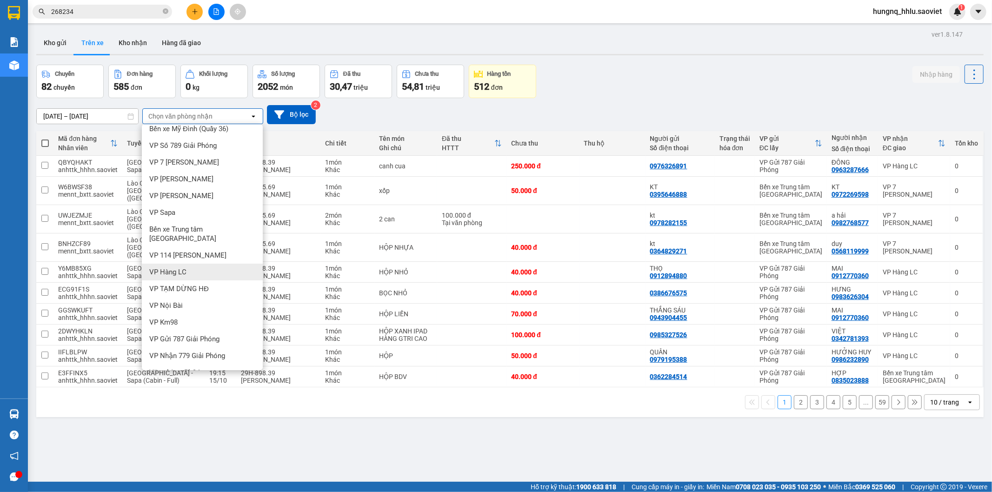
scroll to position [12, 0]
click at [165, 364] on span "Văn phòng Phố Lu" at bounding box center [177, 368] width 56 height 9
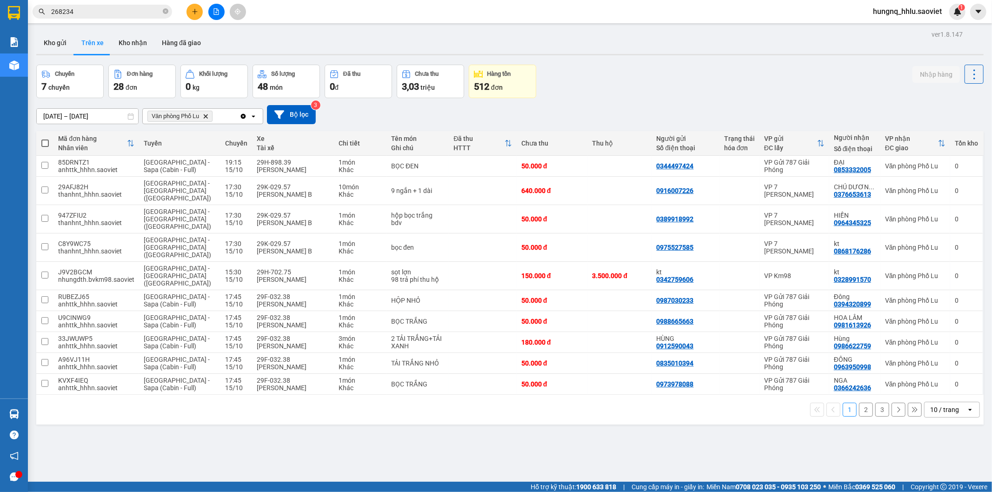
click at [876, 403] on button "3" at bounding box center [883, 410] width 14 height 14
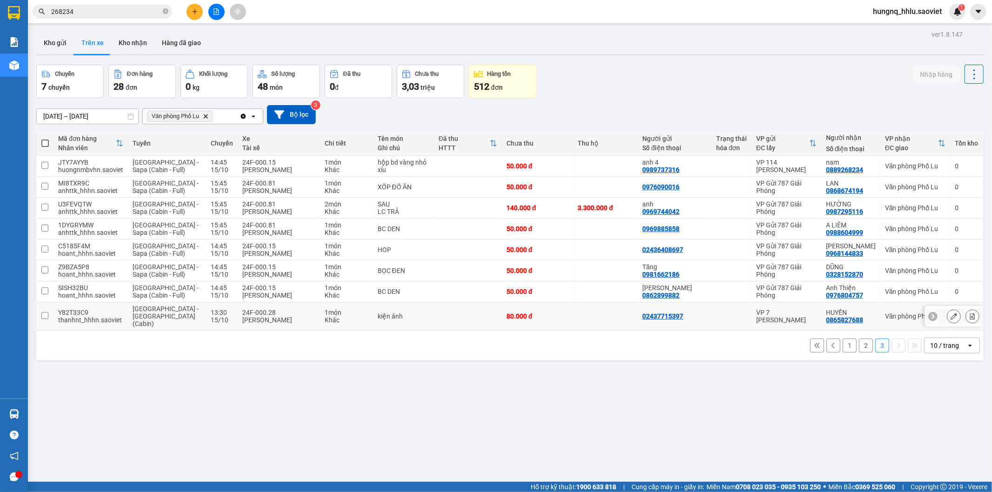
click at [131, 315] on td "[GEOGRAPHIC_DATA] - [GEOGRAPHIC_DATA] (Cabin)" at bounding box center [167, 316] width 78 height 28
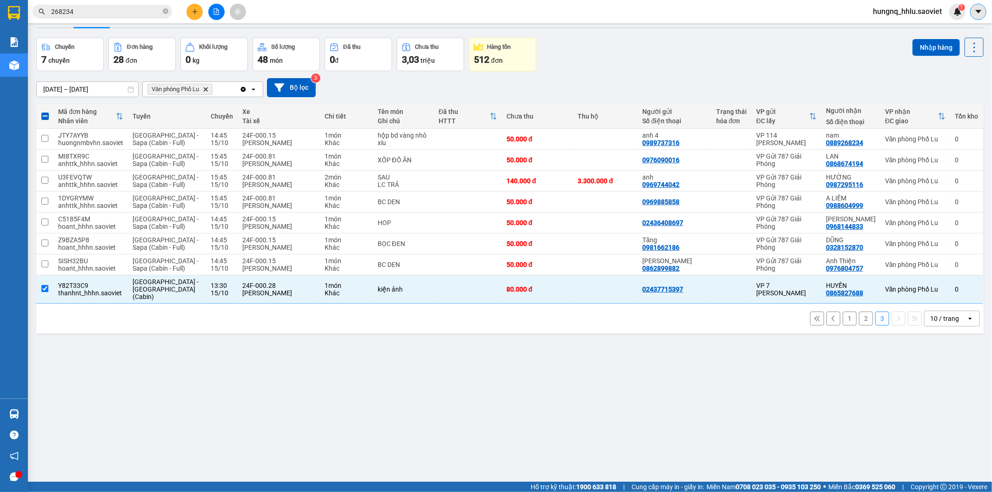
scroll to position [43, 0]
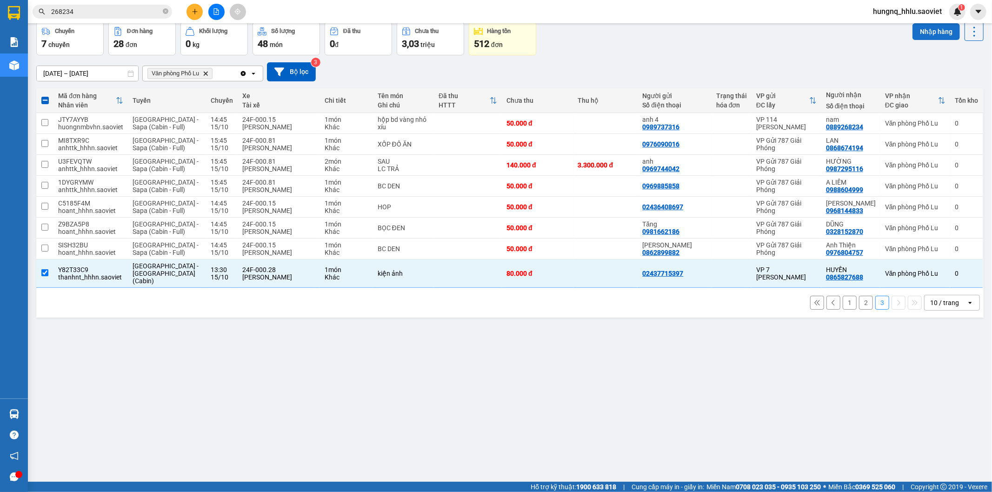
click at [913, 36] on button "Nhập hàng" at bounding box center [936, 31] width 47 height 17
checkbox input "false"
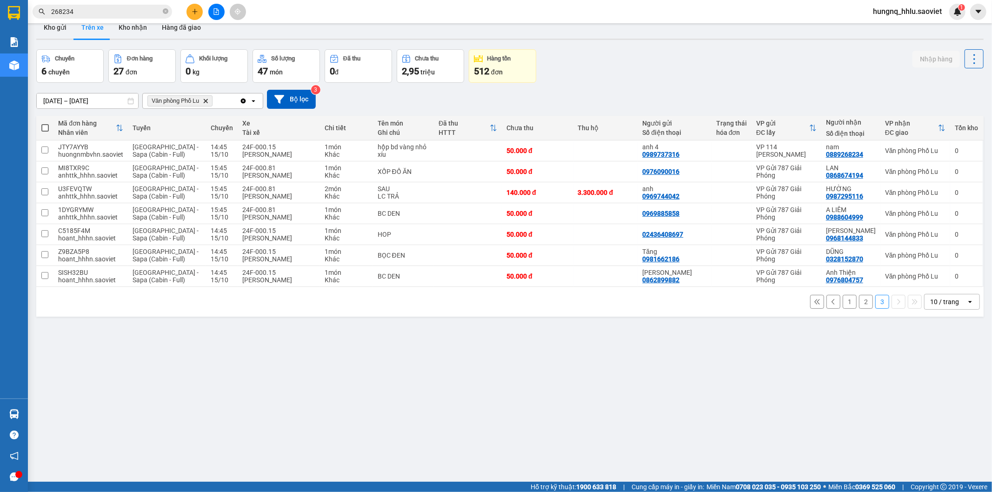
scroll to position [0, 0]
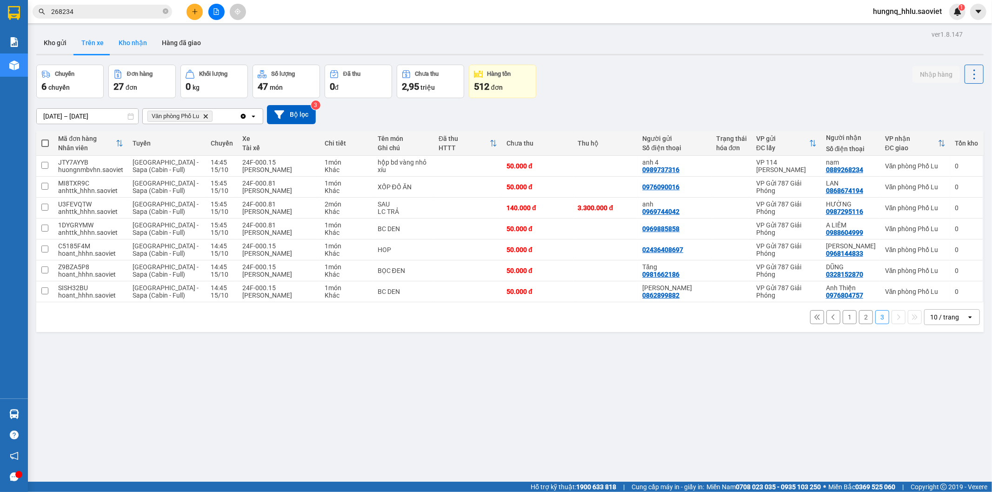
click at [119, 42] on button "Kho nhận" at bounding box center [132, 43] width 43 height 22
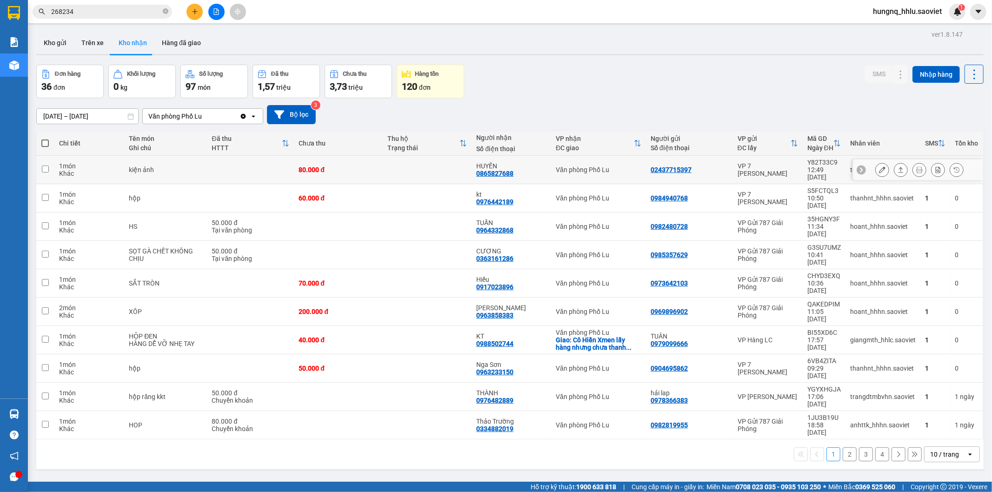
click at [83, 170] on div "Khác" at bounding box center [89, 173] width 61 height 7
checkbox input "true"
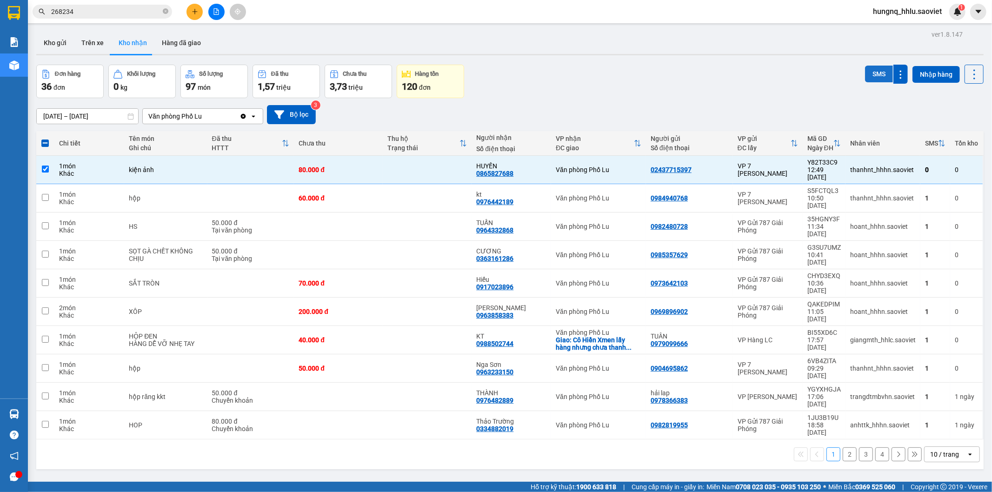
click at [865, 77] on button "SMS" at bounding box center [879, 74] width 28 height 17
click at [87, 42] on button "Trên xe" at bounding box center [92, 43] width 37 height 22
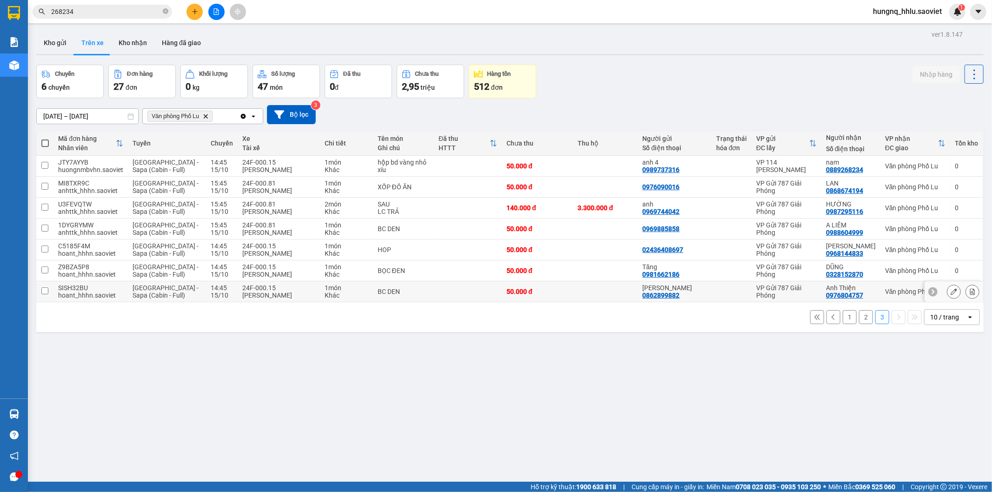
click at [969, 296] on button at bounding box center [972, 292] width 13 height 16
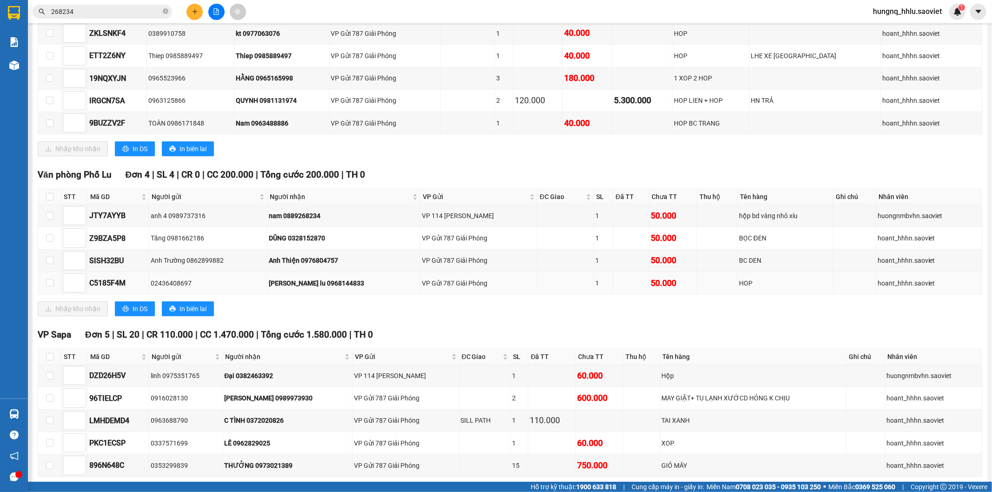
scroll to position [363, 0]
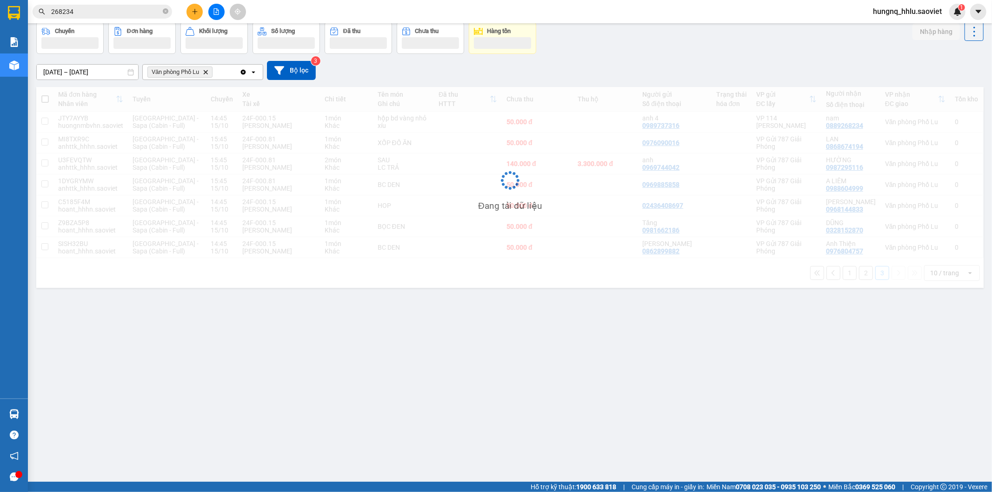
scroll to position [43, 0]
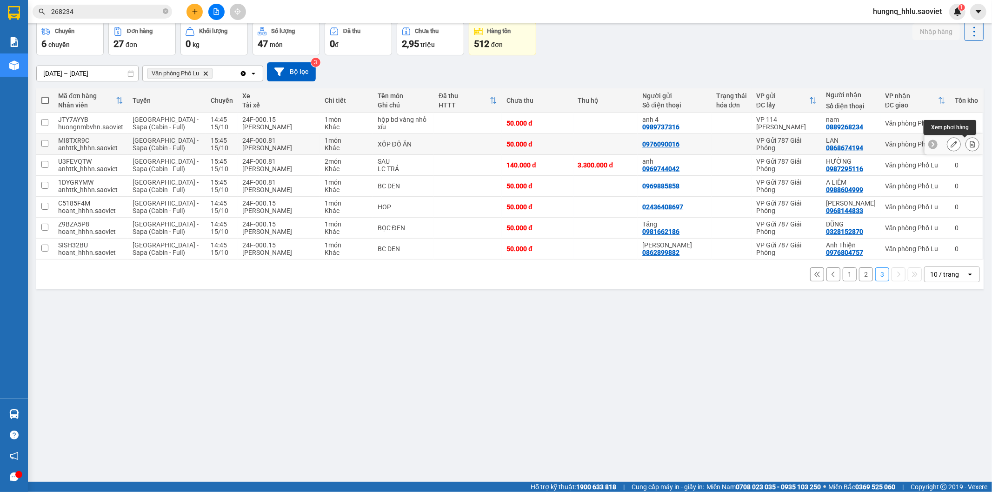
click at [966, 149] on button at bounding box center [972, 144] width 13 height 16
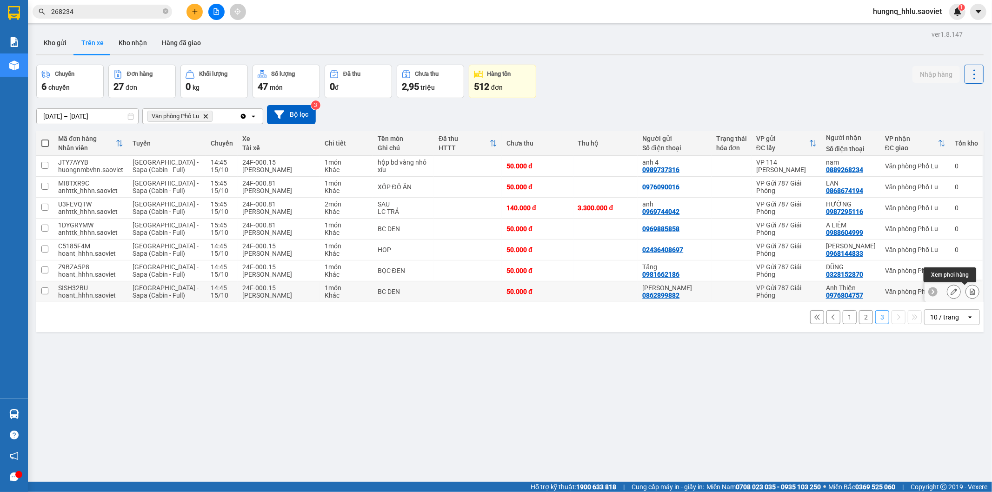
click at [967, 296] on button at bounding box center [972, 292] width 13 height 16
click at [968, 233] on button at bounding box center [972, 229] width 13 height 16
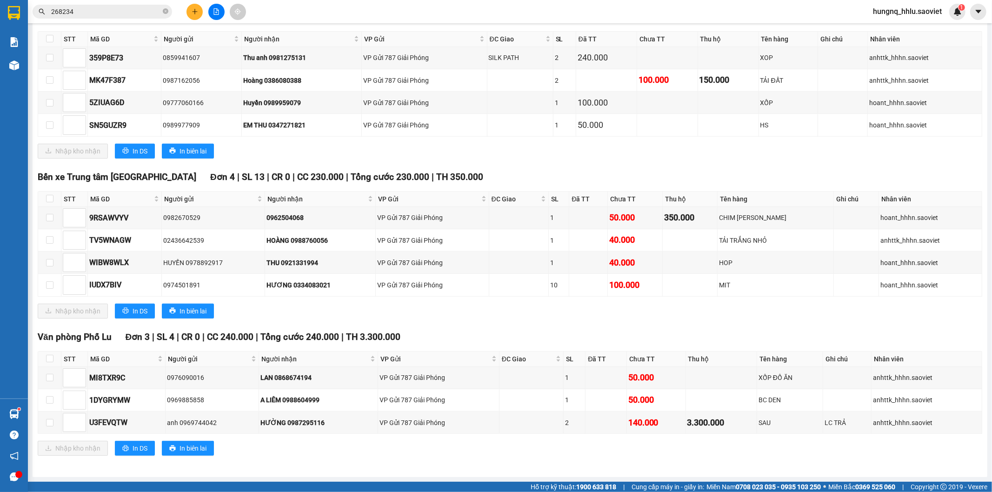
scroll to position [591, 0]
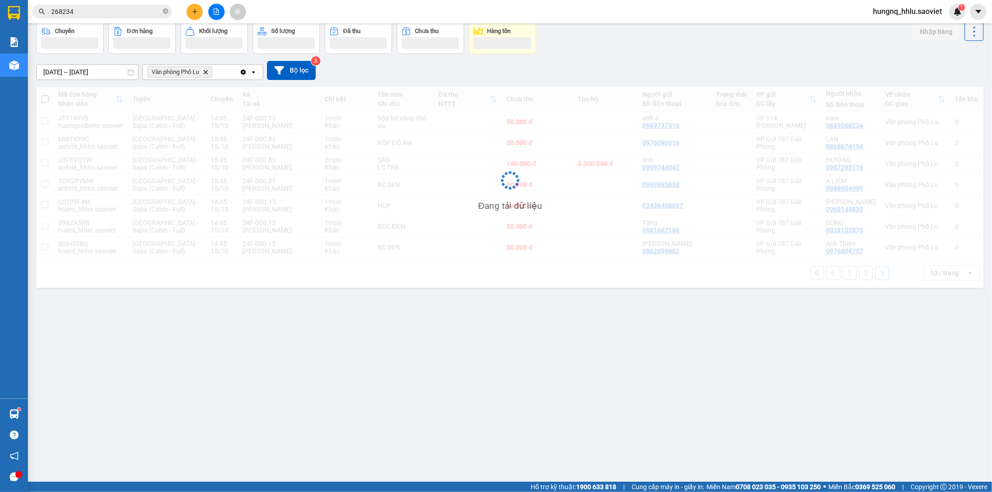
scroll to position [43, 0]
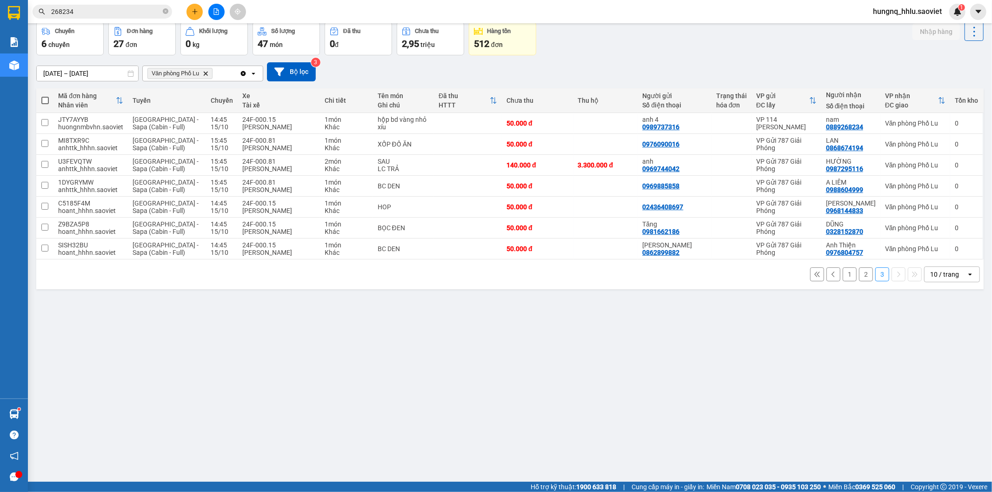
click at [859, 279] on button "2" at bounding box center [866, 274] width 14 height 14
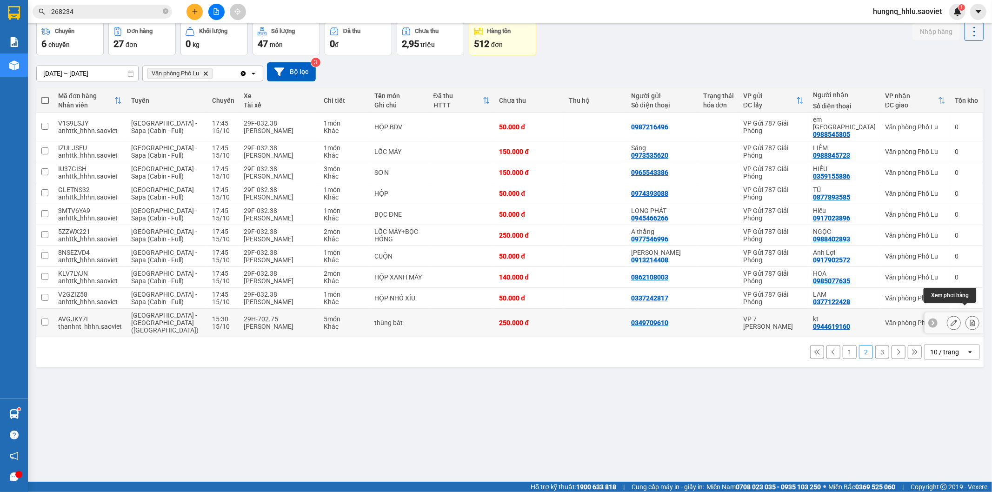
click at [969, 315] on button at bounding box center [972, 323] width 13 height 16
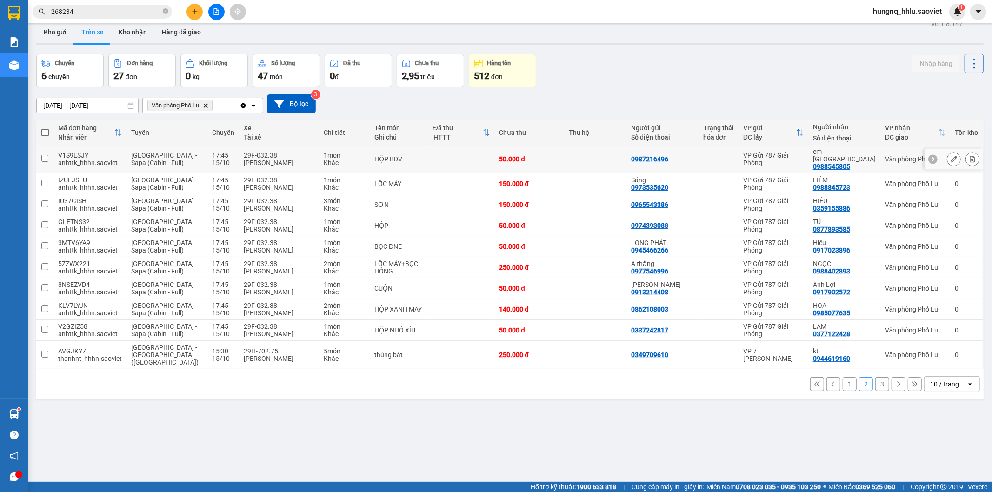
scroll to position [43, 0]
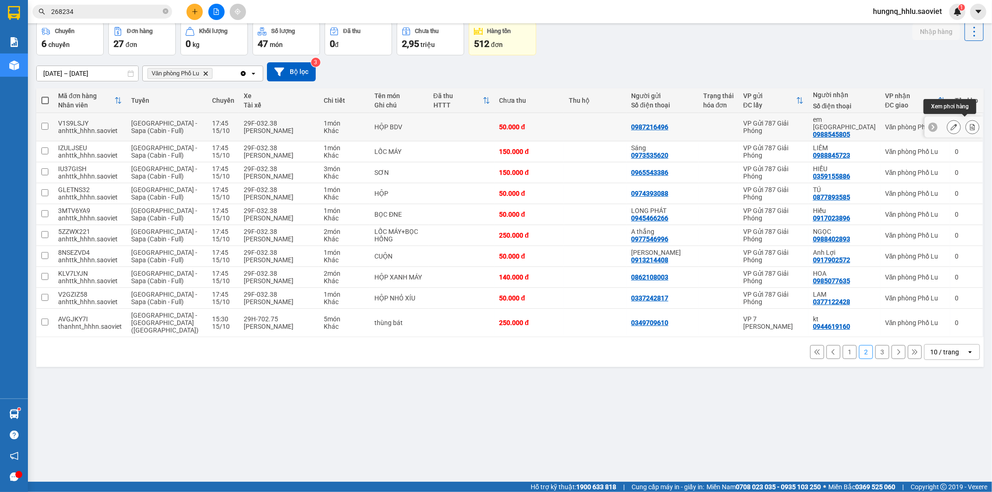
click at [968, 127] on button at bounding box center [972, 127] width 13 height 16
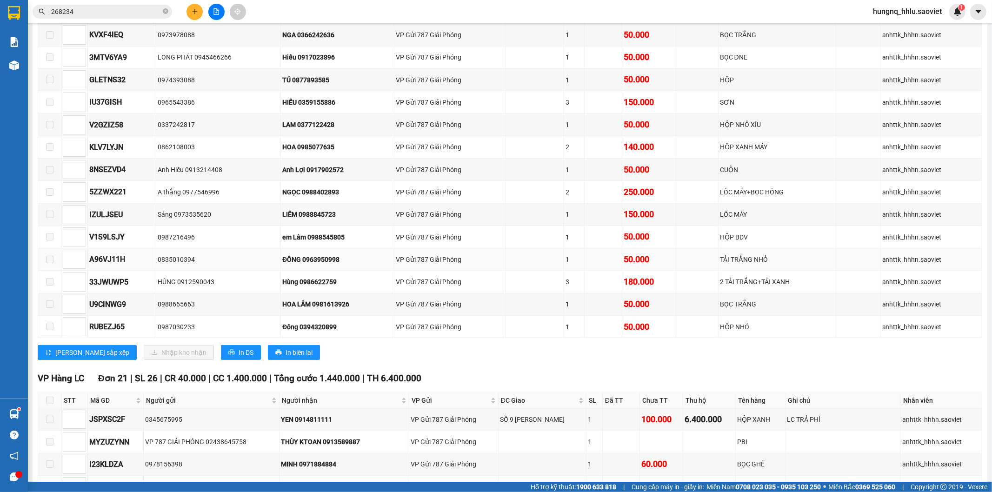
scroll to position [254, 0]
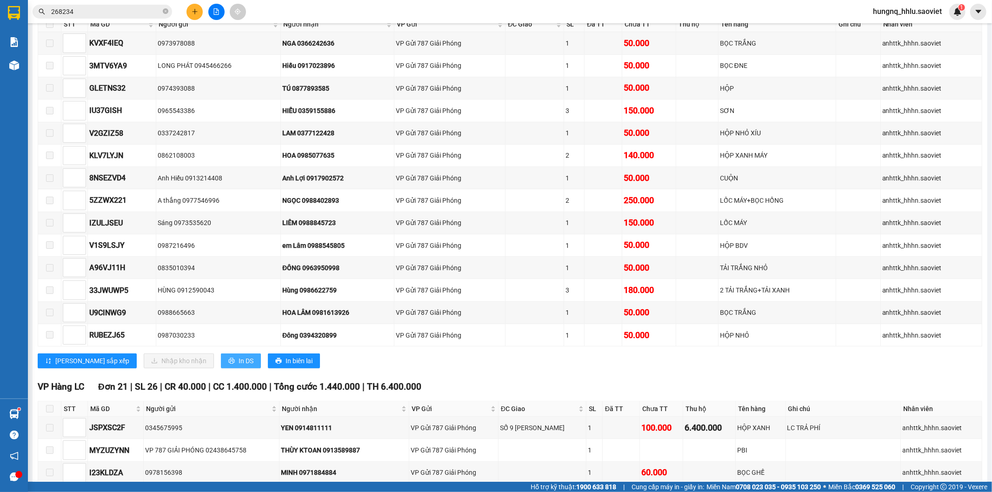
click at [228, 364] on icon "printer" at bounding box center [231, 361] width 7 height 7
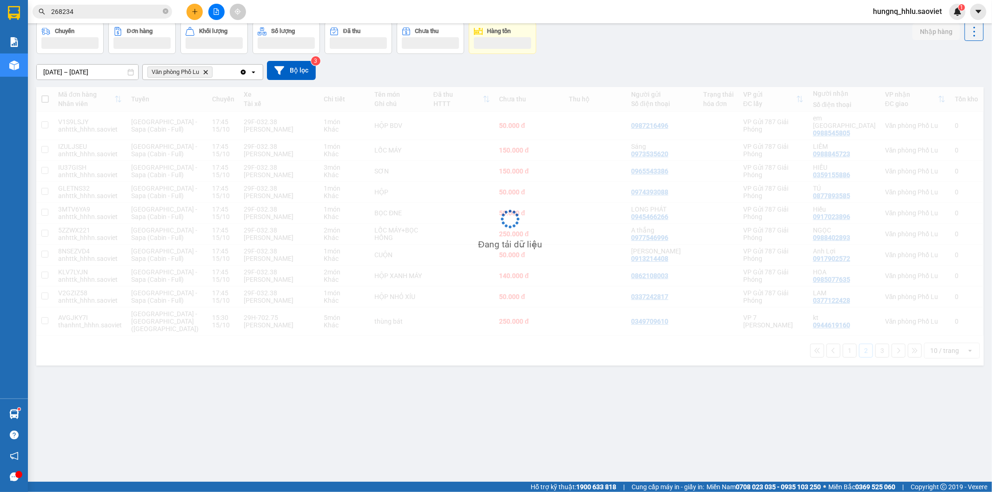
scroll to position [43, 0]
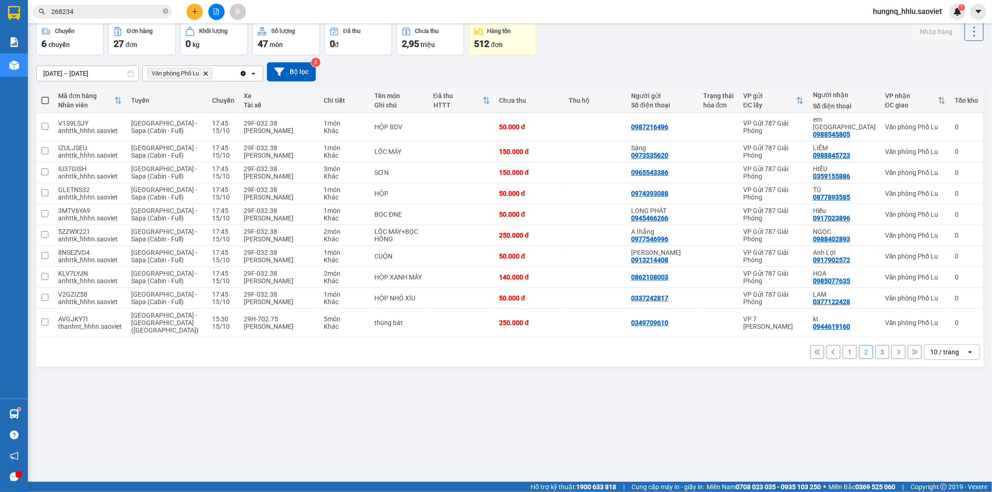
click at [843, 345] on button "1" at bounding box center [850, 352] width 14 height 14
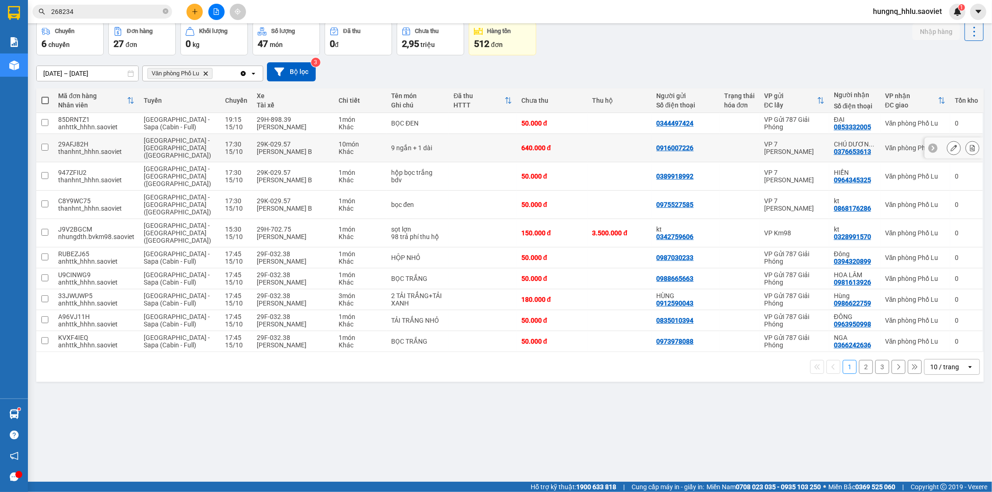
click at [972, 146] on div at bounding box center [954, 148] width 59 height 21
click at [969, 147] on button at bounding box center [972, 148] width 13 height 16
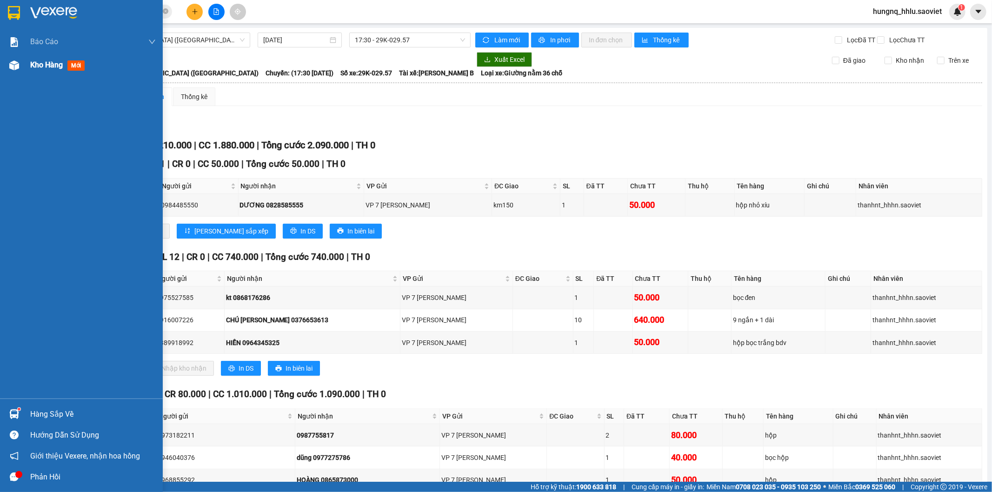
click at [57, 63] on span "Kho hàng" at bounding box center [46, 64] width 33 height 9
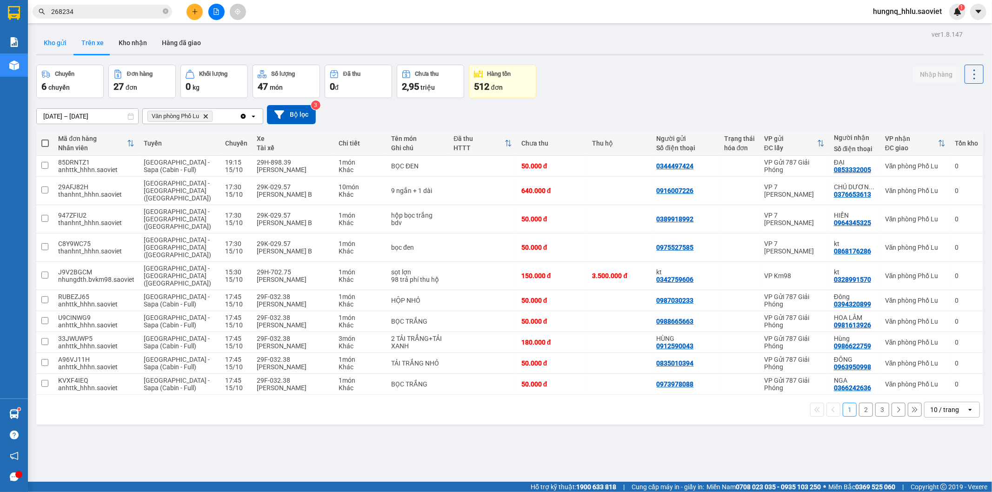
click at [58, 45] on button "Kho gửi" at bounding box center [55, 43] width 38 height 22
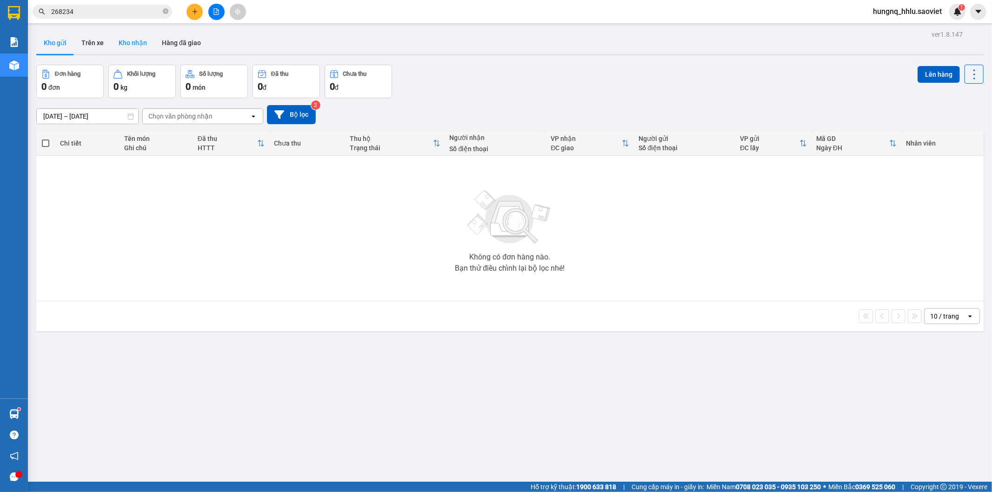
click at [117, 45] on button "Kho nhận" at bounding box center [132, 43] width 43 height 22
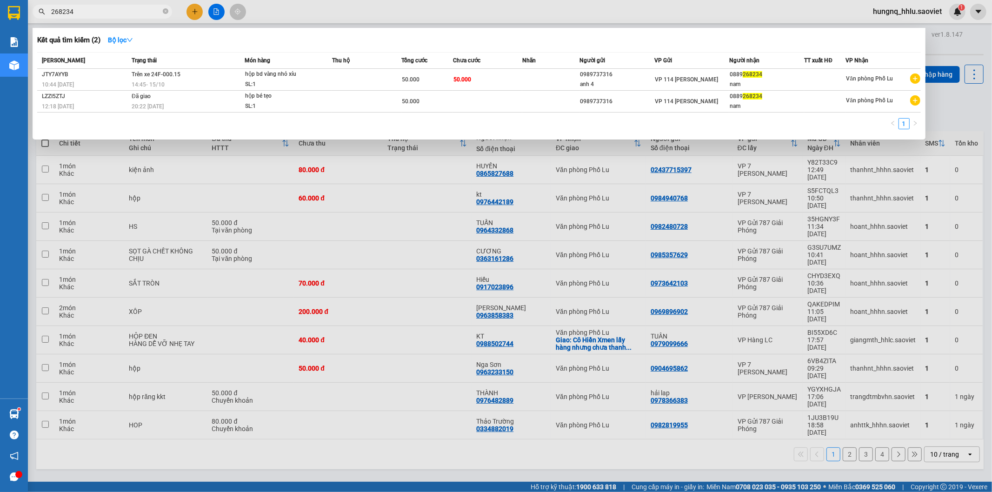
drag, startPoint x: 83, startPoint y: 11, endPoint x: 0, endPoint y: 5, distance: 83.0
click at [0, 5] on section "Kết quả tìm kiếm ( 2 ) Bộ lọc Mã ĐH Trạng thái Món hàng Thu hộ Tổng cước Chưa c…" at bounding box center [496, 246] width 992 height 492
click at [584, 401] on div at bounding box center [496, 246] width 992 height 492
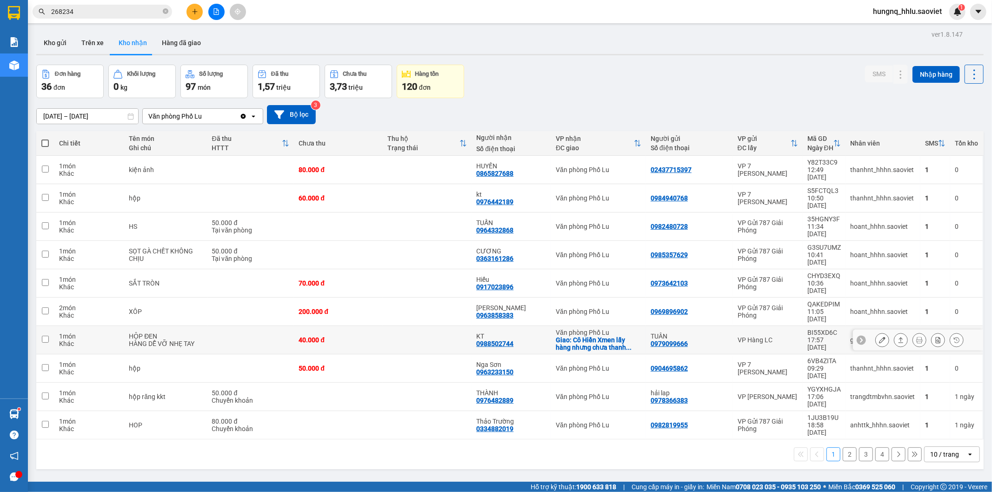
scroll to position [43, 0]
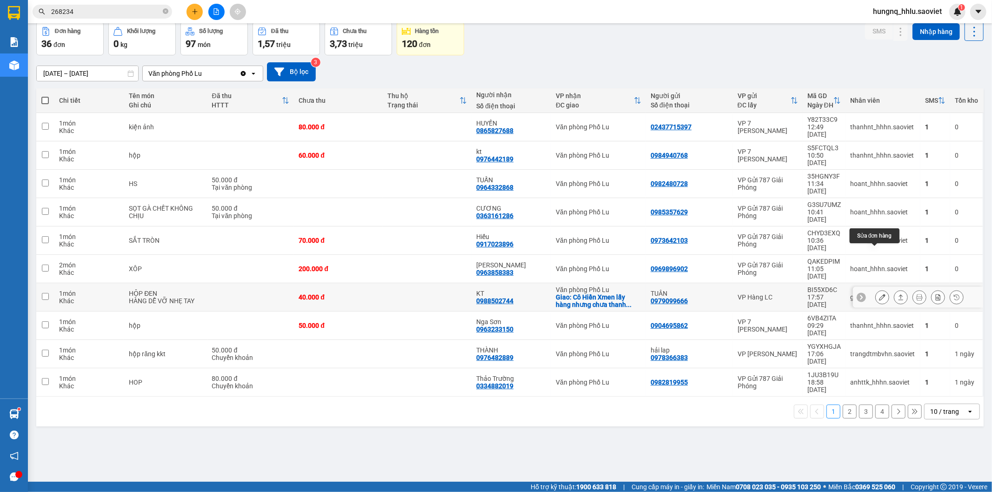
click at [879, 294] on icon at bounding box center [882, 297] width 7 height 7
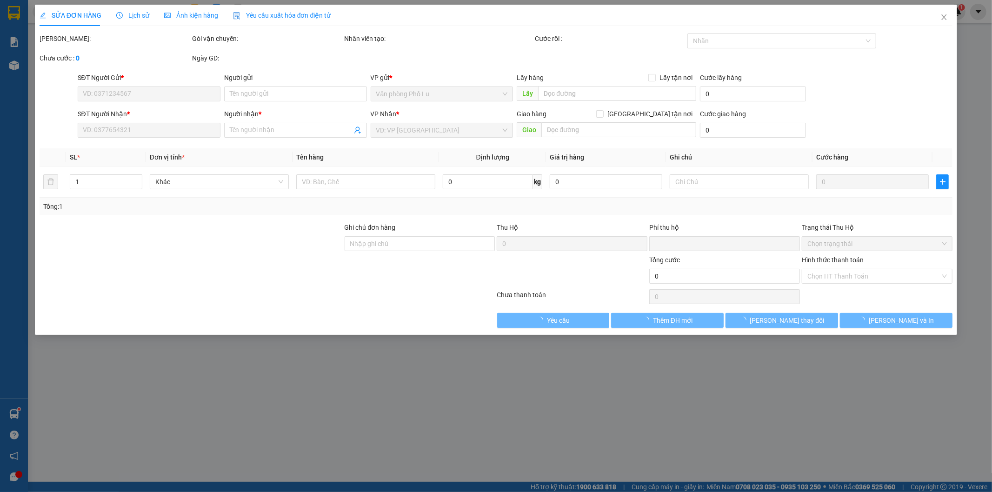
click at [140, 14] on span "Lịch sử" at bounding box center [132, 15] width 33 height 7
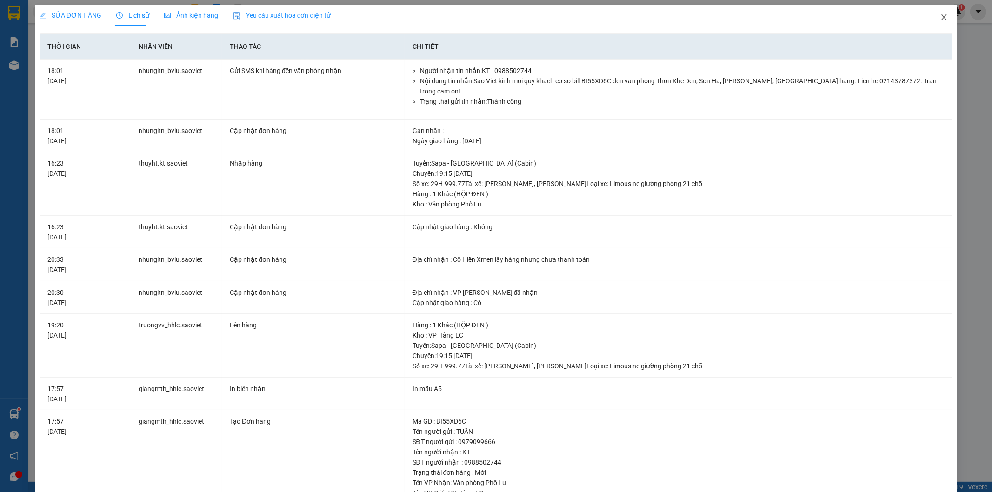
click at [942, 20] on span "Close" at bounding box center [944, 18] width 26 height 26
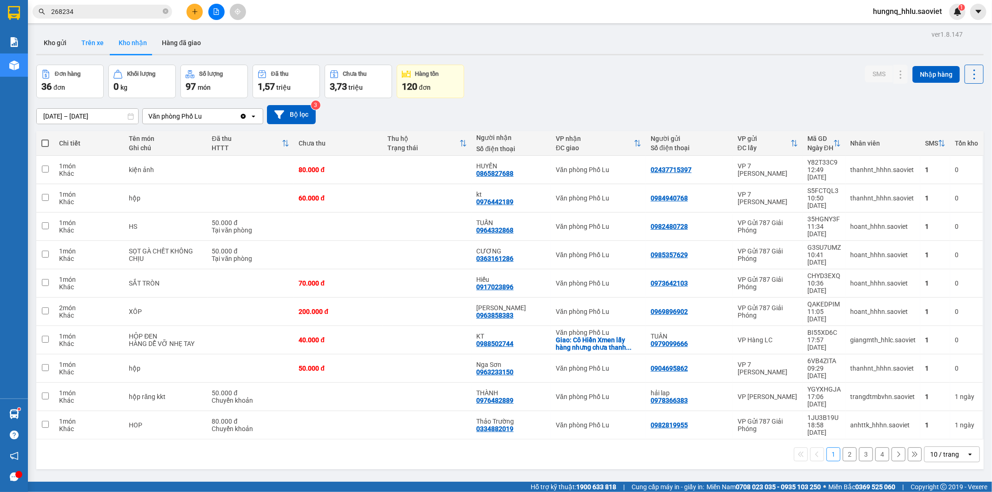
click at [87, 43] on button "Trên xe" at bounding box center [92, 43] width 37 height 22
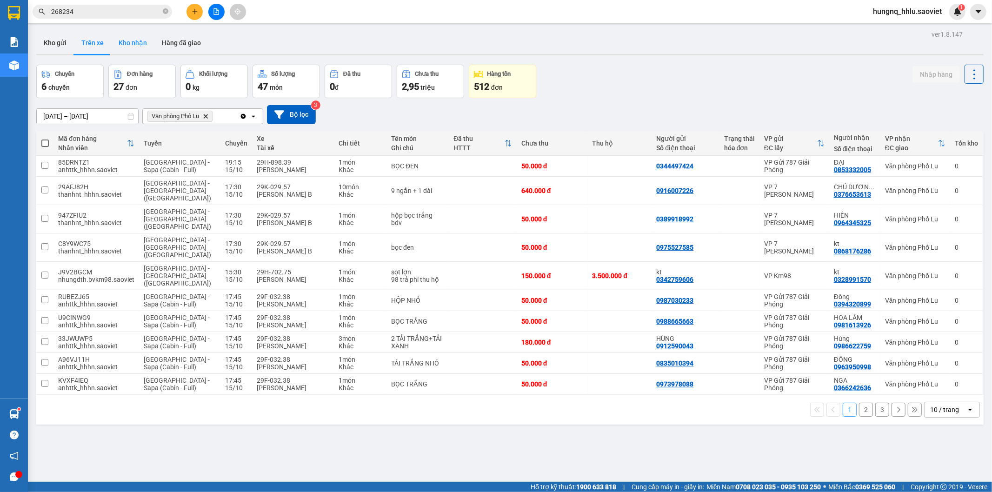
click at [118, 40] on button "Kho nhận" at bounding box center [132, 43] width 43 height 22
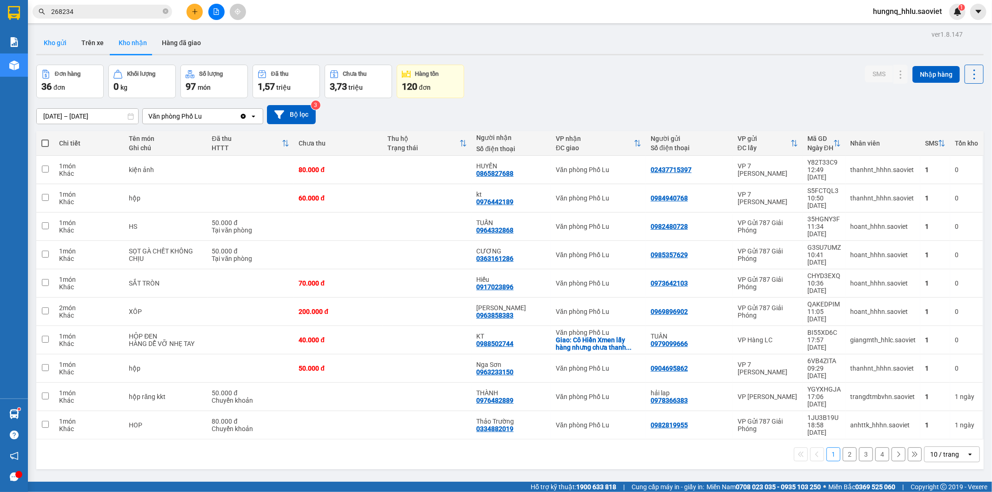
click at [60, 43] on button "Kho gửi" at bounding box center [55, 43] width 38 height 22
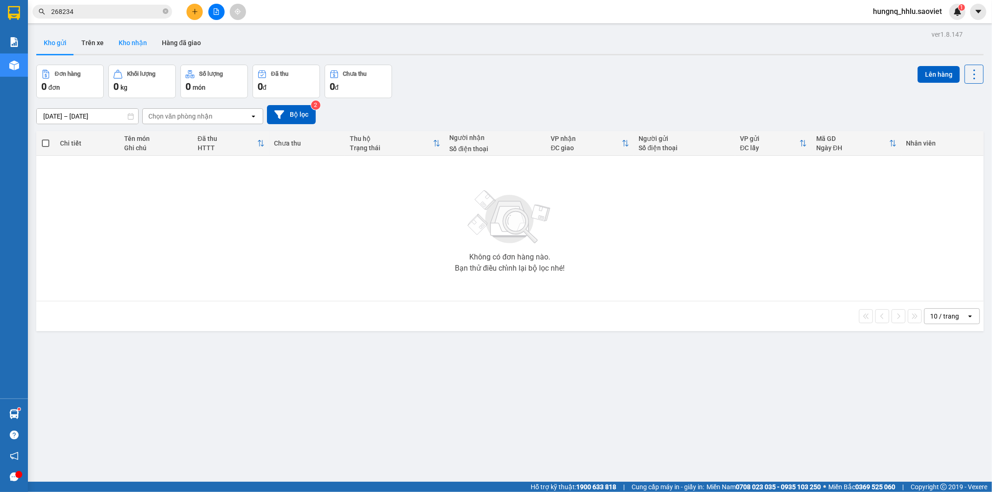
click at [122, 47] on button "Kho nhận" at bounding box center [132, 43] width 43 height 22
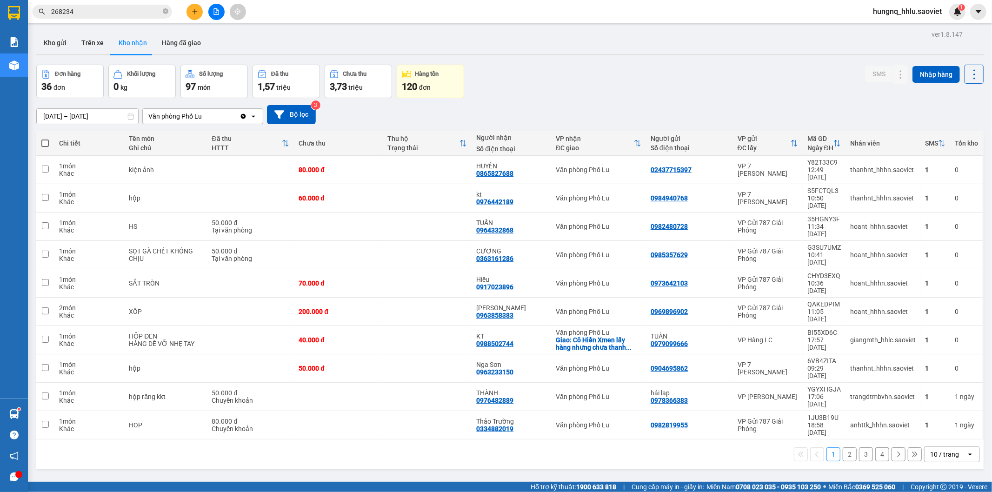
click at [843, 448] on button "2" at bounding box center [850, 455] width 14 height 14
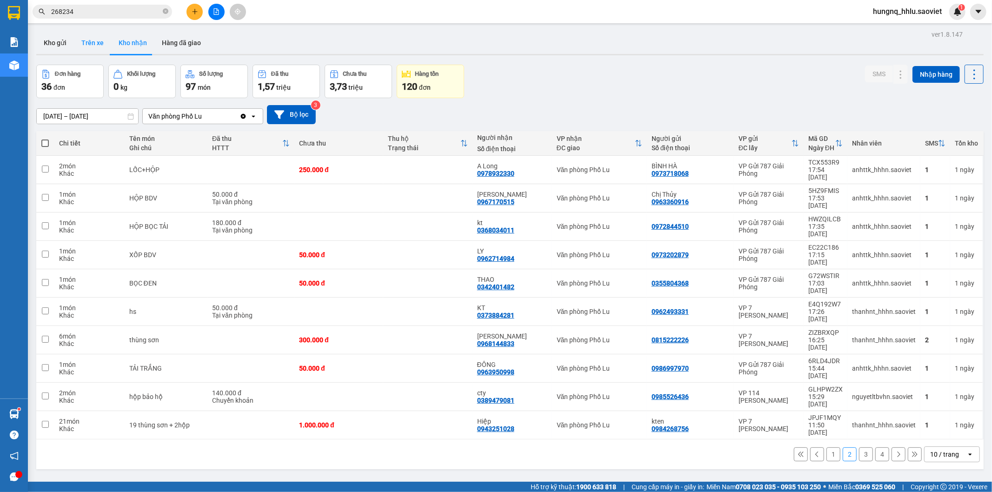
click at [95, 41] on button "Trên xe" at bounding box center [92, 43] width 37 height 22
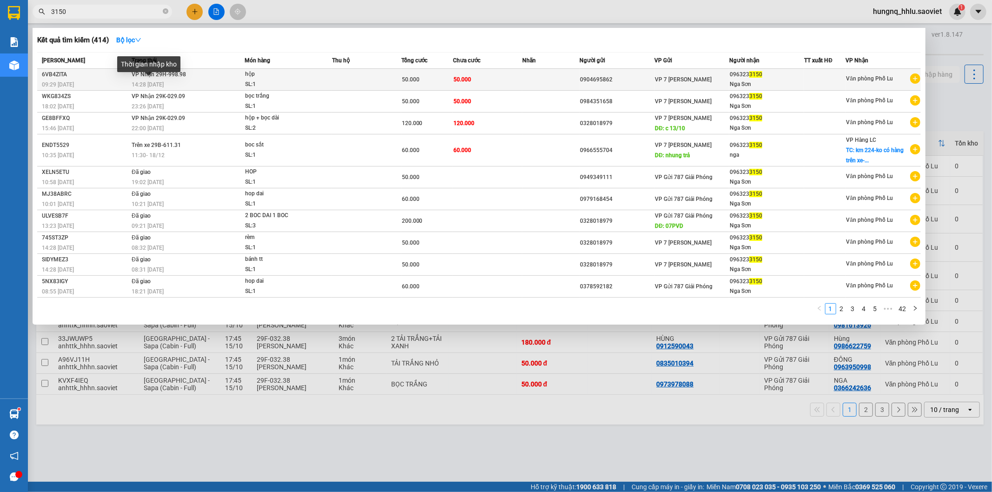
type input "3150"
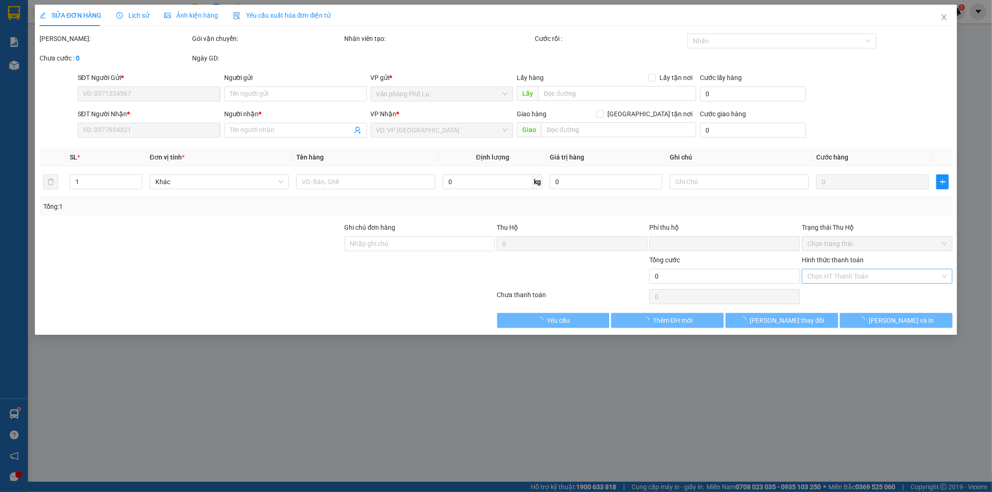
type input "0904695862"
type input "0963233150"
type input "Nga Sơn"
type input "0"
type input "50.000"
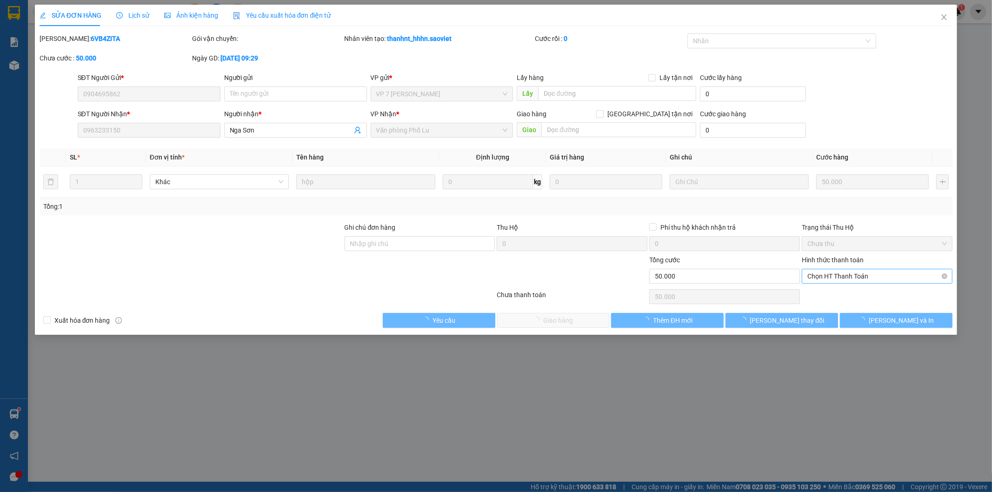
click at [815, 277] on span "Chọn HT Thanh Toán" at bounding box center [878, 276] width 140 height 14
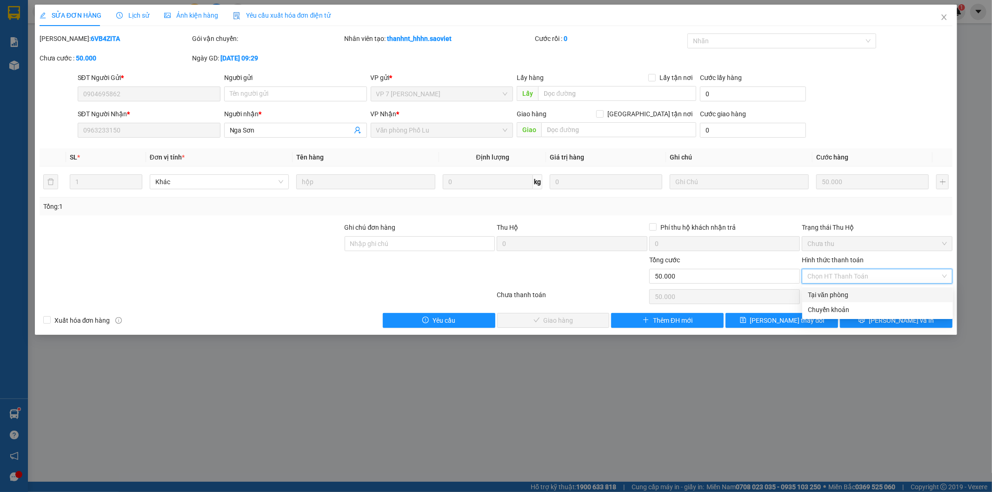
click at [816, 294] on div "Tại văn phòng" at bounding box center [878, 295] width 140 height 10
type input "0"
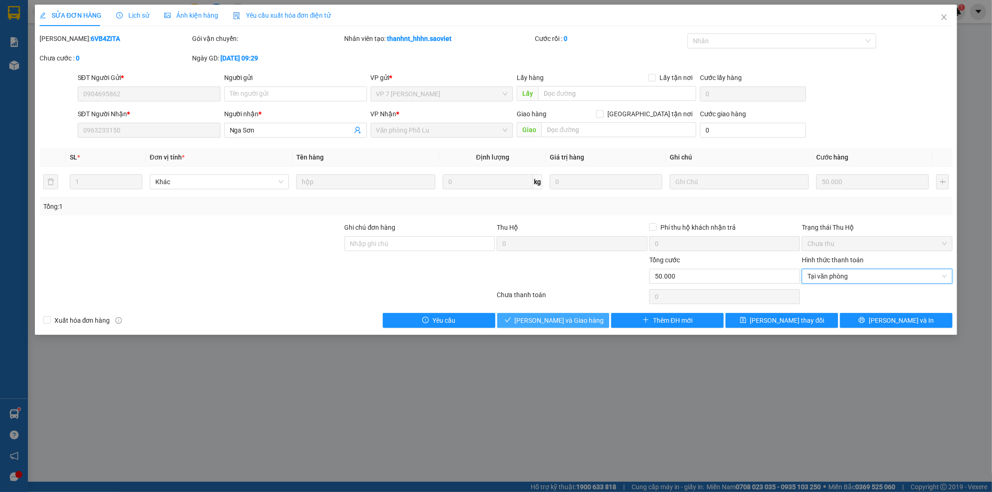
click at [577, 323] on span "[PERSON_NAME] và Giao hàng" at bounding box center [559, 320] width 89 height 10
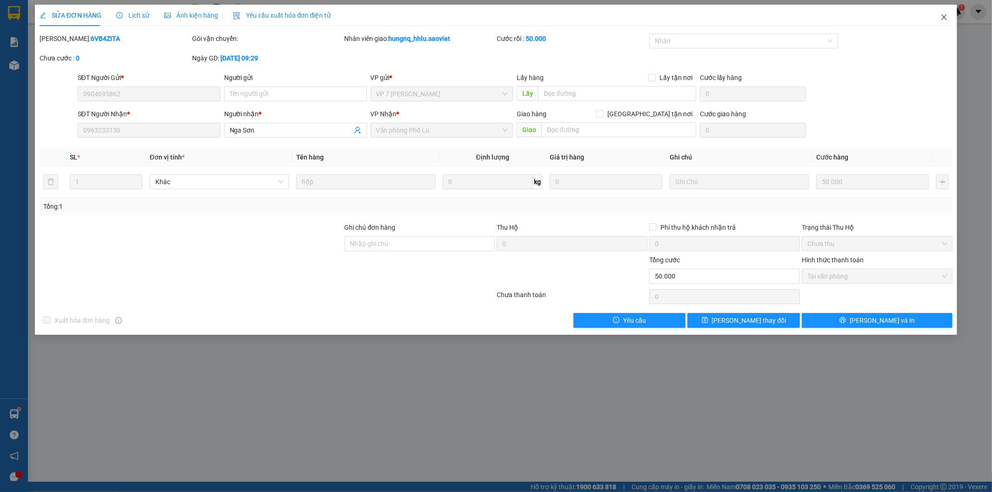
click at [949, 23] on span "Close" at bounding box center [944, 18] width 26 height 26
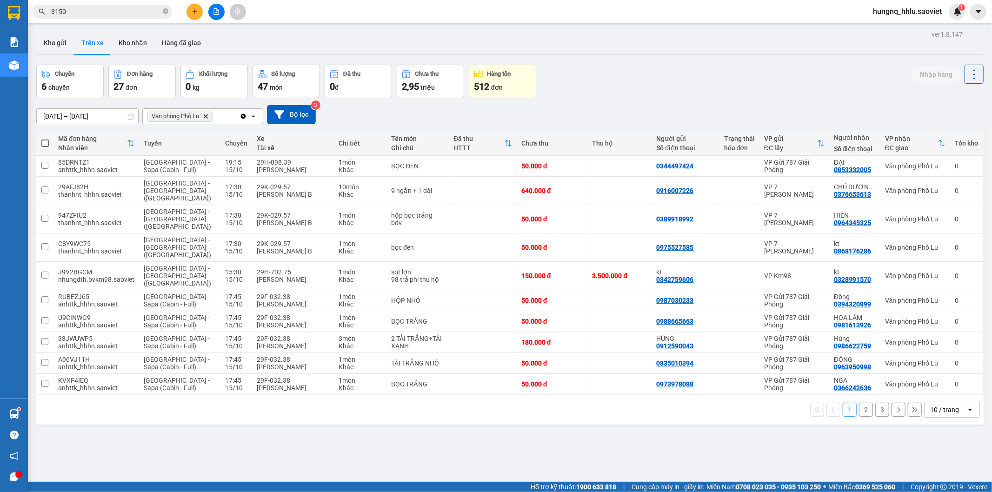
click at [189, 16] on button at bounding box center [195, 12] width 16 height 16
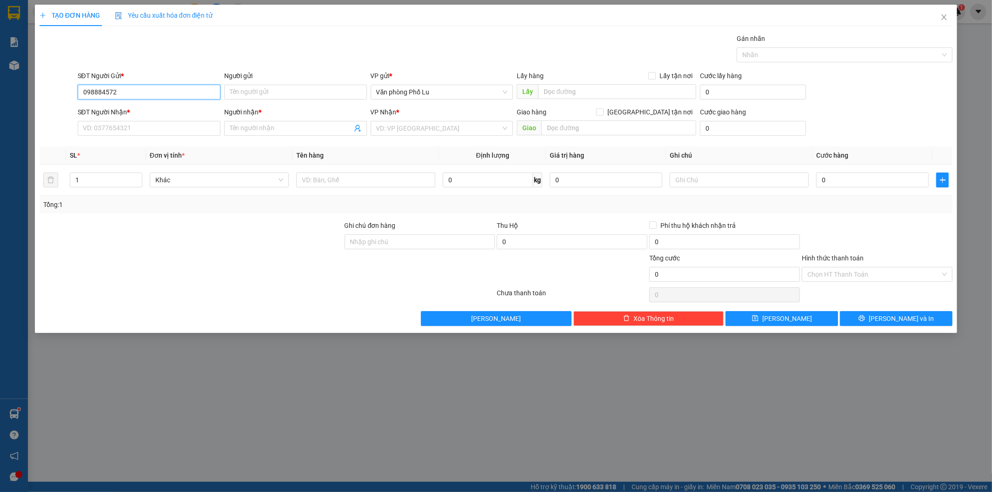
type input "0988845723"
click at [152, 90] on input "0988845723" at bounding box center [149, 92] width 143 height 15
click at [138, 114] on div "0988845723 - LIÊM" at bounding box center [149, 111] width 132 height 10
type input "LIÊM"
type input "0973535620"
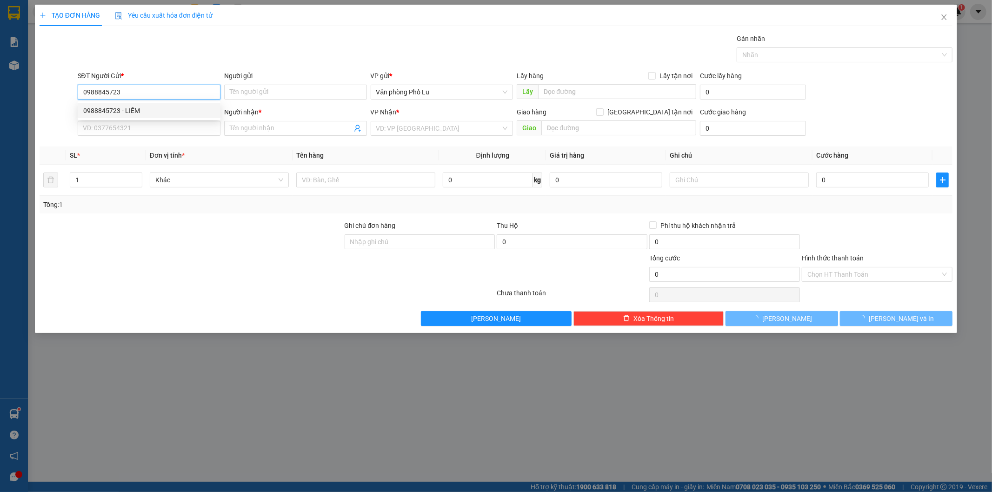
type input "Sáng"
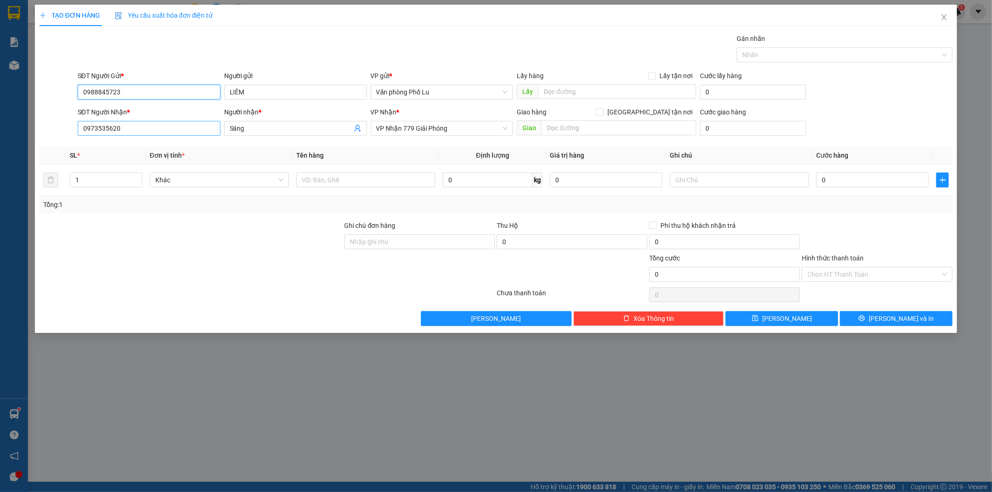
type input "0988845723"
click at [146, 131] on input "0973535620" at bounding box center [149, 128] width 143 height 15
click at [201, 260] on div at bounding box center [191, 269] width 305 height 33
click at [832, 182] on input "0" at bounding box center [872, 180] width 113 height 15
type input "002"
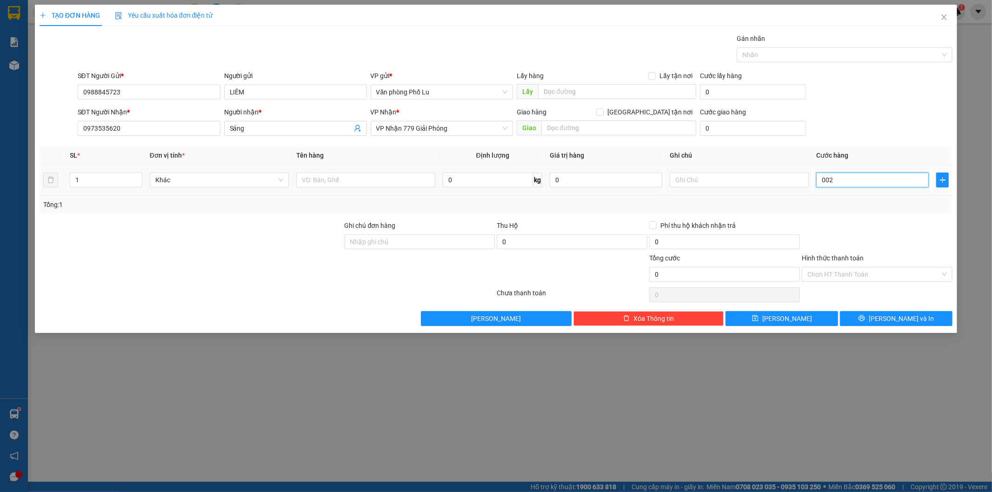
type input "2"
type input "0.025"
type input "25"
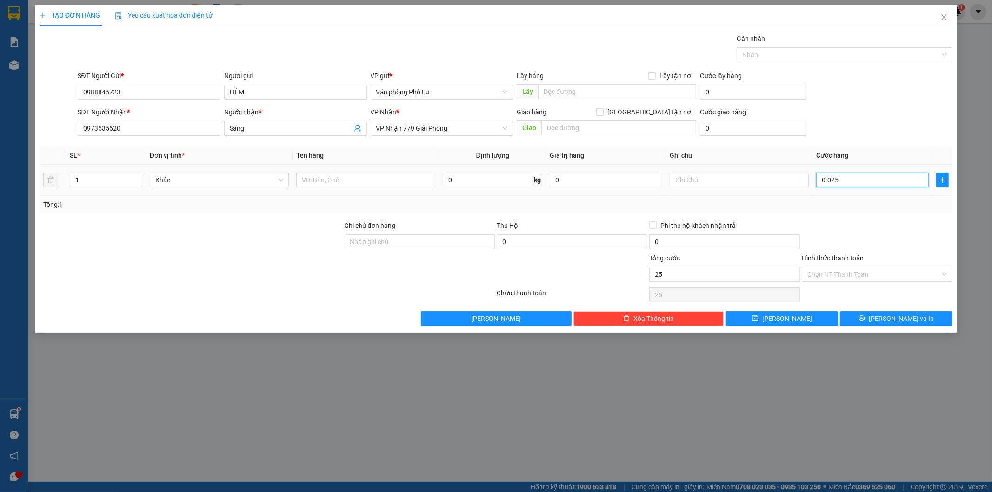
type input "00.250"
type input "250"
drag, startPoint x: 874, startPoint y: 205, endPoint x: 878, endPoint y: 207, distance: 5.0
click at [876, 205] on div "Tổng: 1" at bounding box center [496, 205] width 906 height 10
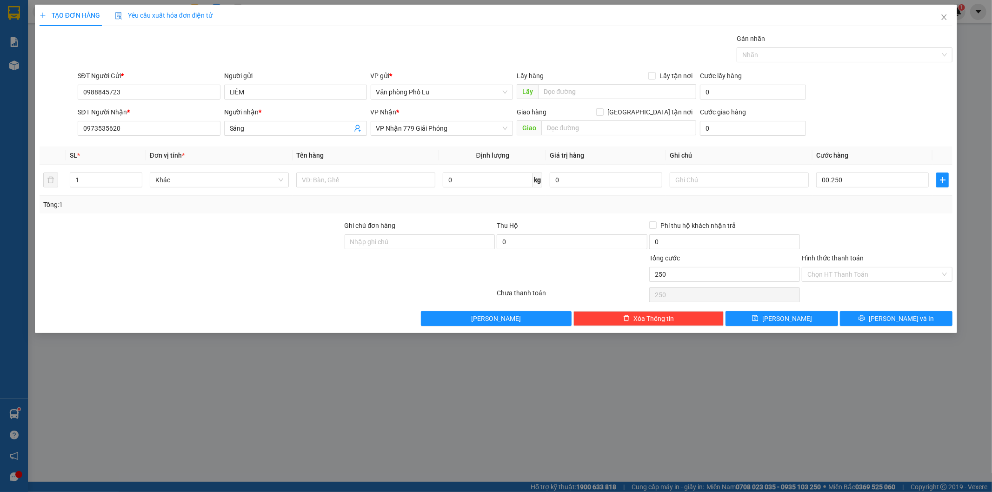
type input "250.000"
click at [918, 321] on button "[PERSON_NAME] và In" at bounding box center [896, 318] width 113 height 15
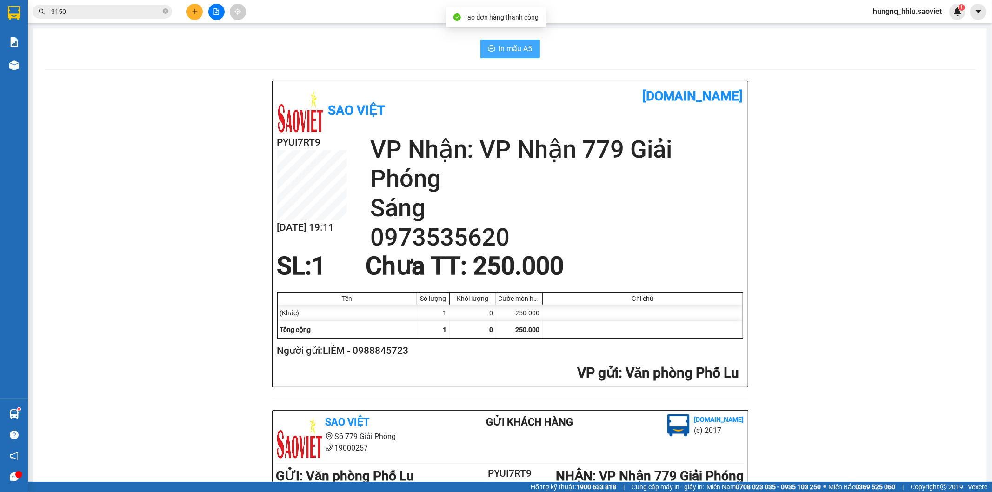
click at [528, 52] on button "In mẫu A5" at bounding box center [511, 49] width 60 height 19
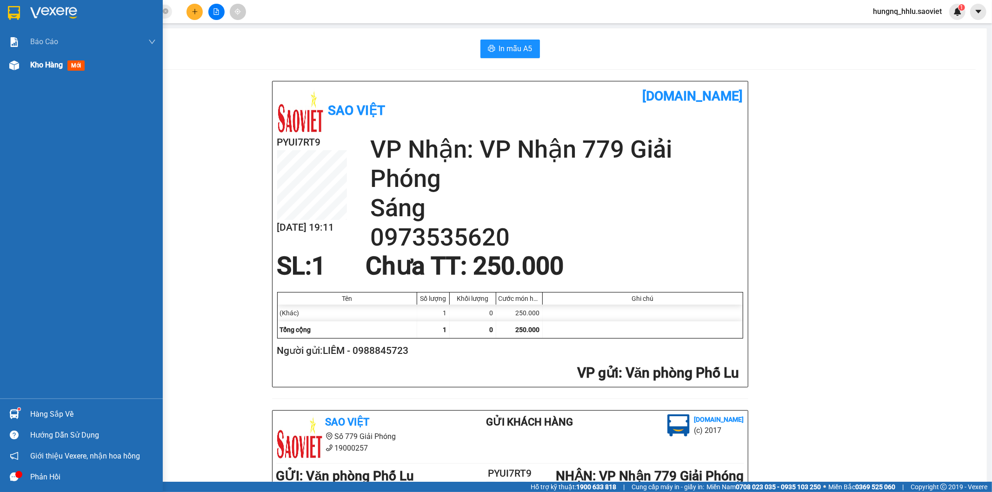
click at [54, 75] on div "Kho hàng mới" at bounding box center [93, 64] width 126 height 23
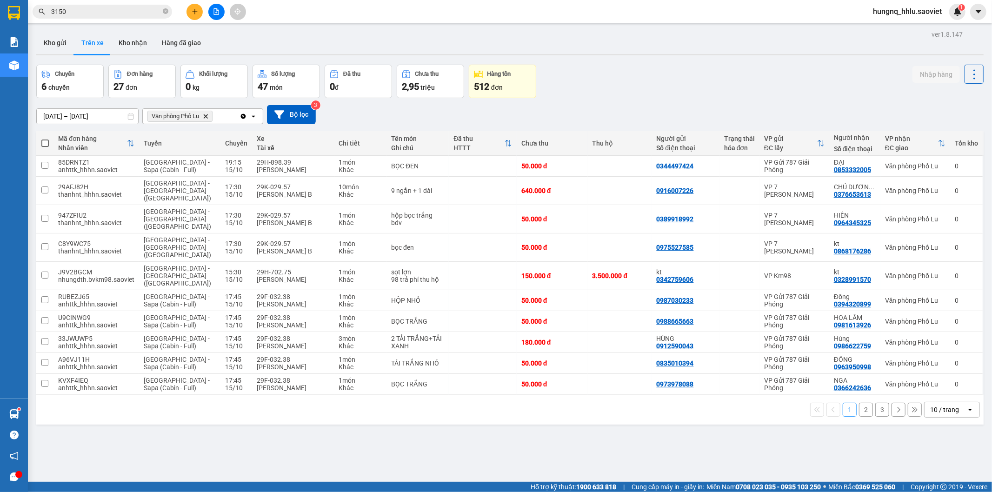
click at [876, 403] on button "3" at bounding box center [883, 410] width 14 height 14
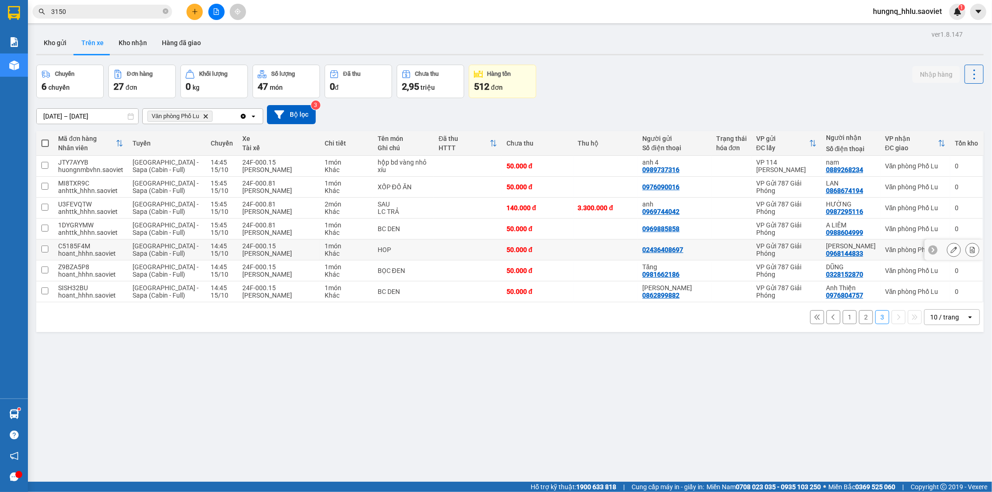
drag, startPoint x: 90, startPoint y: 244, endPoint x: 91, endPoint y: 254, distance: 9.8
click at [91, 244] on div "C5185F4M" at bounding box center [90, 245] width 65 height 7
checkbox input "true"
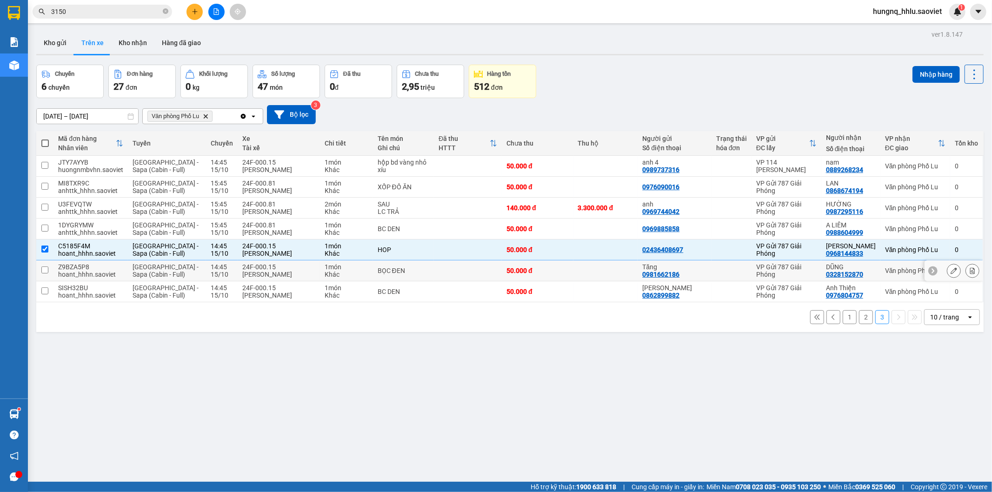
drag, startPoint x: 90, startPoint y: 266, endPoint x: 90, endPoint y: 278, distance: 12.1
click at [91, 266] on div "Z9BZA5P8" at bounding box center [90, 266] width 65 height 7
checkbox input "true"
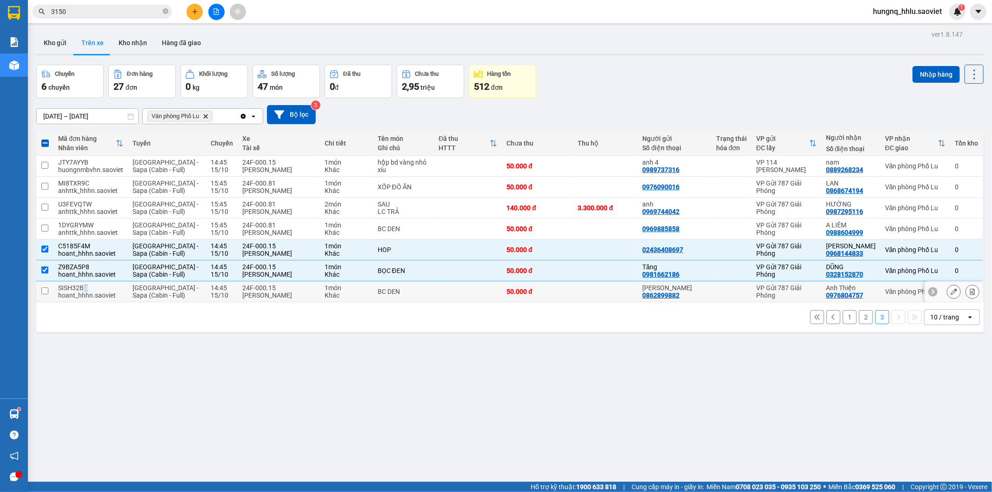
click at [85, 287] on div "SISH32BU" at bounding box center [90, 287] width 65 height 7
checkbox input "true"
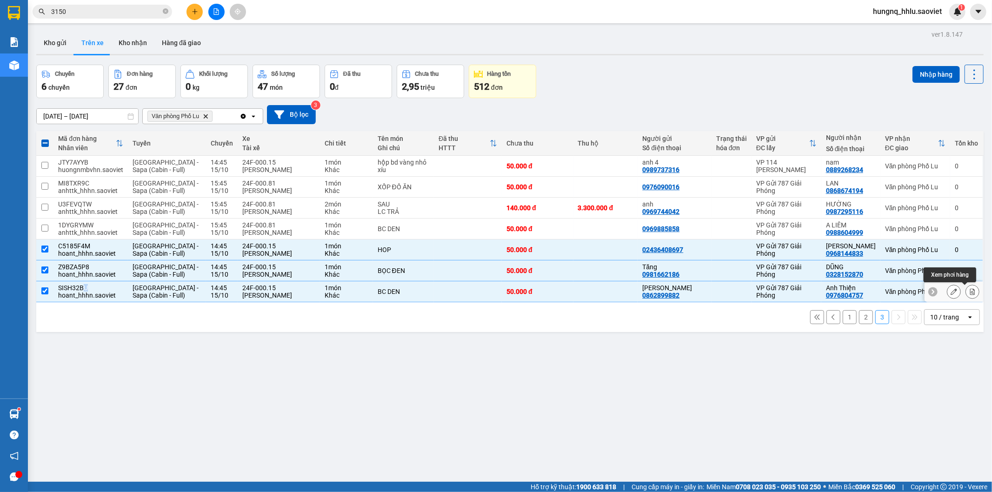
click at [969, 295] on icon at bounding box center [972, 291] width 7 height 7
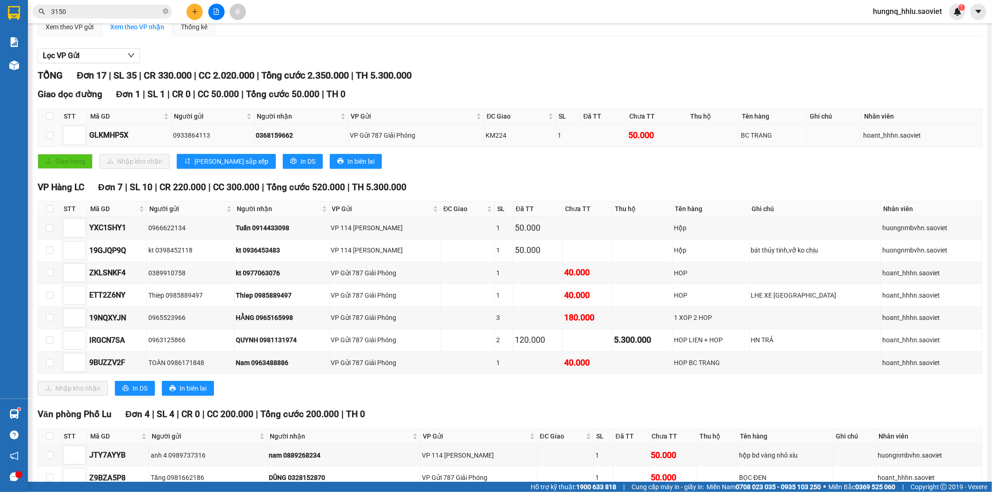
scroll to position [52, 0]
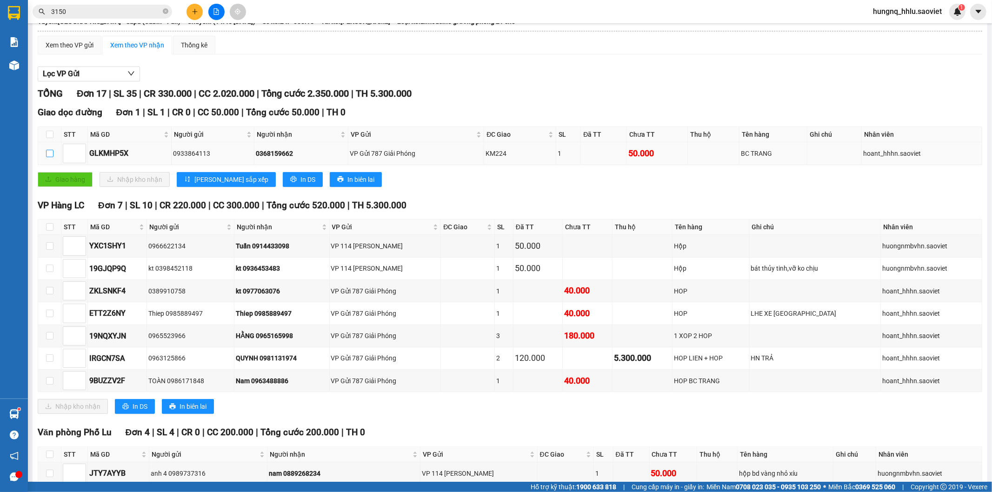
click at [50, 157] on input "checkbox" at bounding box center [49, 153] width 7 height 7
checkbox input "true"
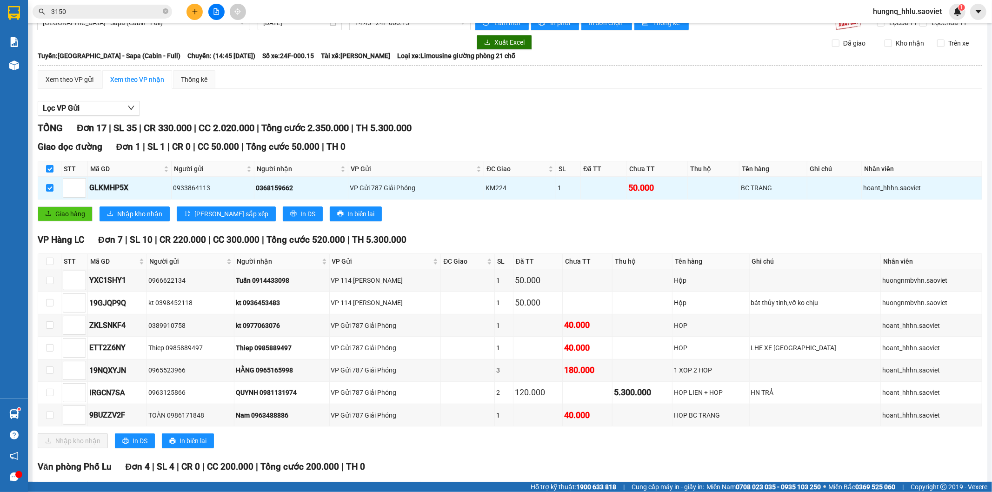
scroll to position [0, 0]
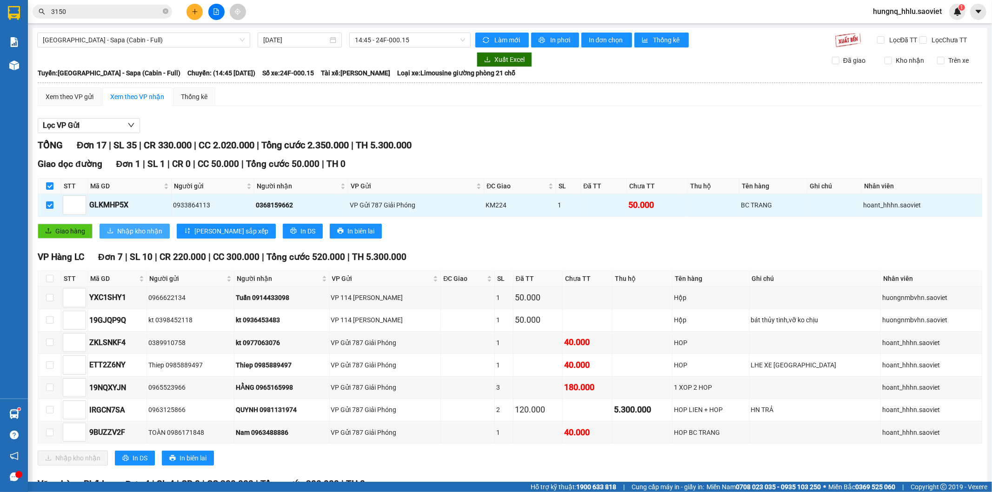
click at [151, 236] on span "Nhập kho nhận" at bounding box center [139, 231] width 45 height 10
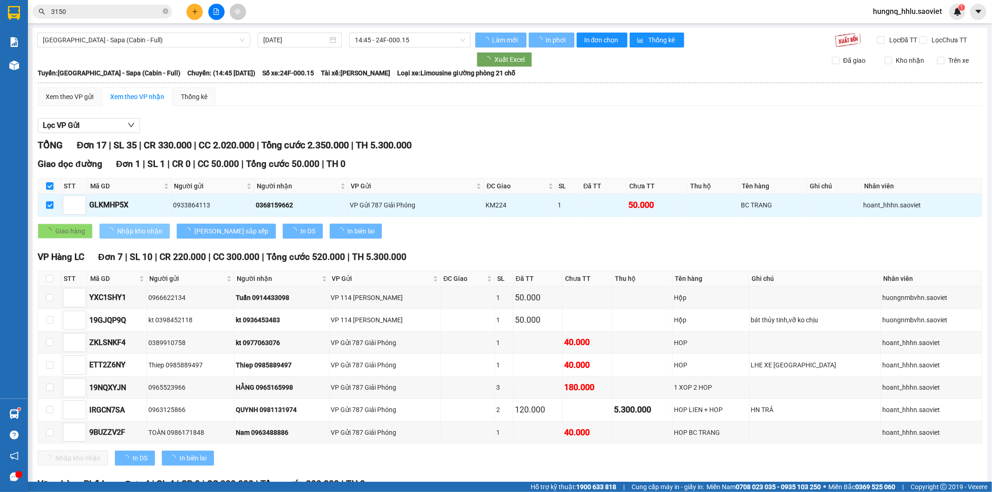
checkbox input "false"
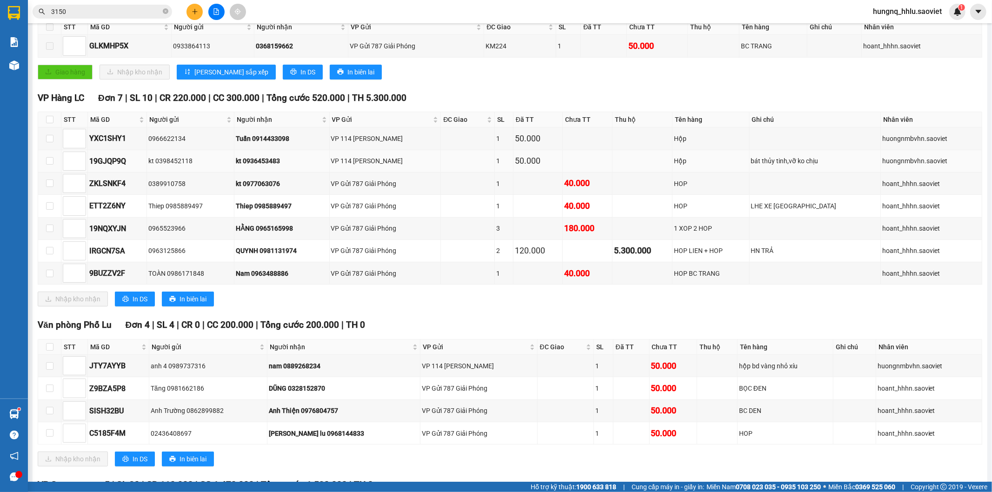
scroll to position [53, 0]
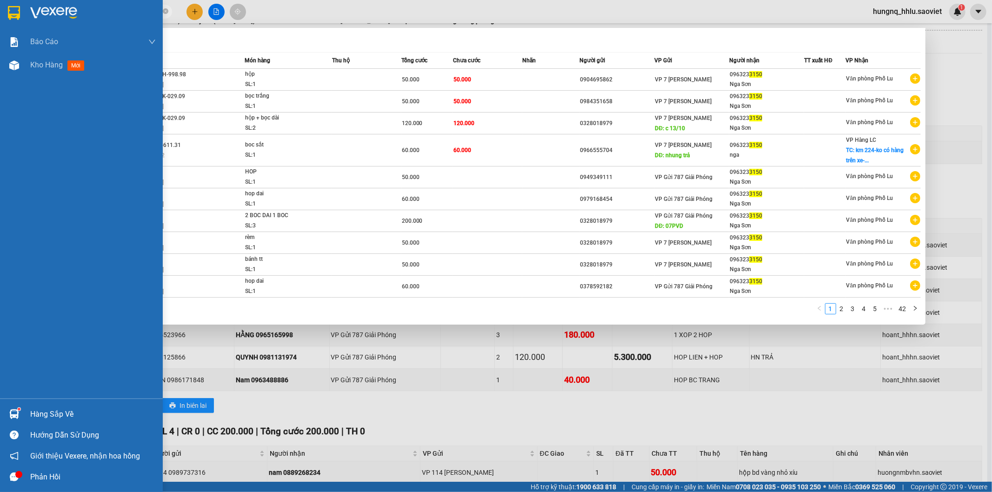
drag, startPoint x: 96, startPoint y: 15, endPoint x: 0, endPoint y: 23, distance: 96.2
click at [0, 15] on section "Kết quả tìm kiếm ( 414 ) Bộ lọc Mã ĐH Trạng thái Món hàng Thu hộ Tổng cước Chưa…" at bounding box center [496, 246] width 992 height 492
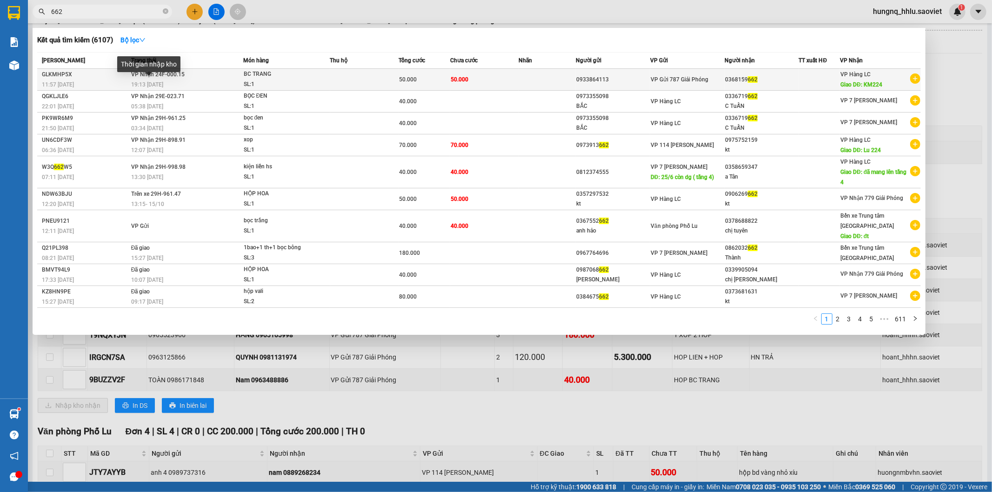
type input "662"
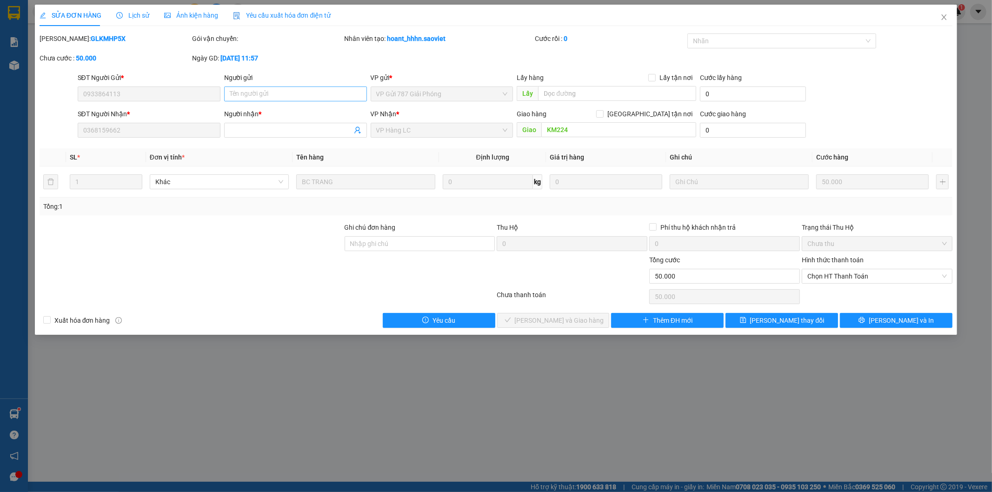
type input "0933864113"
type input "0368159662"
type input "KM224"
type input "0"
type input "50.000"
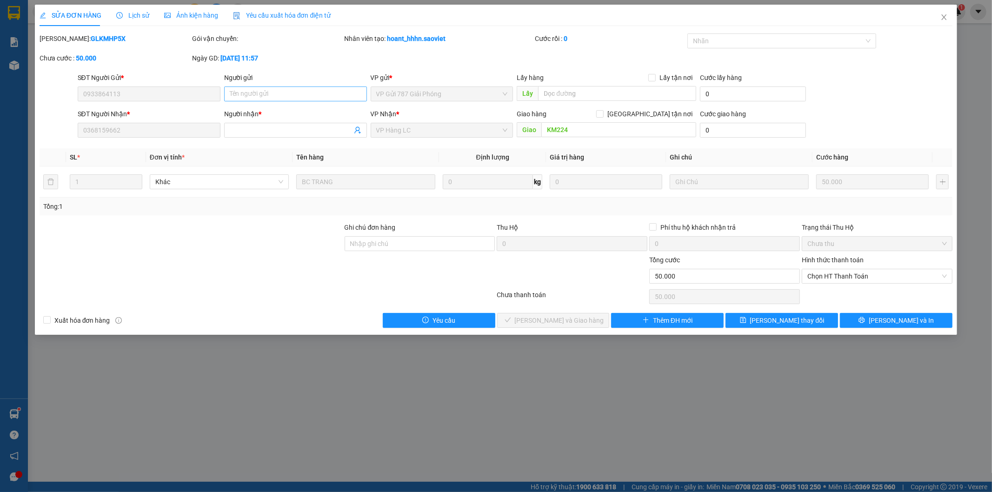
type input "50.000"
click at [254, 98] on input "Người gửi" at bounding box center [295, 94] width 143 height 15
click at [571, 97] on input "text" at bounding box center [617, 93] width 158 height 15
type input "đã gọi cả người gọi người nhận không ai nghe máy"
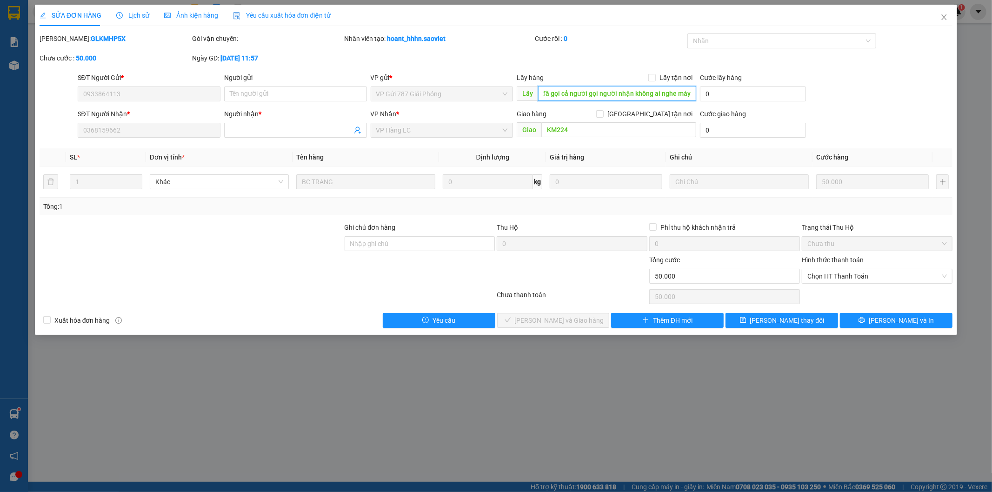
drag, startPoint x: 694, startPoint y: 96, endPoint x: 446, endPoint y: 87, distance: 248.6
click at [447, 87] on div "SĐT Người Gửi * 0933864113 Người gửi Tên người gửi VP gửi * VP Gửi 787 Giải Phó…" at bounding box center [515, 89] width 879 height 33
click at [549, 98] on input "text" at bounding box center [617, 93] width 158 height 15
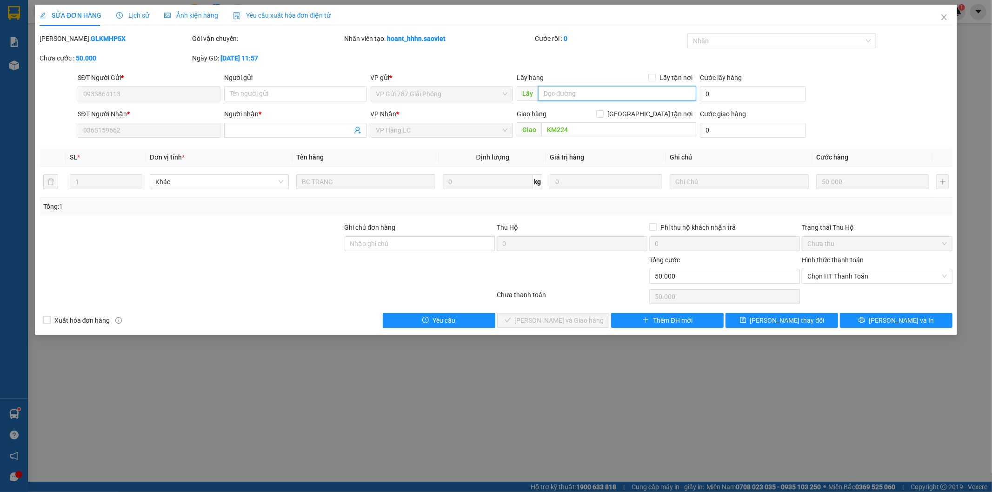
click at [549, 98] on input "text" at bounding box center [617, 93] width 158 height 15
type input "đã gọi người gửi người nhận ra lấy hàng"
click at [810, 324] on button "[PERSON_NAME] thay đổi" at bounding box center [782, 320] width 113 height 15
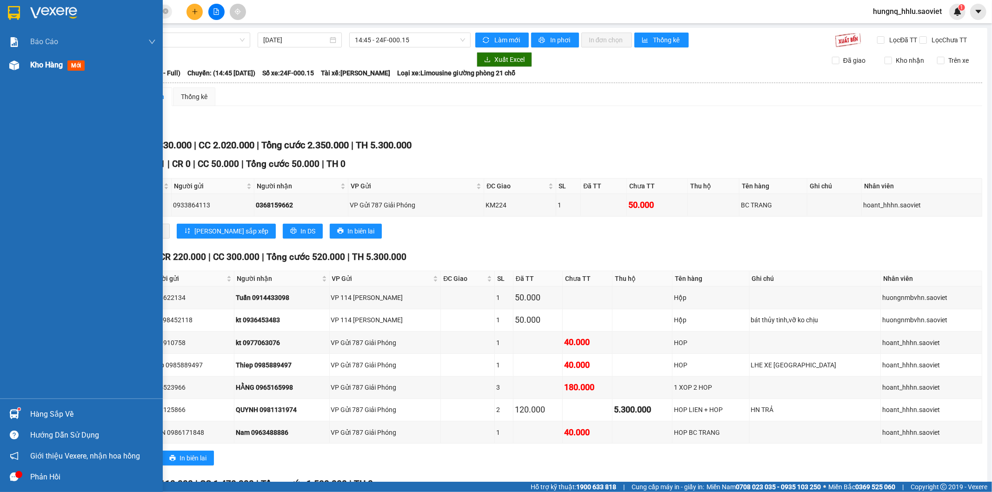
click at [61, 69] on span "Kho hàng" at bounding box center [46, 64] width 33 height 9
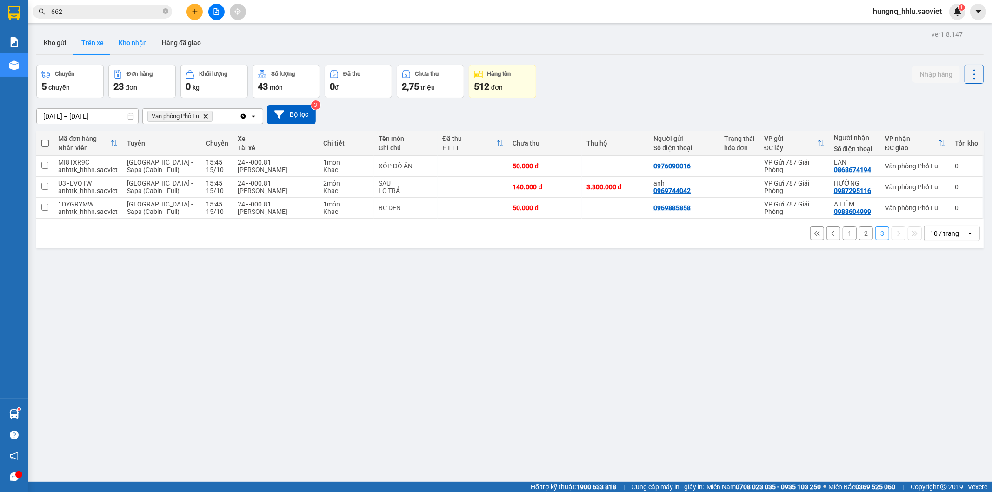
click at [122, 43] on button "Kho nhận" at bounding box center [132, 43] width 43 height 22
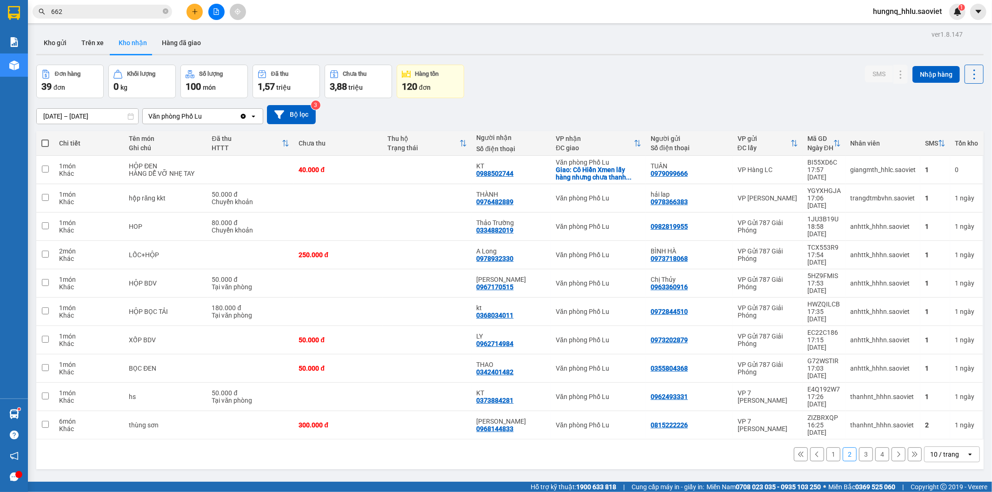
click at [827, 448] on button "1" at bounding box center [834, 455] width 14 height 14
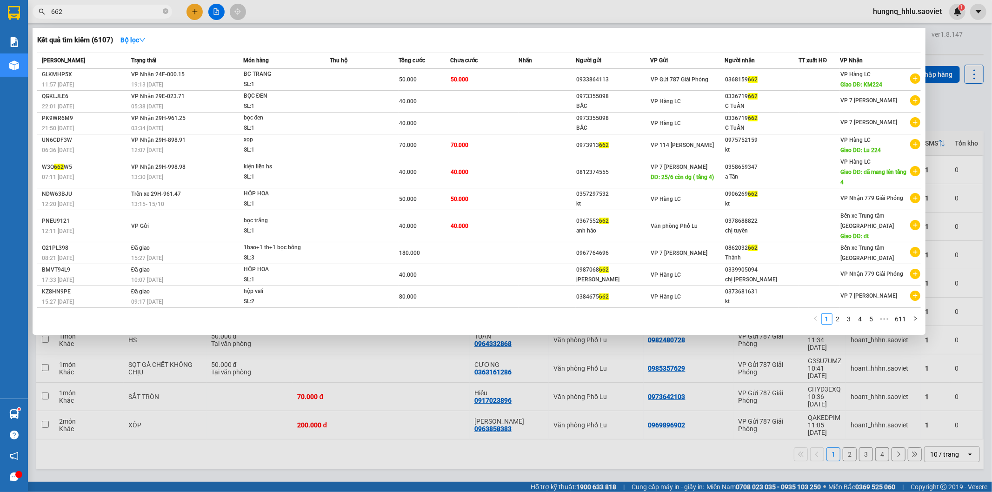
drag, startPoint x: 84, startPoint y: 12, endPoint x: 0, endPoint y: 15, distance: 83.8
click at [0, 12] on section "Kết quả tìm kiếm ( 6107 ) Bộ lọc Mã ĐH Trạng thái Món hàng Thu hộ Tổng cước Chư…" at bounding box center [496, 246] width 992 height 492
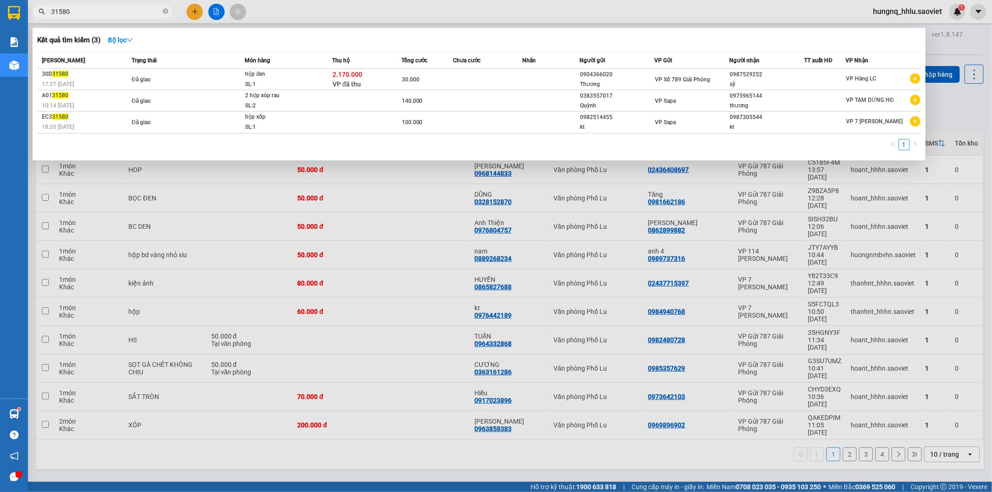
drag, startPoint x: 74, startPoint y: 15, endPoint x: 0, endPoint y: 20, distance: 74.6
click at [0, 20] on section "Kết quả tìm kiếm ( 3 ) Bộ lọc Mã ĐH Trạng thái Món hàng Thu hộ Tổng cước Chưa c…" at bounding box center [496, 246] width 992 height 492
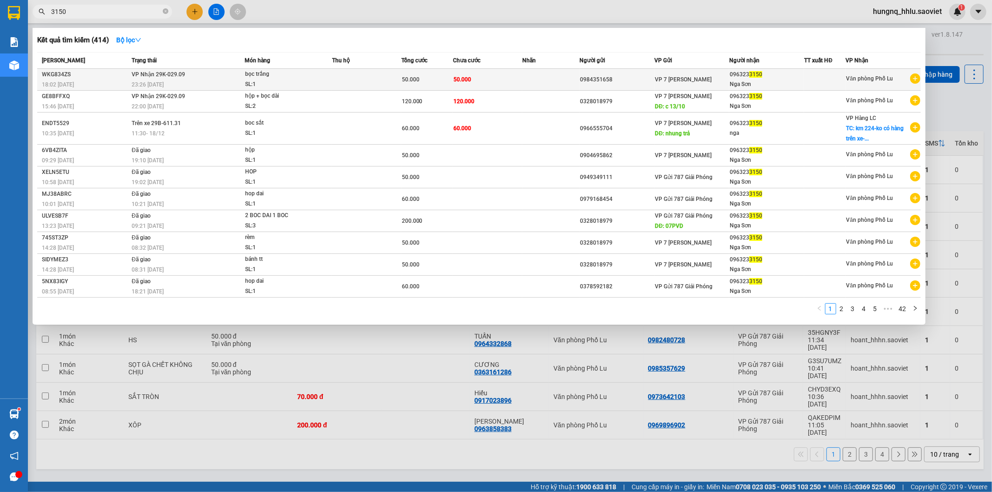
type input "3150"
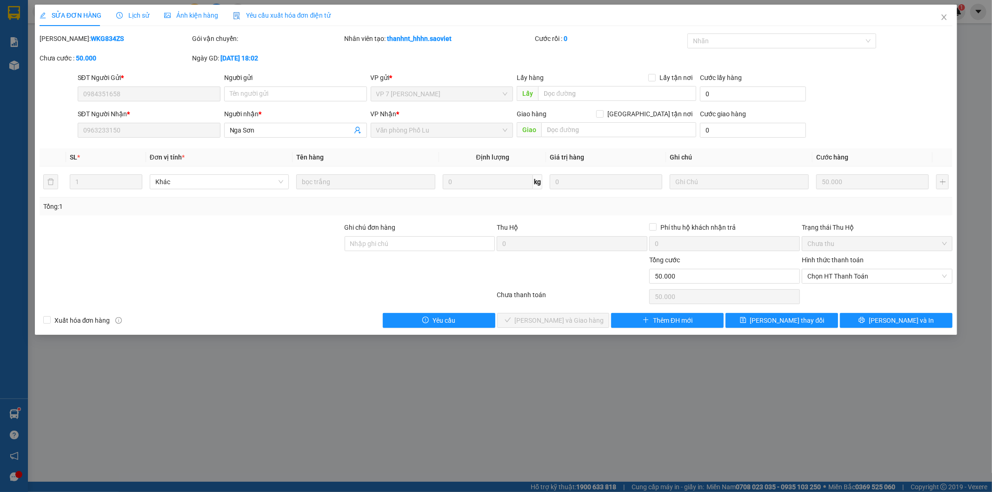
type input "0984351658"
type input "0963233150"
type input "Nga Sơn"
type input "0"
type input "50.000"
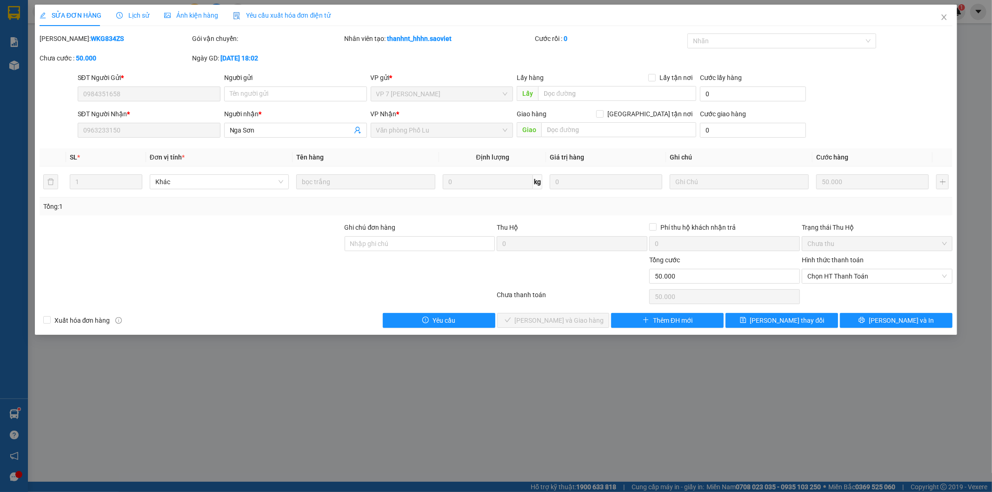
type input "50.000"
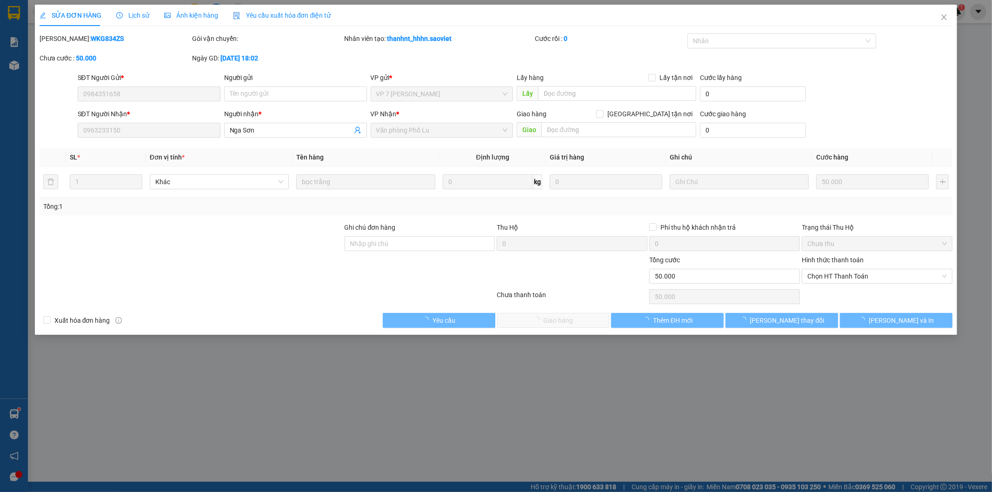
click at [143, 20] on div "Lịch sử" at bounding box center [132, 15] width 33 height 10
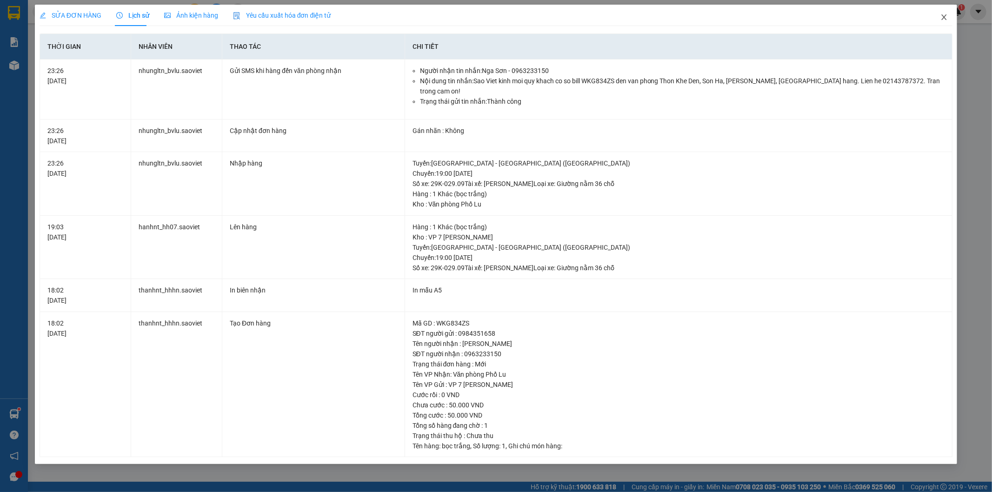
click at [948, 20] on span "Close" at bounding box center [944, 18] width 26 height 26
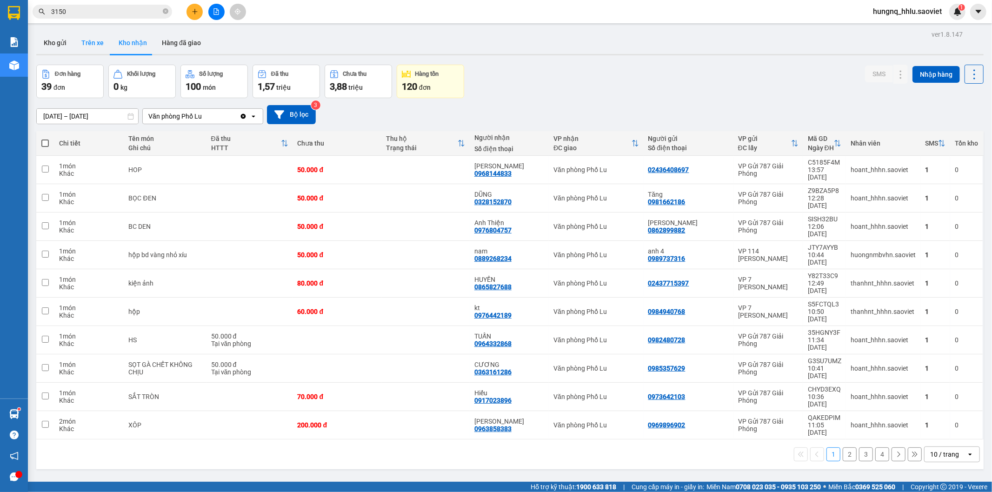
click at [79, 45] on button "Trên xe" at bounding box center [92, 43] width 37 height 22
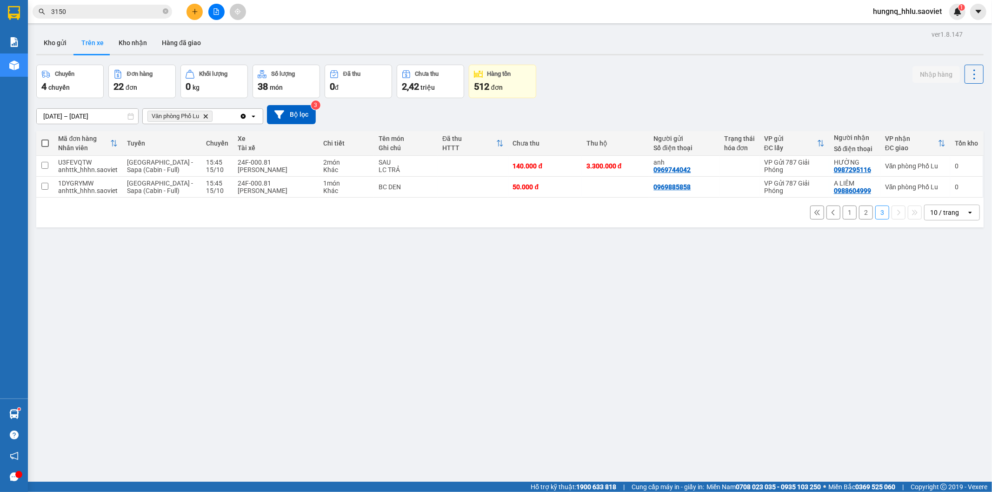
click at [859, 215] on button "2" at bounding box center [866, 213] width 14 height 14
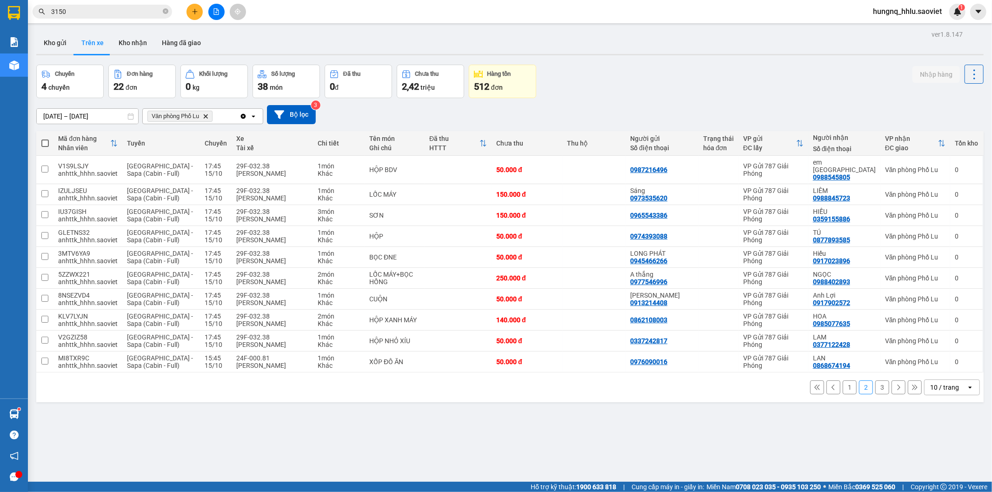
click at [843, 384] on button "1" at bounding box center [850, 388] width 14 height 14
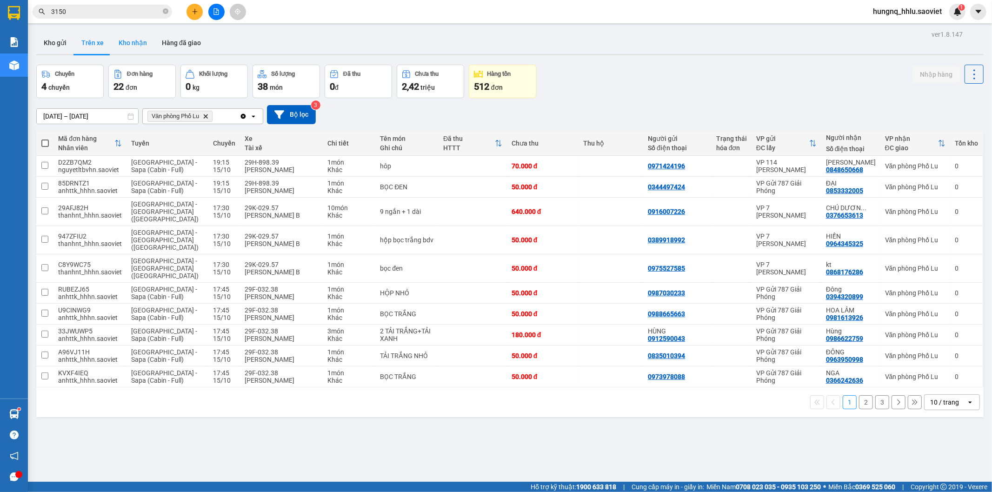
click at [128, 50] on button "Kho nhận" at bounding box center [132, 43] width 43 height 22
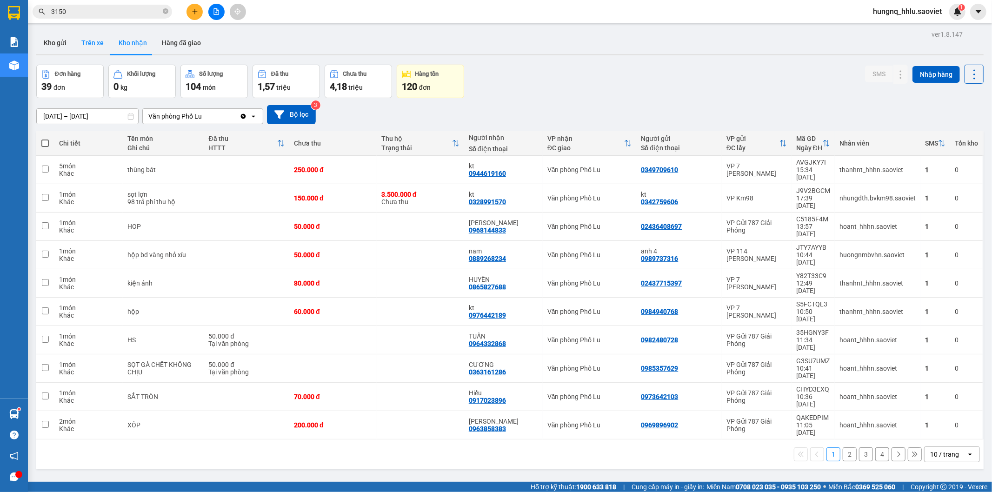
click at [96, 43] on button "Trên xe" at bounding box center [92, 43] width 37 height 22
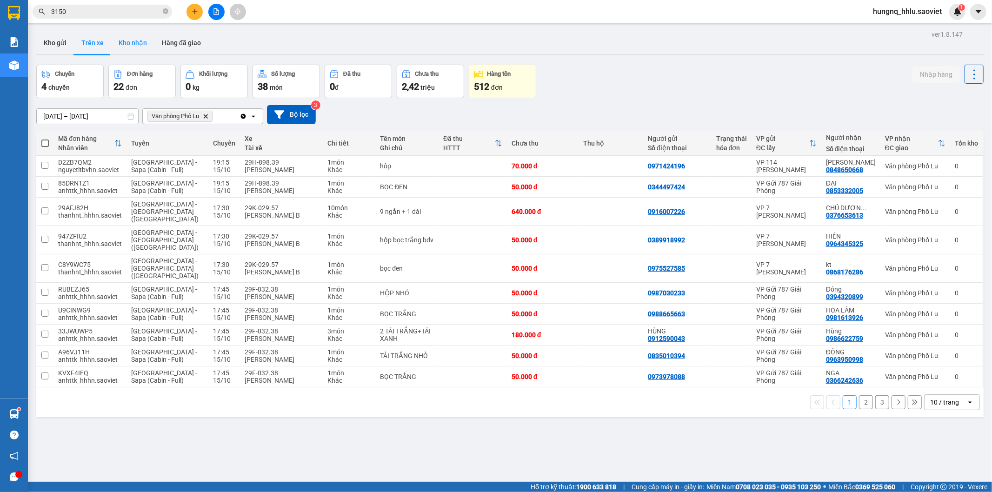
click at [119, 46] on button "Kho nhận" at bounding box center [132, 43] width 43 height 22
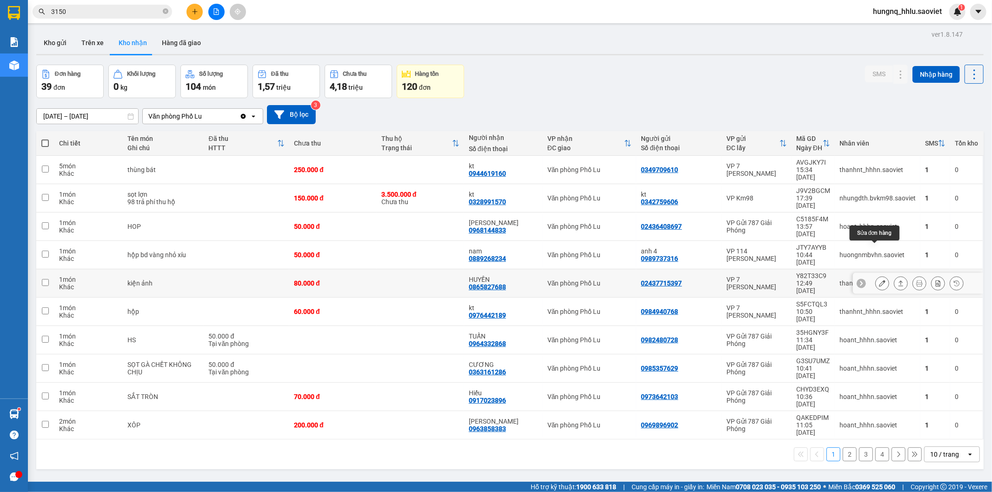
click at [876, 275] on button at bounding box center [882, 283] width 13 height 16
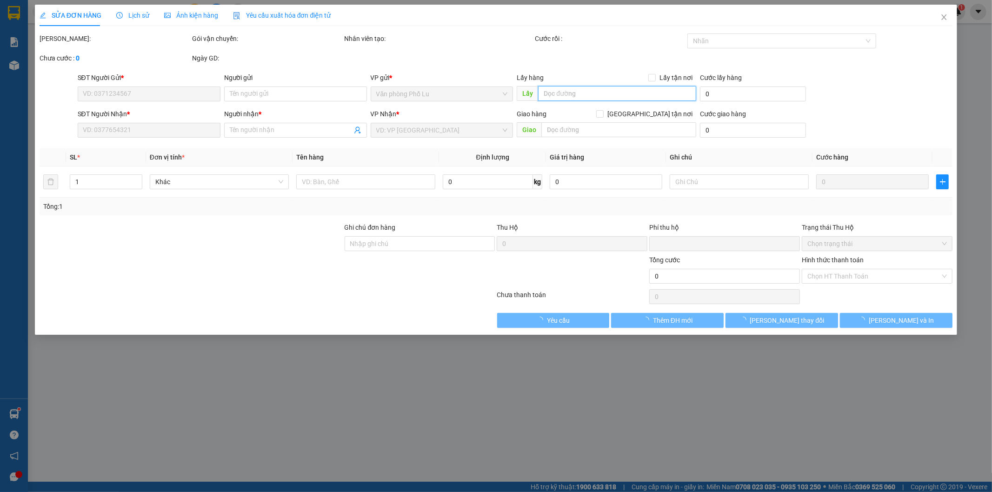
click at [570, 94] on input "text" at bounding box center [617, 93] width 158 height 15
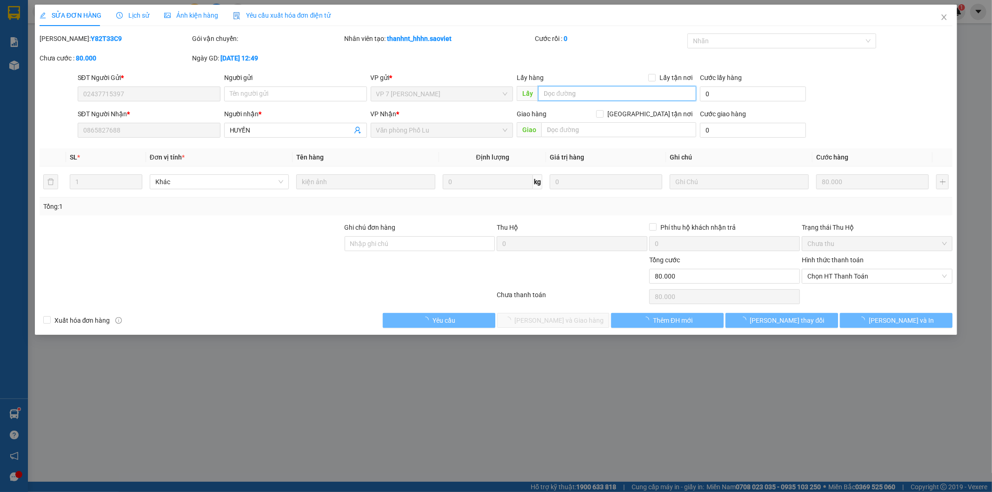
type input "02437715397"
type input "0865827688"
type input "HUYỀN"
type input "0"
type input "80.000"
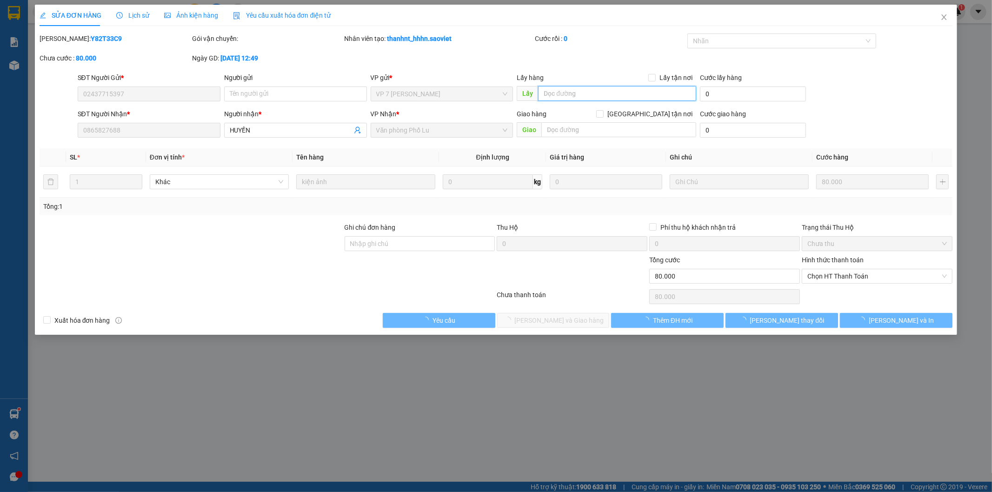
type input "80.000"
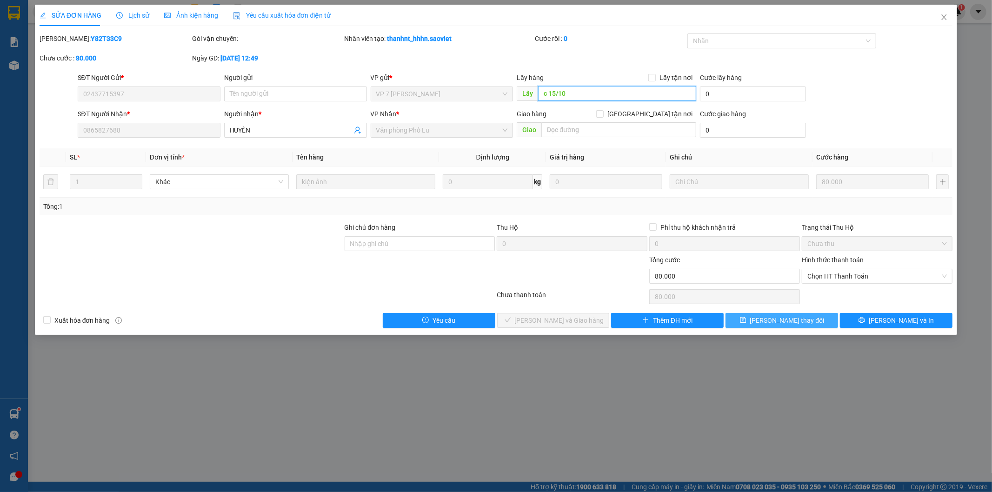
type input "c 15/10"
click at [806, 323] on button "[PERSON_NAME] thay đổi" at bounding box center [782, 320] width 113 height 15
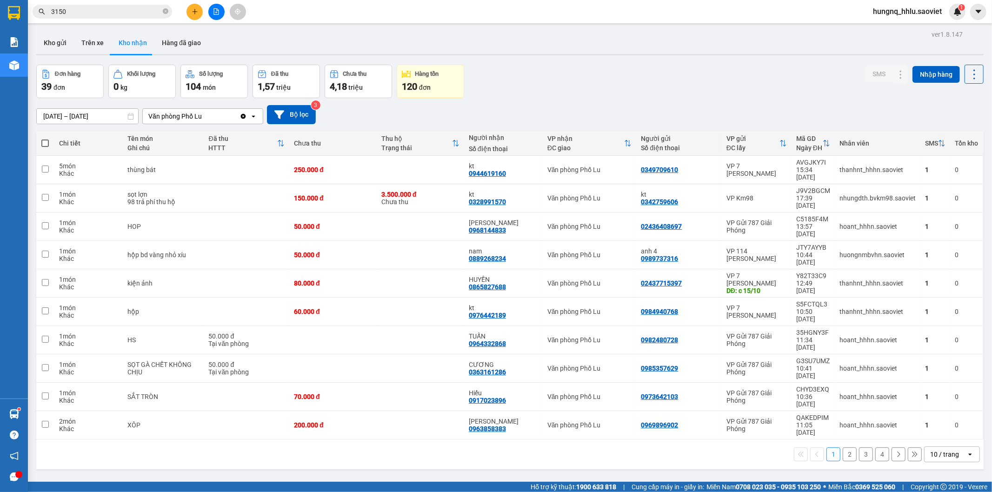
click at [843, 448] on button "2" at bounding box center [850, 455] width 14 height 14
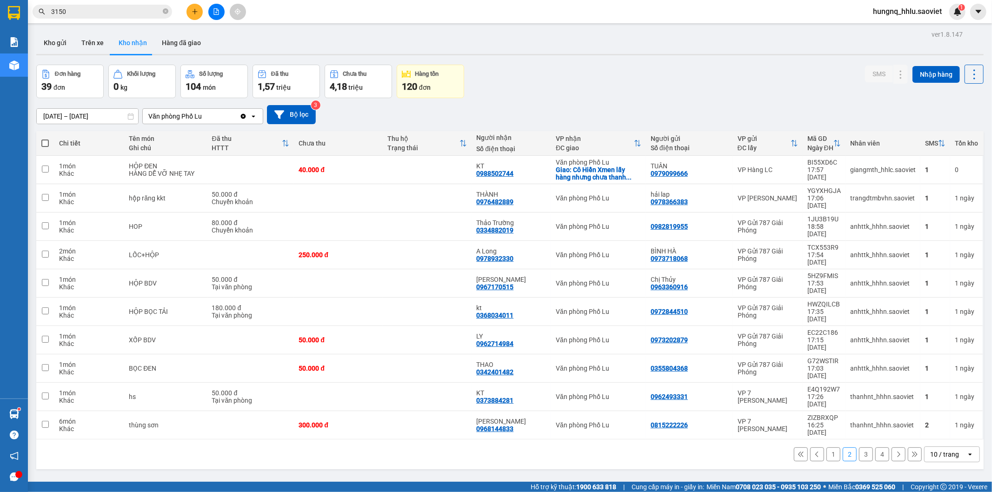
click at [859, 448] on button "3" at bounding box center [866, 455] width 14 height 14
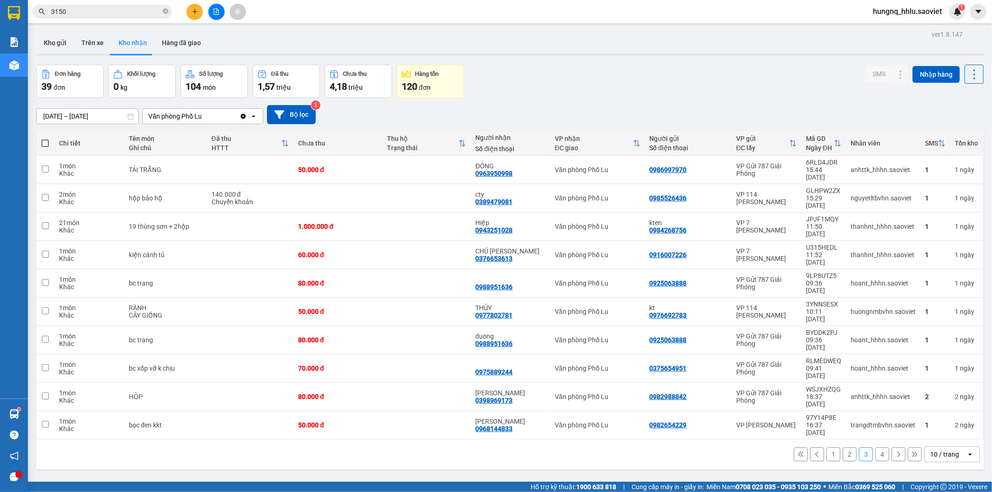
click at [37, 119] on input "[DATE] – [DATE]" at bounding box center [87, 116] width 101 height 15
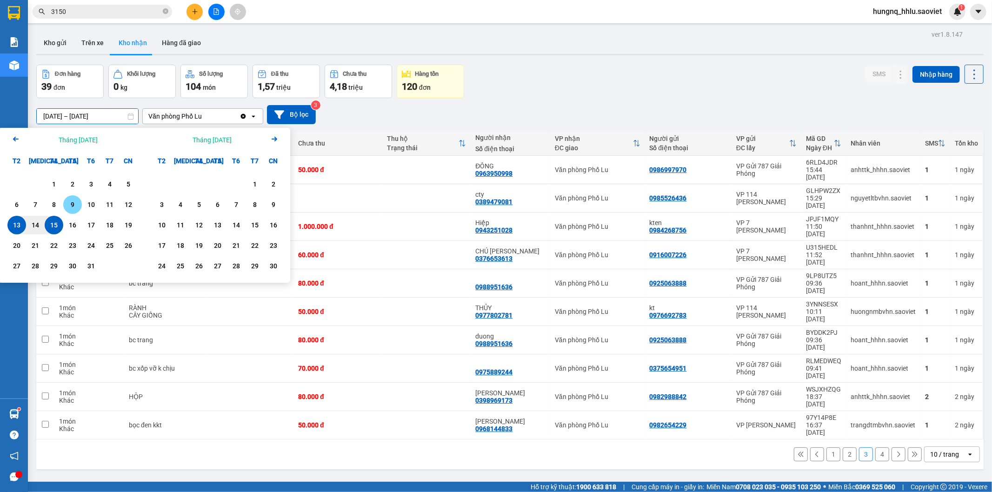
click at [71, 206] on div "9" at bounding box center [72, 204] width 13 height 11
click at [50, 225] on div "15" at bounding box center [53, 225] width 13 height 11
type input "[DATE] – [DATE]"
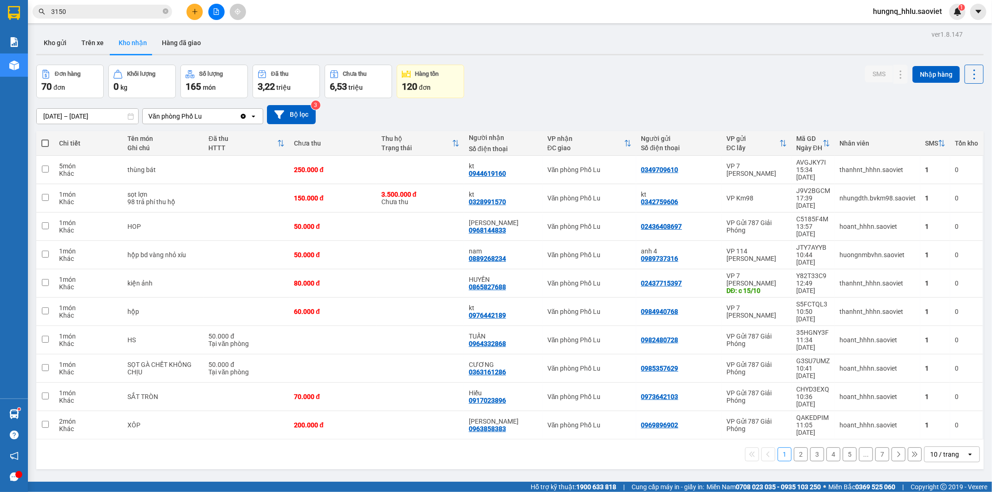
click at [911, 448] on button at bounding box center [915, 455] width 14 height 14
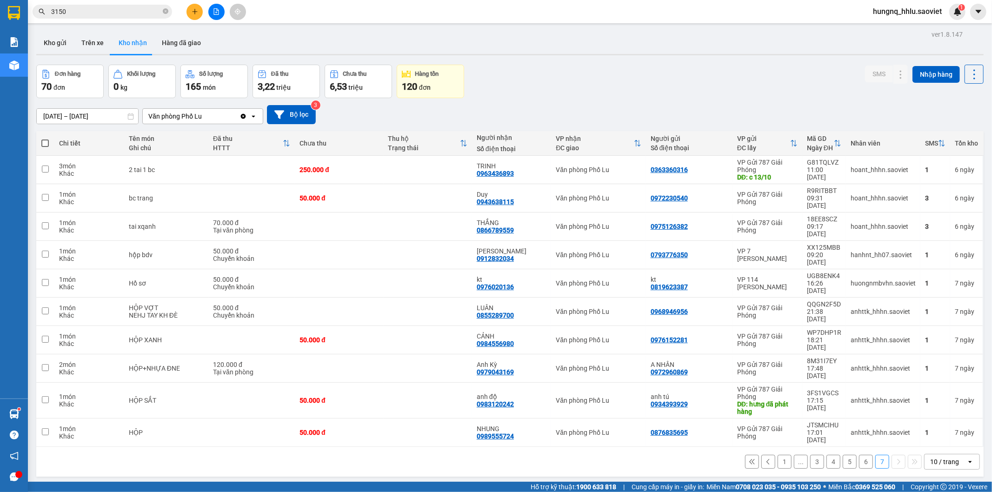
click at [859, 455] on button "6" at bounding box center [866, 462] width 14 height 14
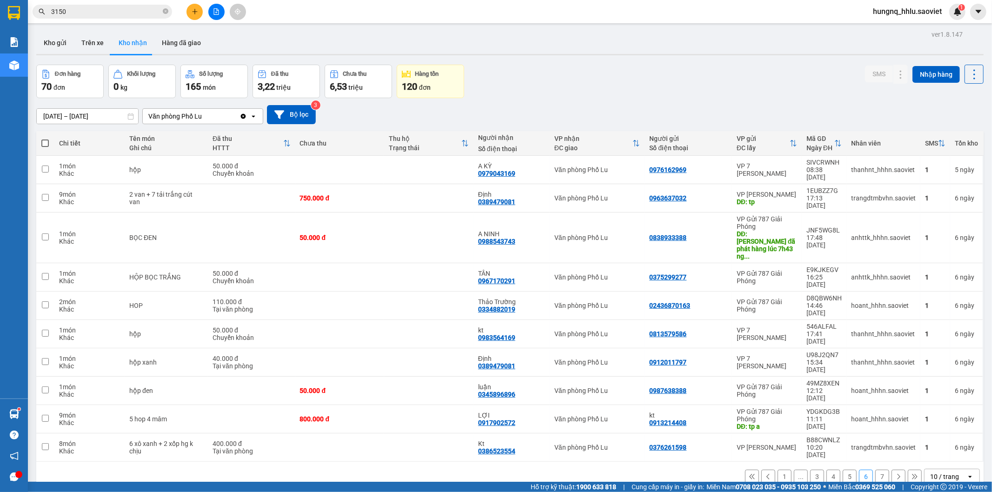
click at [843, 470] on button "5" at bounding box center [850, 477] width 14 height 14
